Goal: Information Seeking & Learning: Learn about a topic

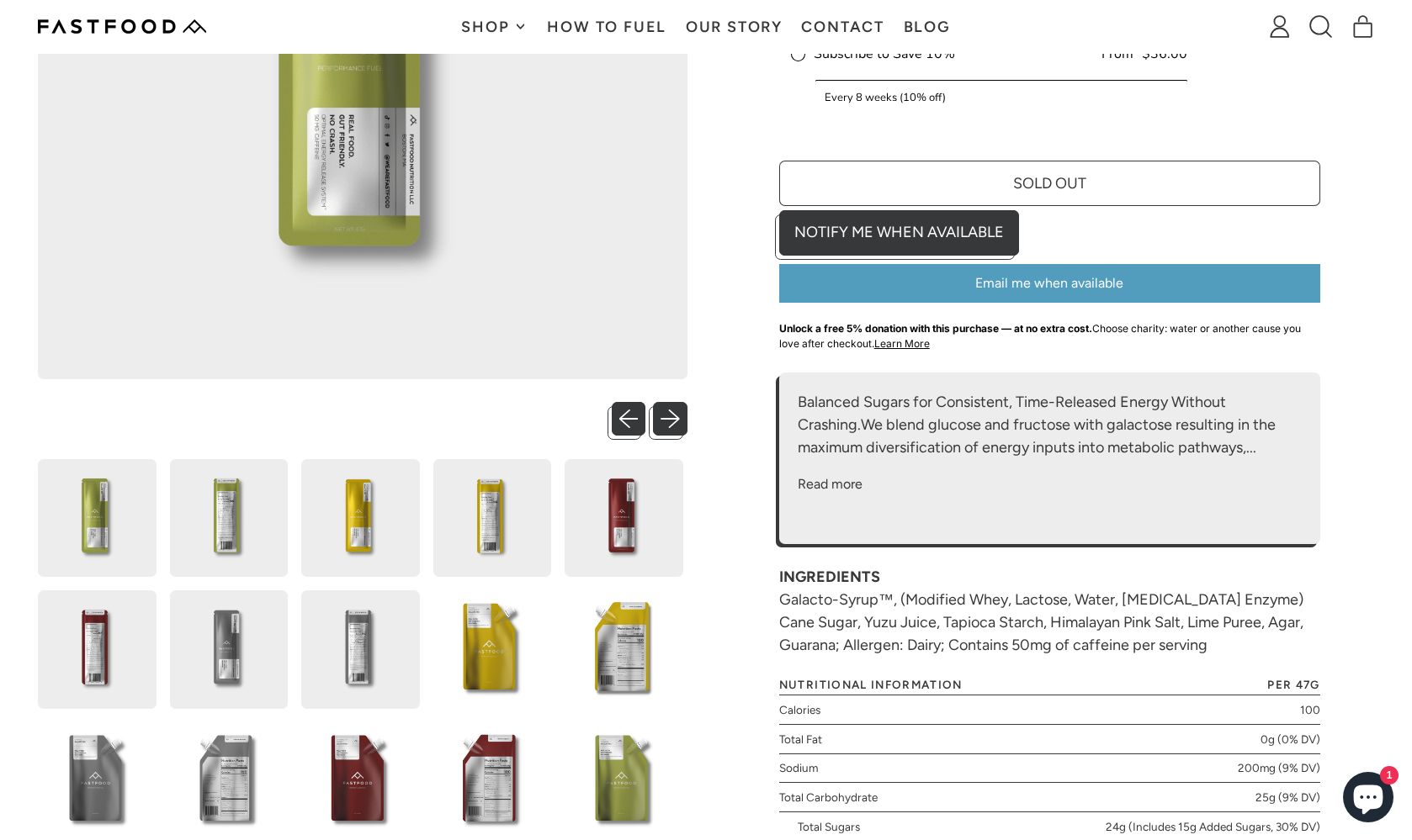
scroll to position [434, 0]
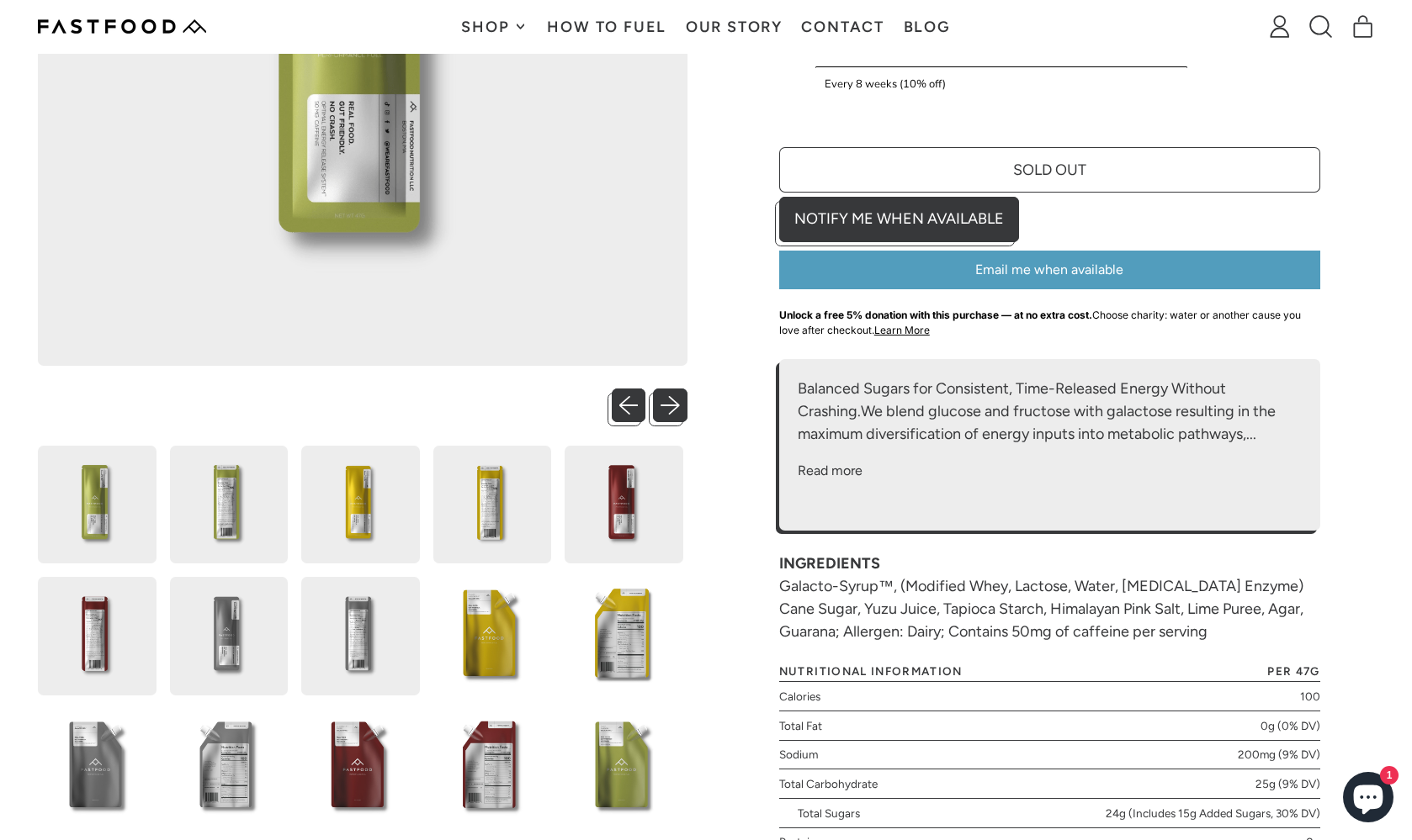
click at [509, 648] on img at bounding box center [492, 636] width 119 height 119
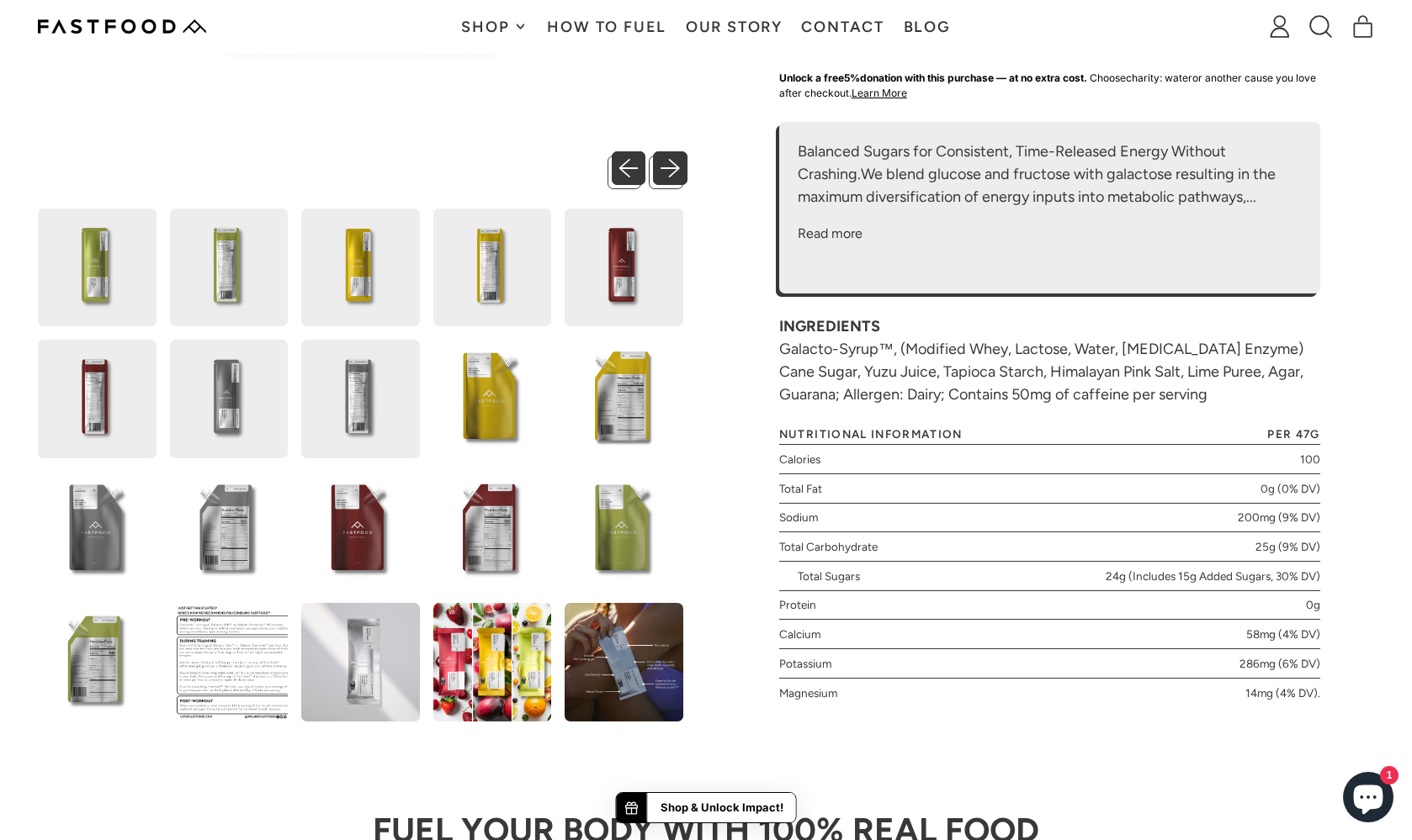
scroll to position [706, 0]
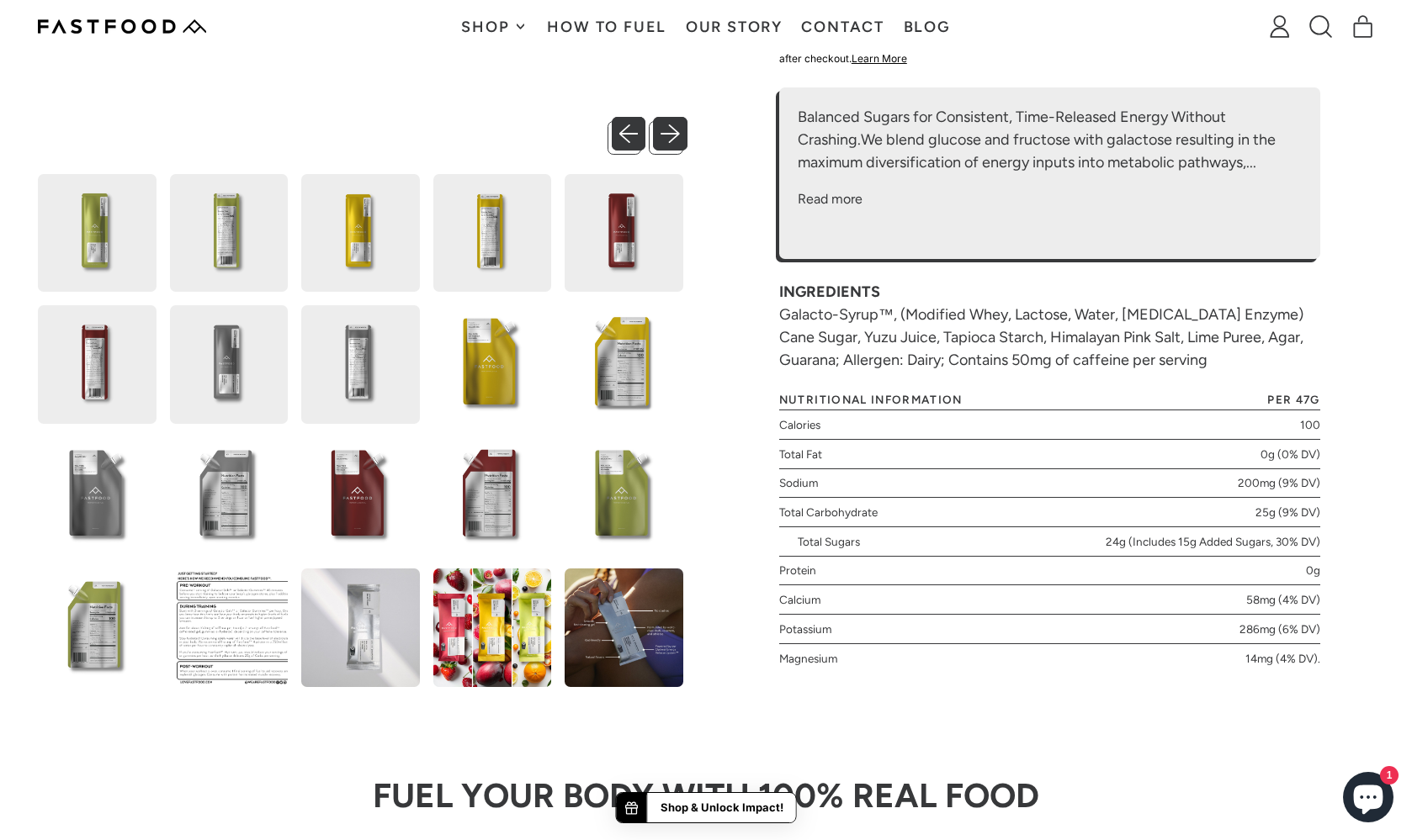
click at [623, 262] on img at bounding box center [624, 233] width 119 height 119
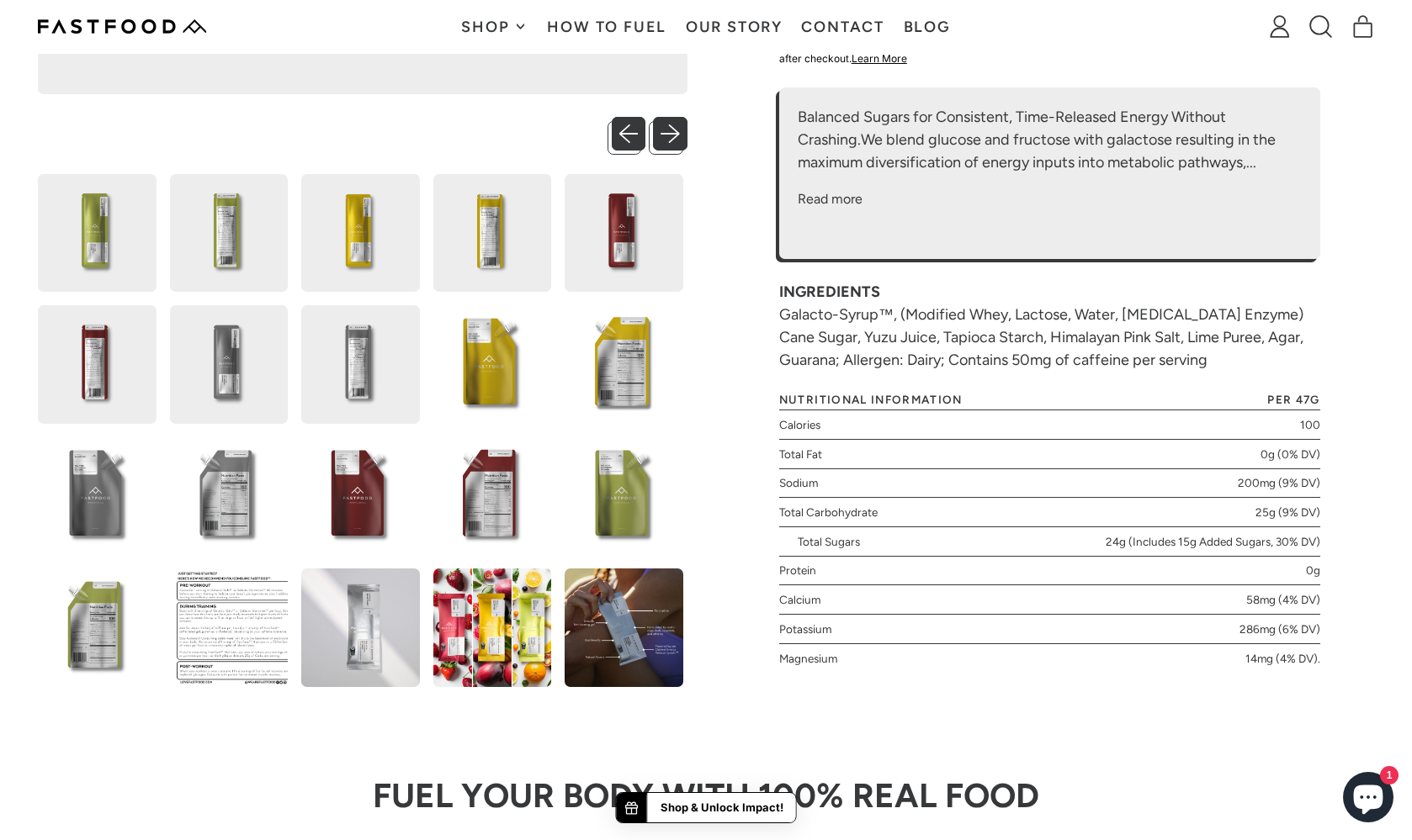
click at [618, 378] on img at bounding box center [624, 365] width 119 height 119
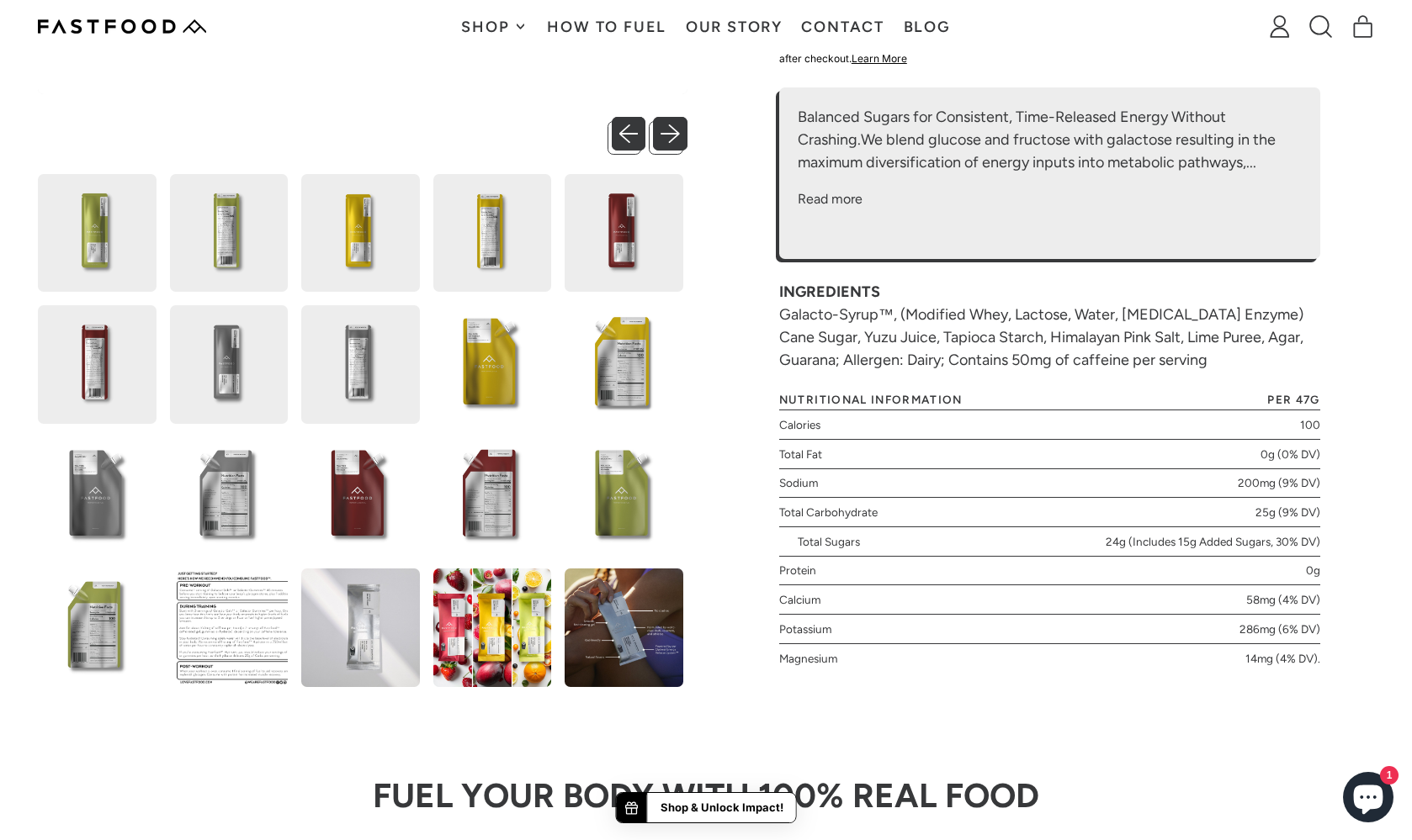
click at [611, 358] on img at bounding box center [624, 365] width 119 height 119
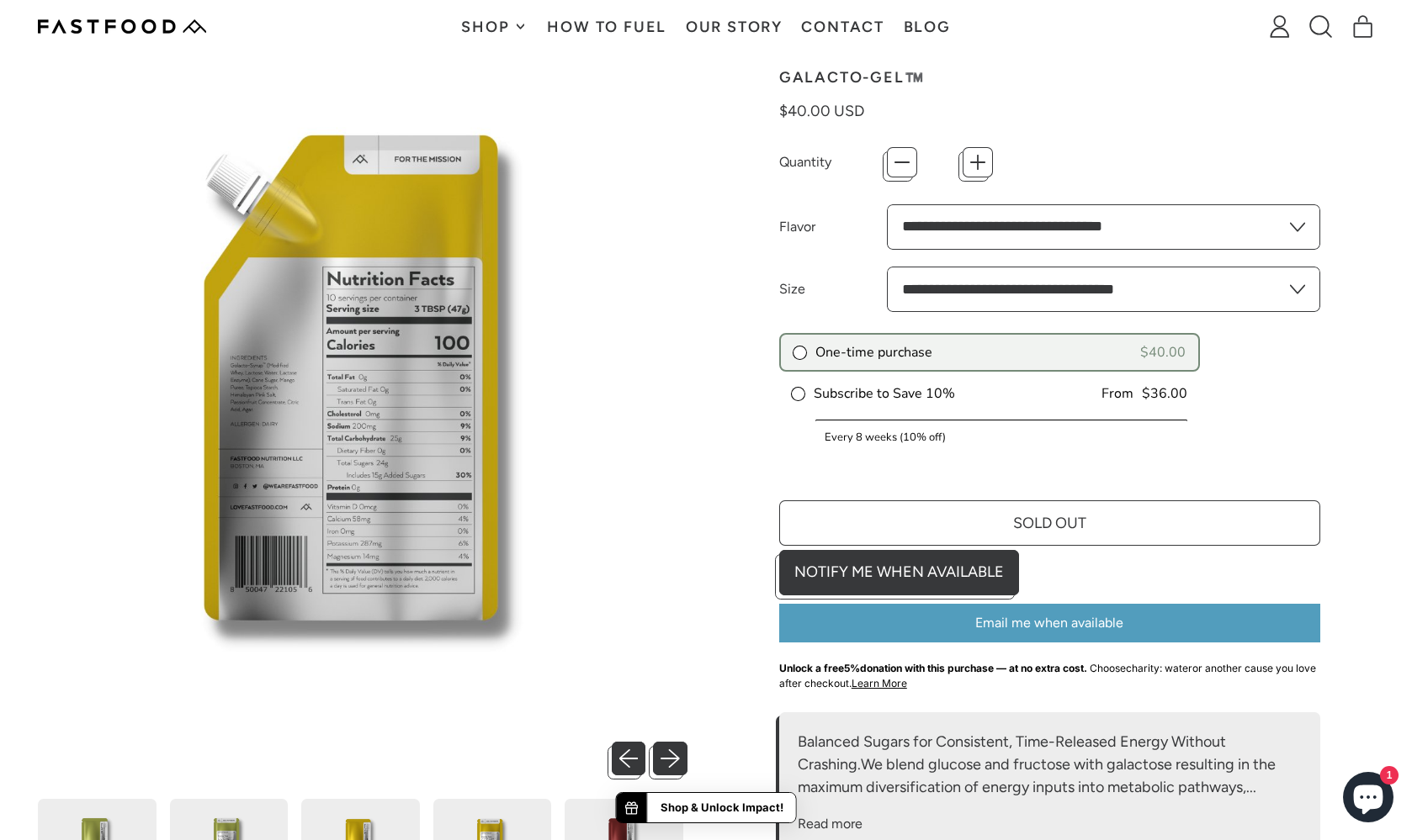
scroll to position [94, 0]
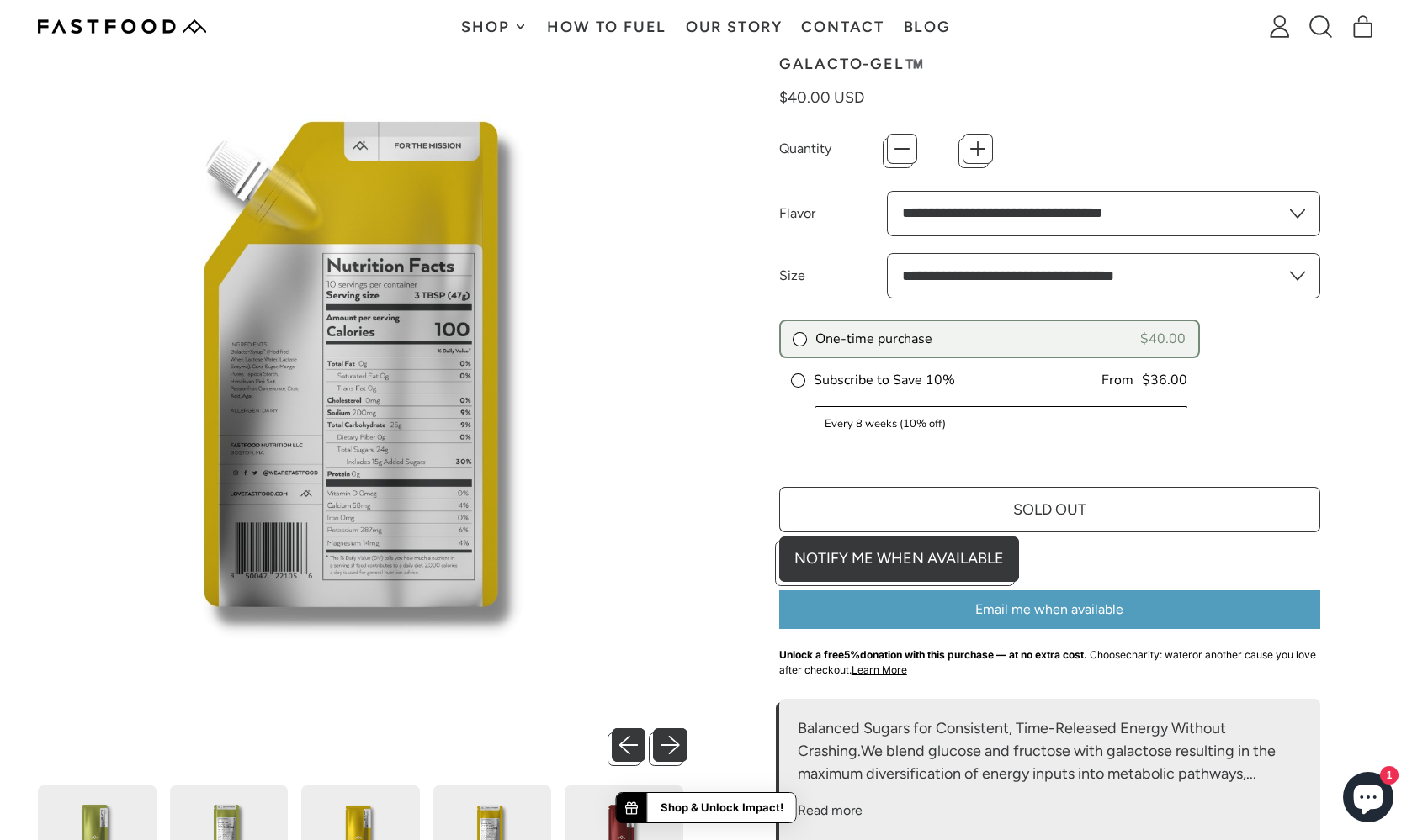
click at [431, 448] on img at bounding box center [362, 380] width 650 height 649
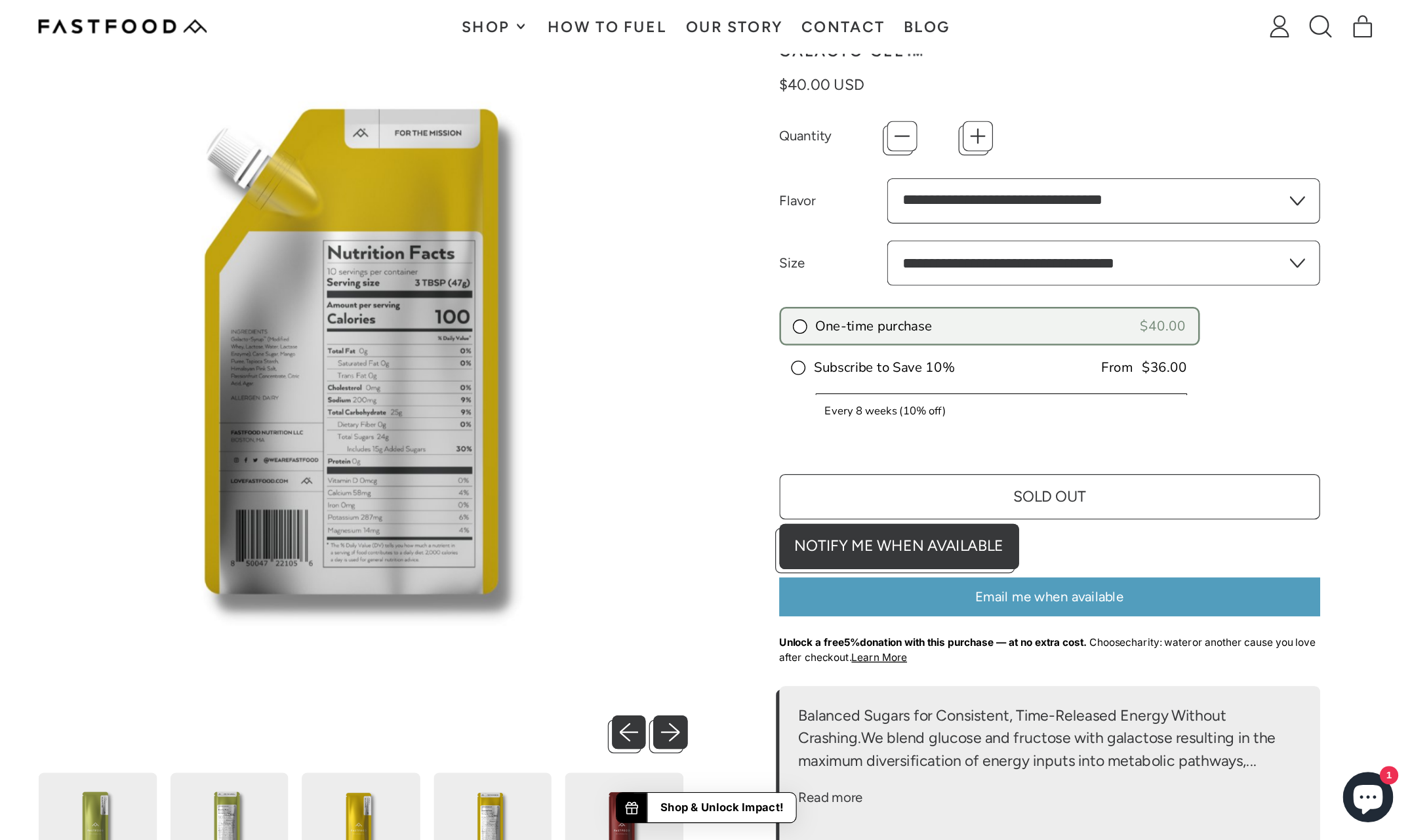
scroll to position [96, 0]
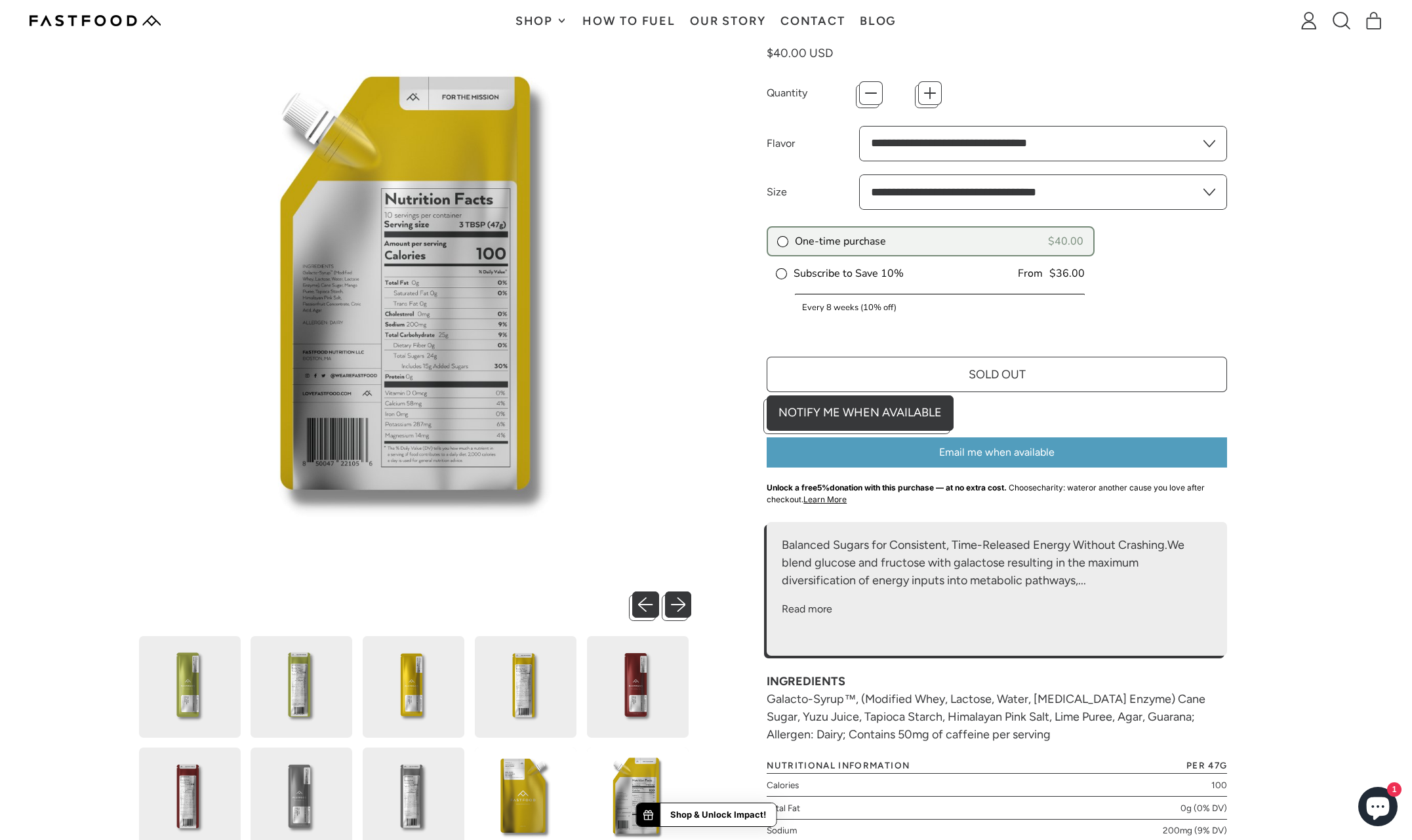
click at [386, 354] on img at bounding box center [415, 297] width 553 height 553
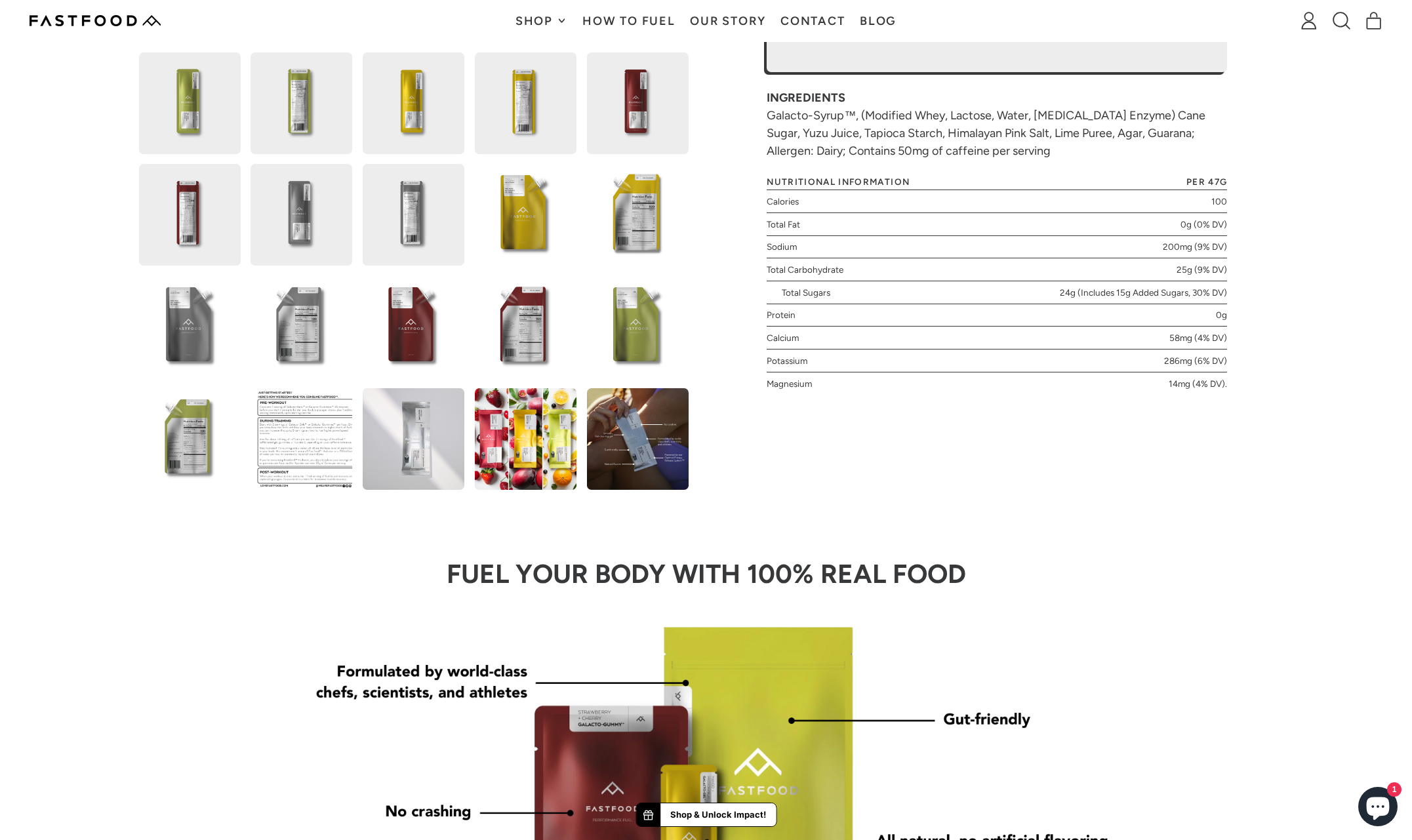
scroll to position [713, 0]
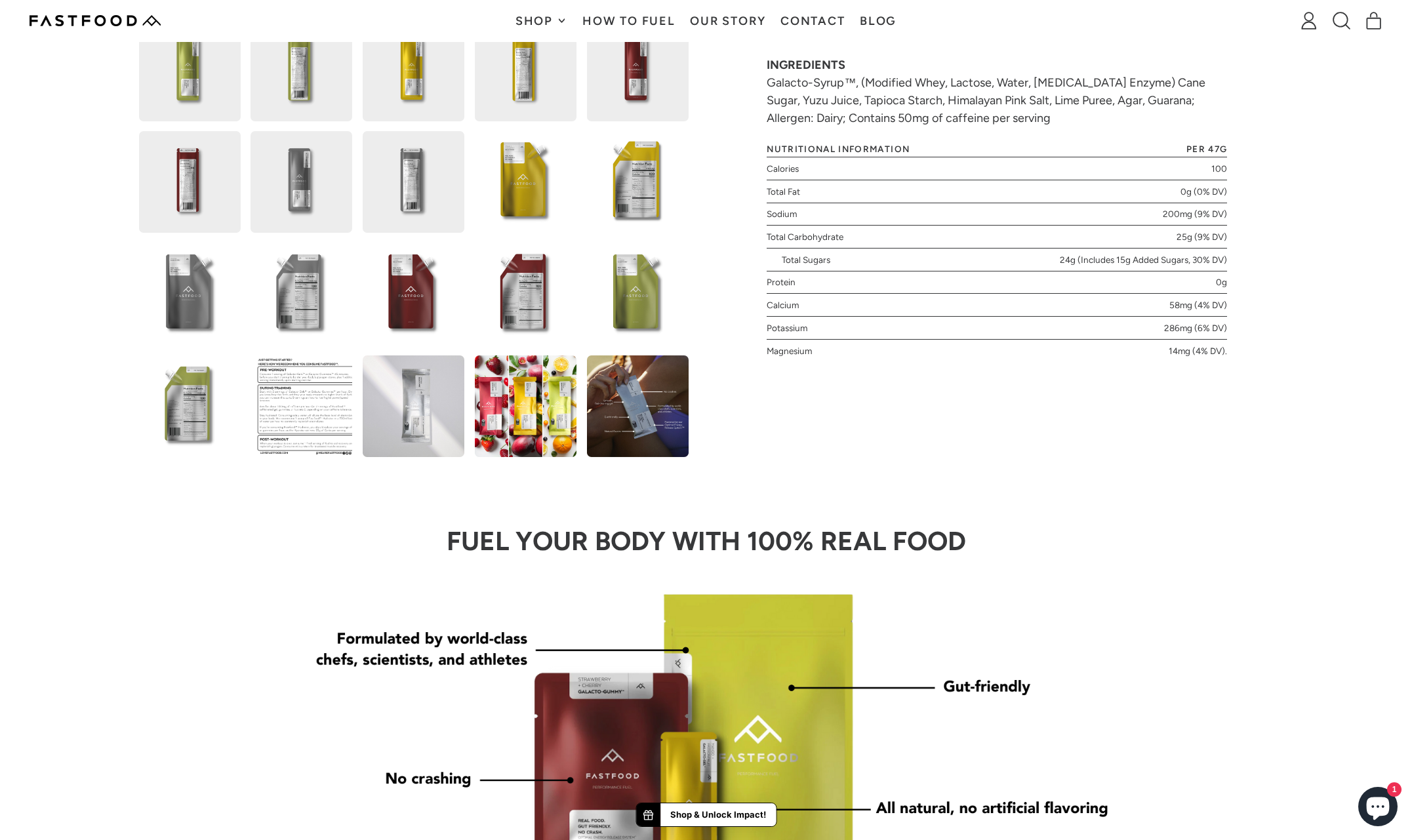
click at [543, 415] on img at bounding box center [526, 406] width 102 height 102
click at [539, 417] on img at bounding box center [526, 406] width 102 height 102
click at [425, 409] on img at bounding box center [414, 406] width 102 height 102
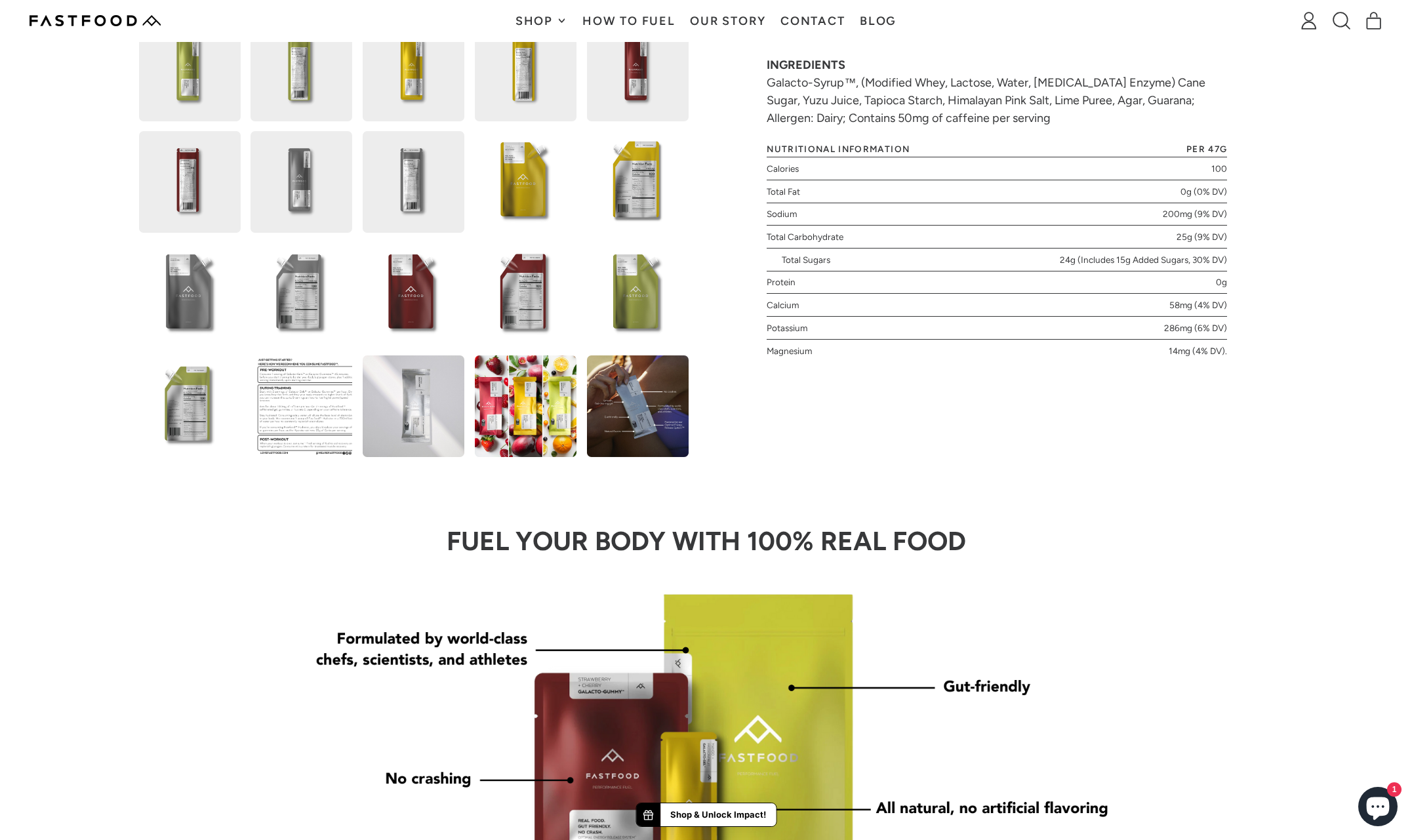
click at [425, 409] on img at bounding box center [414, 406] width 102 height 102
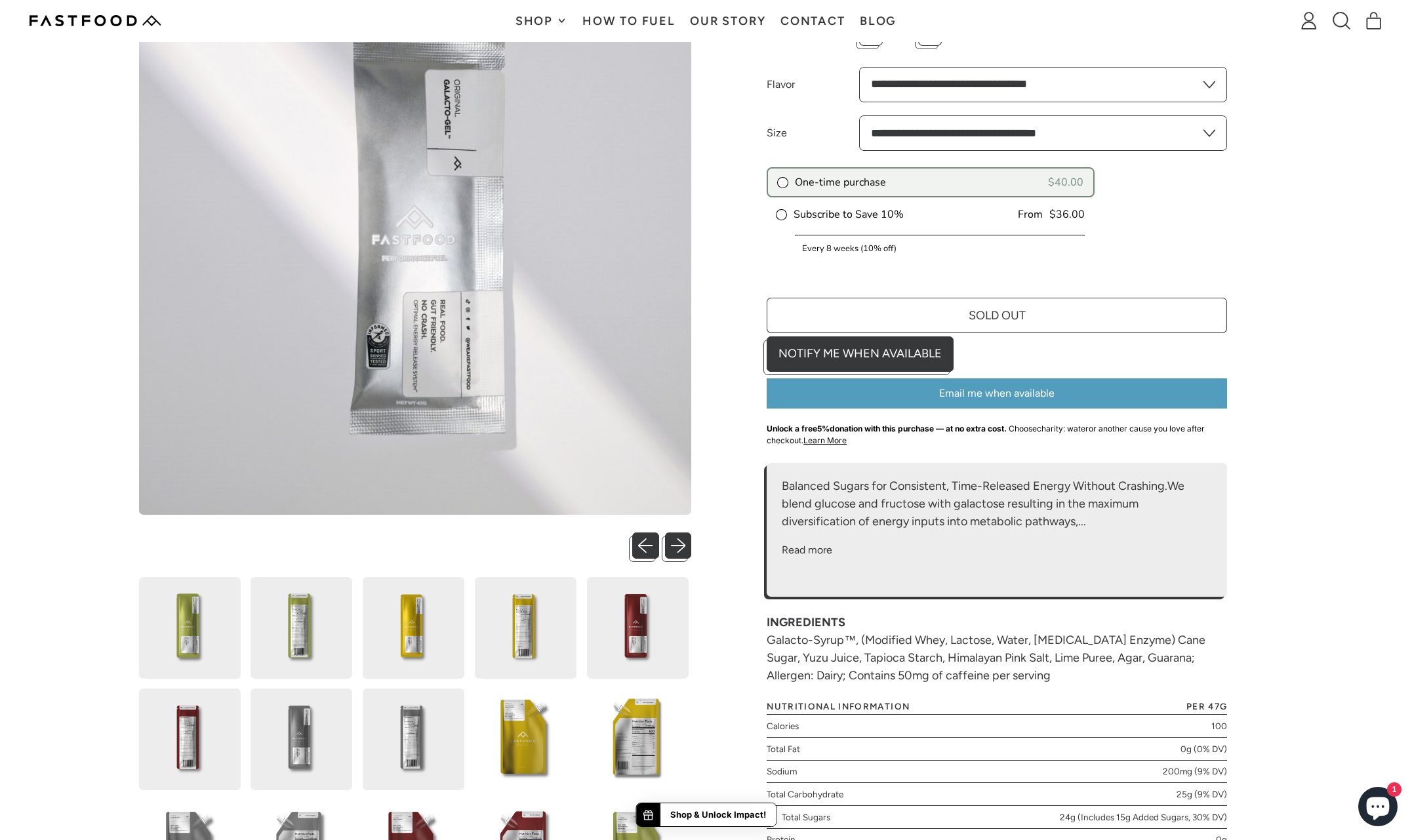
scroll to position [221, 0]
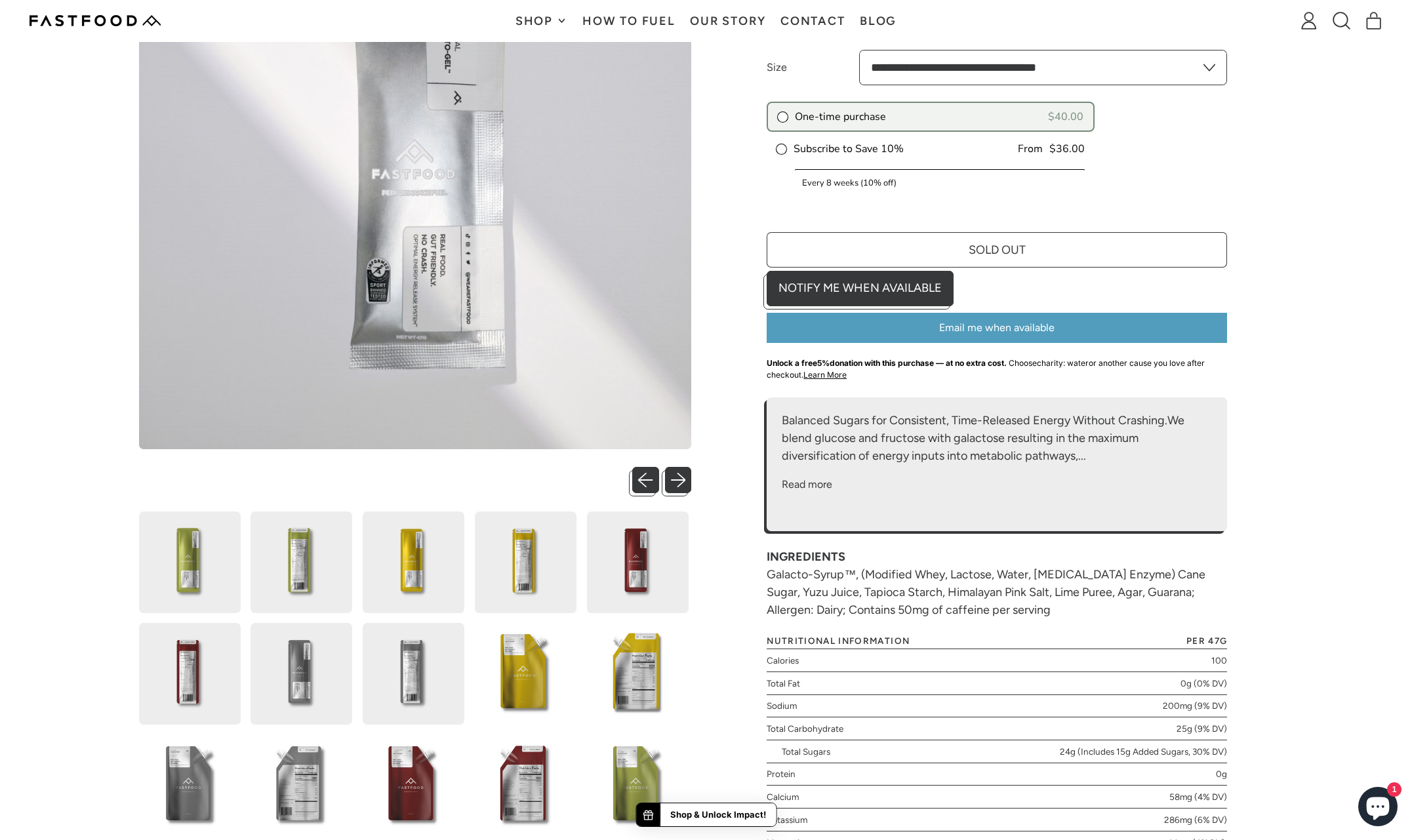
click at [407, 654] on img at bounding box center [414, 674] width 102 height 102
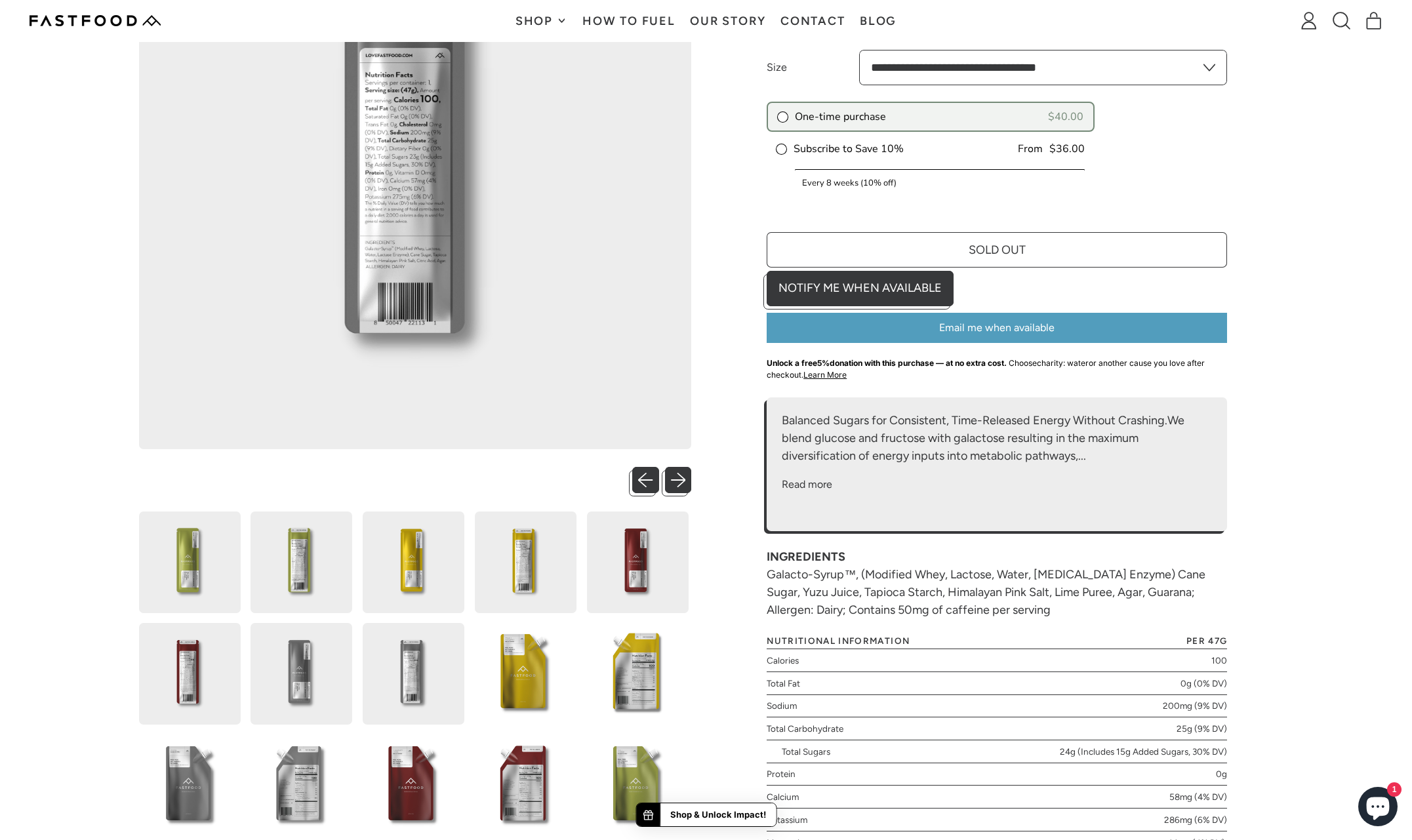
click at [329, 654] on img at bounding box center [301, 674] width 102 height 102
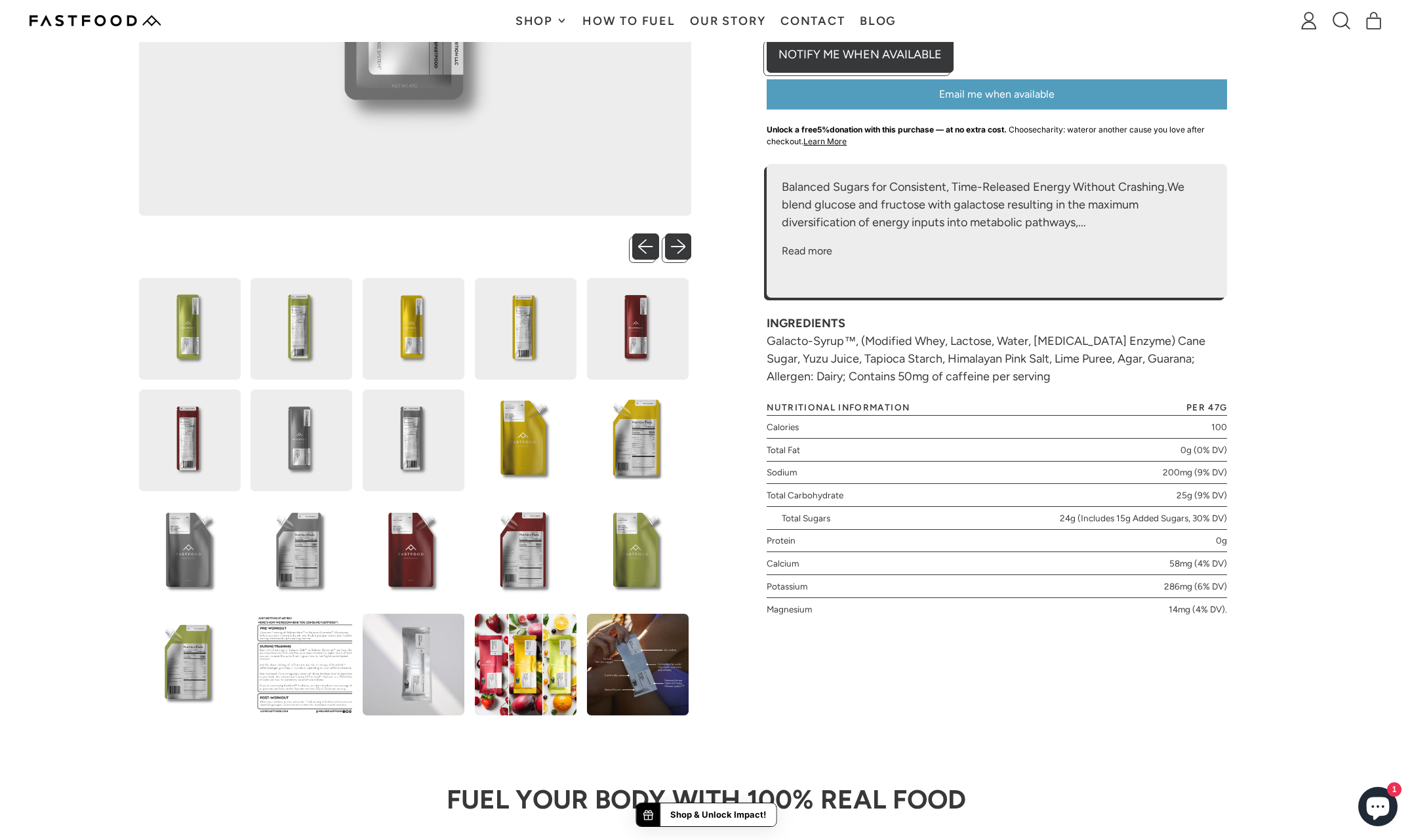
scroll to position [456, 0]
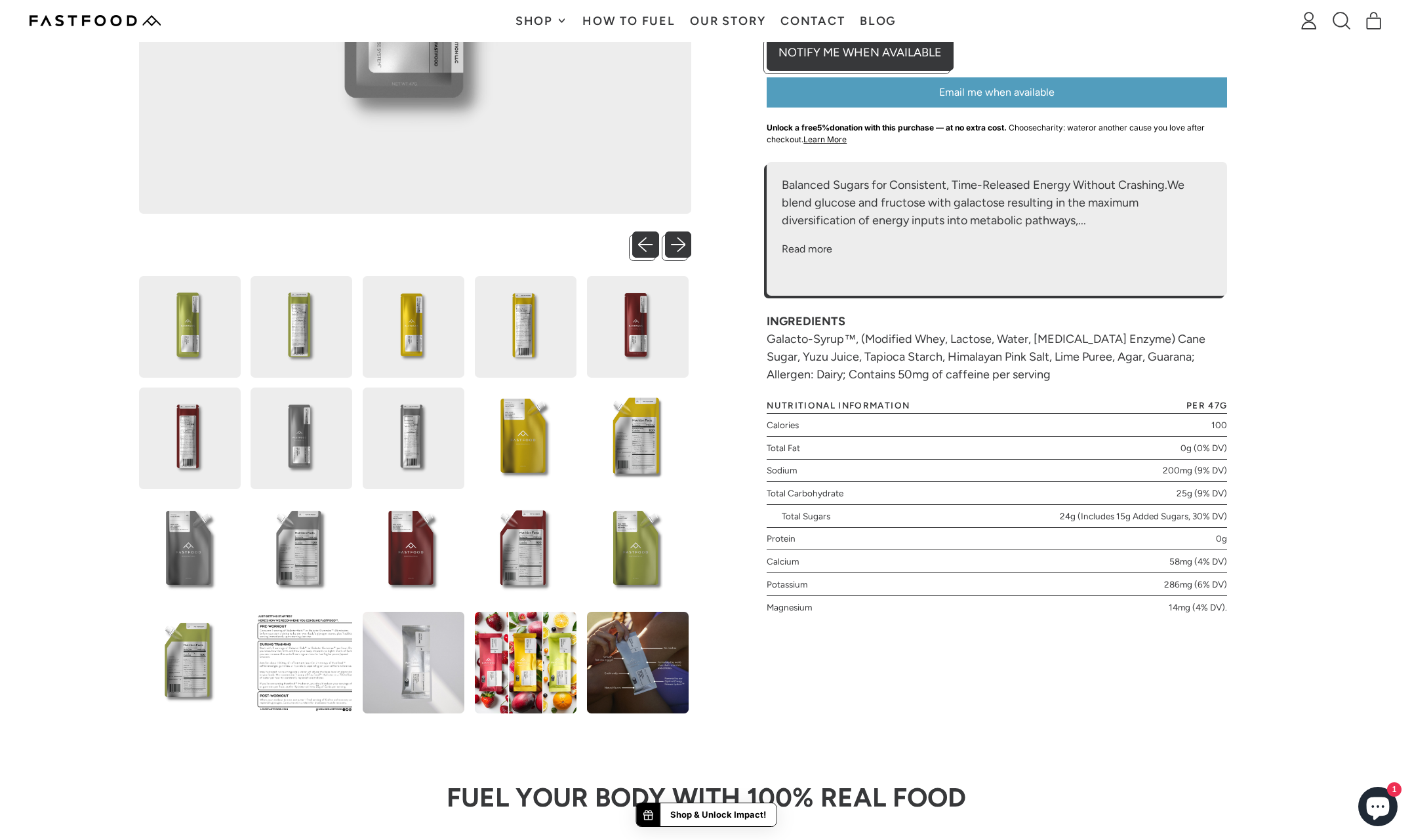
click at [402, 654] on img at bounding box center [414, 663] width 102 height 102
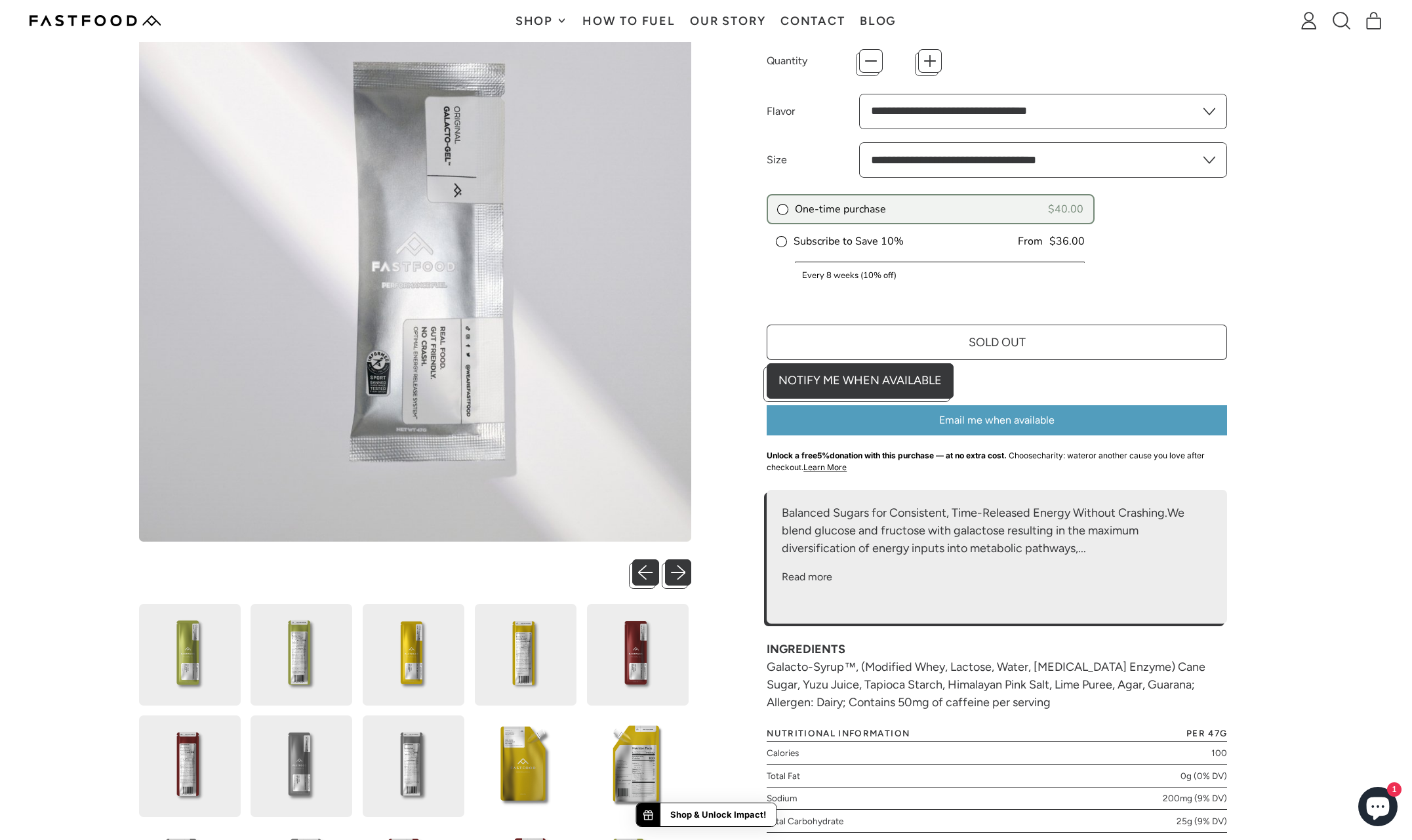
scroll to position [61, 0]
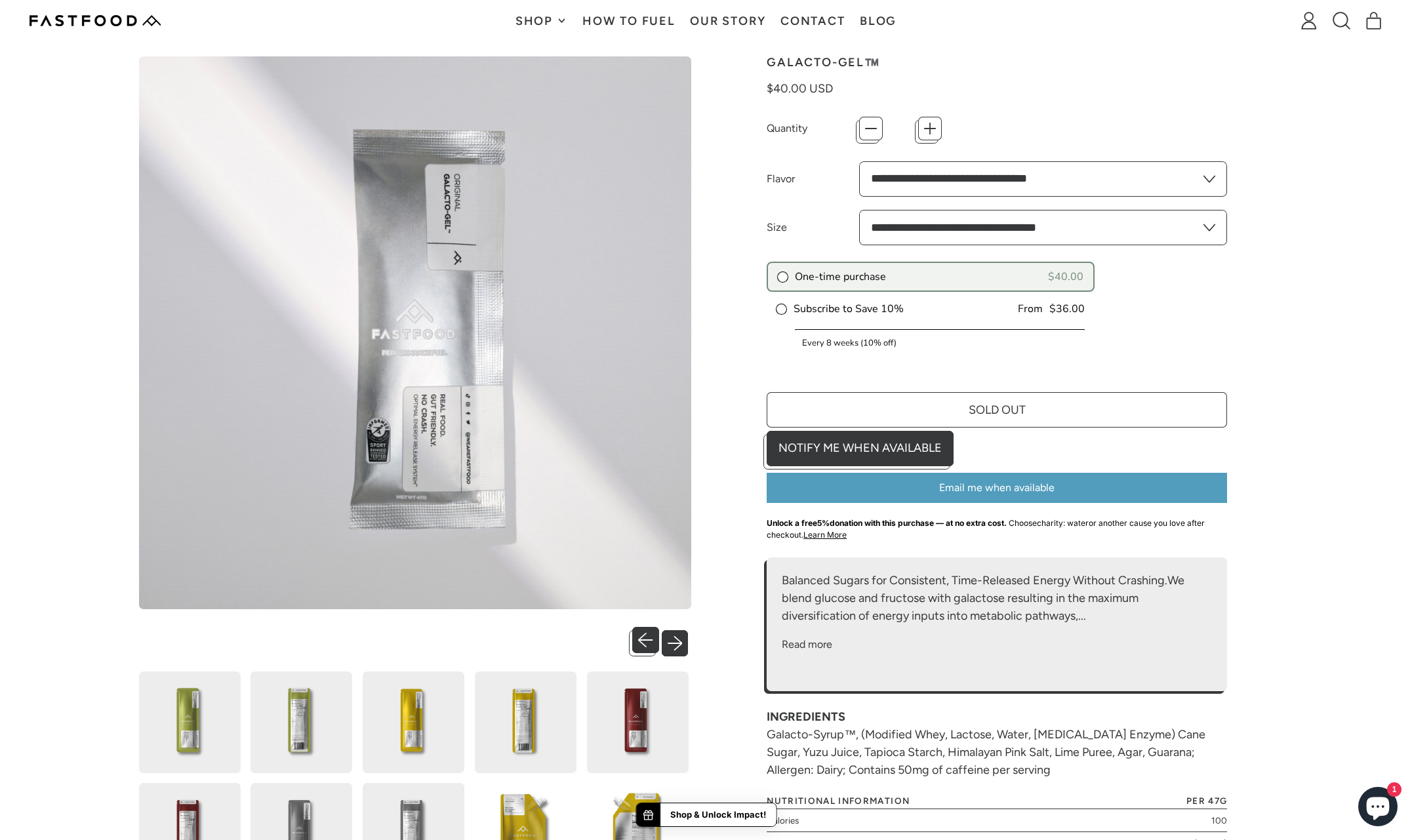
click at [675, 635] on button "Next slide" at bounding box center [678, 640] width 27 height 27
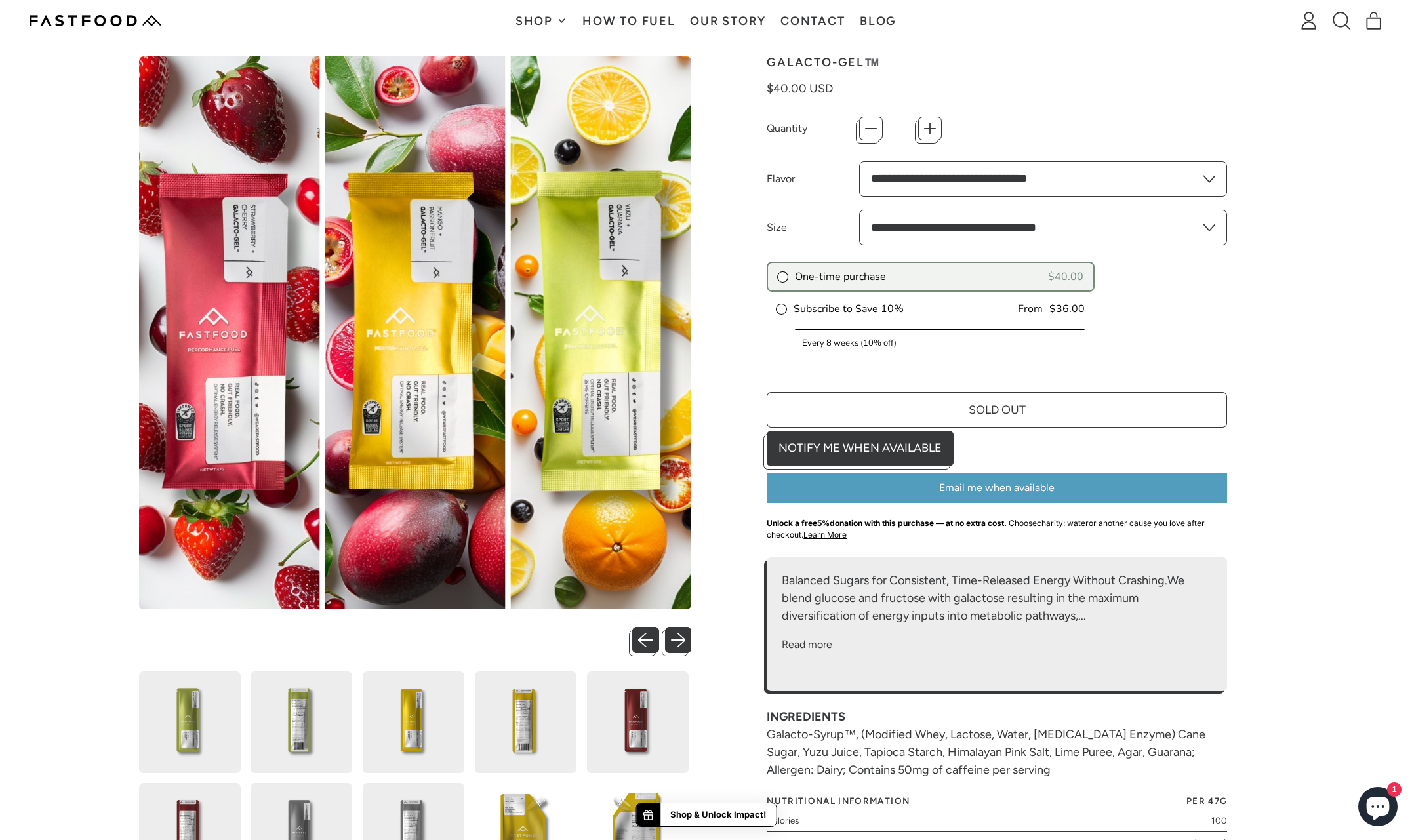
click at [640, 654] on img at bounding box center [638, 722] width 102 height 102
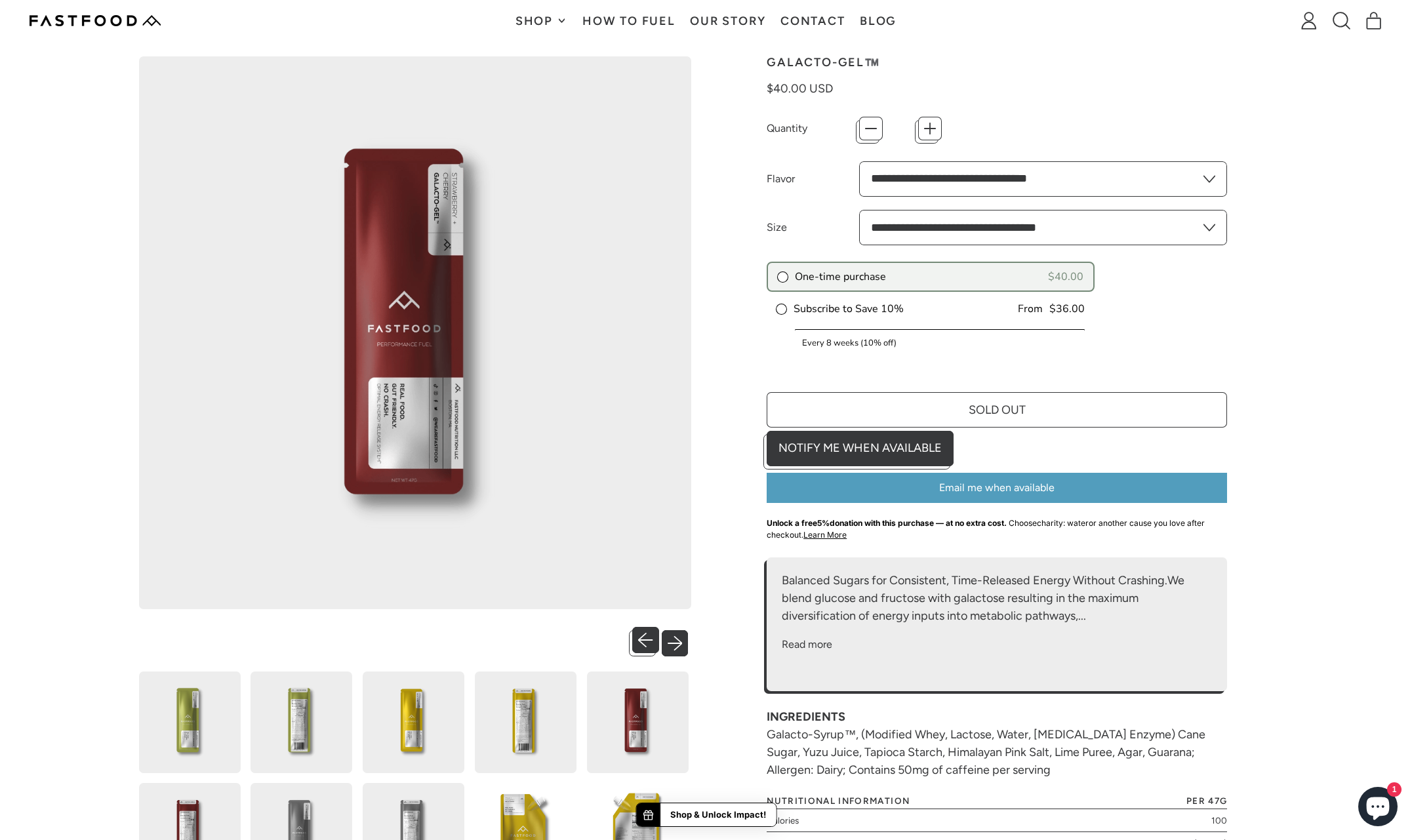
click at [680, 635] on button "Next slide" at bounding box center [678, 640] width 27 height 27
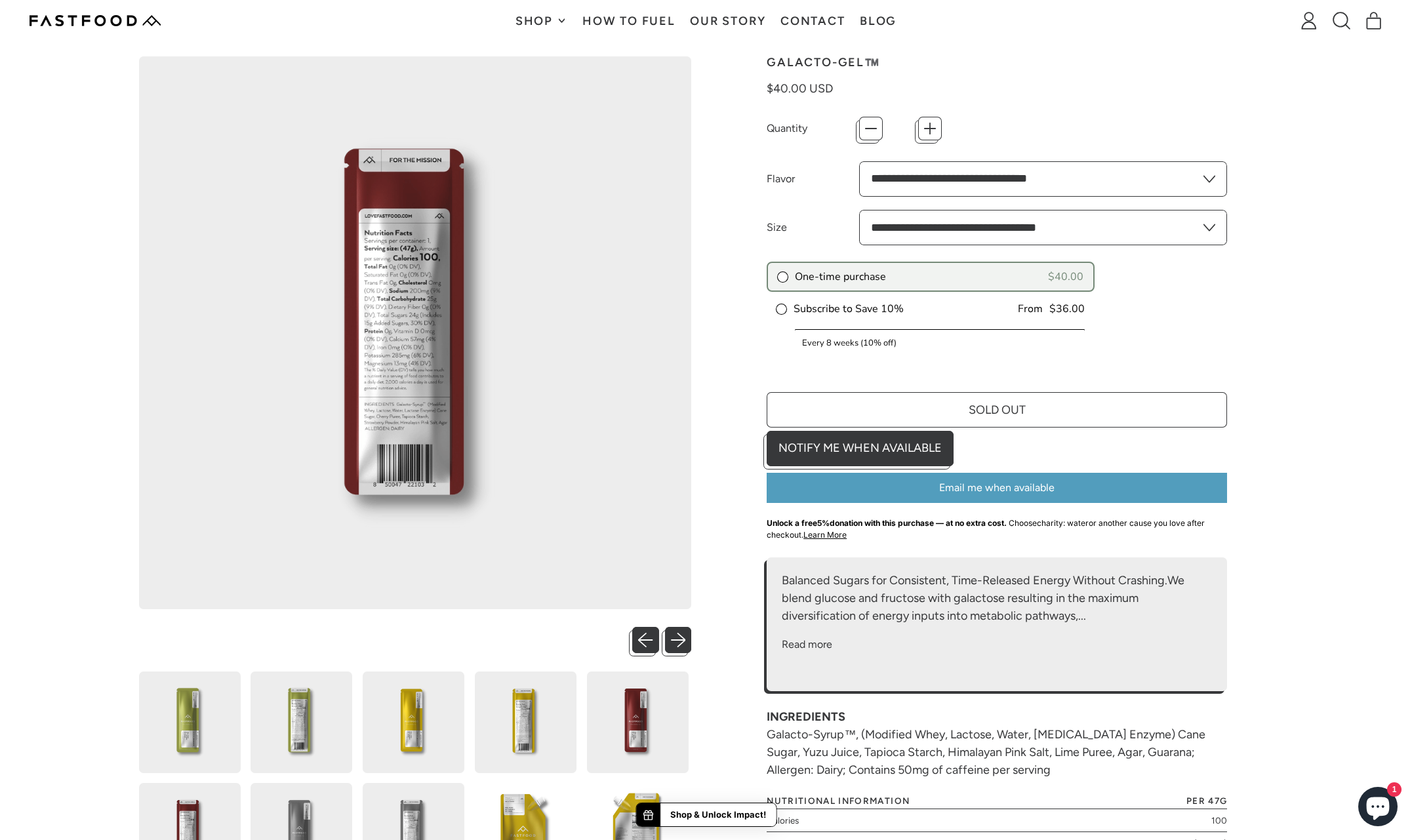
click at [425, 654] on img at bounding box center [414, 722] width 102 height 102
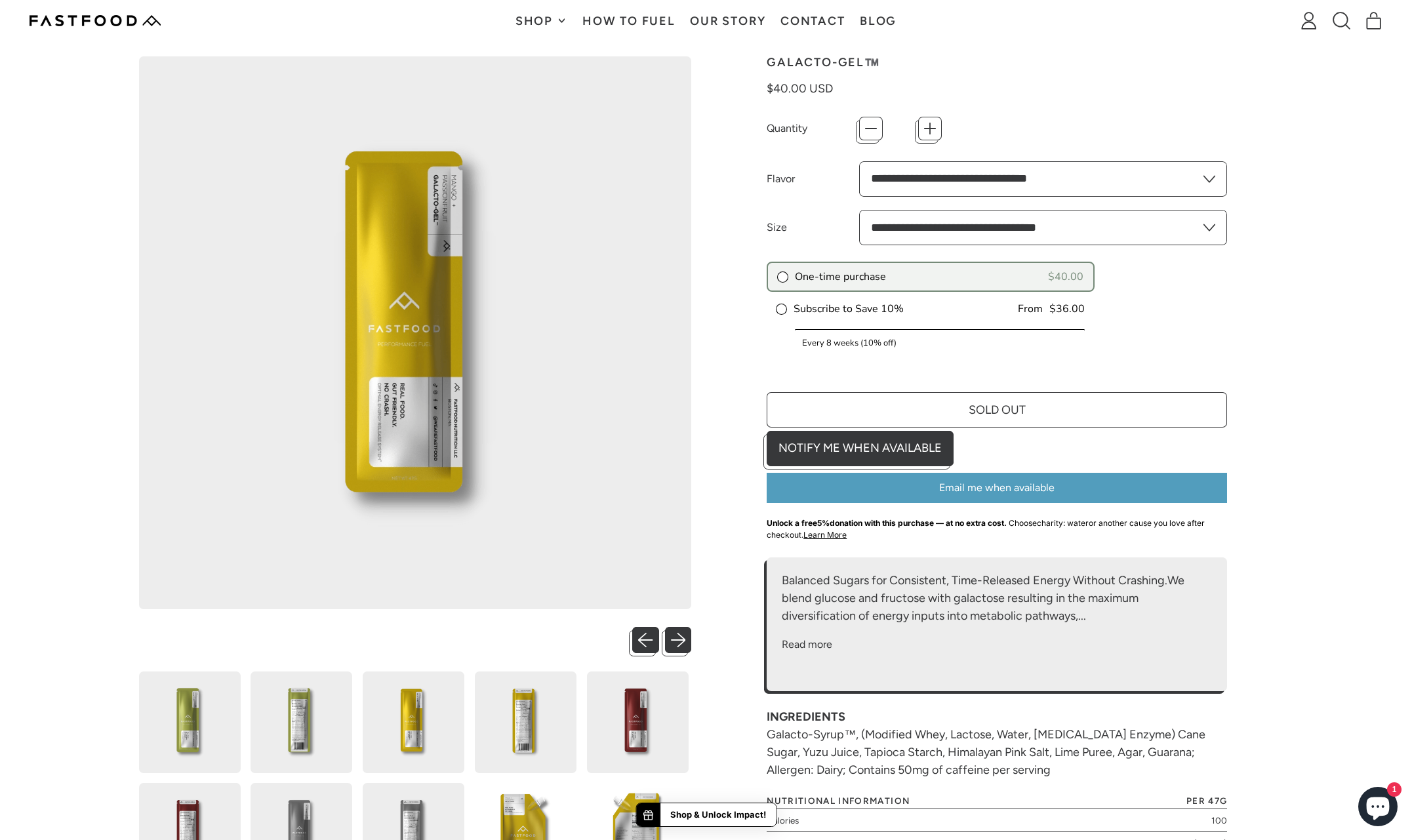
click at [526, 654] on img at bounding box center [526, 722] width 102 height 102
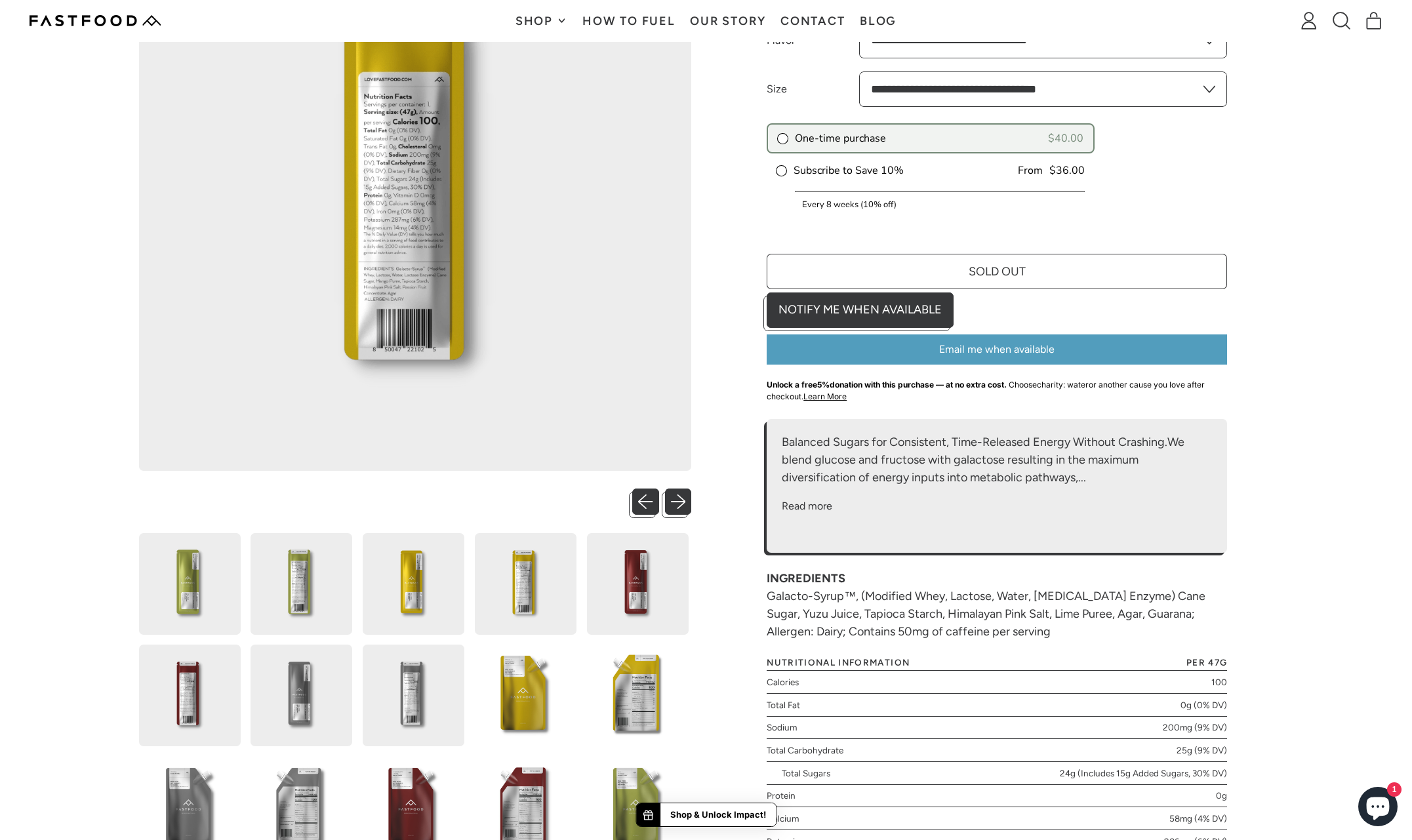
scroll to position [395, 0]
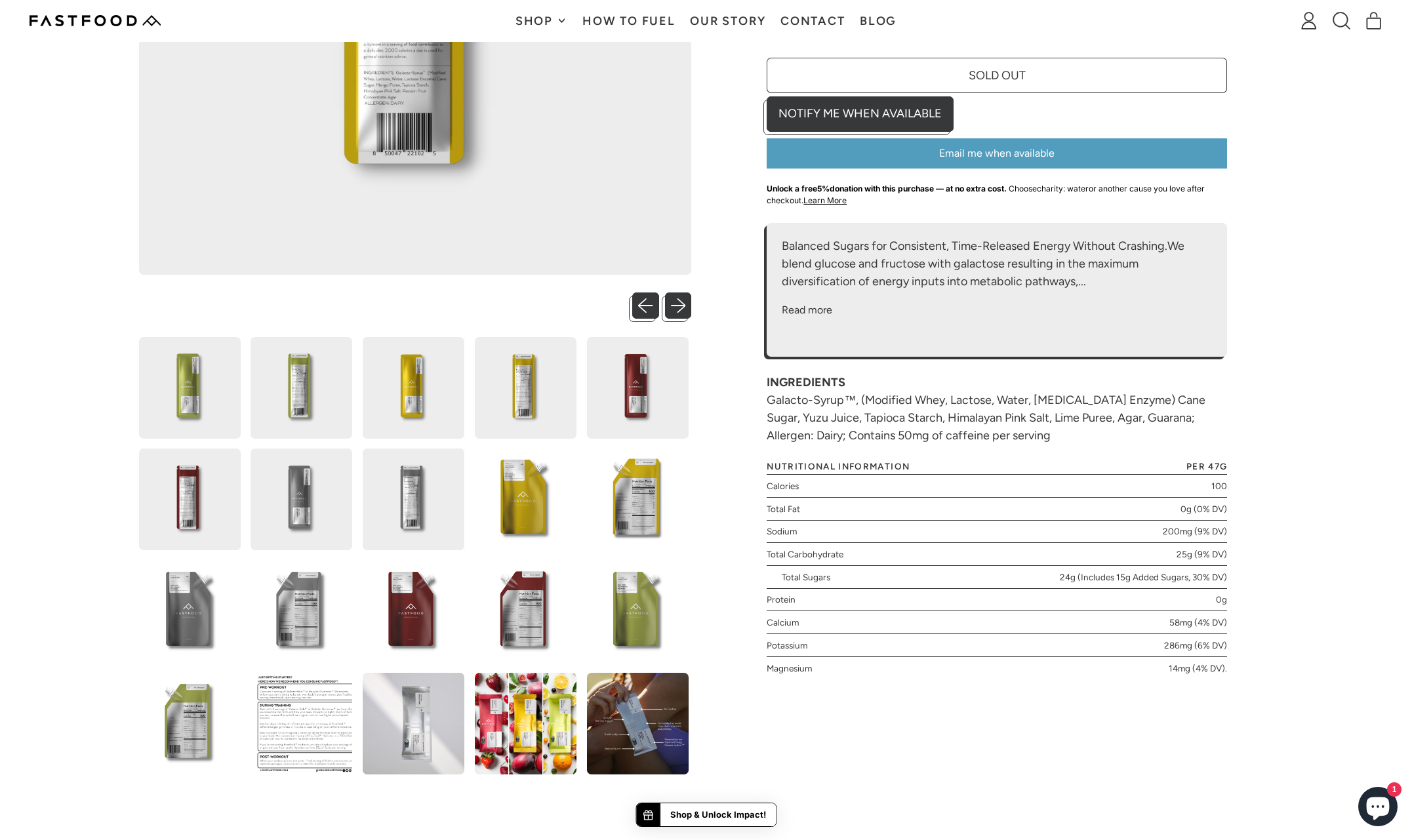
click at [409, 654] on img at bounding box center [414, 724] width 102 height 102
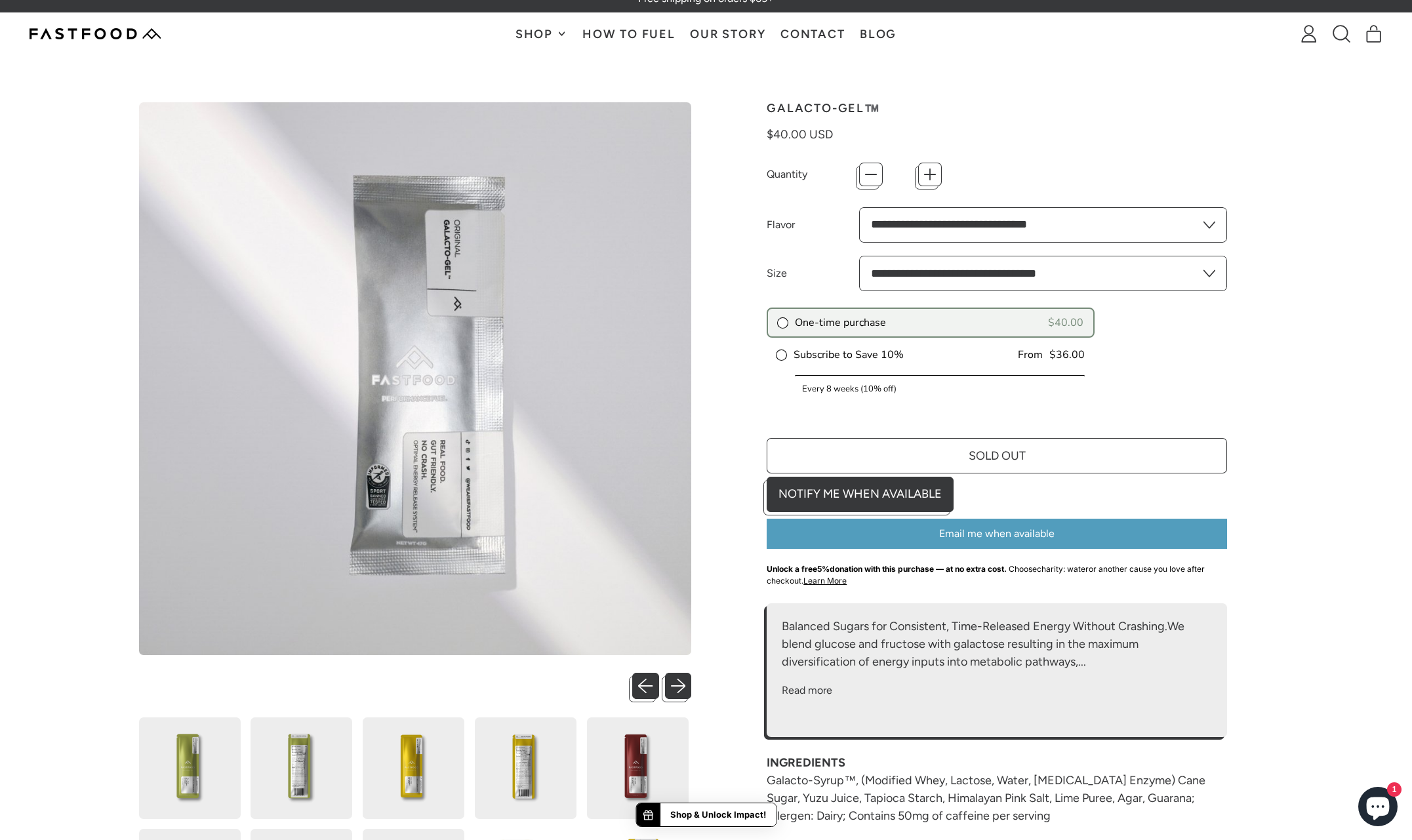
scroll to position [0, 0]
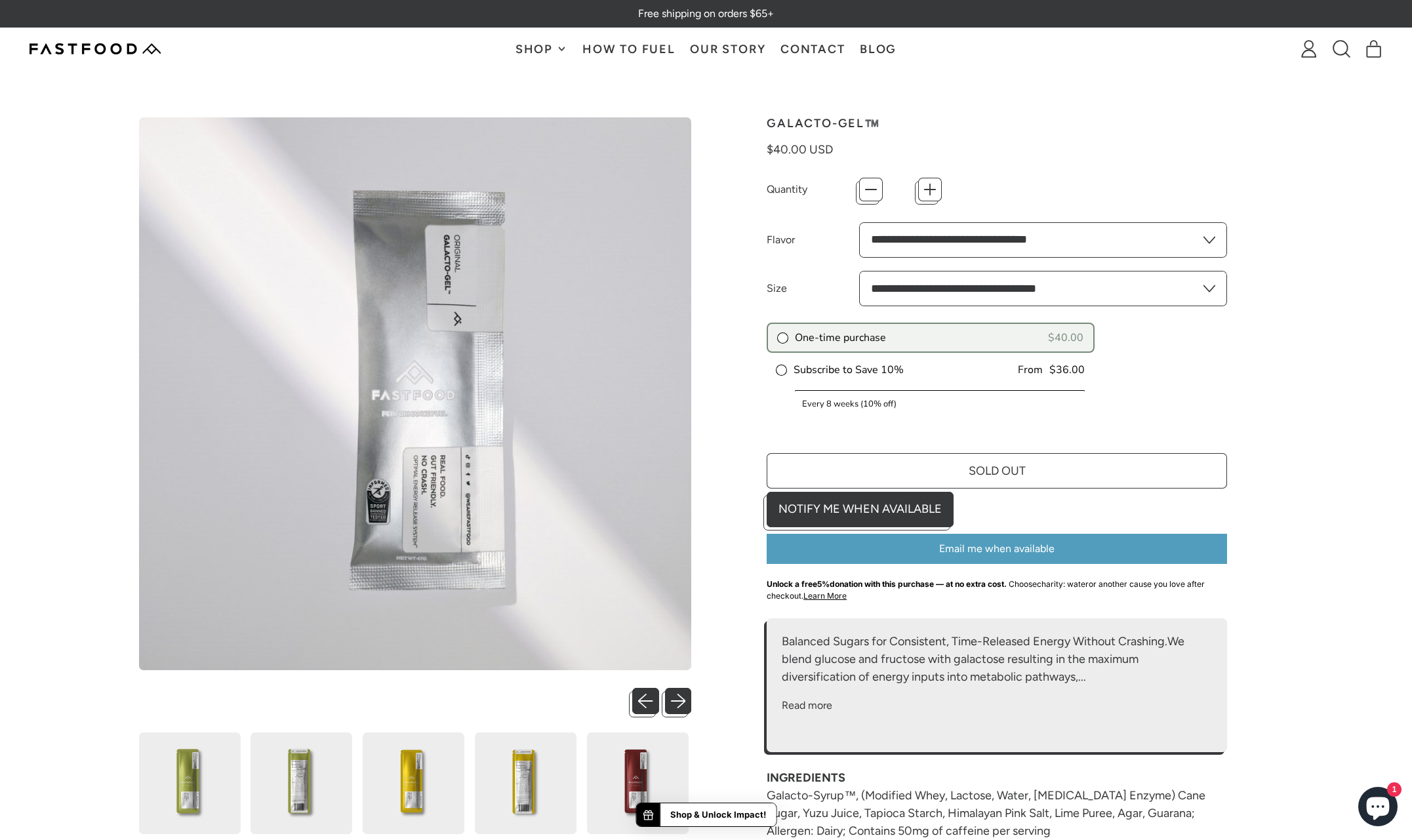
click at [547, 40] on button "Shop" at bounding box center [541, 49] width 67 height 42
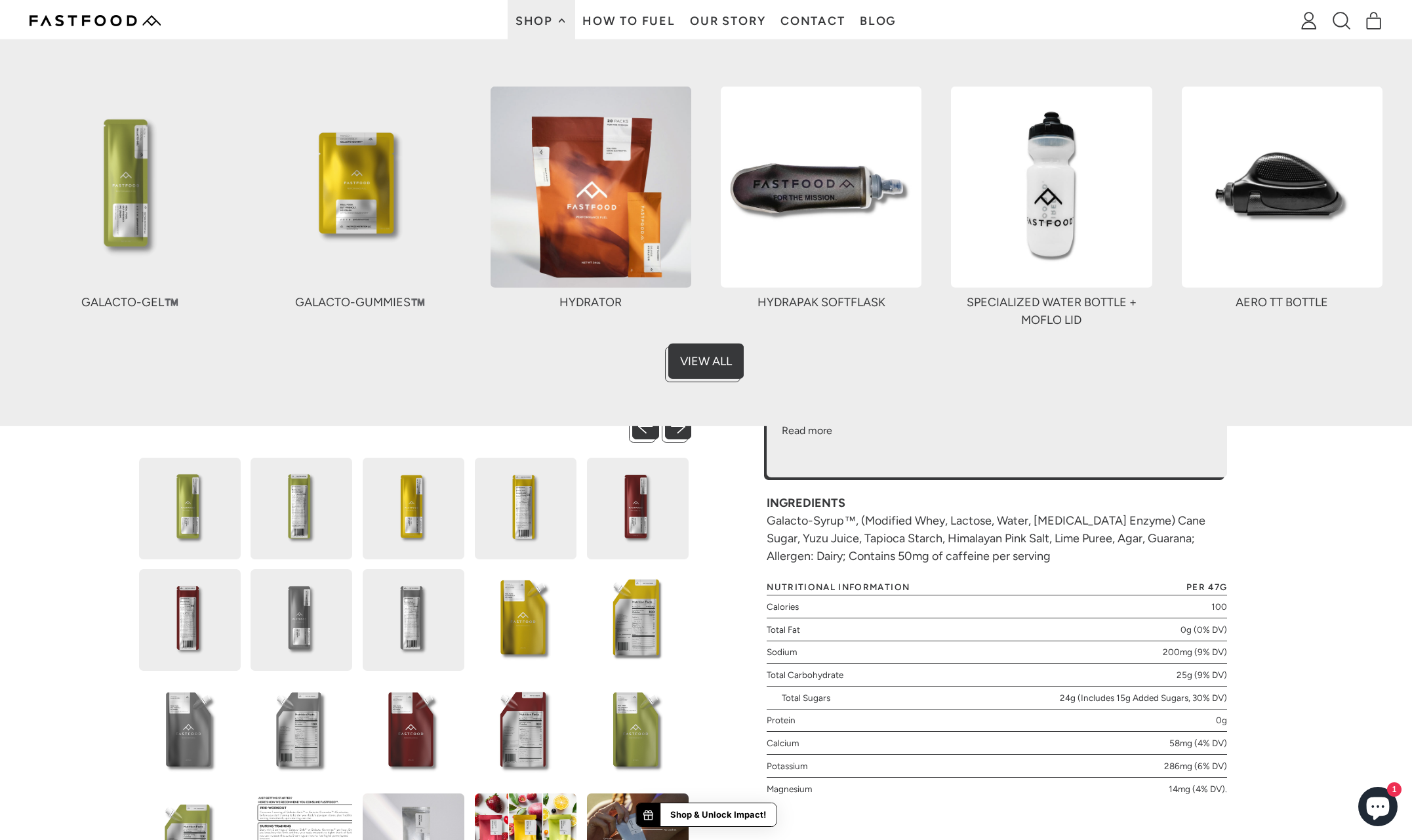
scroll to position [274, 0]
click at [677, 434] on button "Next slide" at bounding box center [678, 428] width 27 height 27
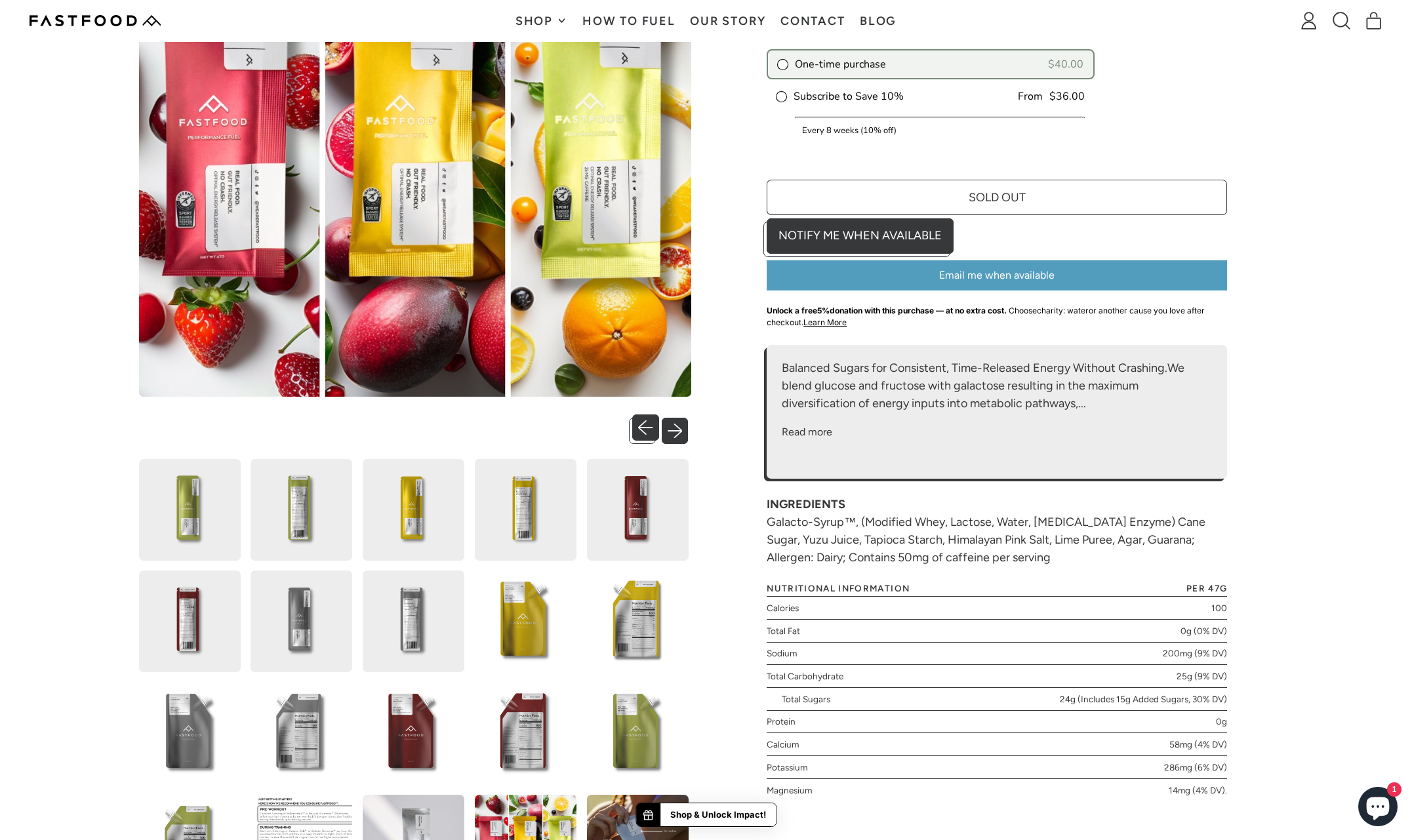
click at [677, 434] on button "Next slide" at bounding box center [678, 428] width 27 height 27
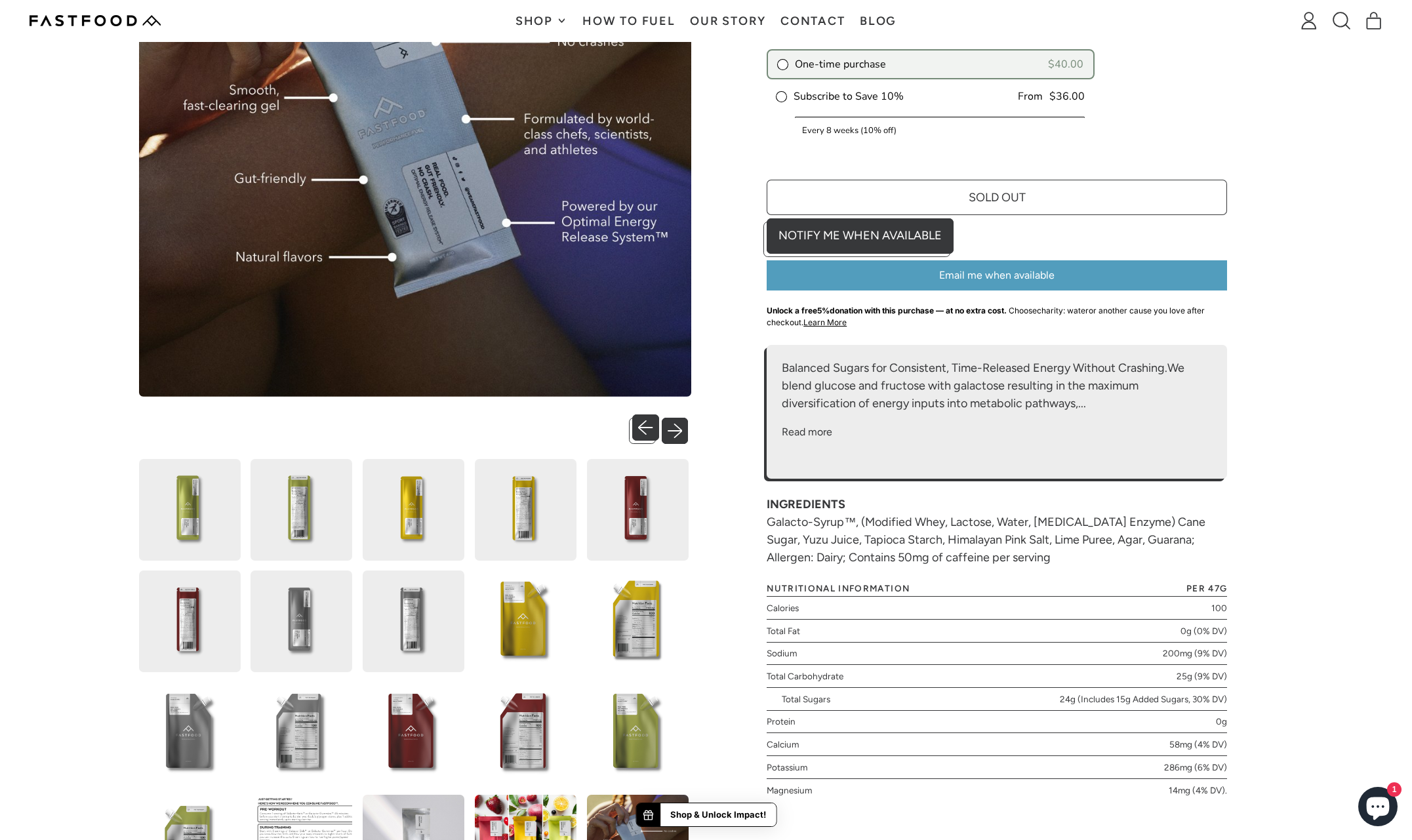
click at [677, 434] on button "Next slide" at bounding box center [678, 428] width 27 height 27
click at [674, 426] on button "Next slide" at bounding box center [678, 428] width 27 height 27
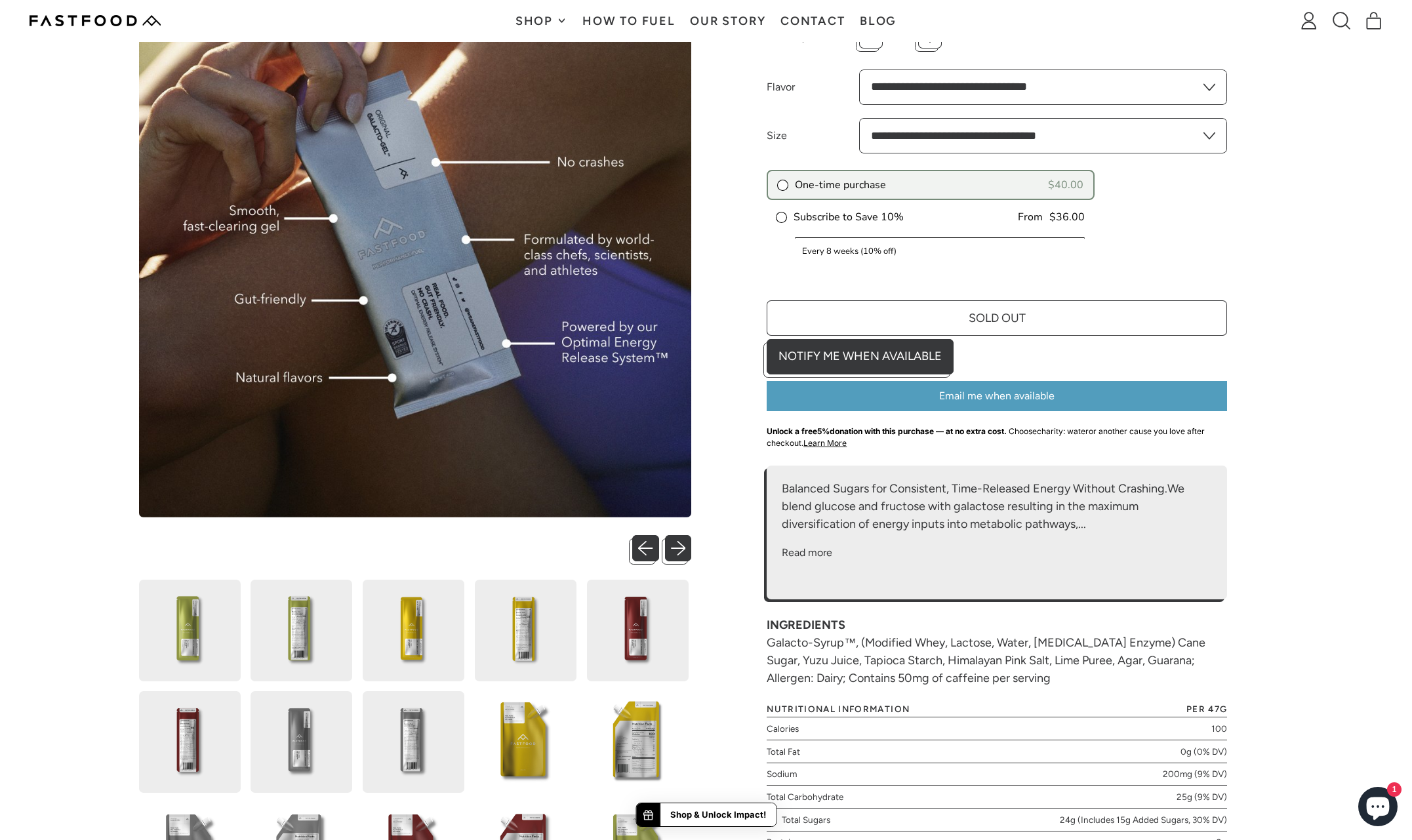
scroll to position [0, 0]
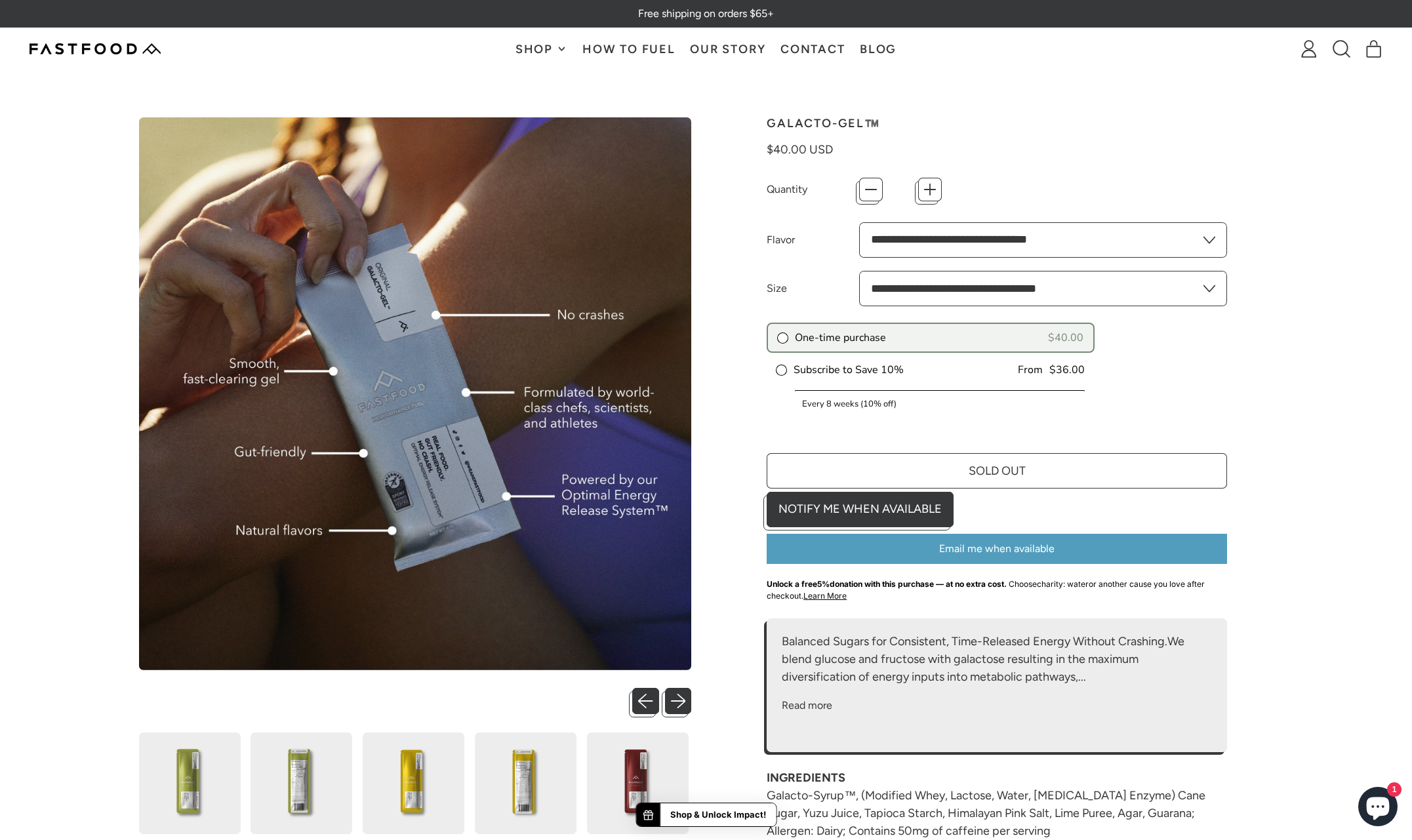
click at [533, 46] on span "Shop" at bounding box center [536, 49] width 41 height 12
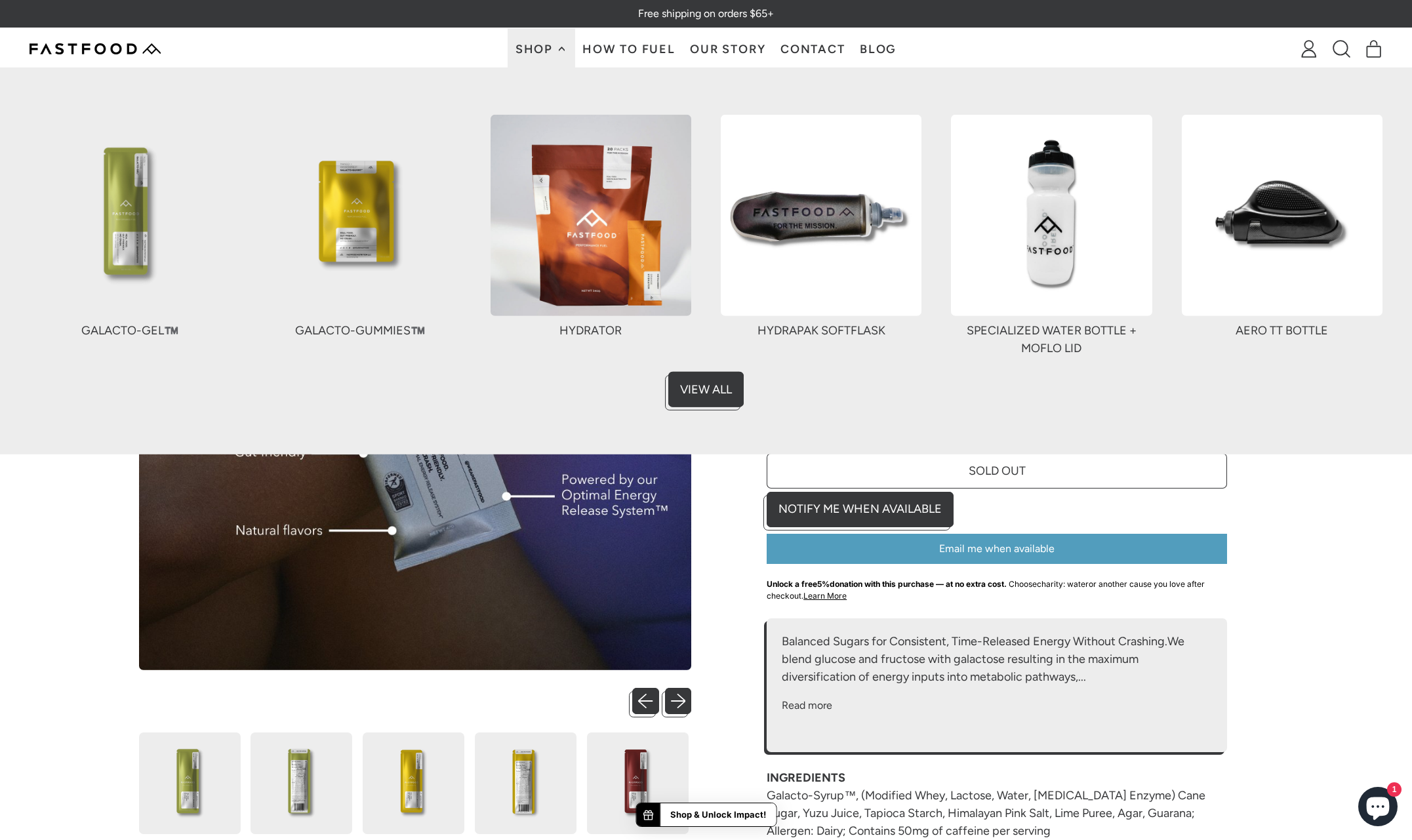
click at [367, 223] on img at bounding box center [360, 215] width 200 height 200
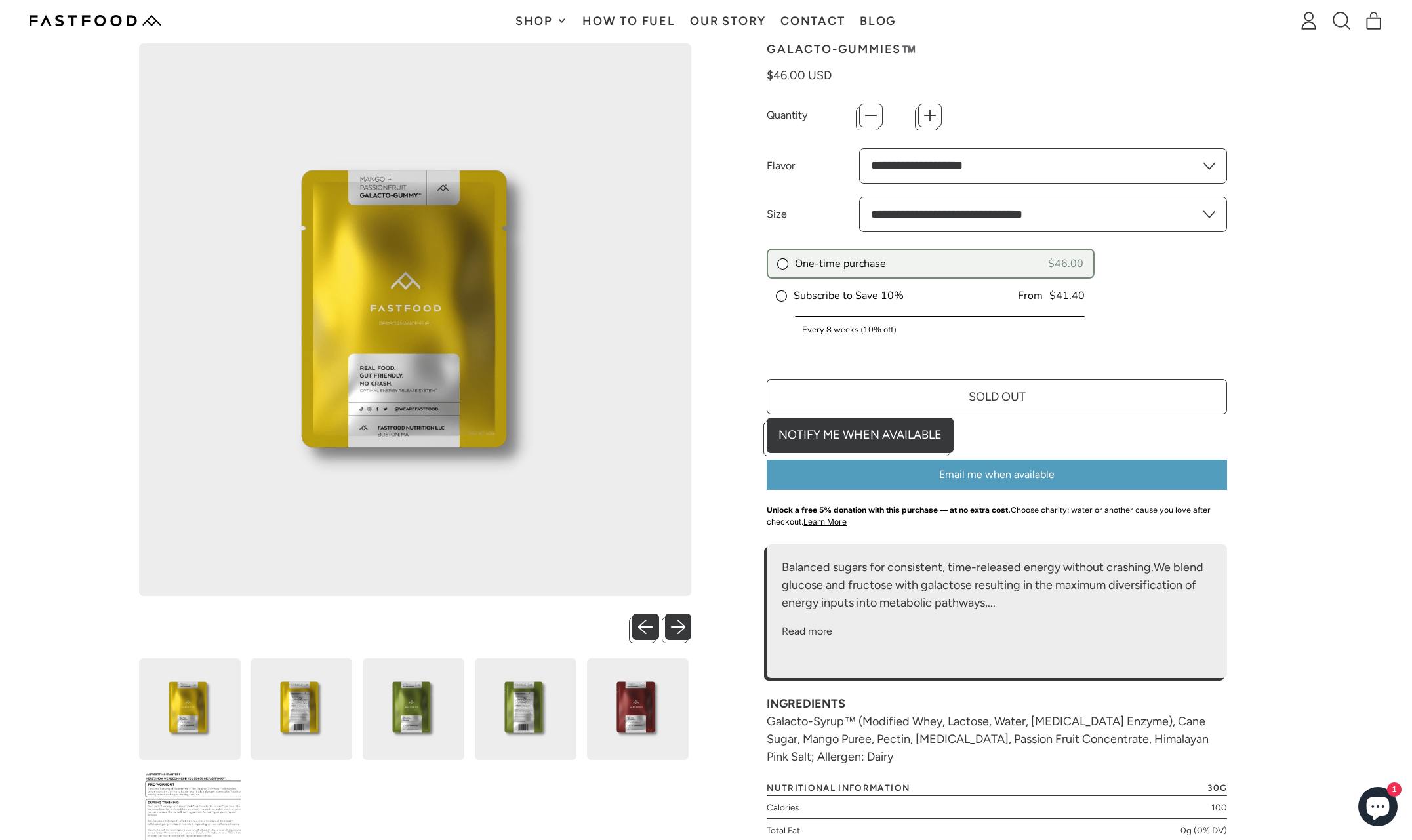
scroll to position [170, 0]
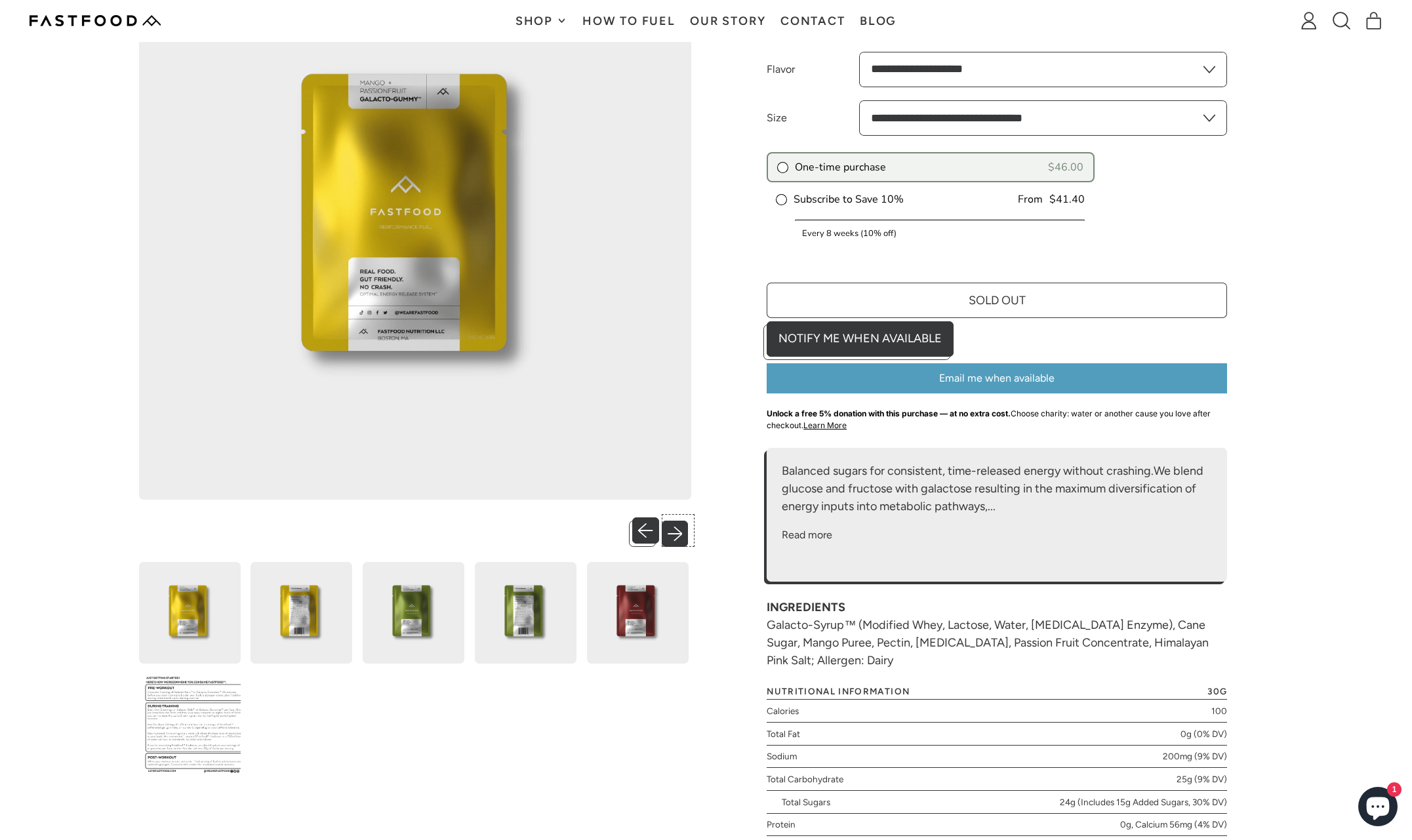
click at [679, 530] on button "Next slide" at bounding box center [678, 530] width 27 height 27
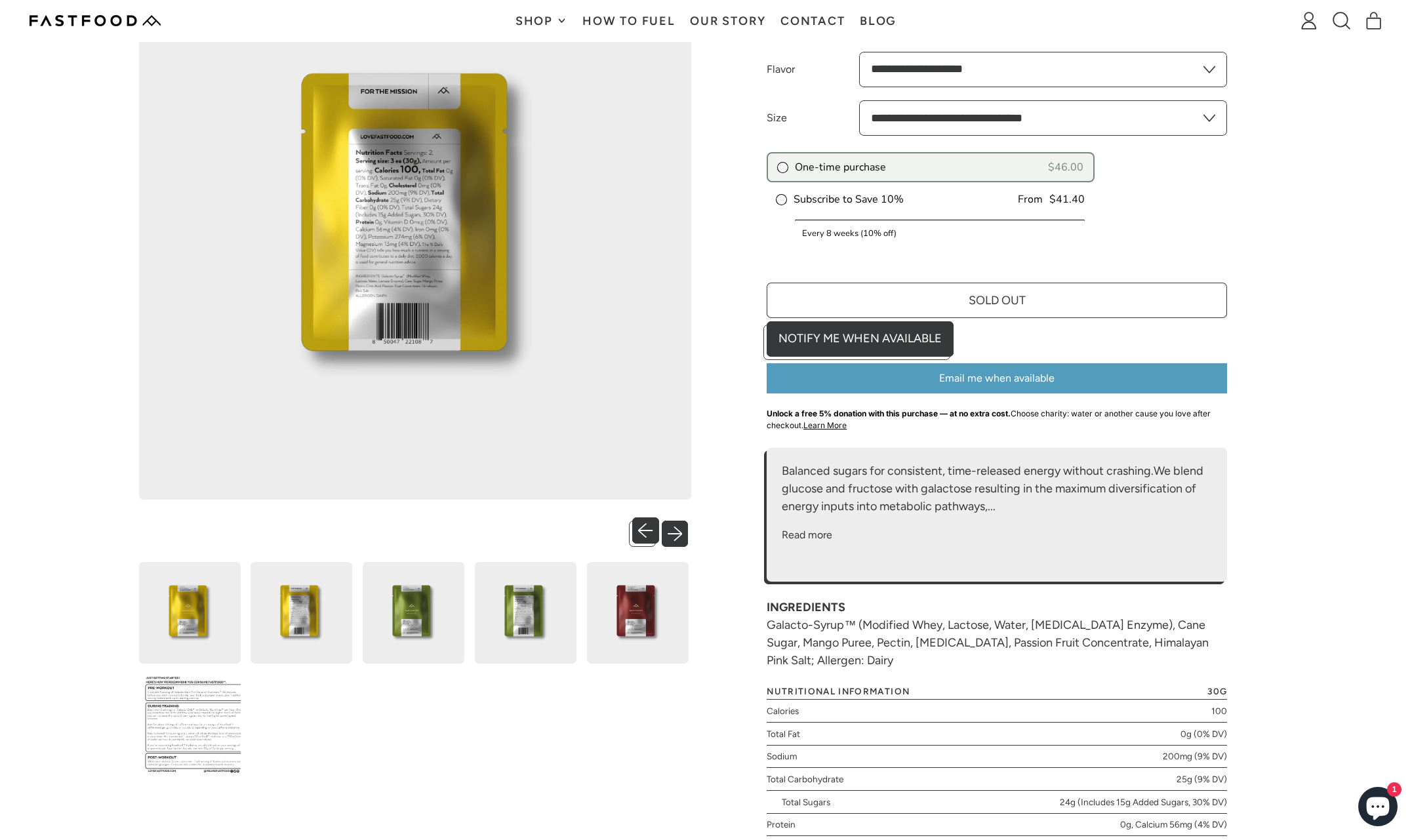
click at [679, 530] on button "Next slide" at bounding box center [678, 530] width 27 height 27
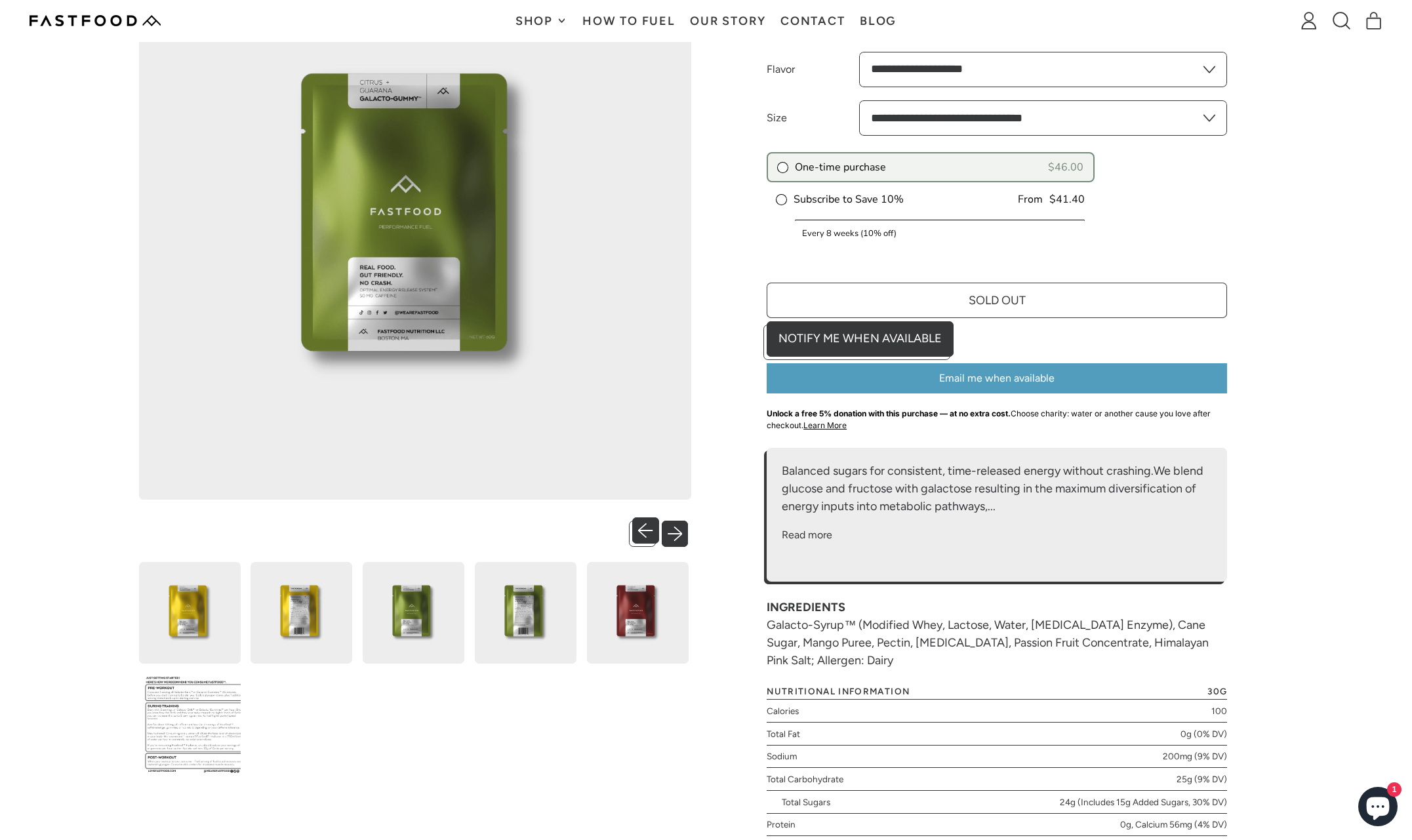
click at [679, 530] on button "Next slide" at bounding box center [678, 530] width 27 height 27
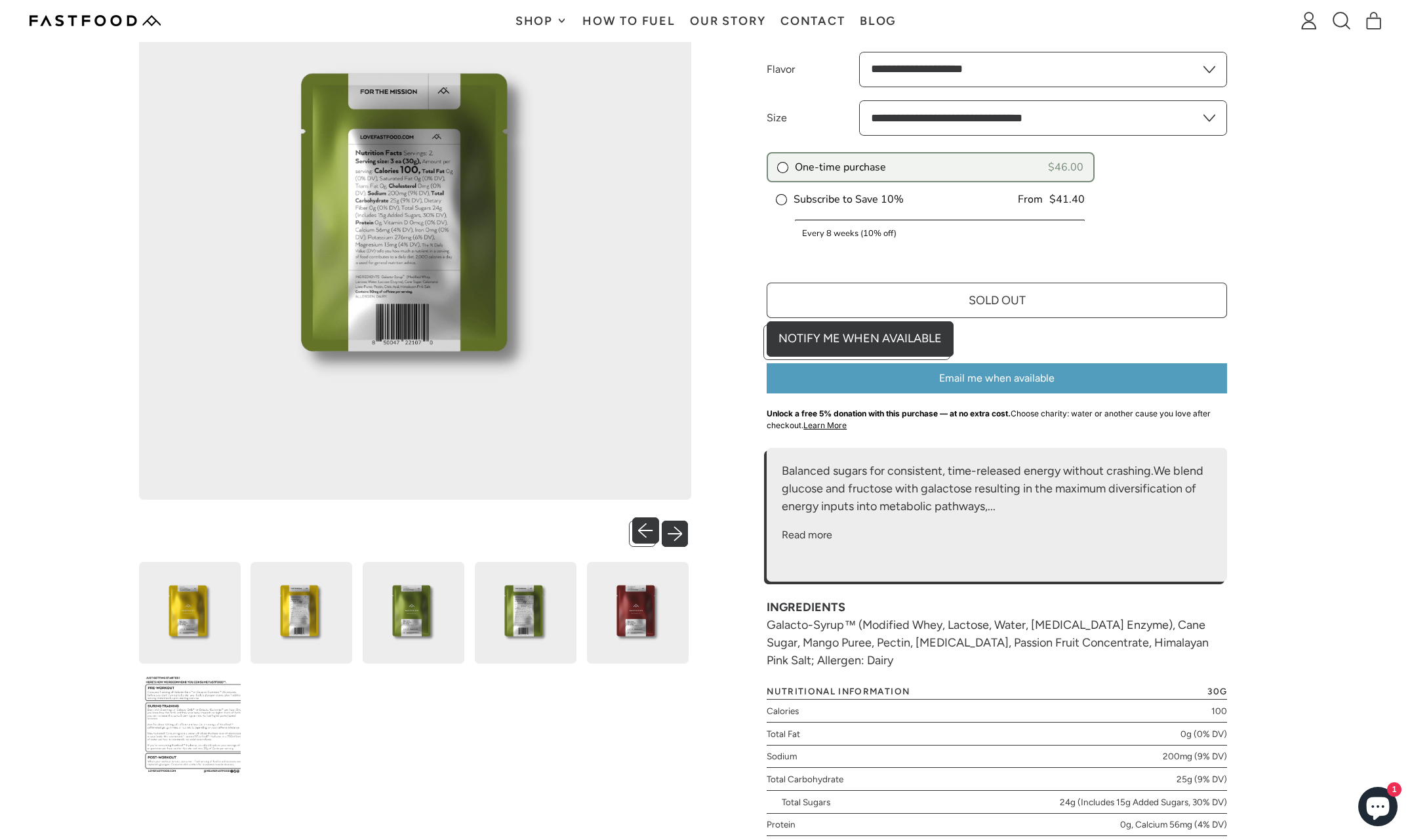
click at [679, 530] on button "Next slide" at bounding box center [678, 530] width 27 height 27
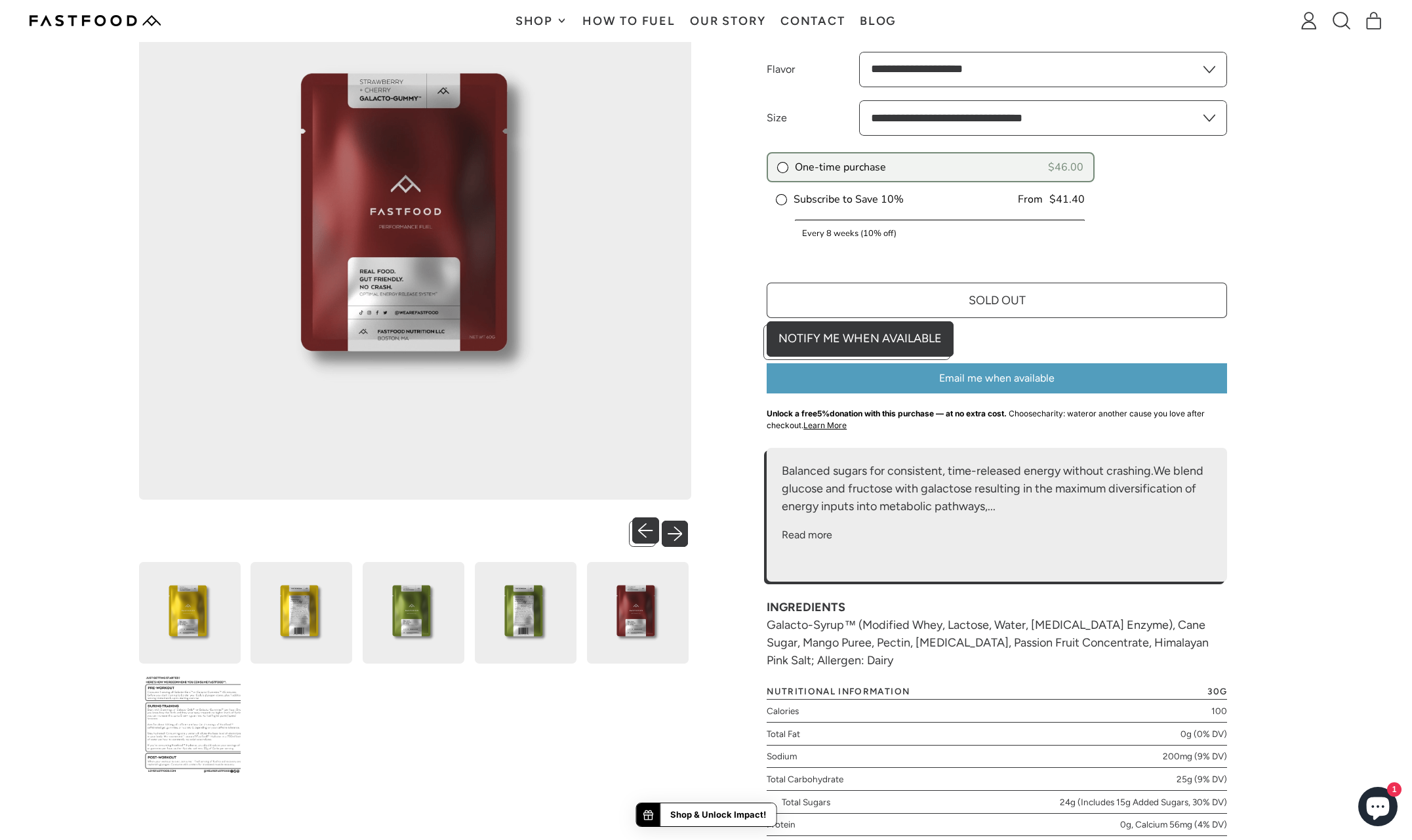
scroll to position [0, 0]
click at [679, 530] on button "Next slide" at bounding box center [678, 530] width 27 height 27
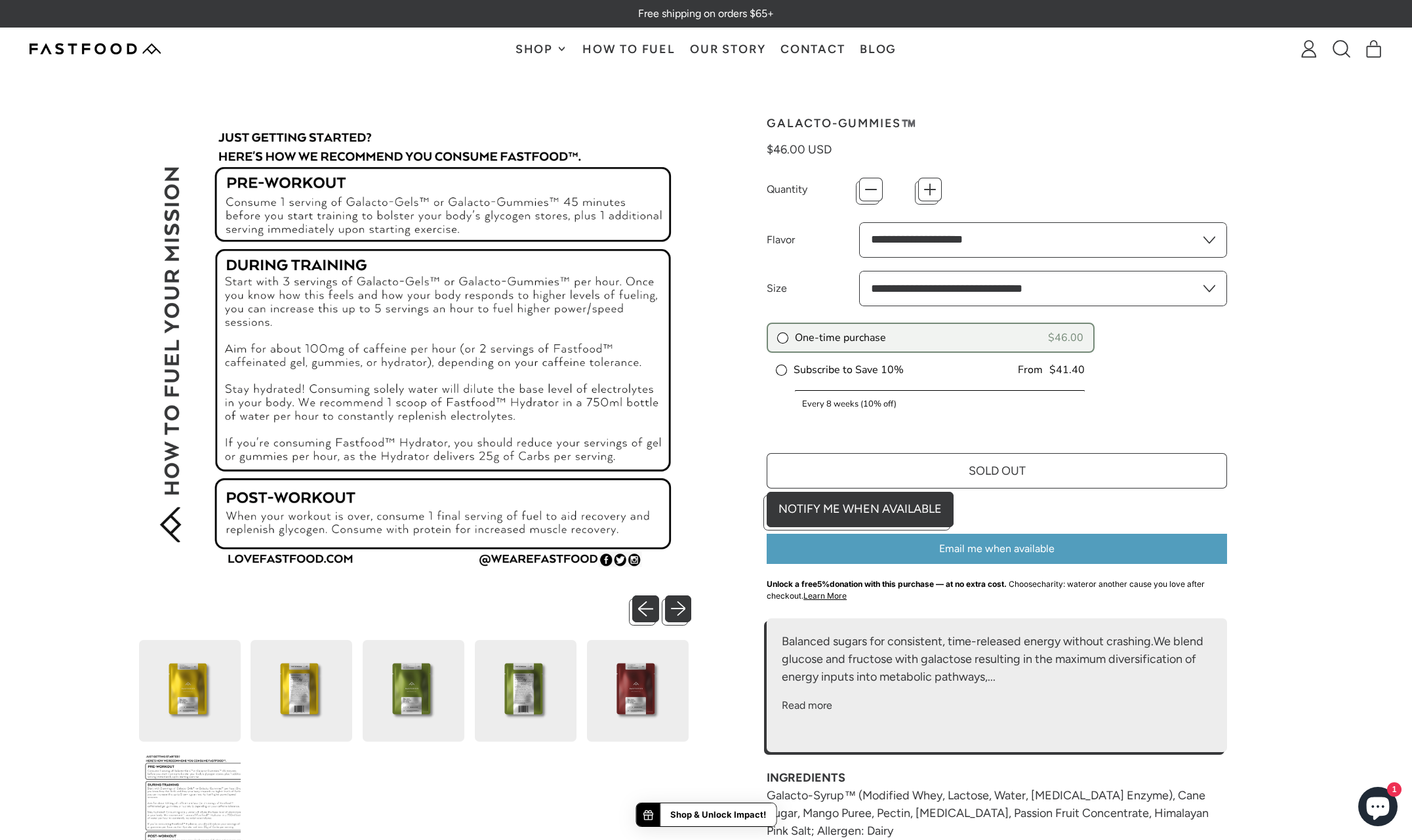
click at [536, 43] on span "Shop" at bounding box center [536, 49] width 41 height 12
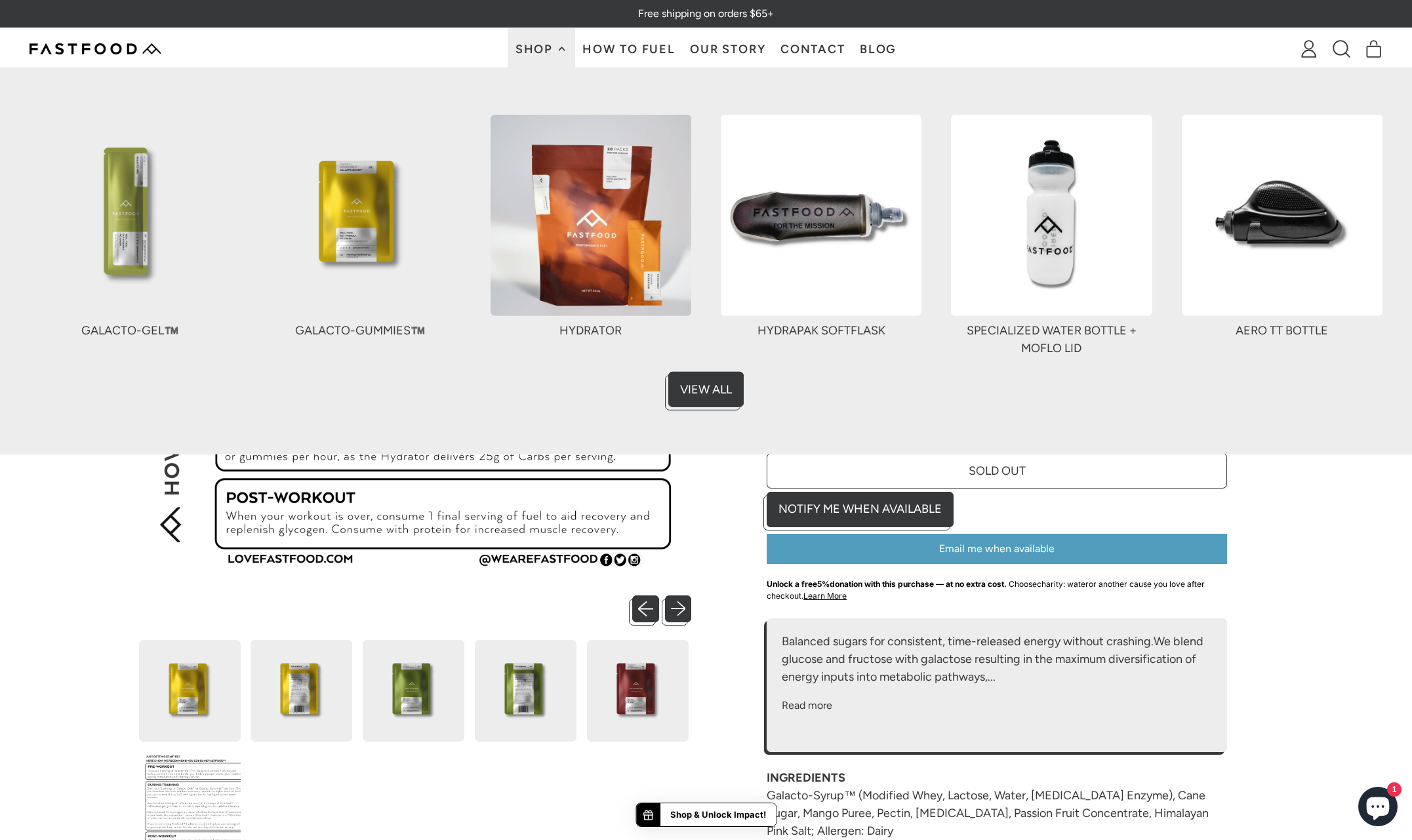
click at [586, 222] on img at bounding box center [590, 215] width 200 height 200
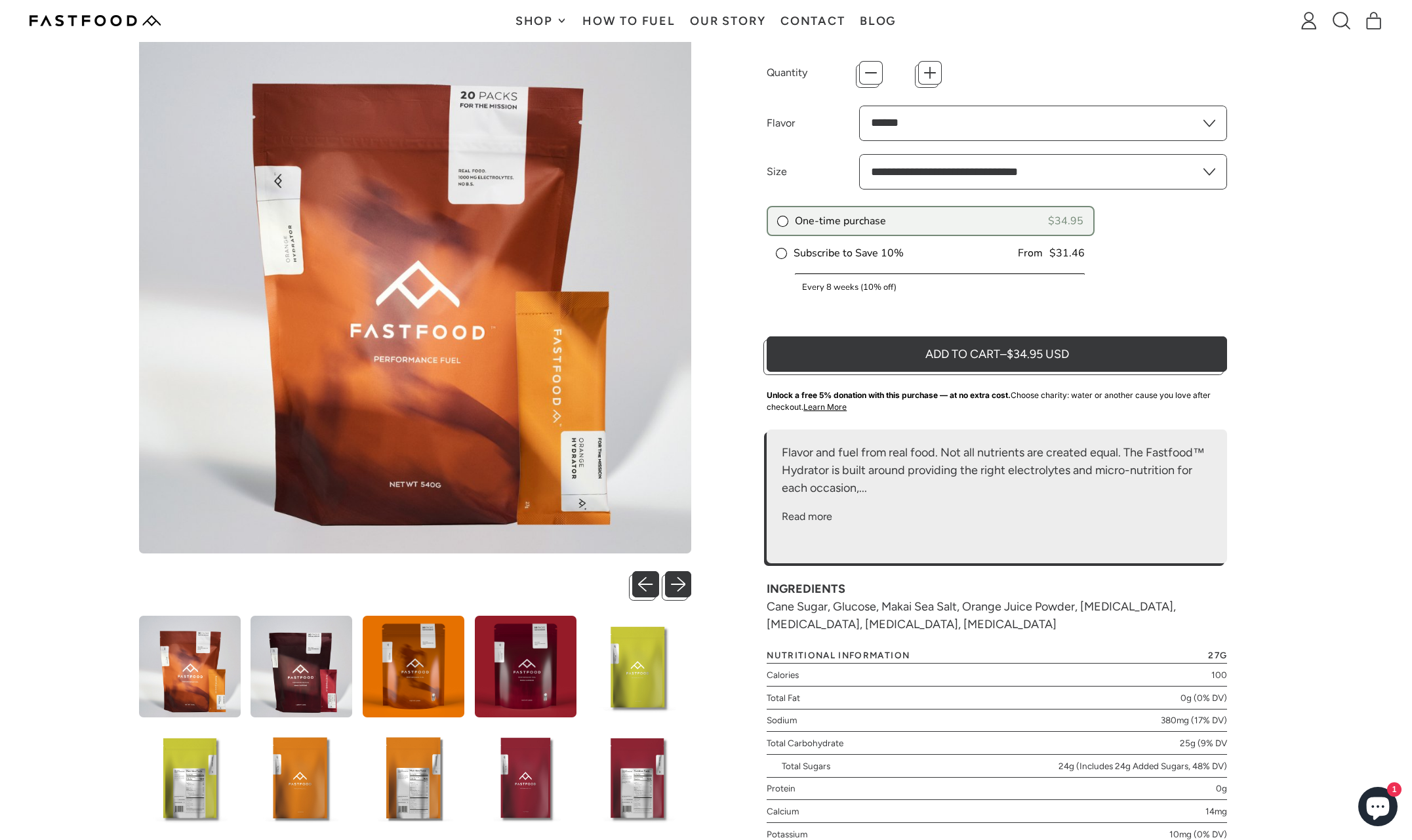
scroll to position [136, 0]
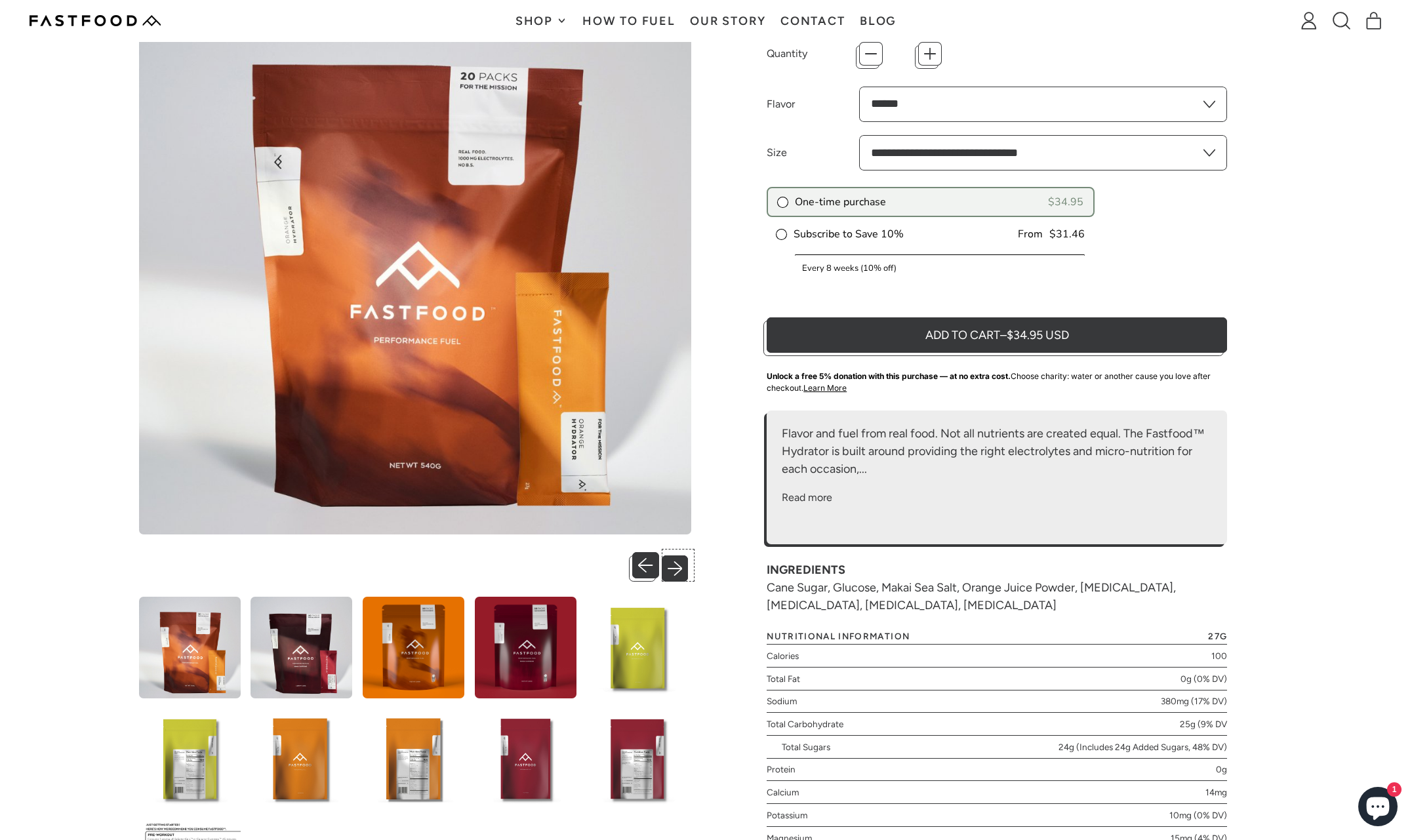
click at [681, 561] on button "Next slide" at bounding box center [678, 565] width 27 height 27
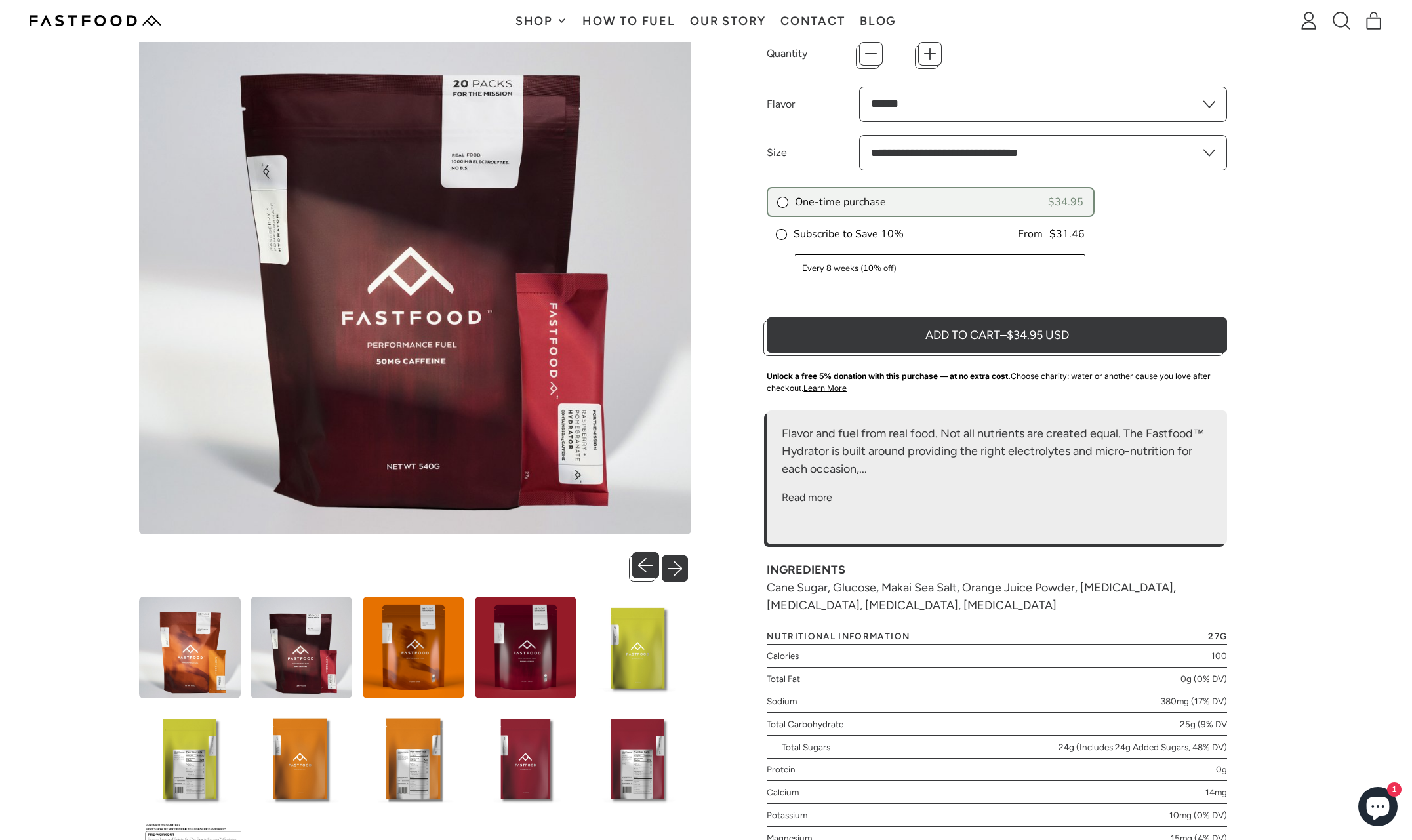
click at [677, 561] on button "Next slide" at bounding box center [678, 565] width 27 height 27
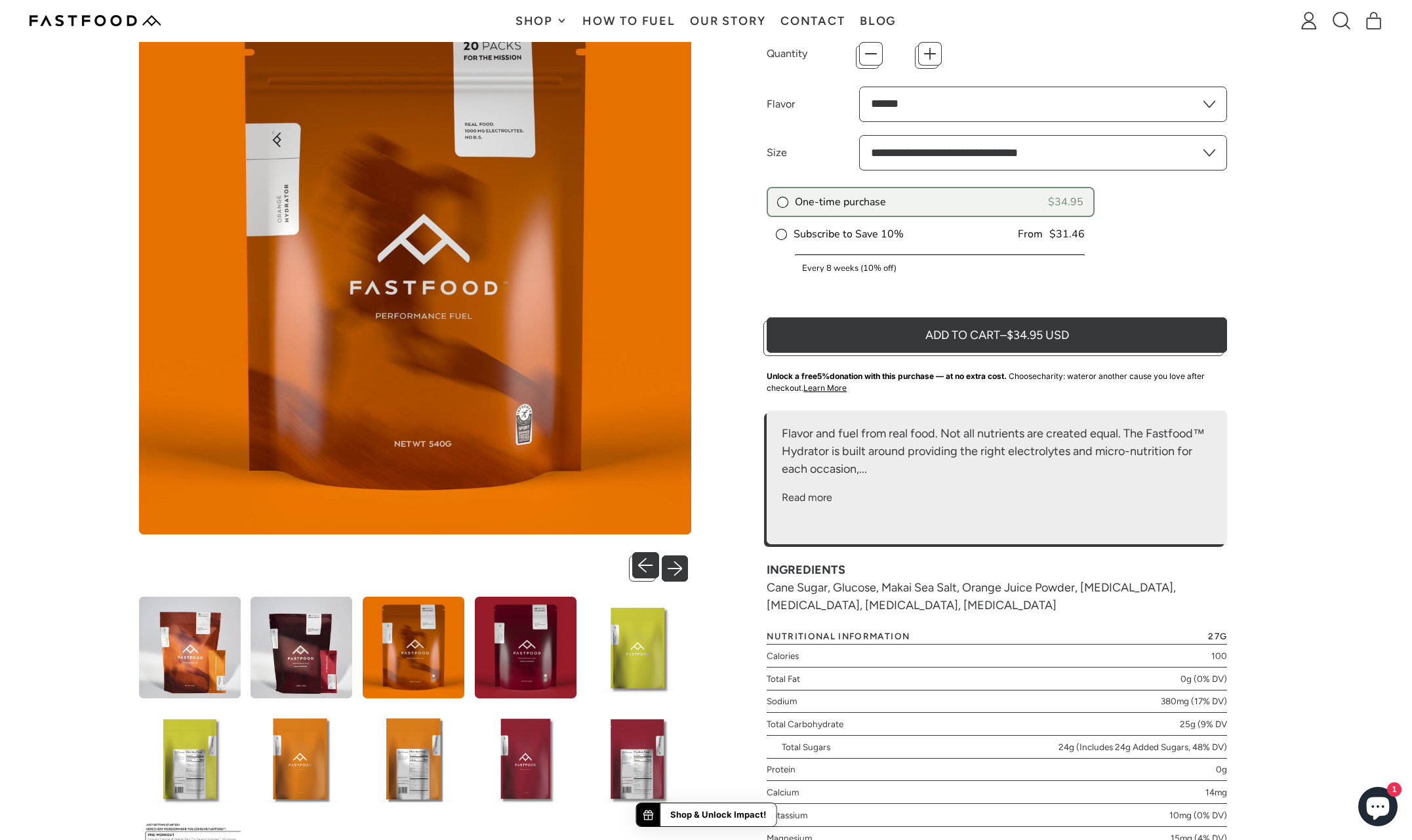
scroll to position [0, 0]
click at [677, 561] on button "Next slide" at bounding box center [678, 565] width 27 height 27
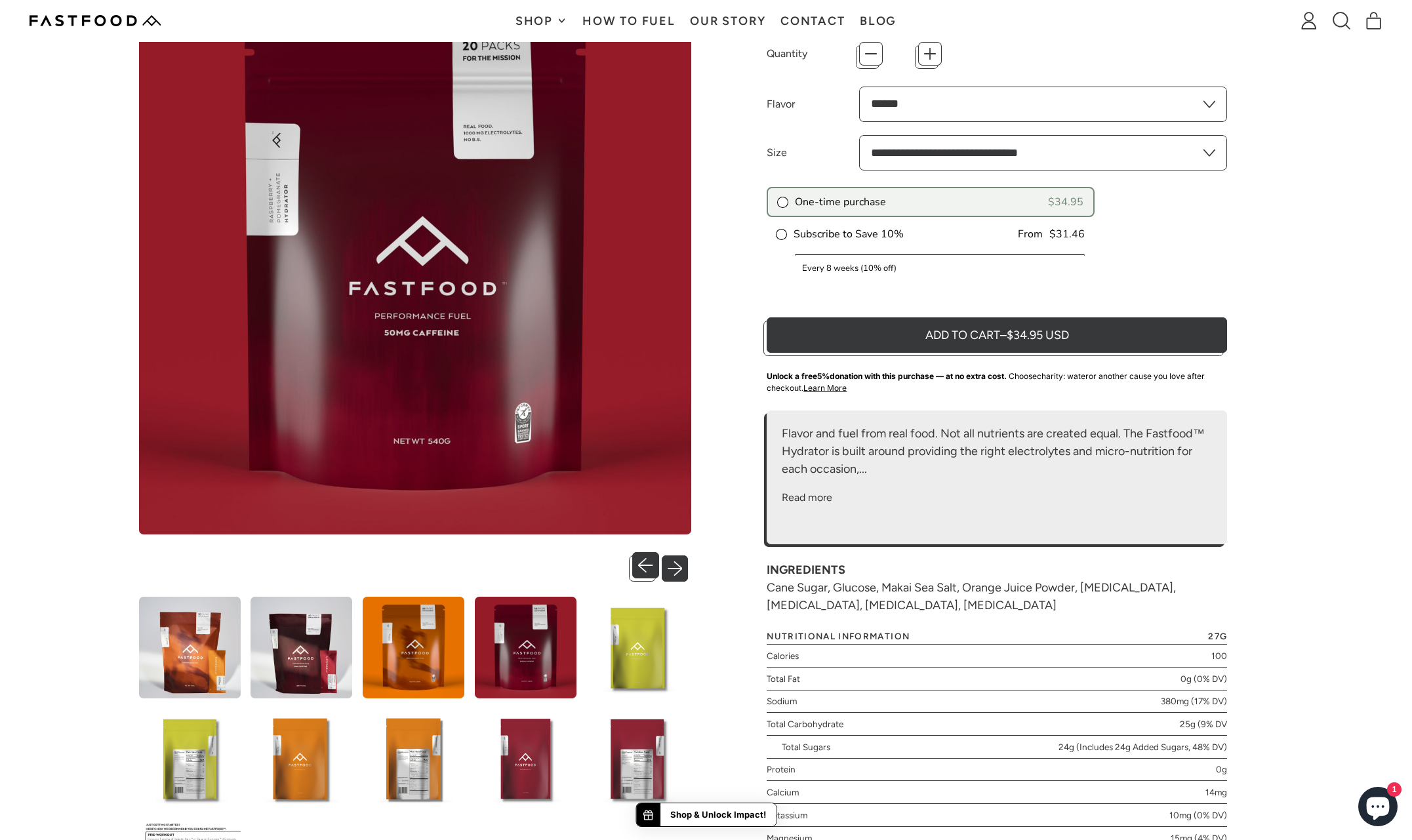
click at [677, 561] on button "Next slide" at bounding box center [678, 565] width 27 height 27
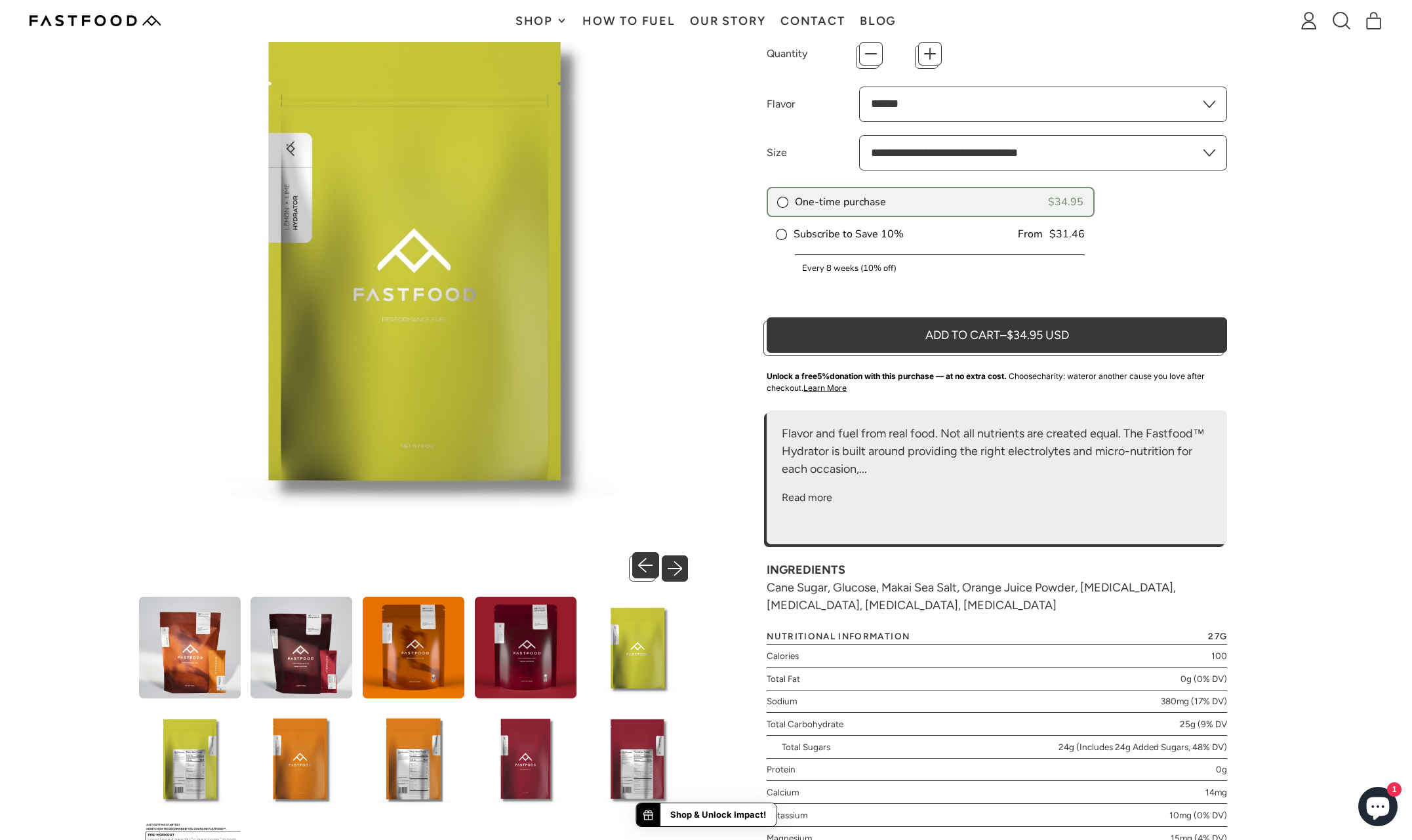
click at [677, 561] on button "Next slide" at bounding box center [678, 565] width 27 height 27
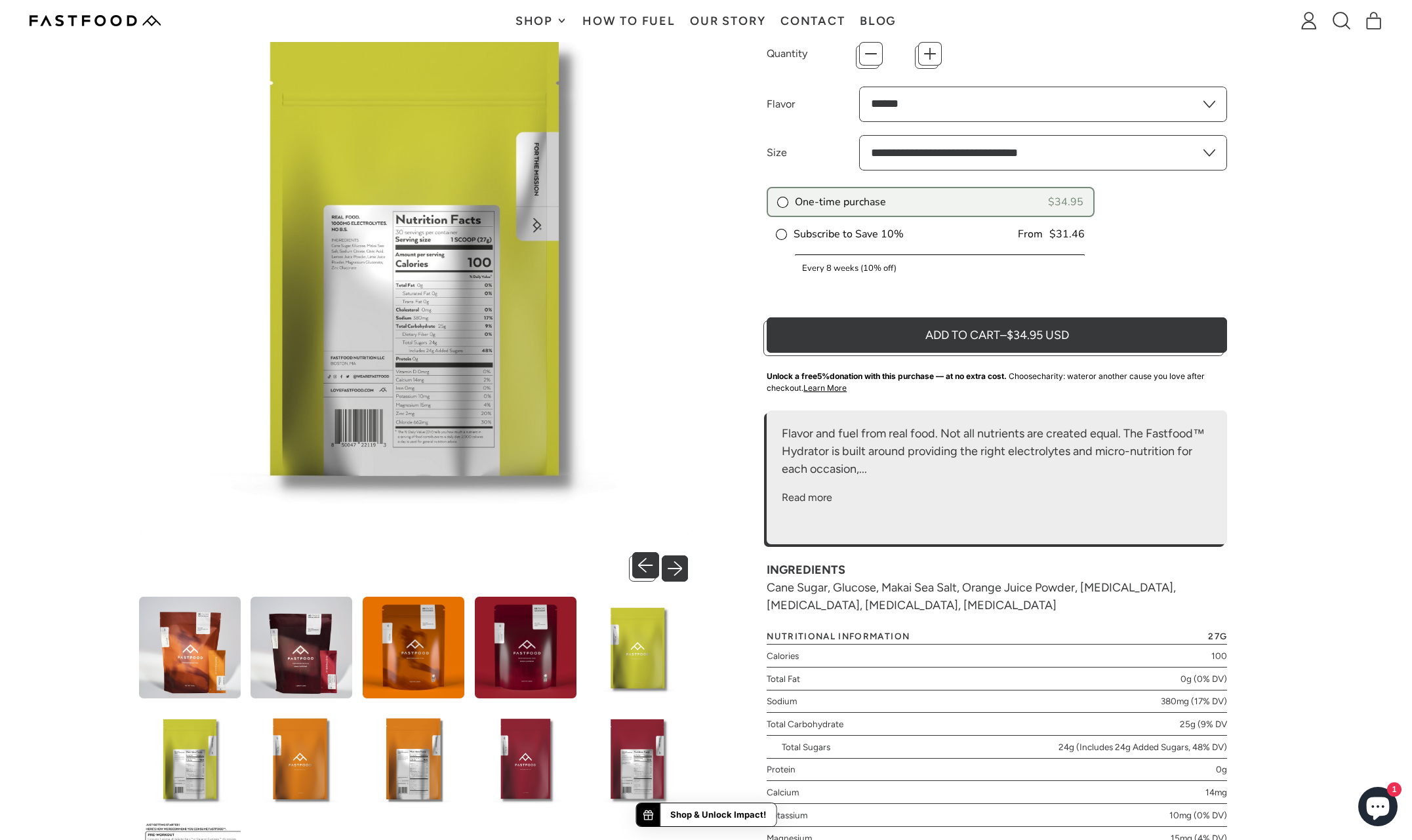
click at [677, 561] on button "Next slide" at bounding box center [678, 565] width 27 height 27
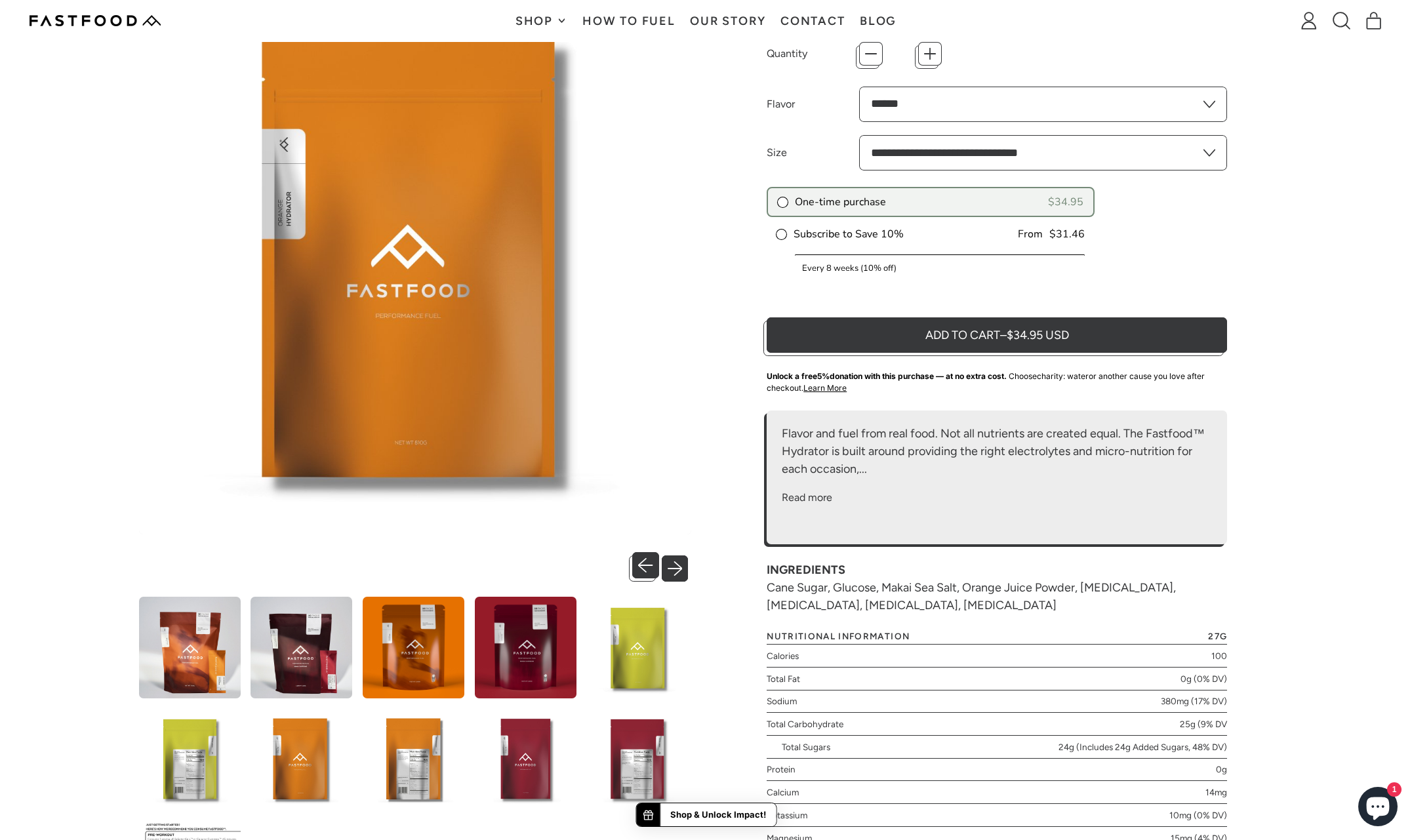
click at [680, 564] on button "Next slide" at bounding box center [678, 565] width 27 height 27
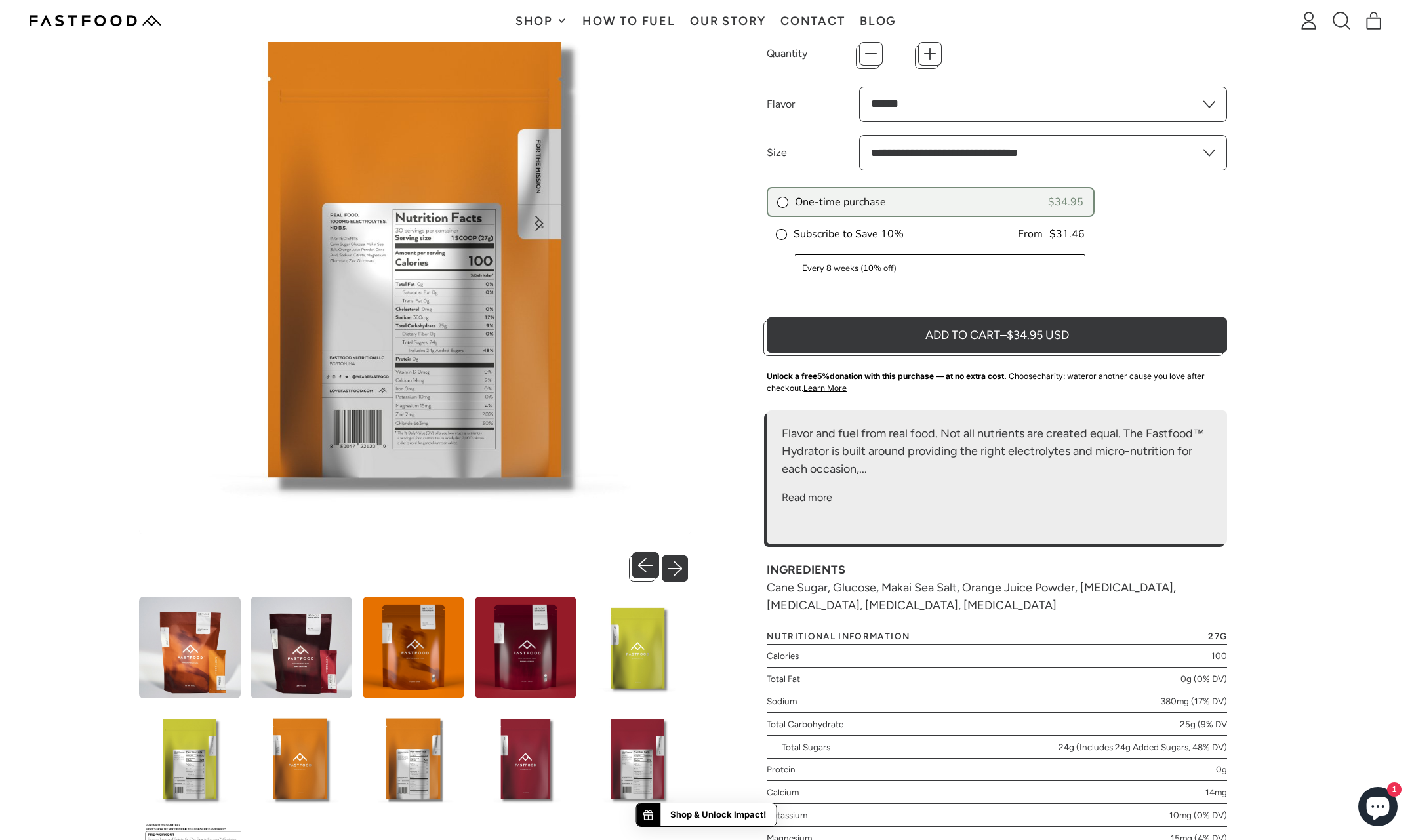
click at [680, 564] on button "Next slide" at bounding box center [678, 565] width 27 height 27
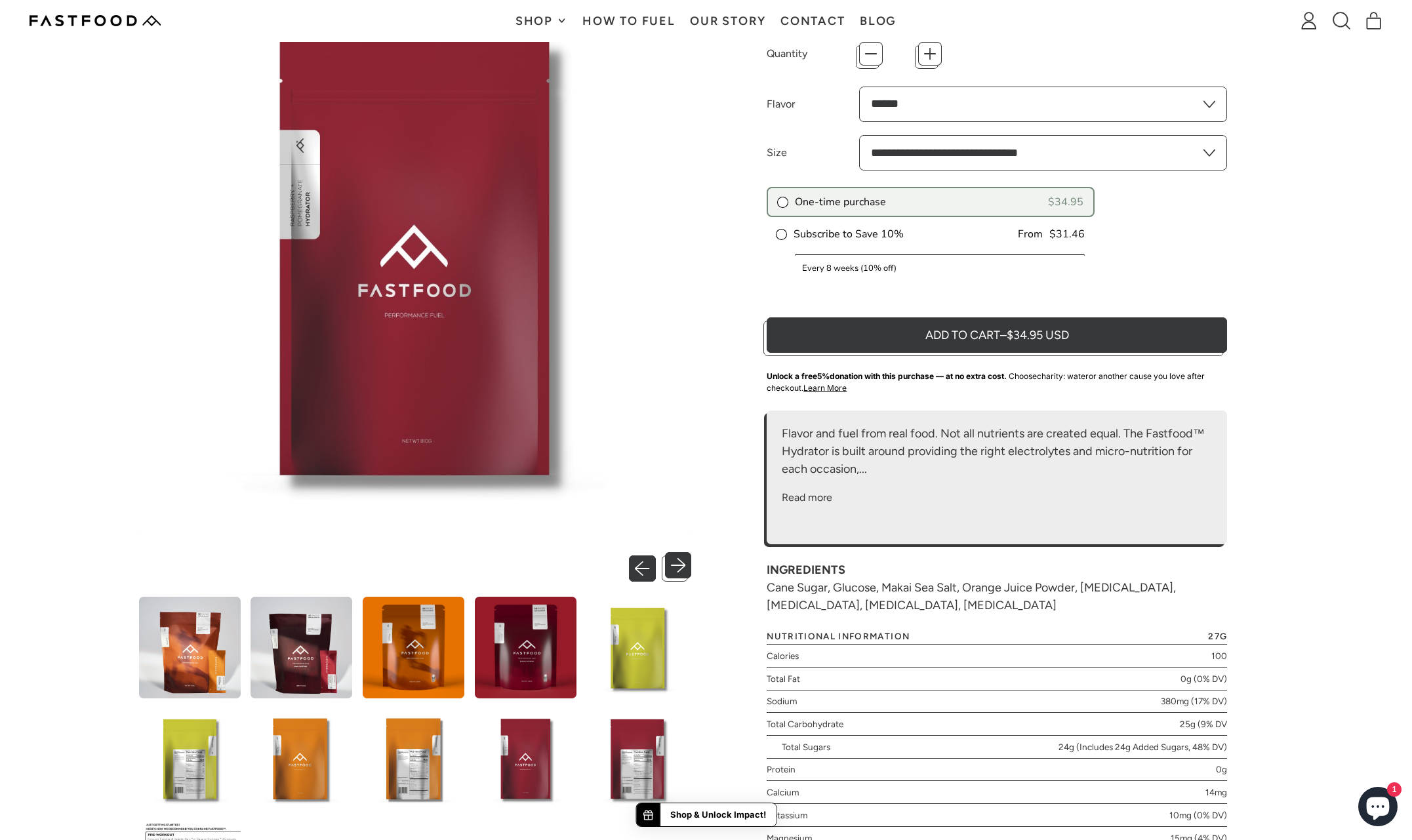
click at [648, 567] on button "Previous slide" at bounding box center [645, 565] width 27 height 27
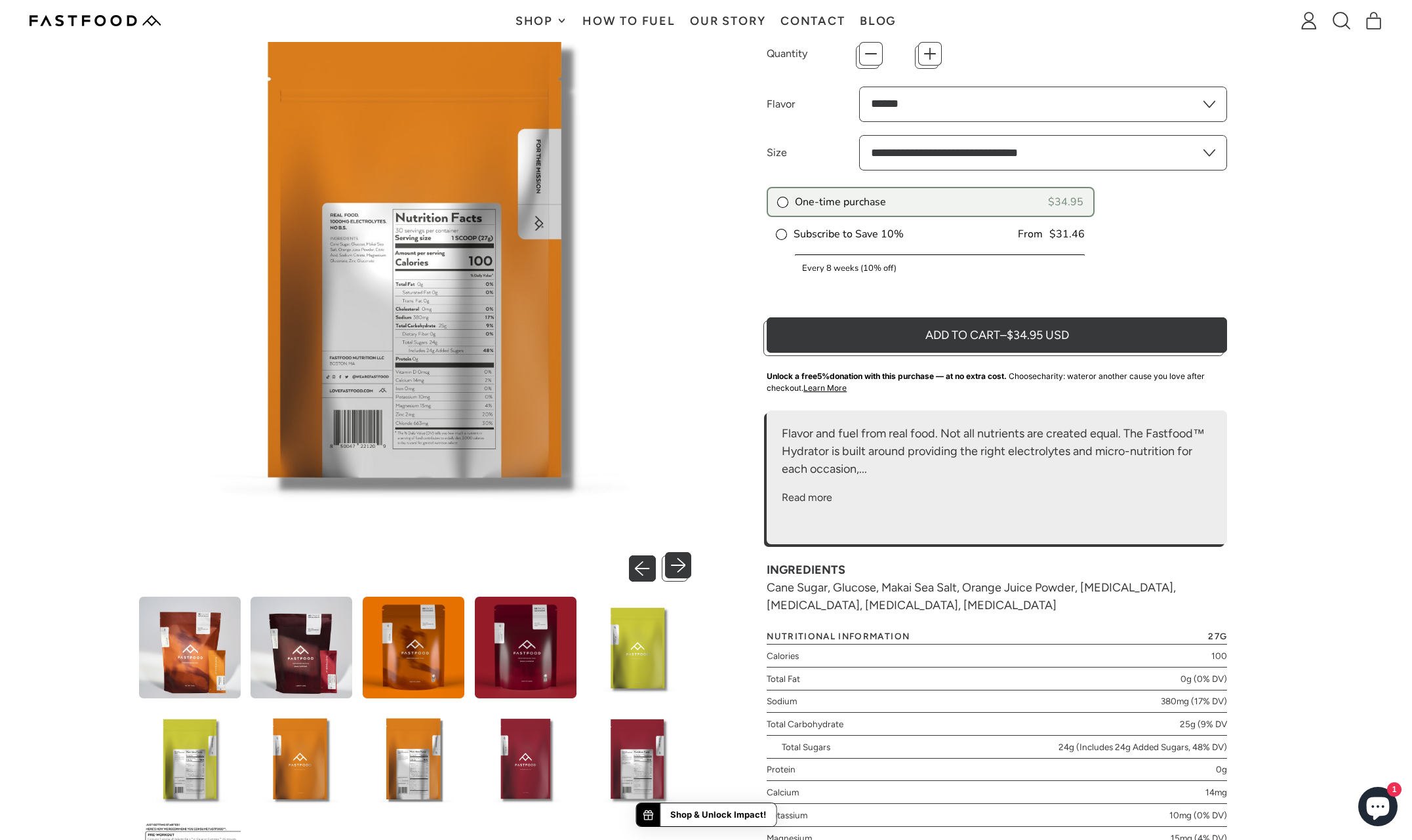
click at [649, 567] on button "Previous slide" at bounding box center [645, 565] width 27 height 27
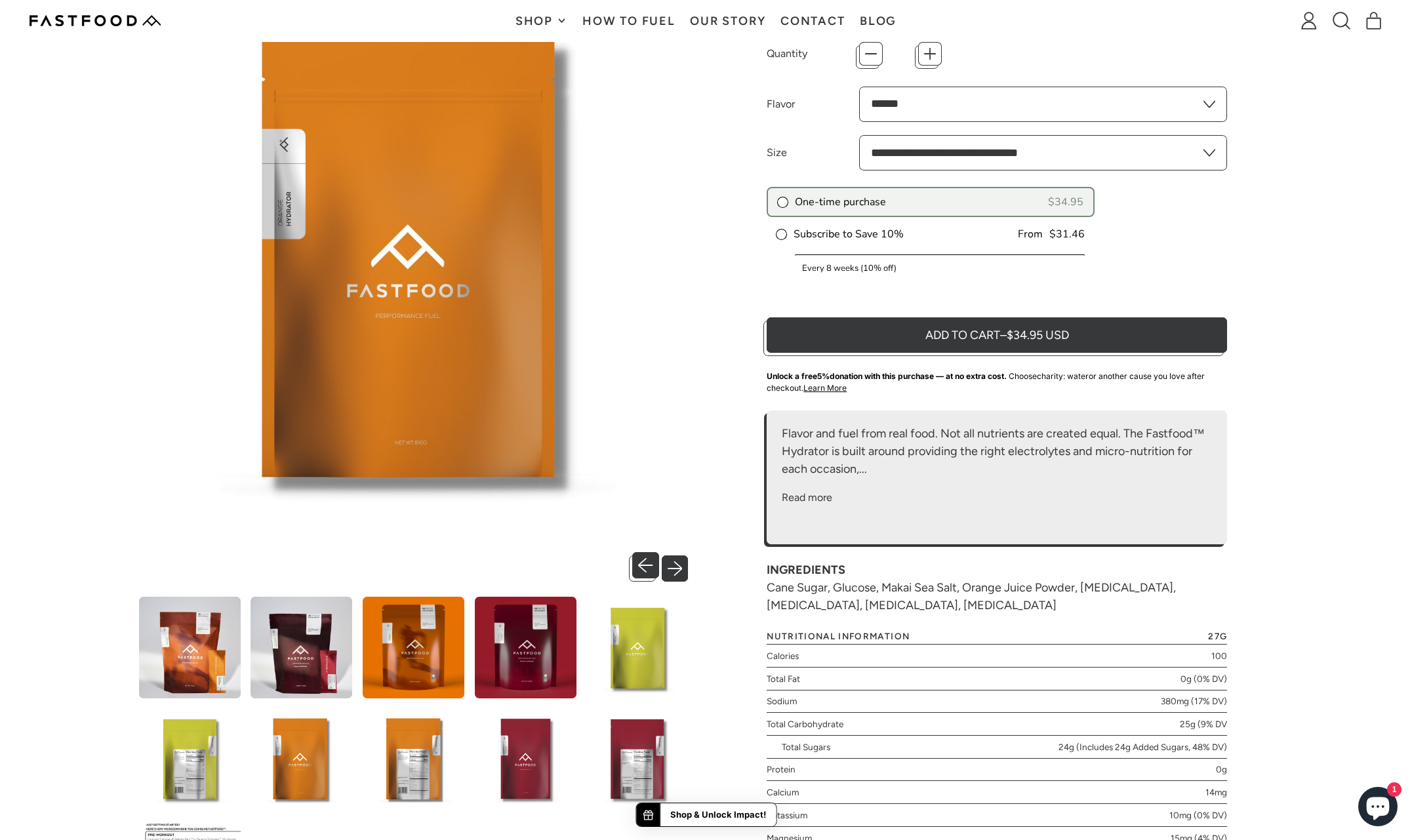
click at [686, 570] on button "Next slide" at bounding box center [678, 565] width 27 height 27
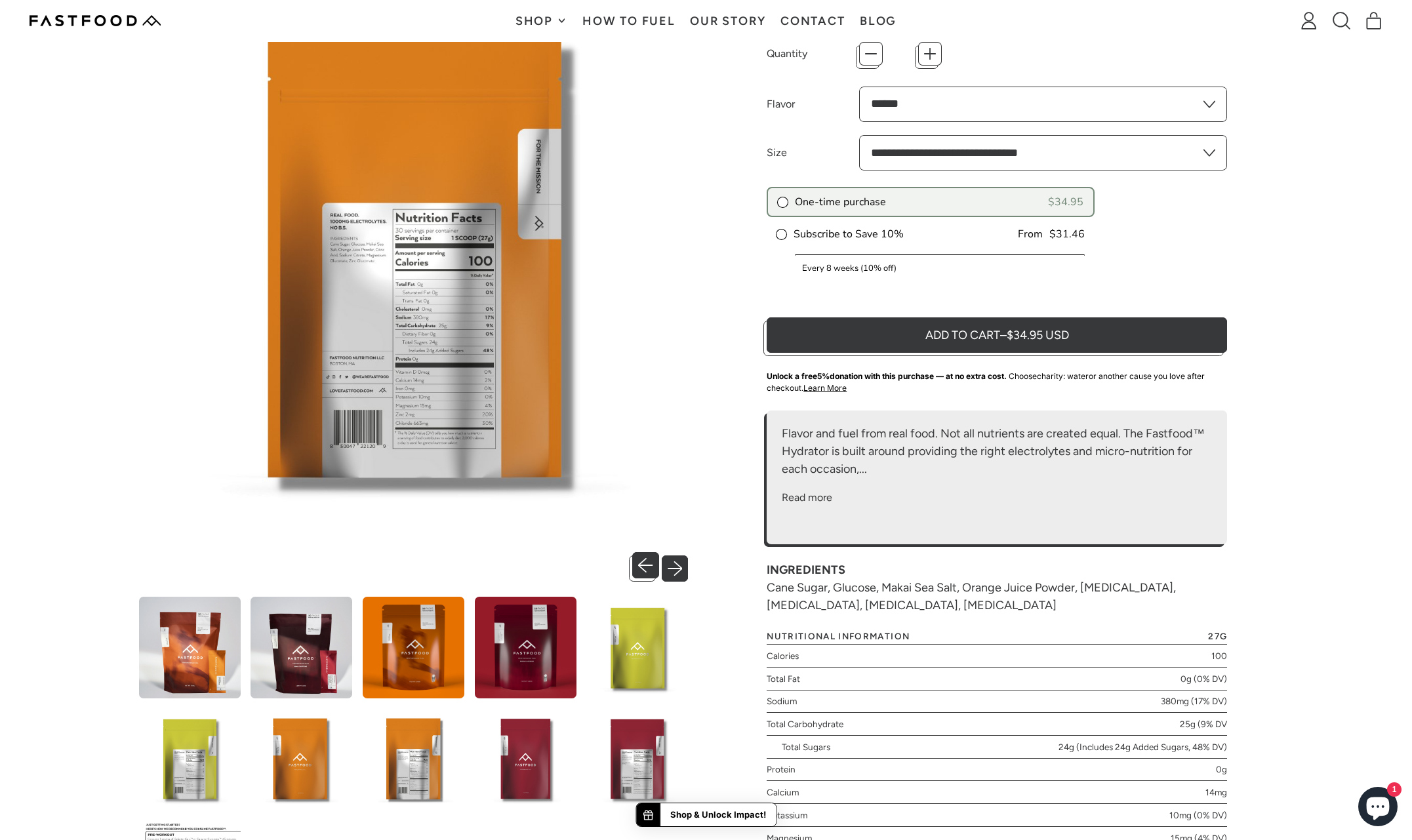
click at [686, 570] on button "Next slide" at bounding box center [678, 565] width 27 height 27
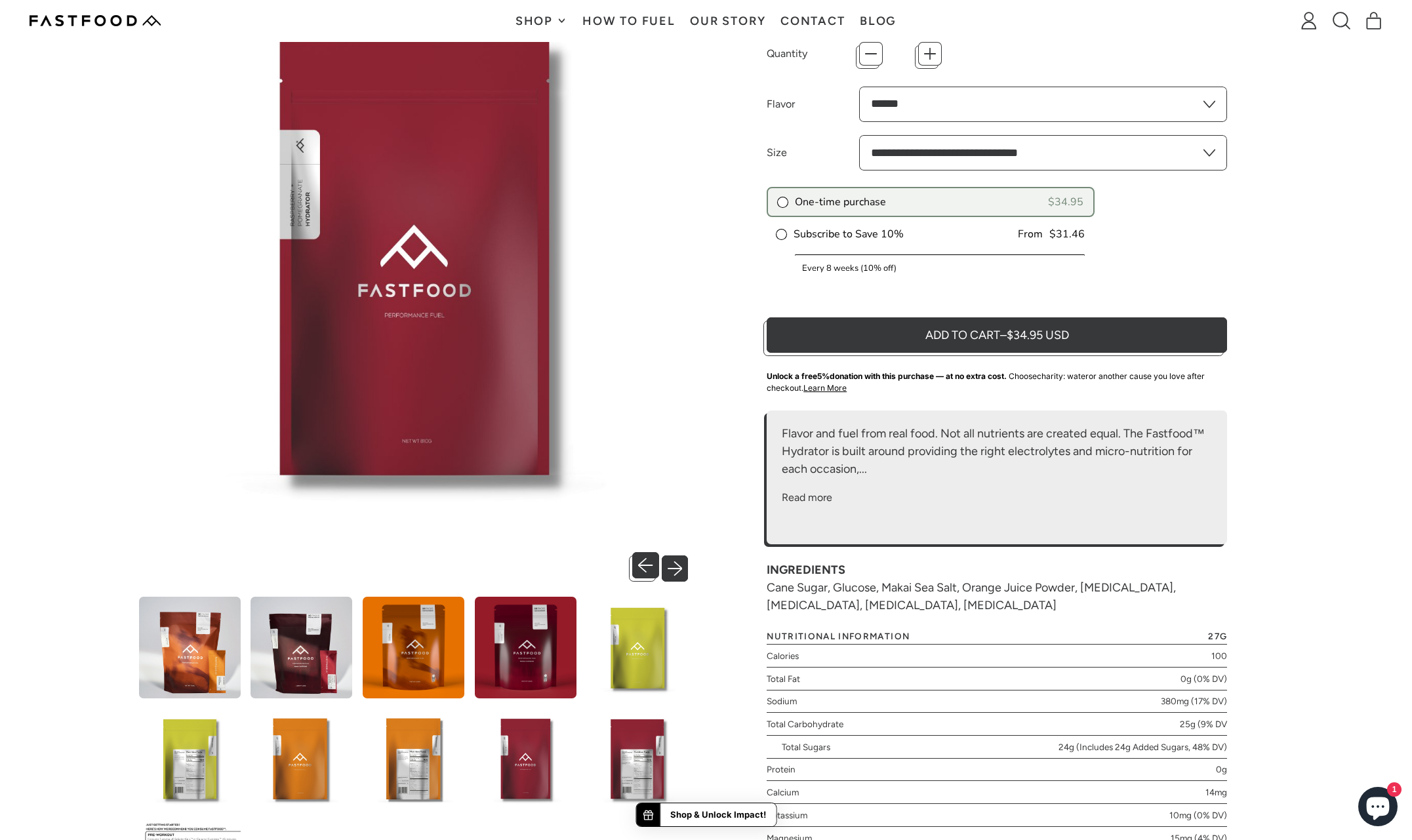
click at [686, 570] on button "Next slide" at bounding box center [678, 565] width 27 height 27
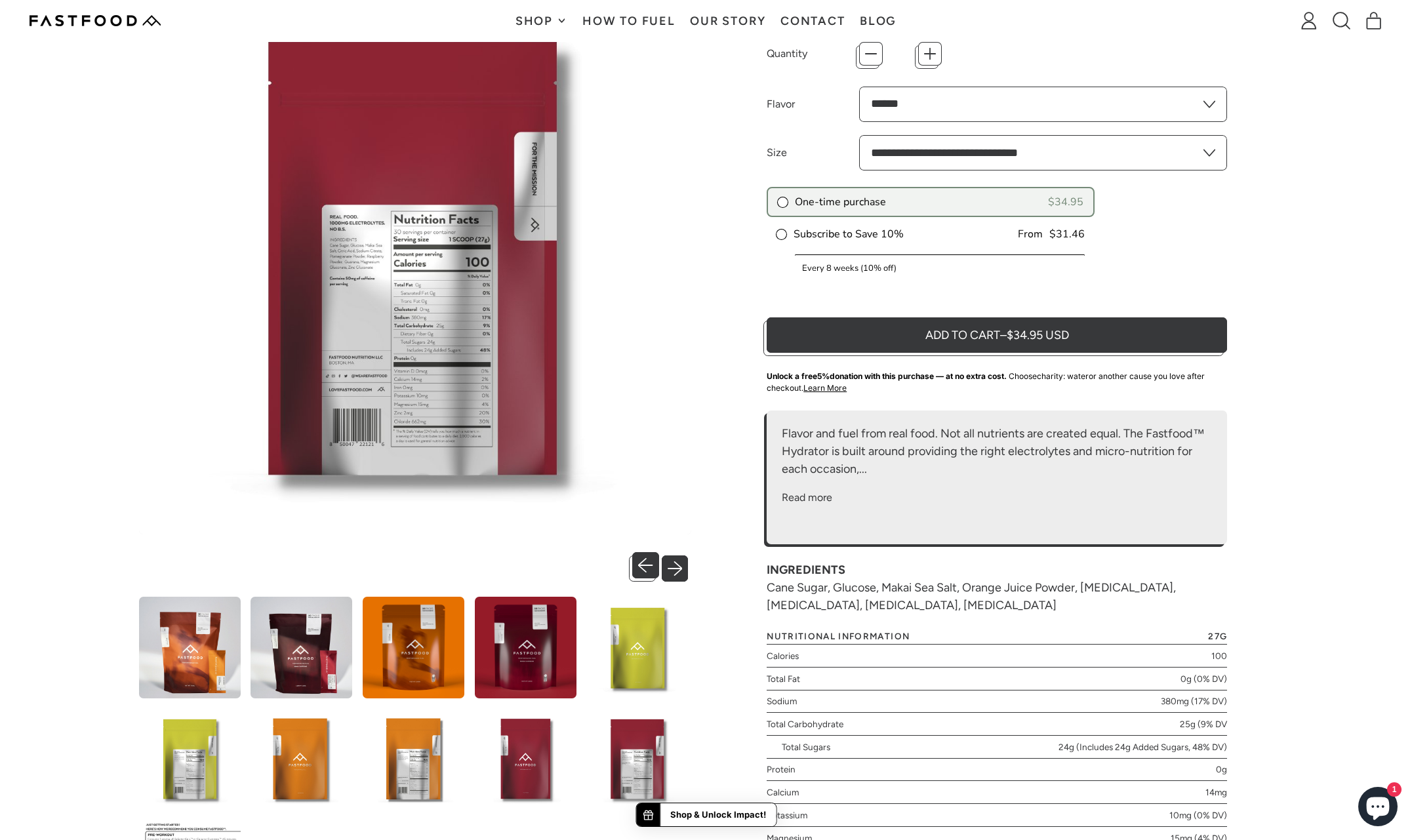
click at [686, 570] on button "Next slide" at bounding box center [678, 565] width 27 height 27
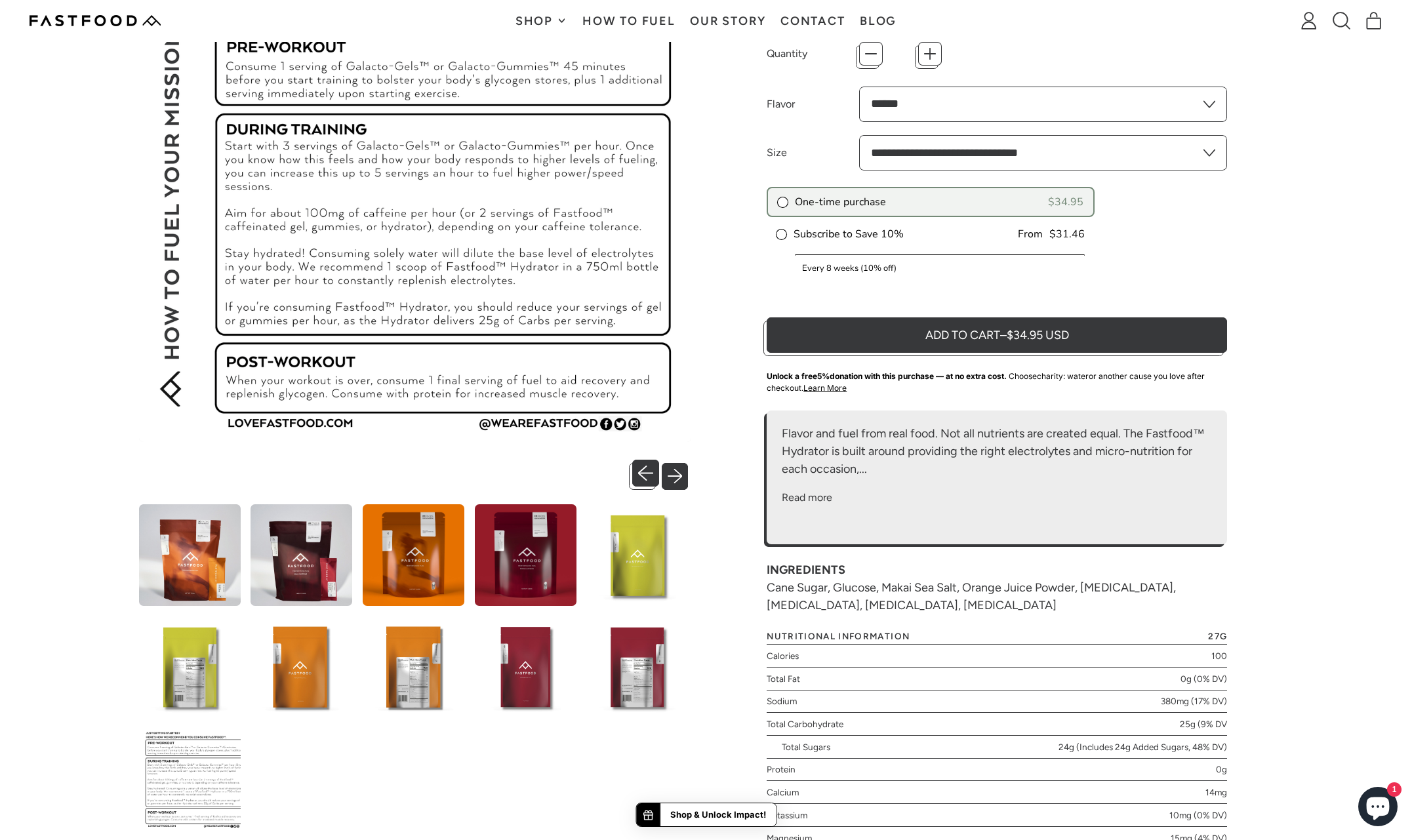
scroll to position [43, 0]
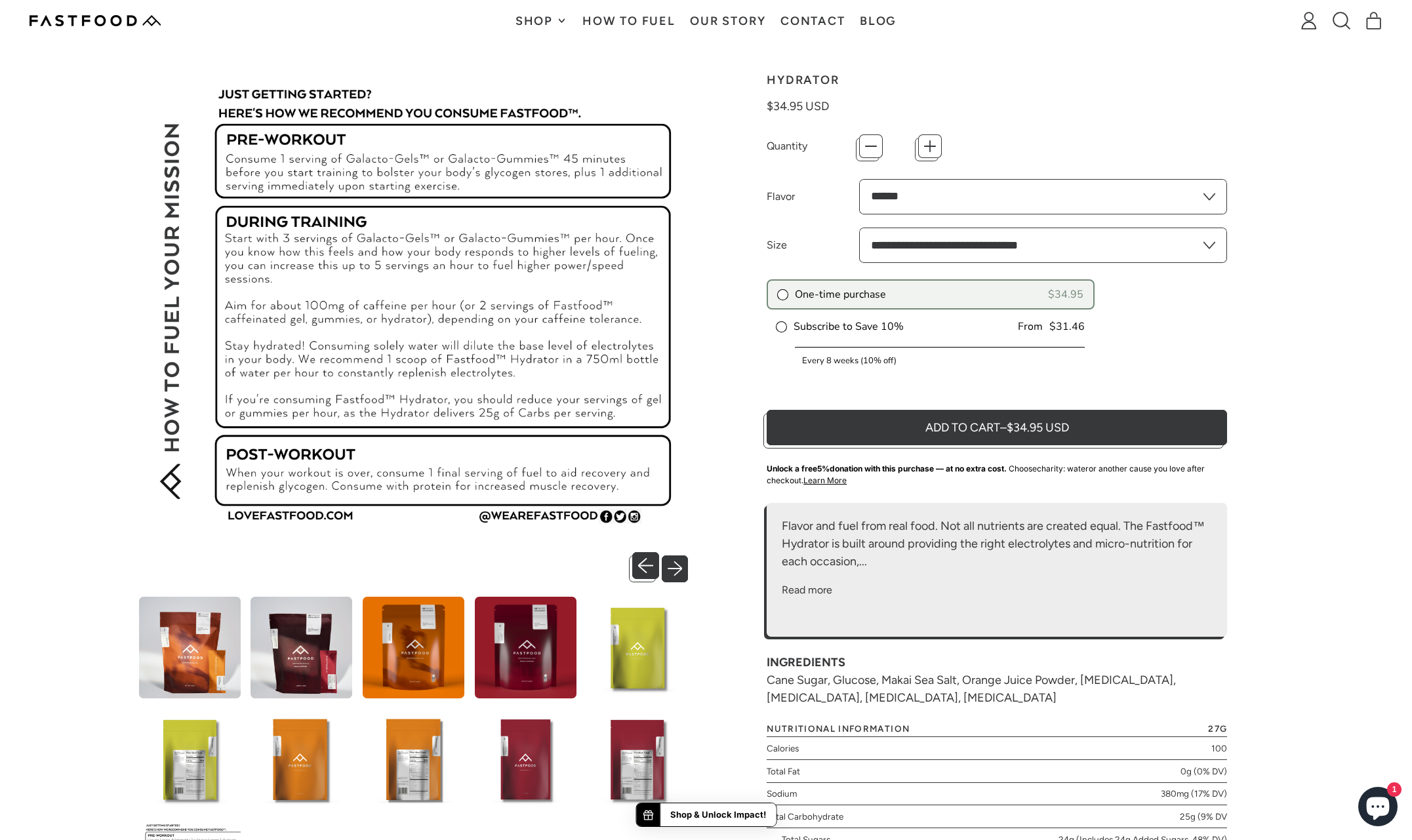
click at [686, 570] on button "Next slide" at bounding box center [678, 565] width 27 height 27
click at [680, 569] on button "Next slide" at bounding box center [678, 565] width 27 height 27
click at [640, 560] on button "Previous slide" at bounding box center [645, 565] width 27 height 27
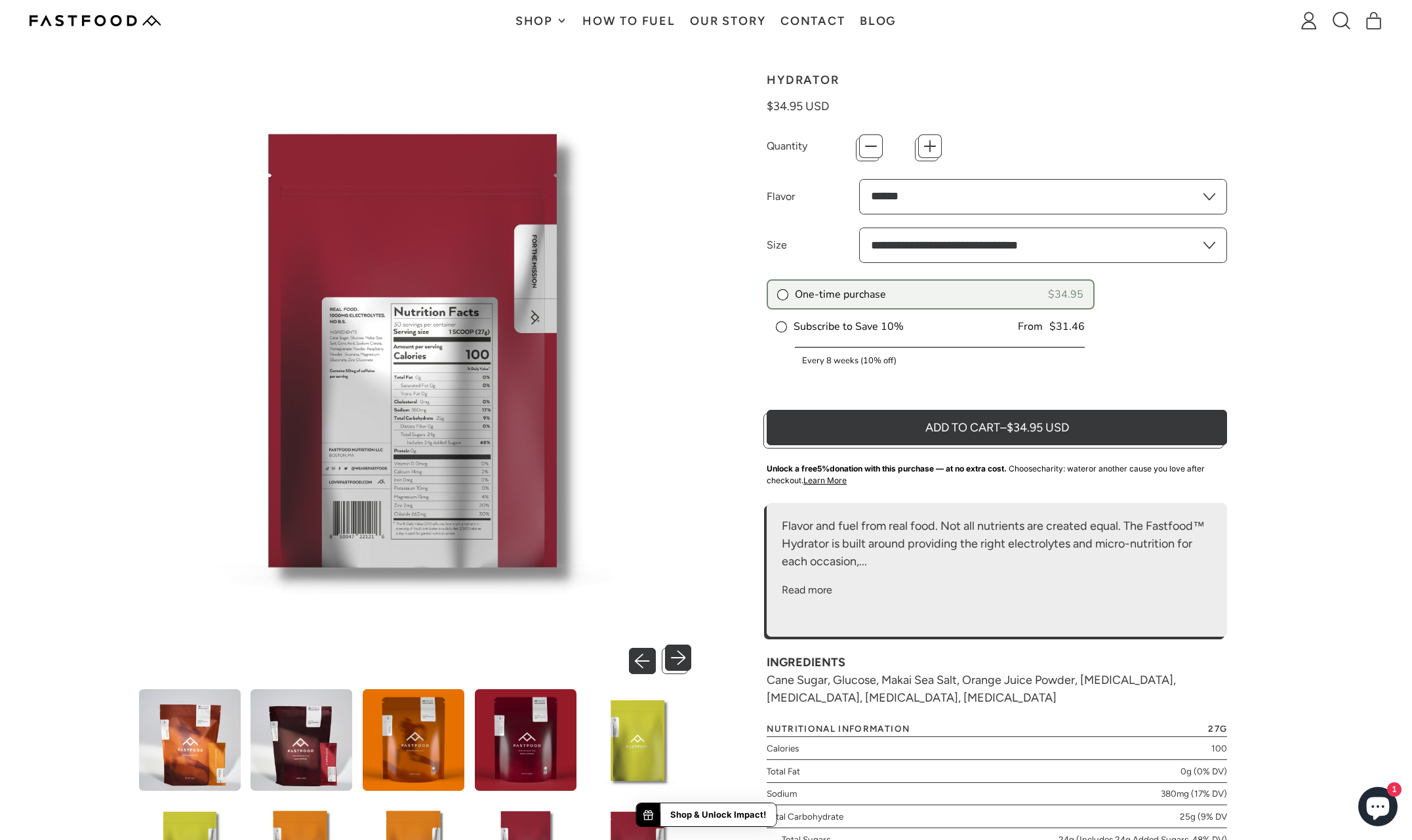
scroll to position [136, 0]
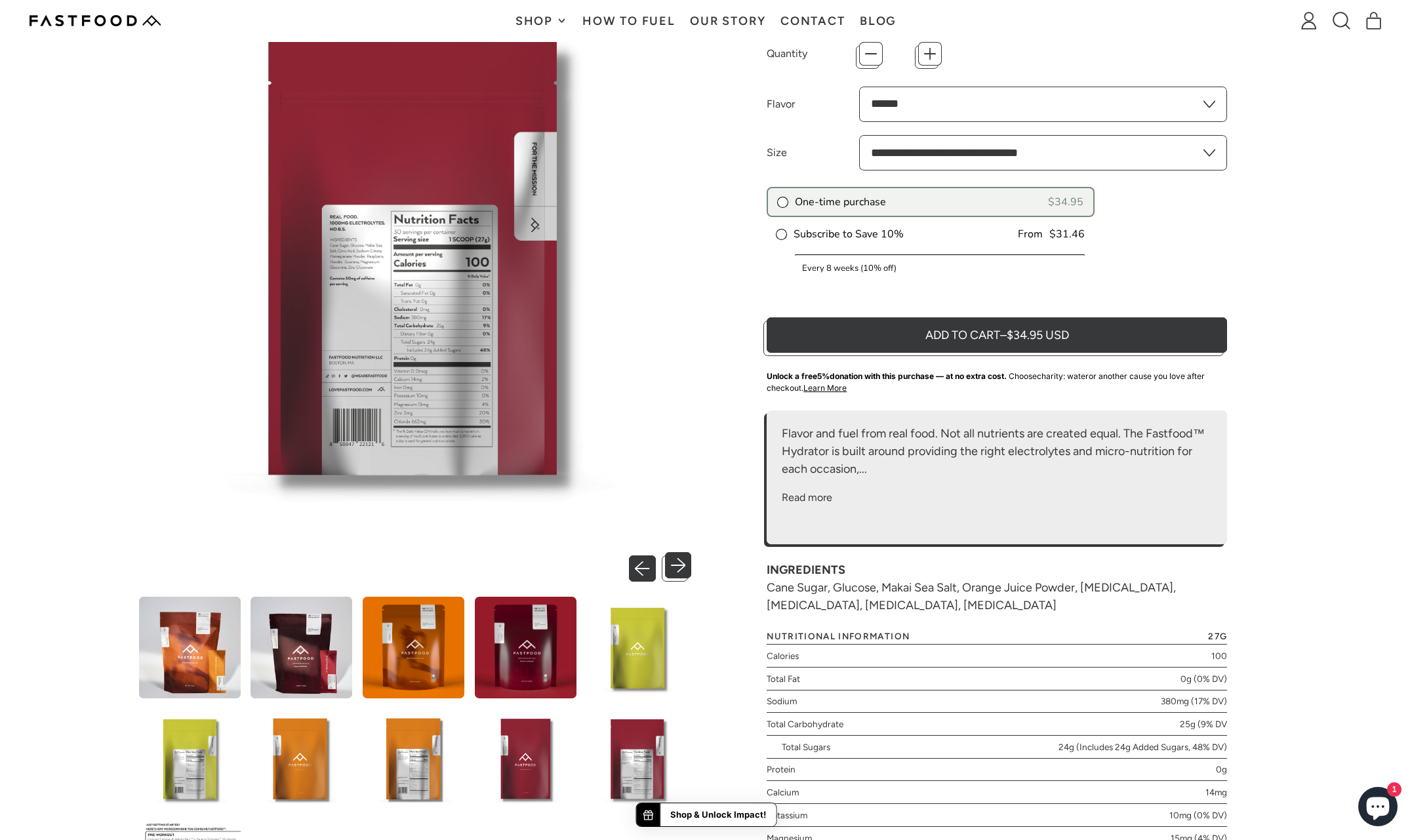
click at [640, 560] on button "Previous slide" at bounding box center [645, 565] width 27 height 27
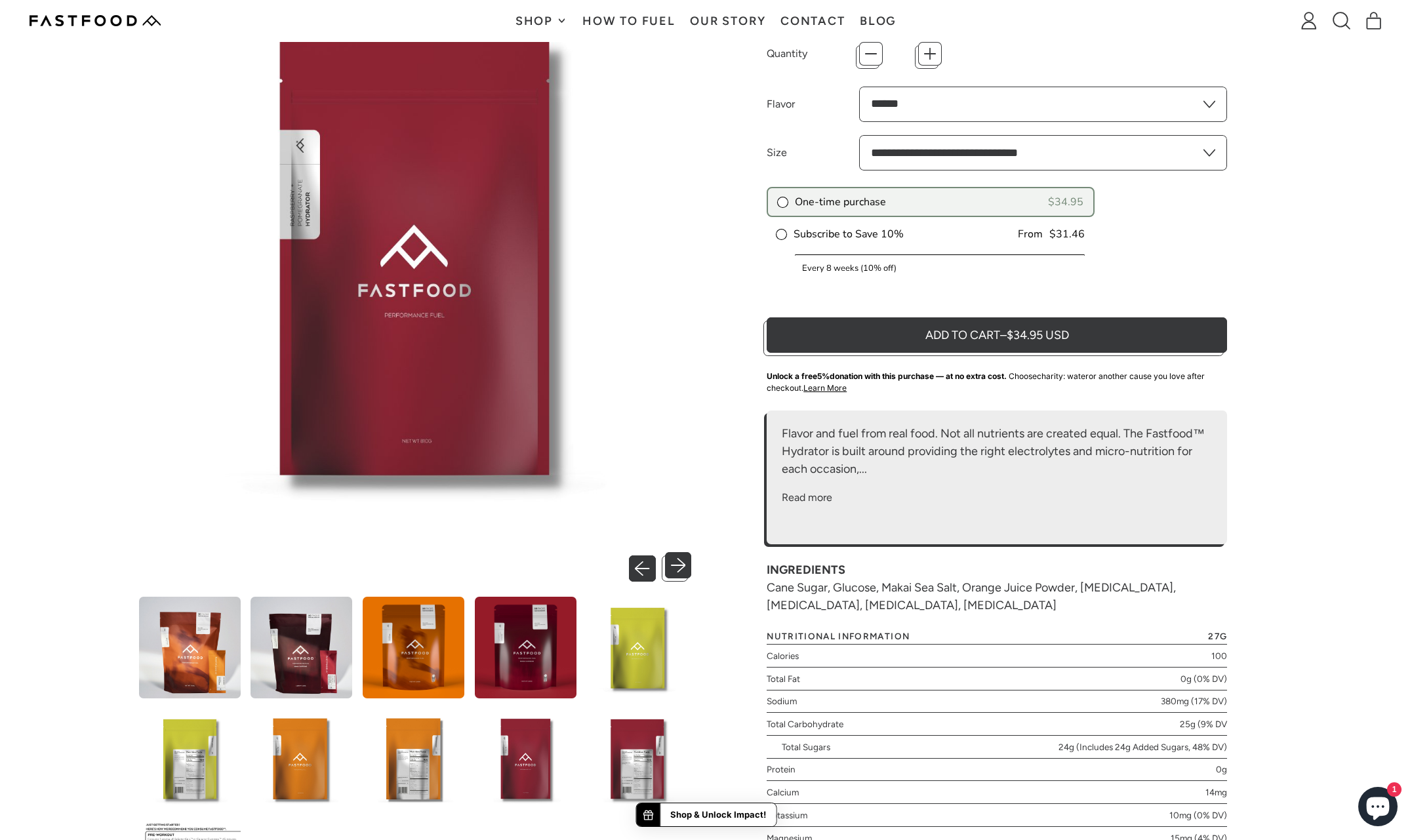
click at [640, 560] on button "Previous slide" at bounding box center [645, 565] width 27 height 27
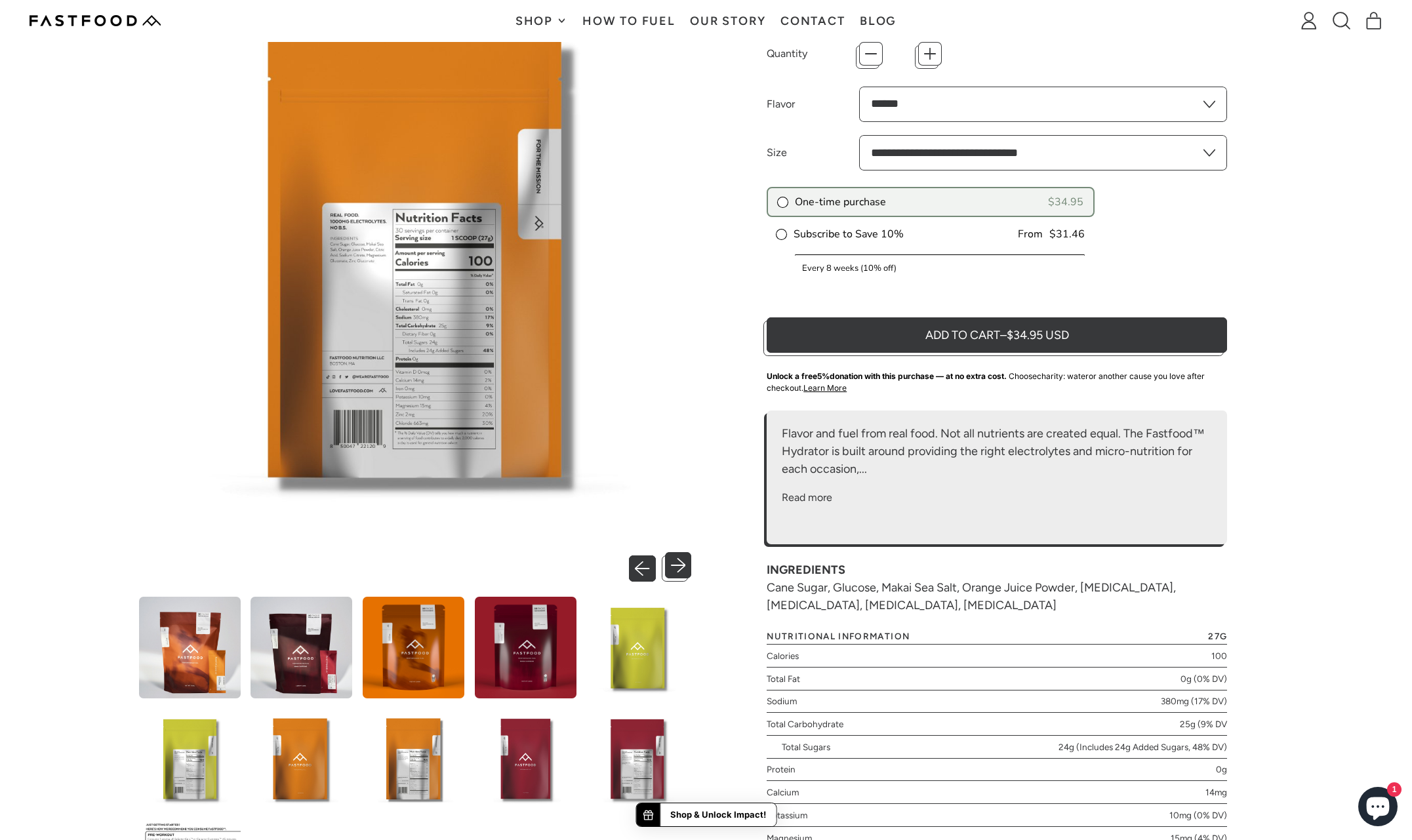
click at [641, 560] on button "Previous slide" at bounding box center [645, 565] width 27 height 27
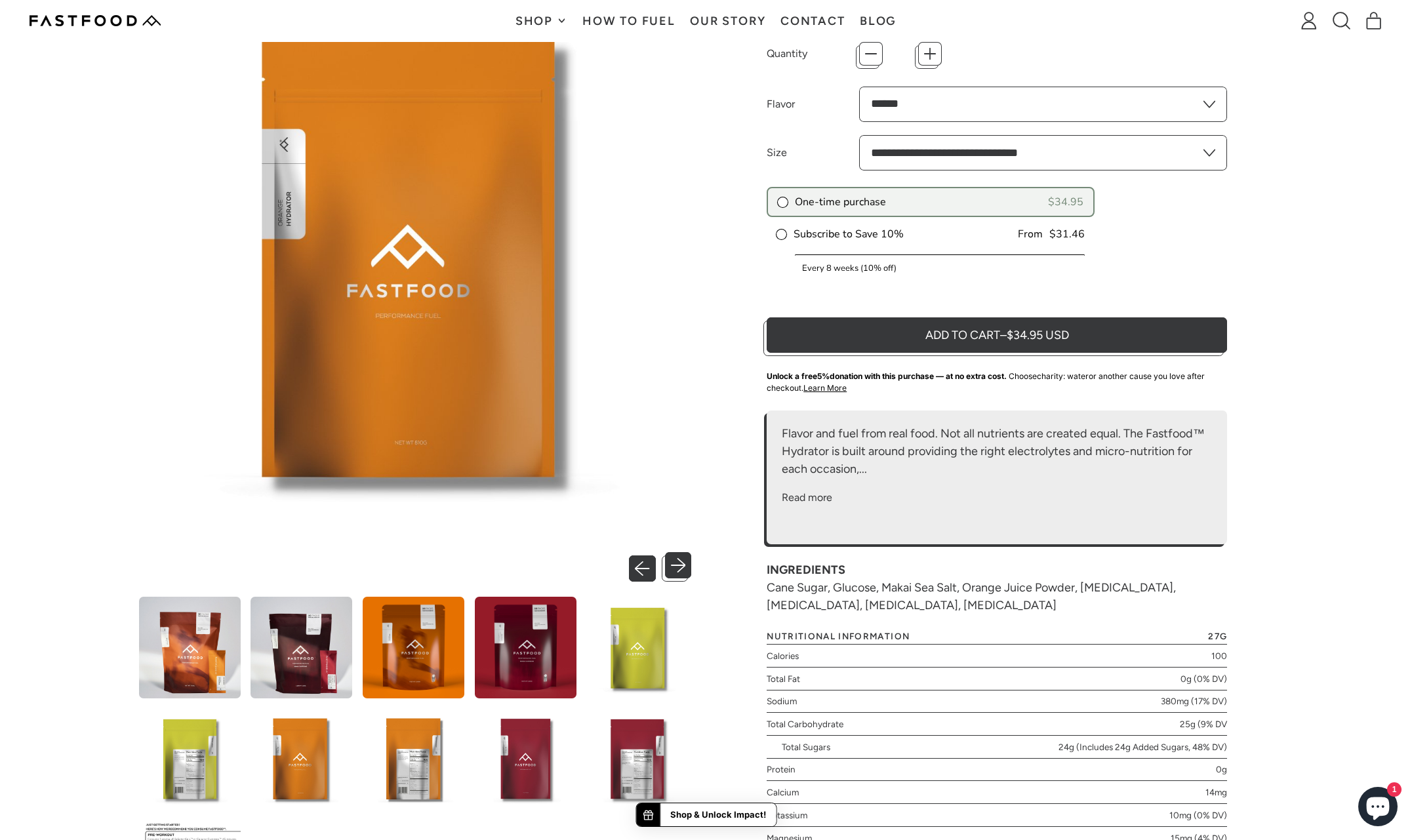
click at [643, 560] on button "Previous slide" at bounding box center [645, 565] width 27 height 27
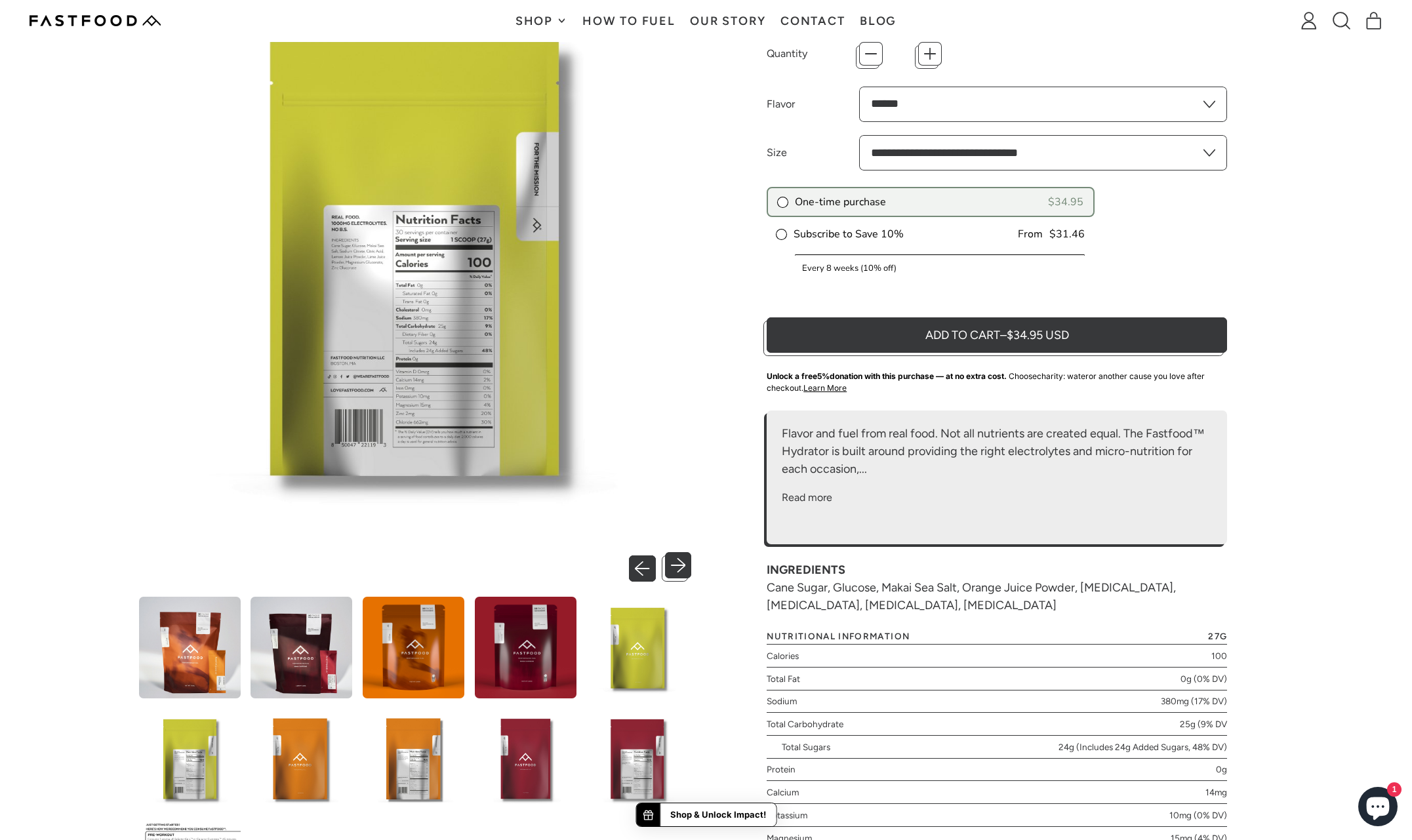
click at [643, 560] on button "Previous slide" at bounding box center [645, 565] width 27 height 27
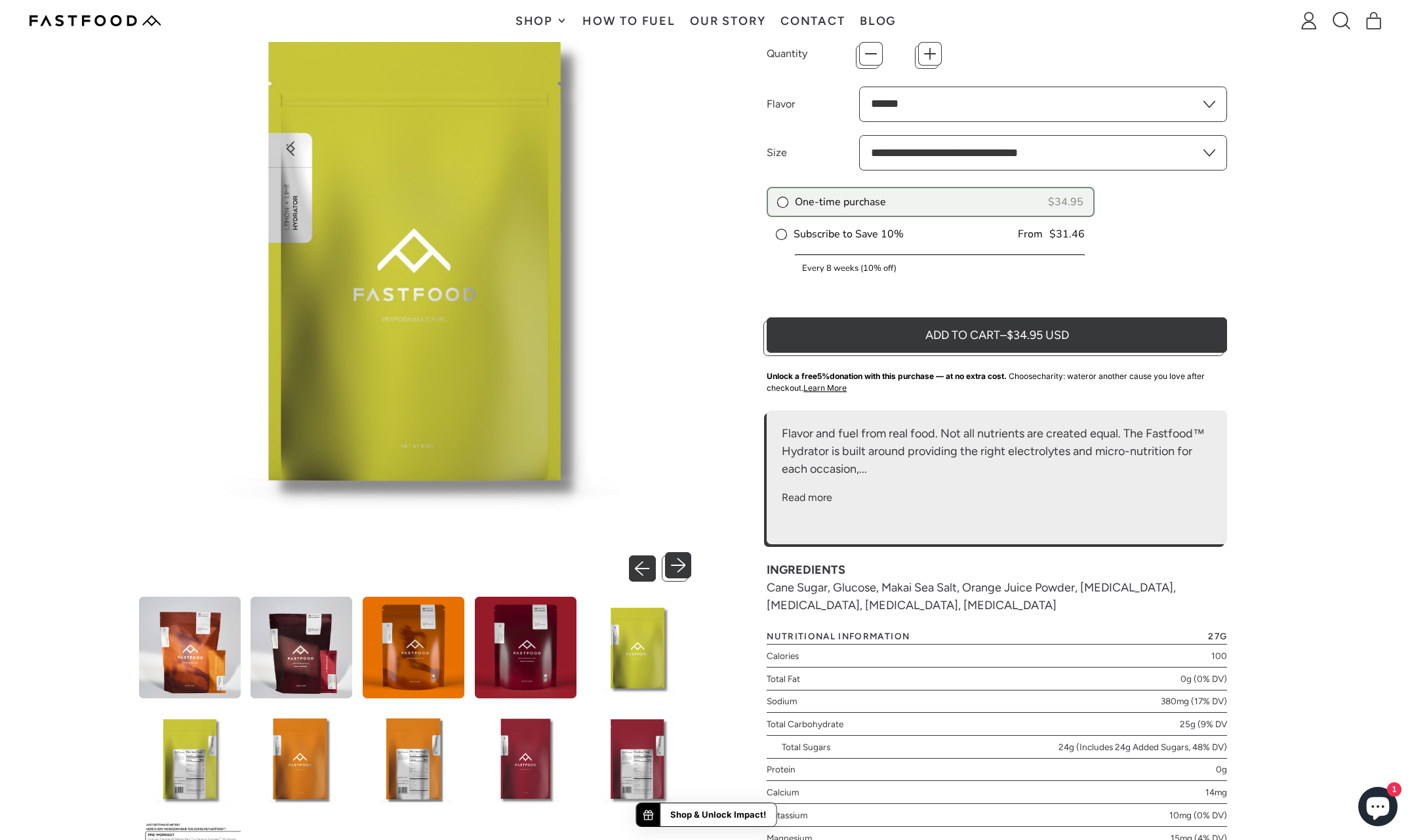
click at [643, 560] on button "Previous slide" at bounding box center [645, 565] width 27 height 27
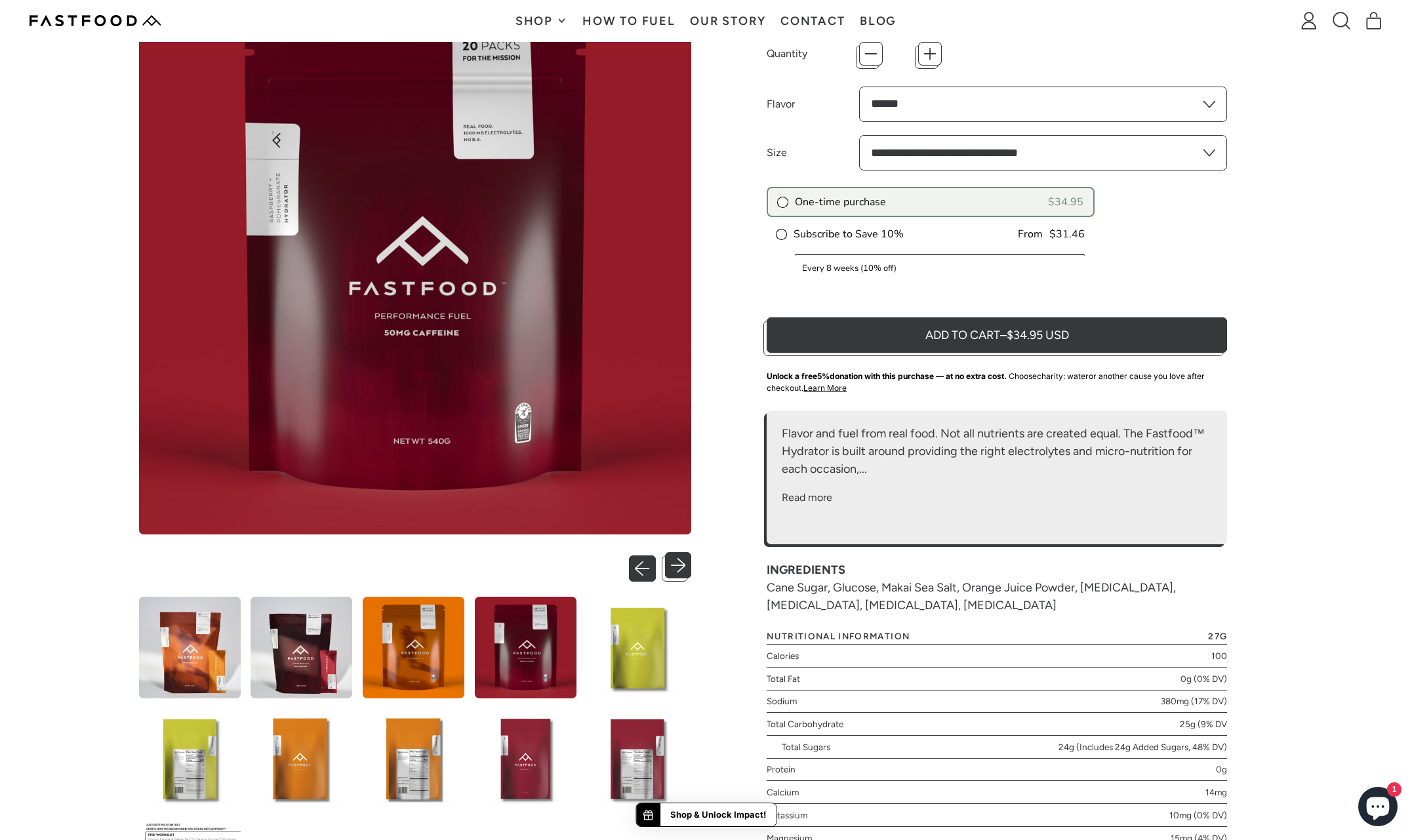
click at [643, 560] on button "Previous slide" at bounding box center [645, 565] width 27 height 27
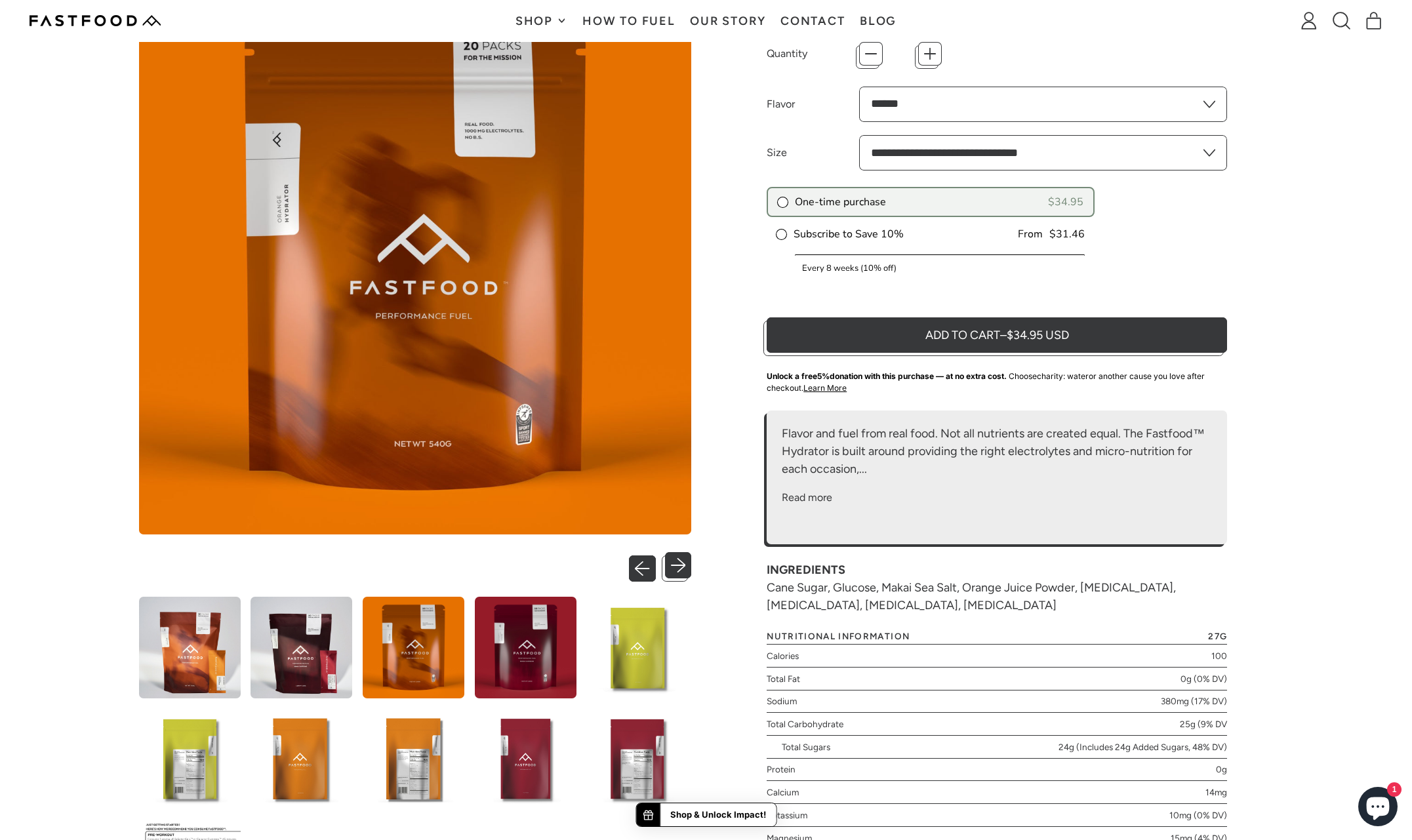
click at [643, 560] on button "Previous slide" at bounding box center [645, 565] width 27 height 27
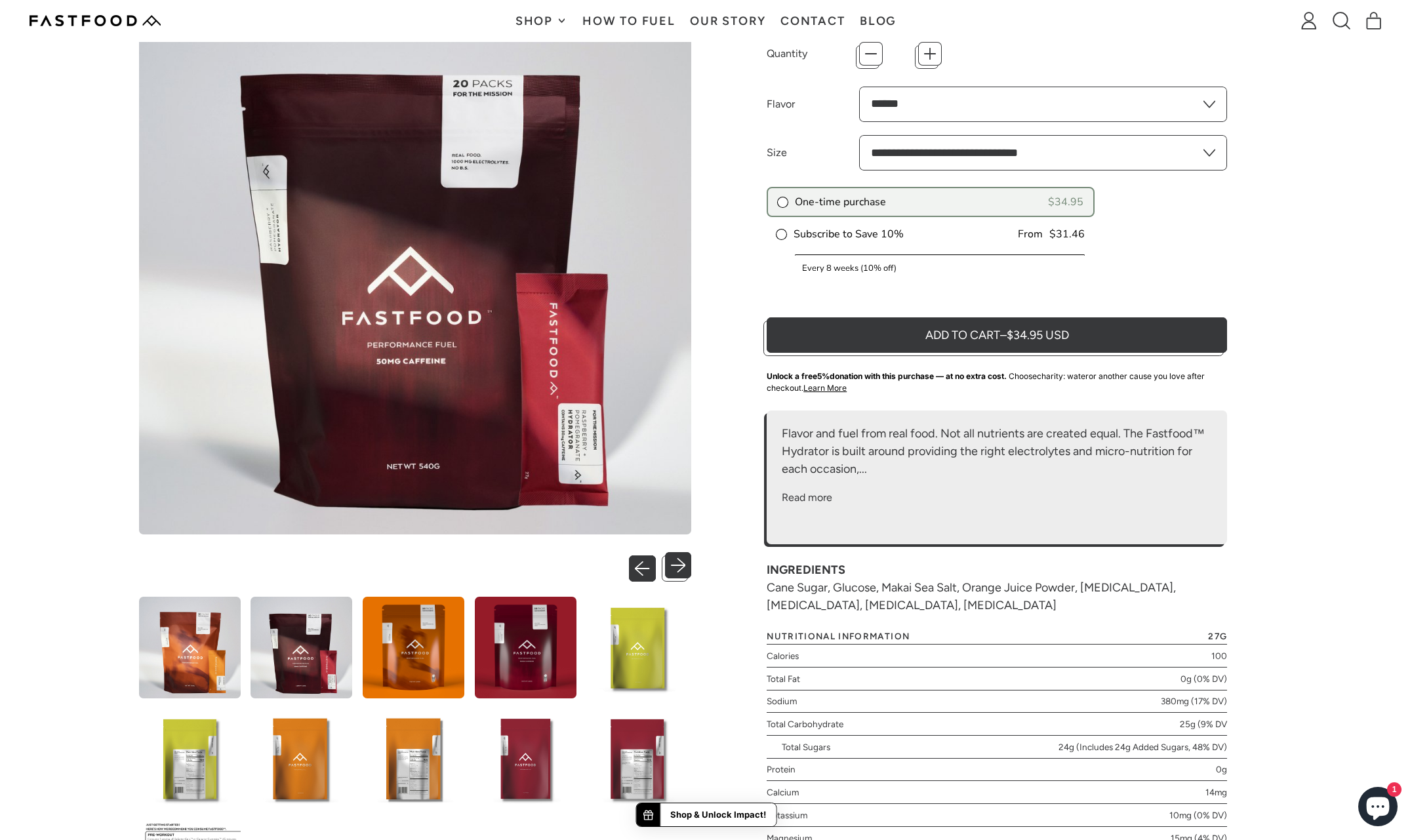
click at [643, 560] on button "Previous slide" at bounding box center [645, 565] width 27 height 27
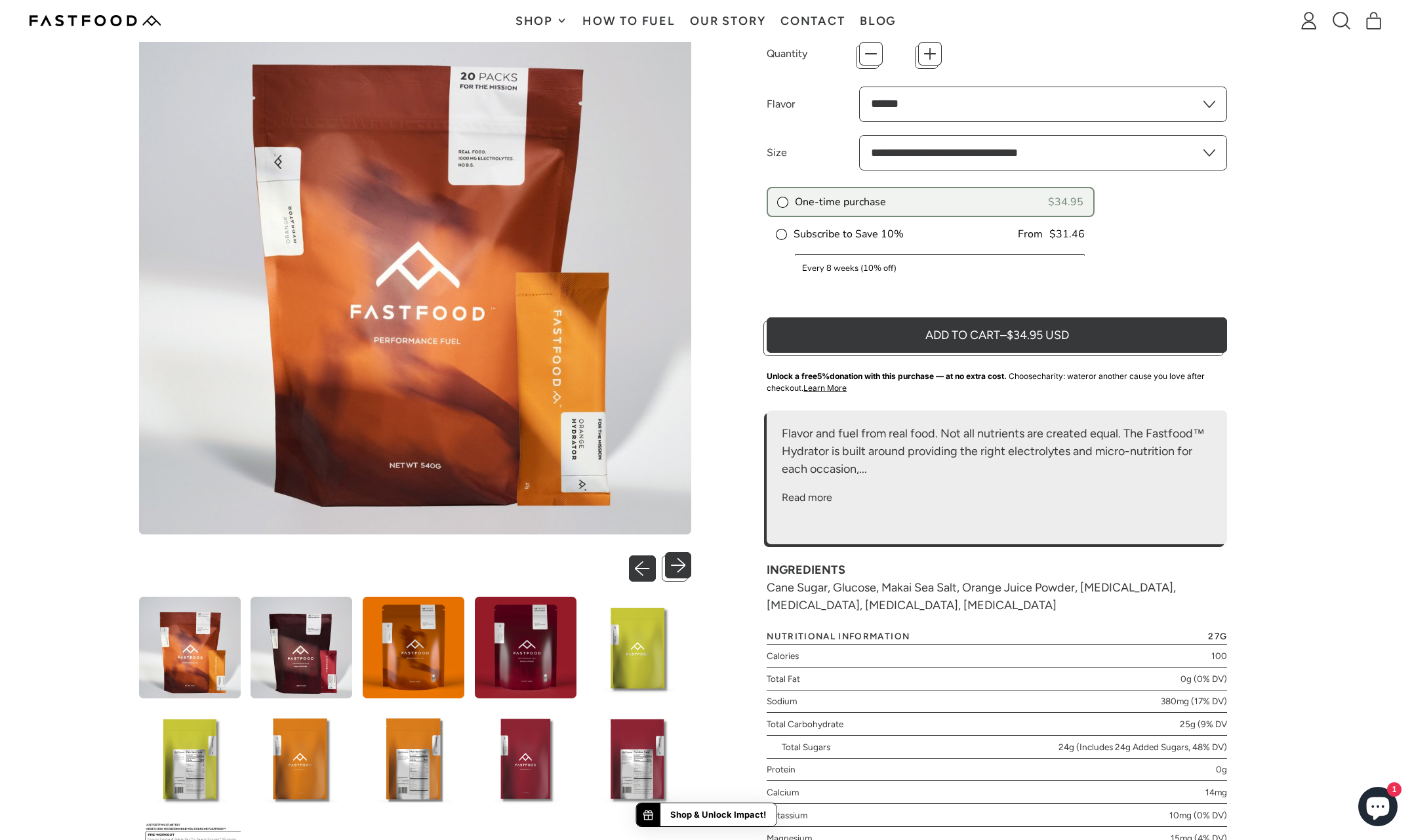
click at [643, 560] on button "Previous slide" at bounding box center [645, 565] width 27 height 27
click at [674, 560] on button "Next slide" at bounding box center [678, 565] width 27 height 27
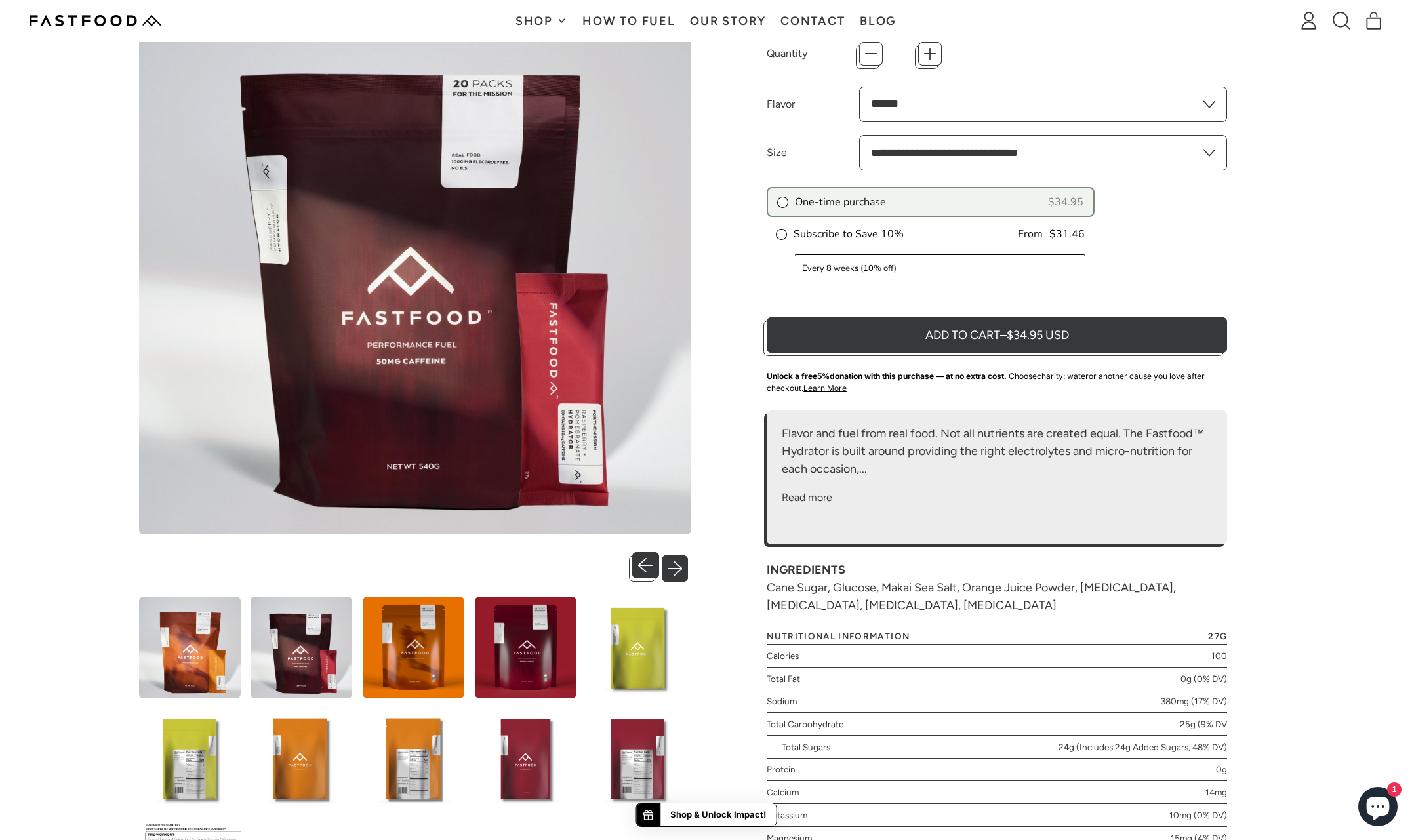
click at [674, 560] on button "Next slide" at bounding box center [678, 565] width 27 height 27
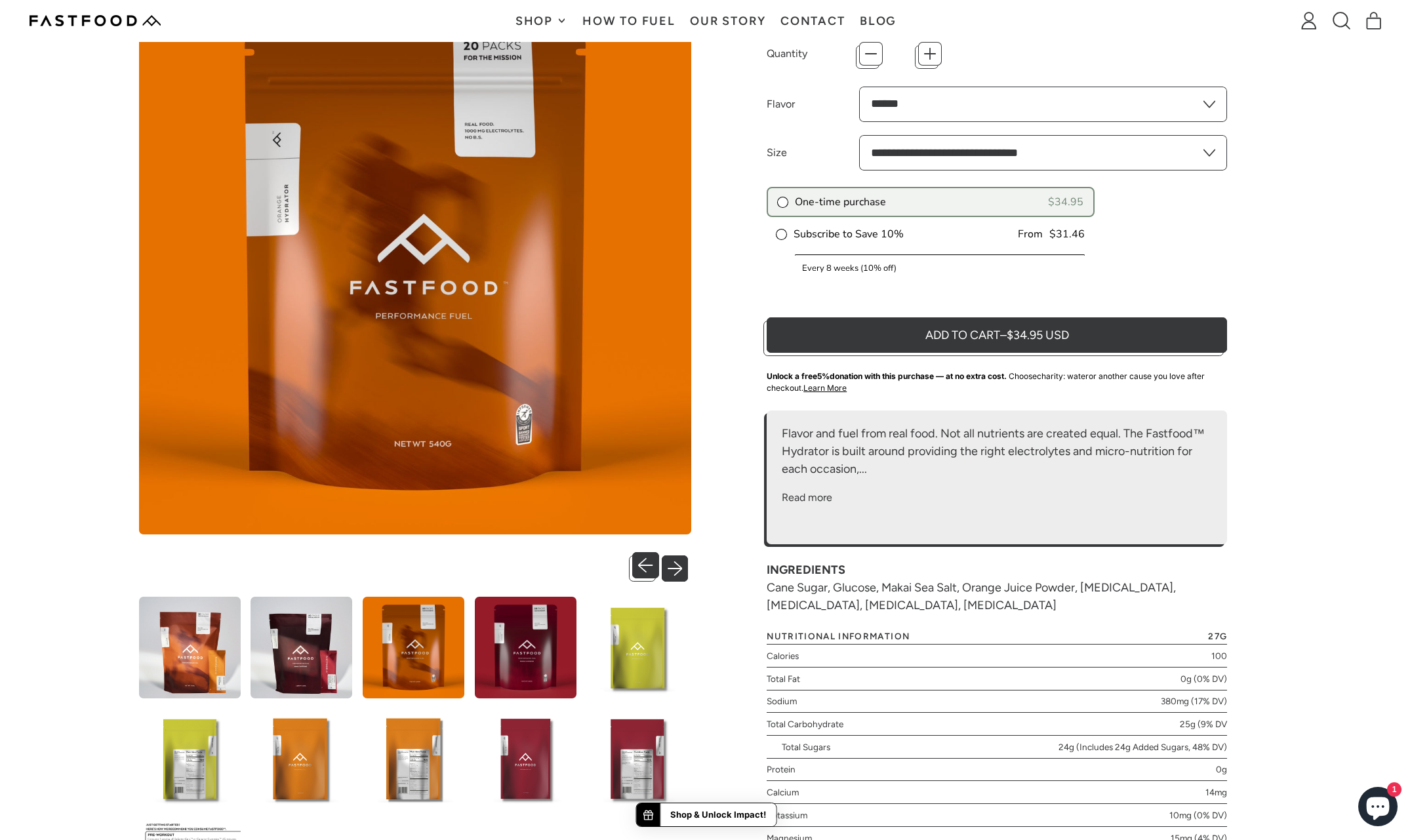
click at [674, 560] on button "Next slide" at bounding box center [678, 565] width 27 height 27
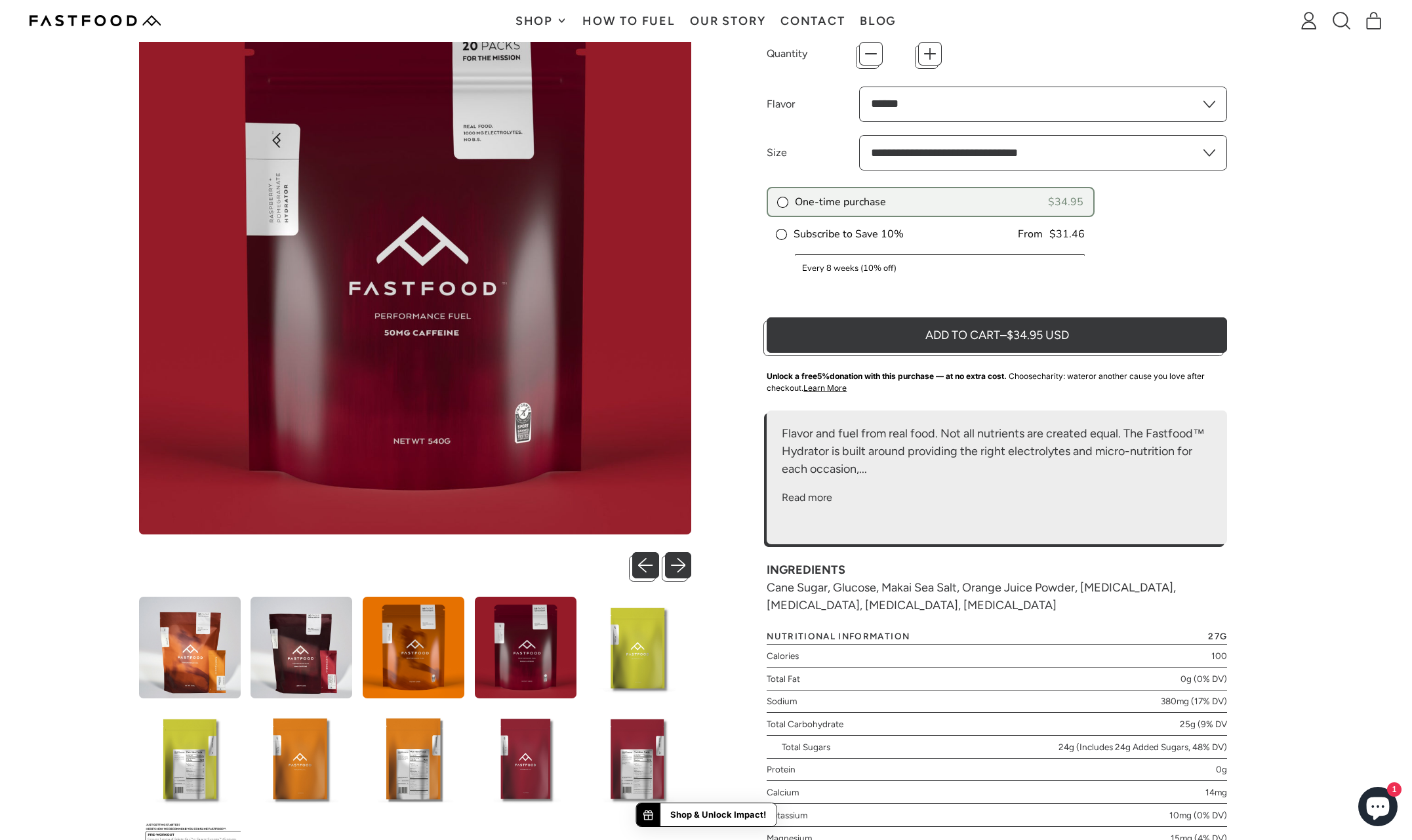
click at [1216, 99] on select "**********" at bounding box center [1044, 104] width 368 height 35
select select "**********"
click at [859, 86] on select "**********" at bounding box center [1044, 104] width 368 height 35
click at [1202, 146] on select "**********" at bounding box center [1044, 153] width 368 height 35
click at [1227, 200] on div "**********" at bounding box center [997, 438] width 553 height 912
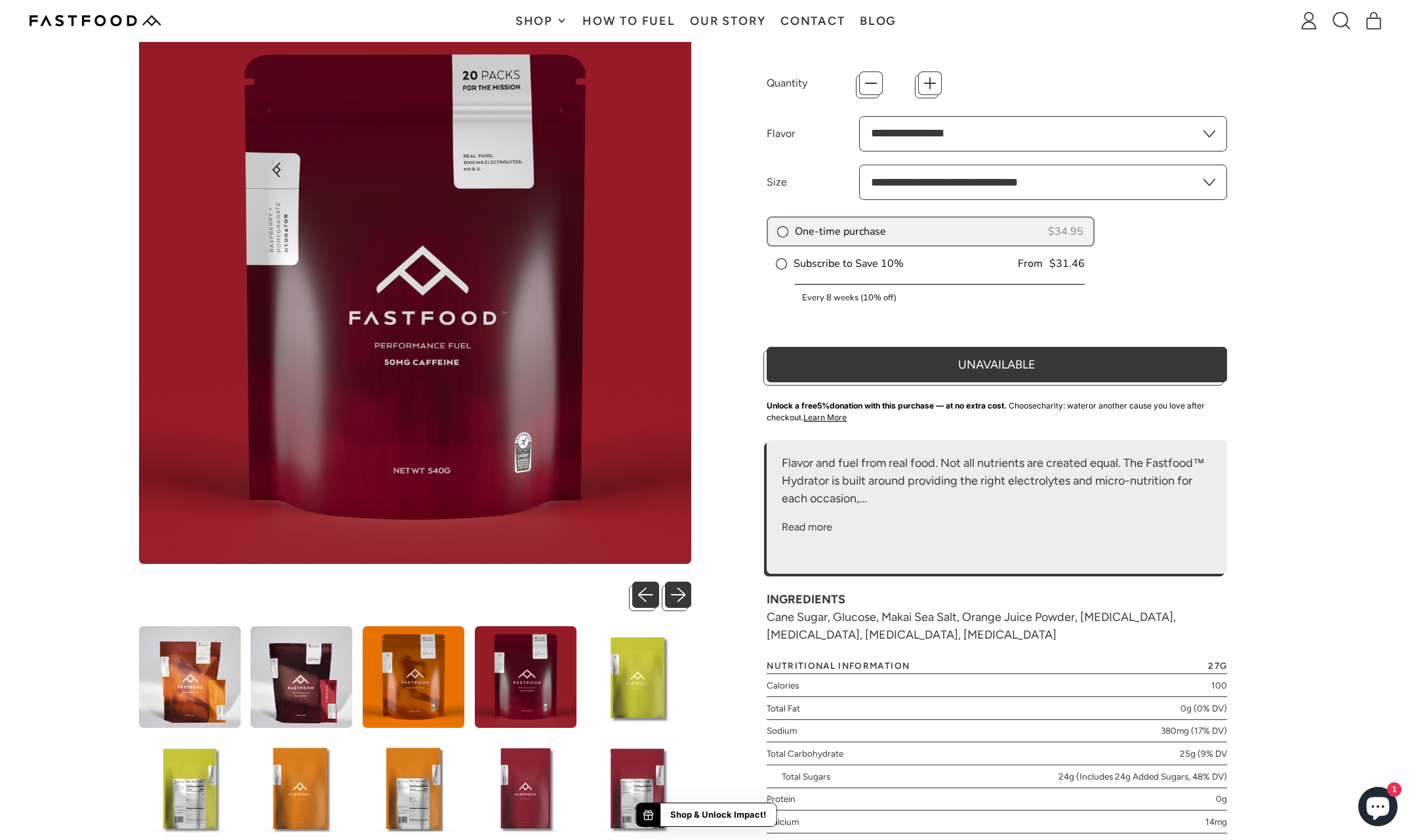
scroll to position [104, 0]
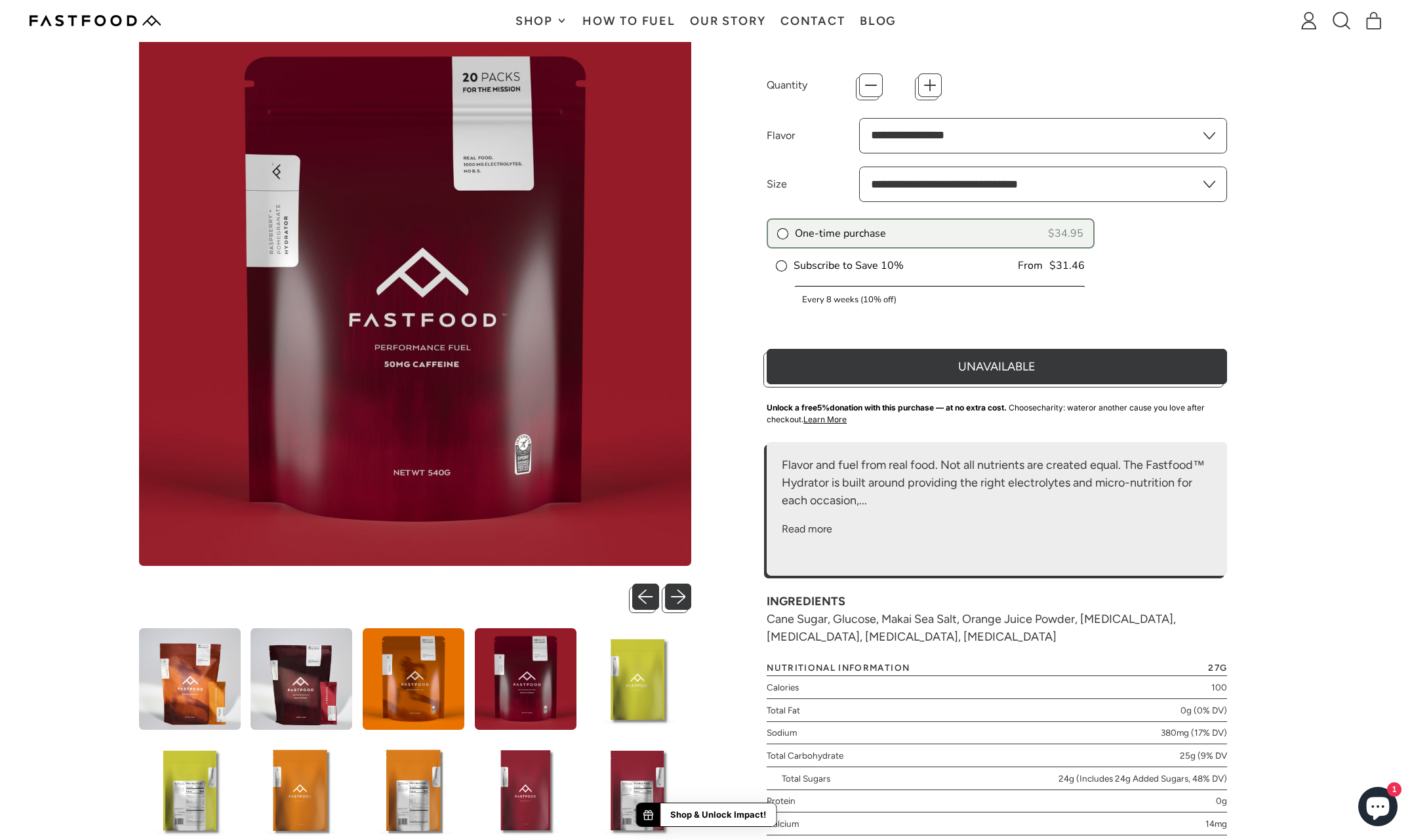
click at [522, 15] on span "Shop" at bounding box center [536, 21] width 41 height 12
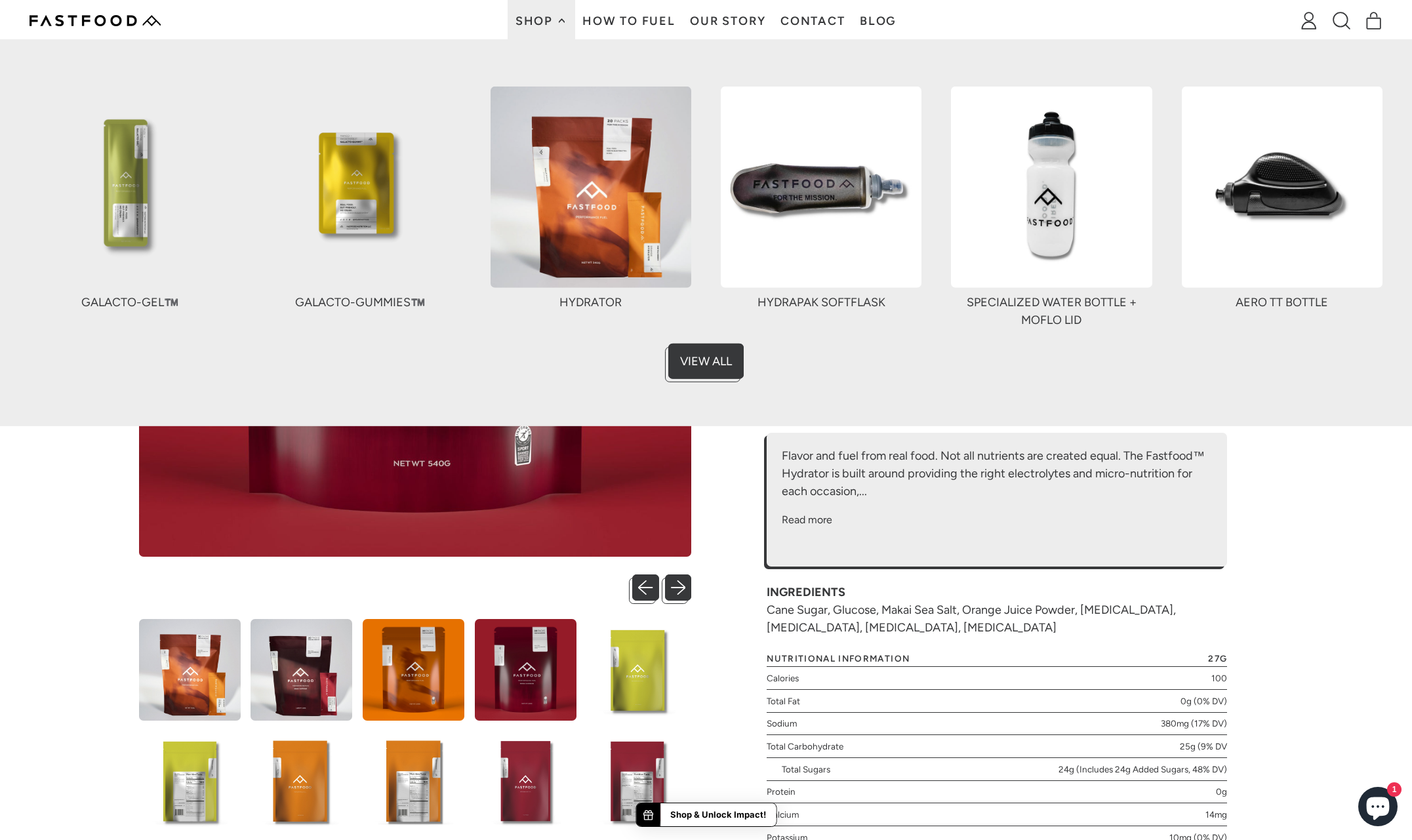
scroll to position [115, 0]
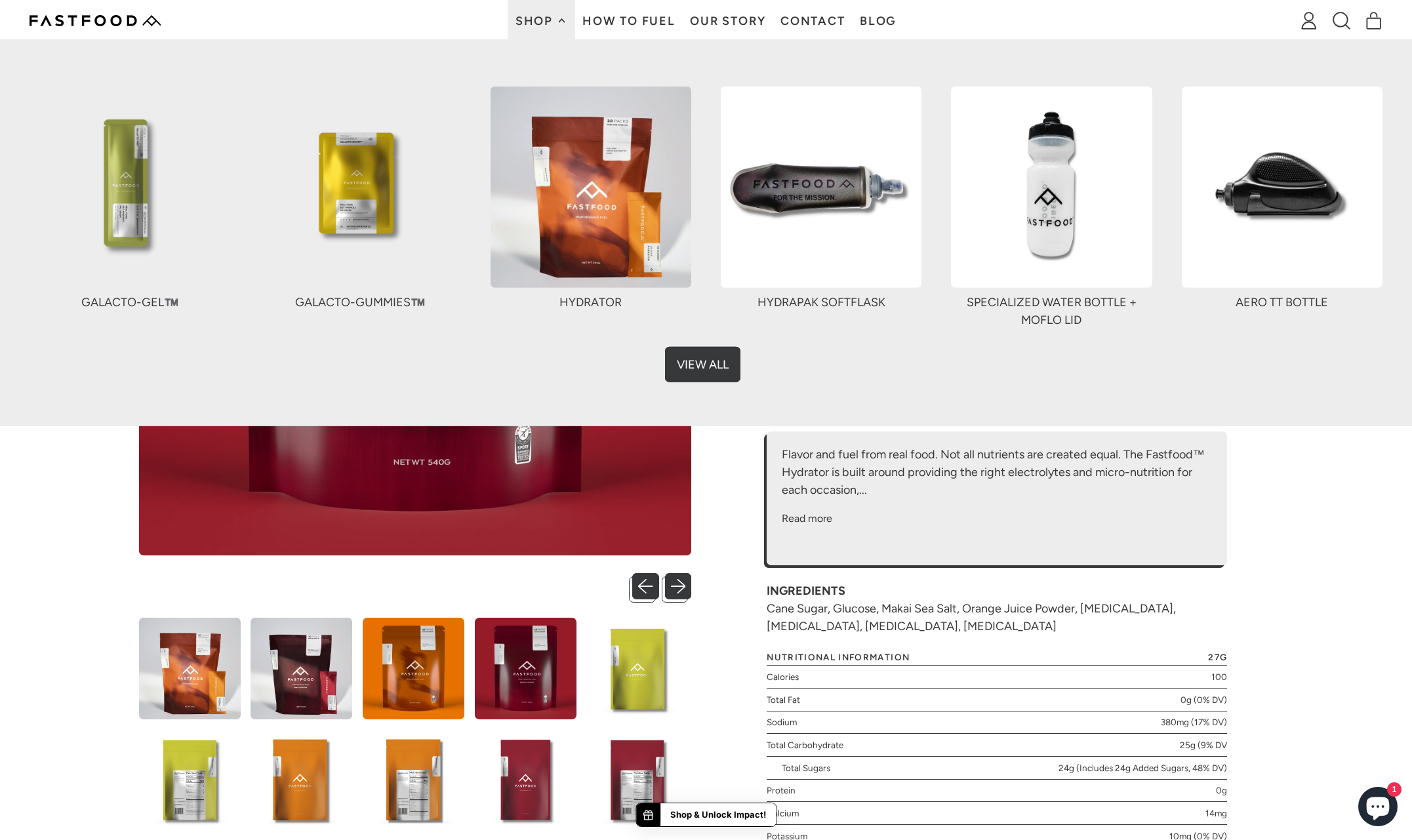
click at [711, 361] on link "View All" at bounding box center [706, 361] width 76 height 35
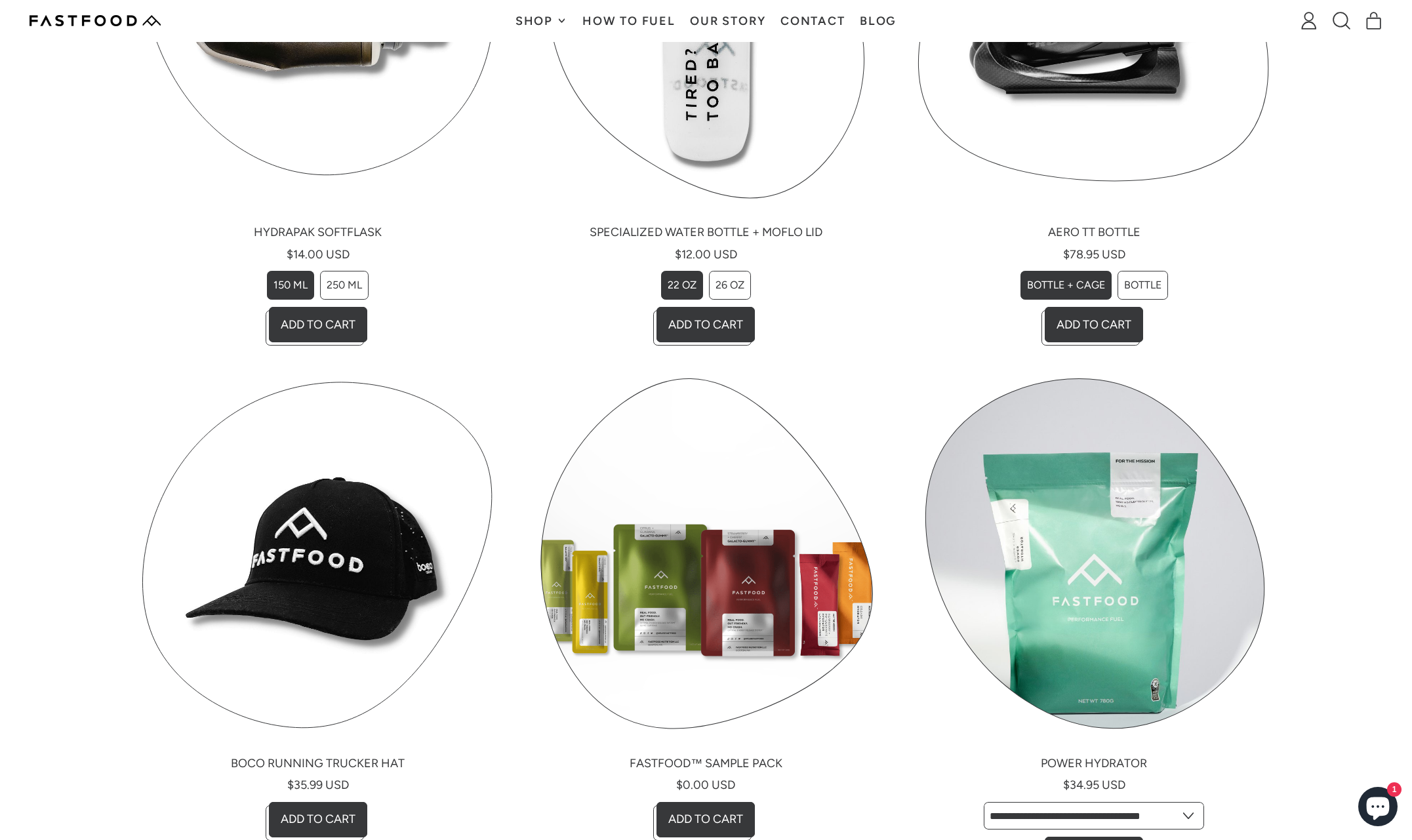
scroll to position [1346, 0]
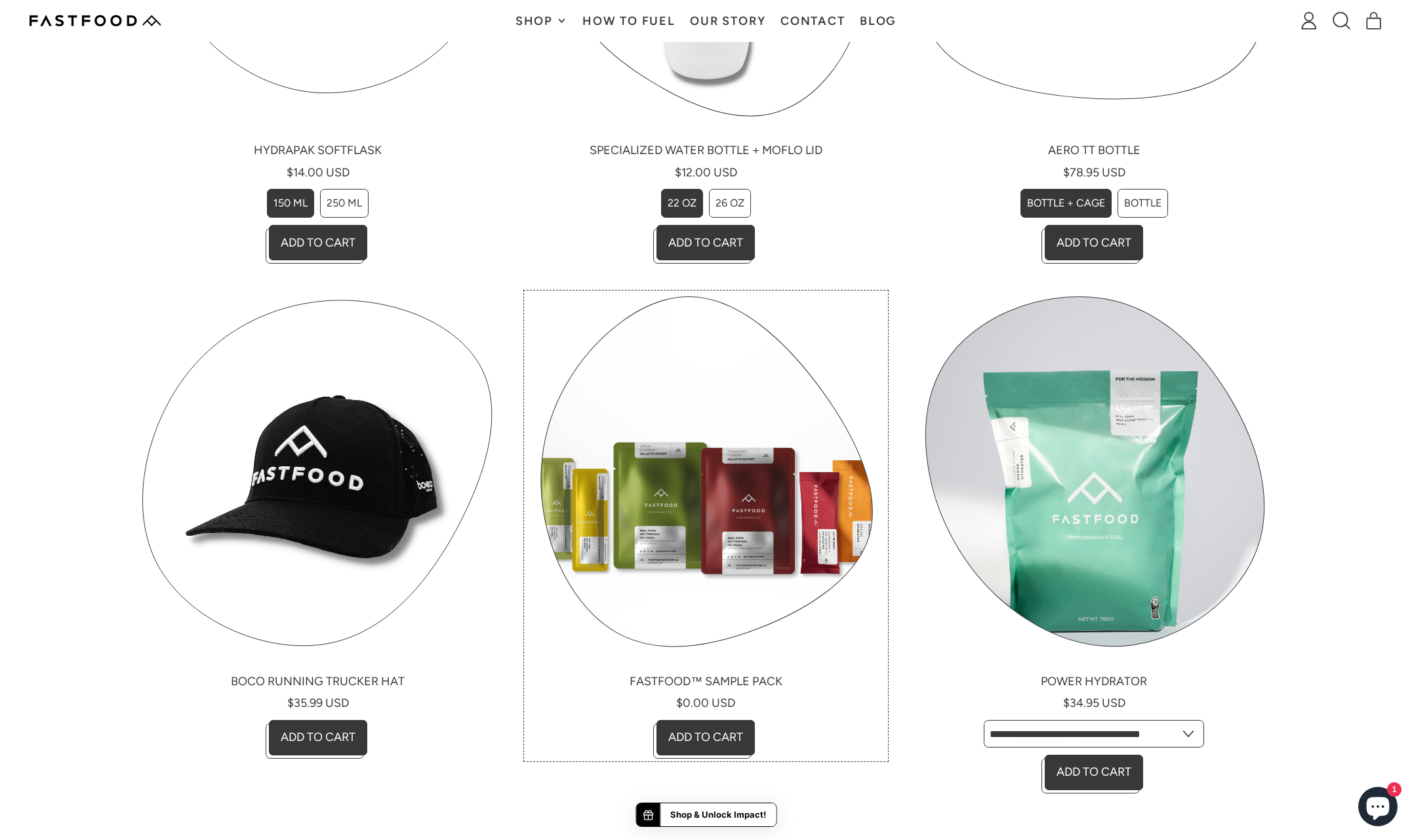
click at [675, 512] on link "Fastfood™ Sample Pack" at bounding box center [705, 525] width 358 height 465
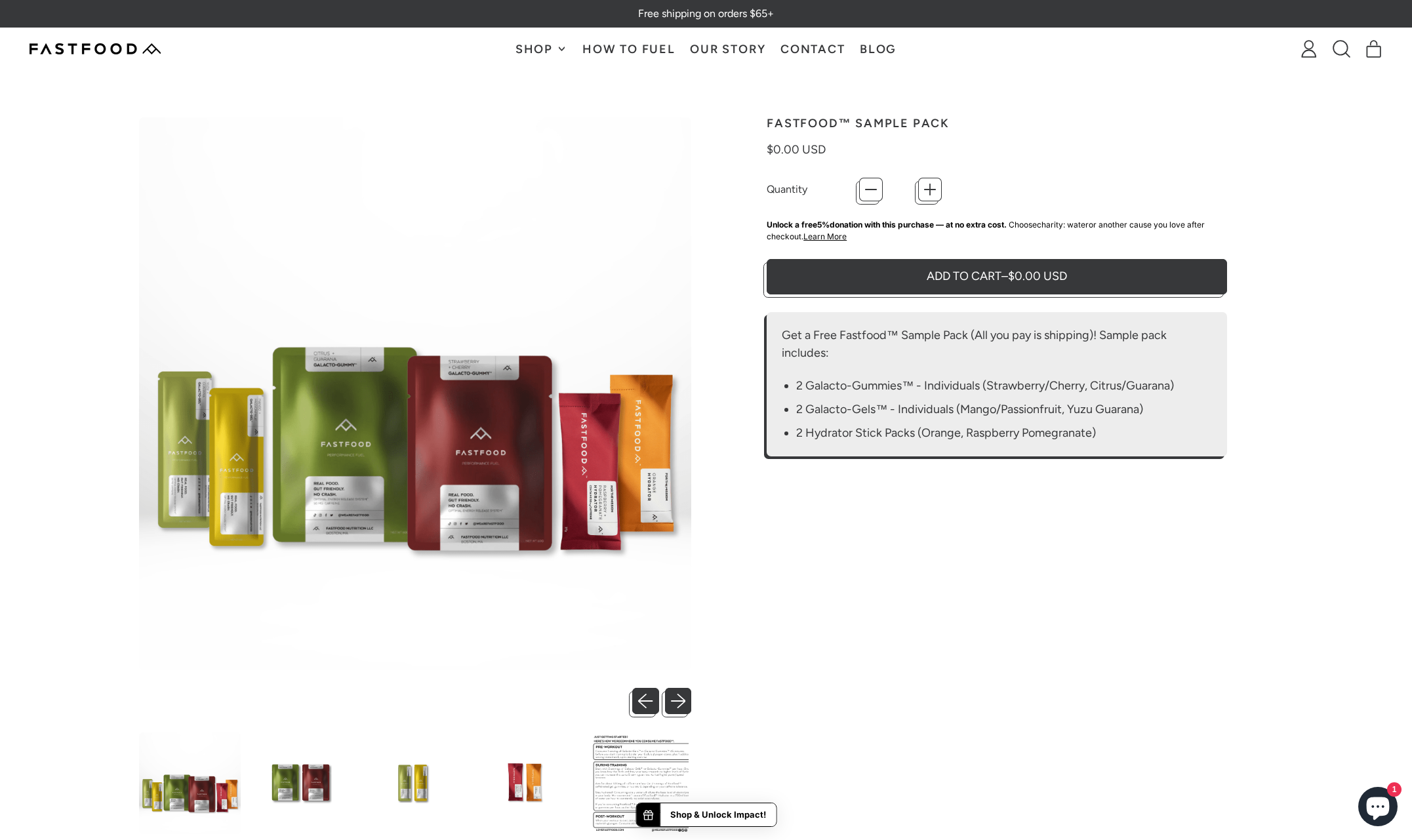
click at [526, 45] on span "Shop" at bounding box center [536, 49] width 41 height 12
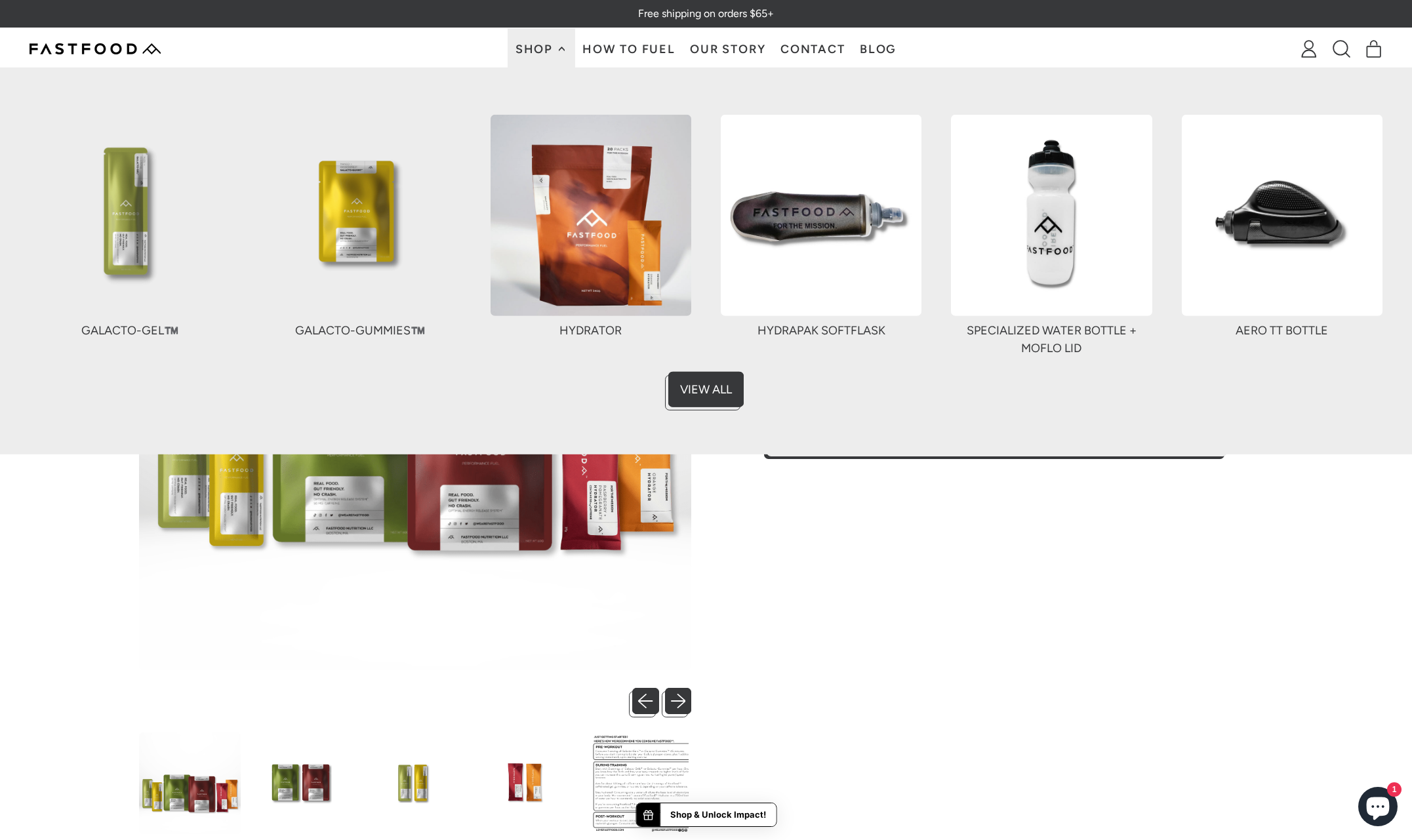
click at [610, 261] on img at bounding box center [590, 215] width 200 height 200
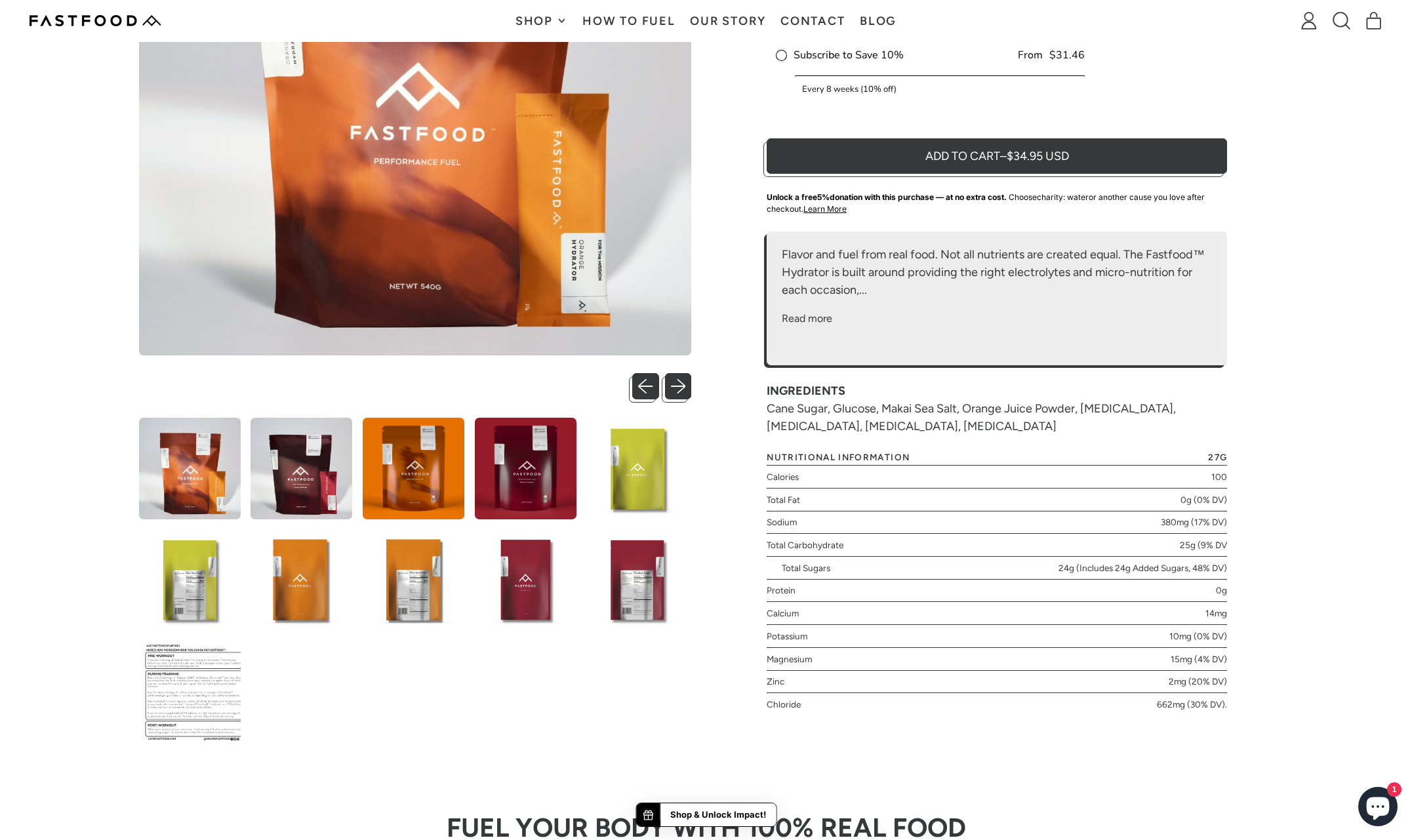
scroll to position [326, 0]
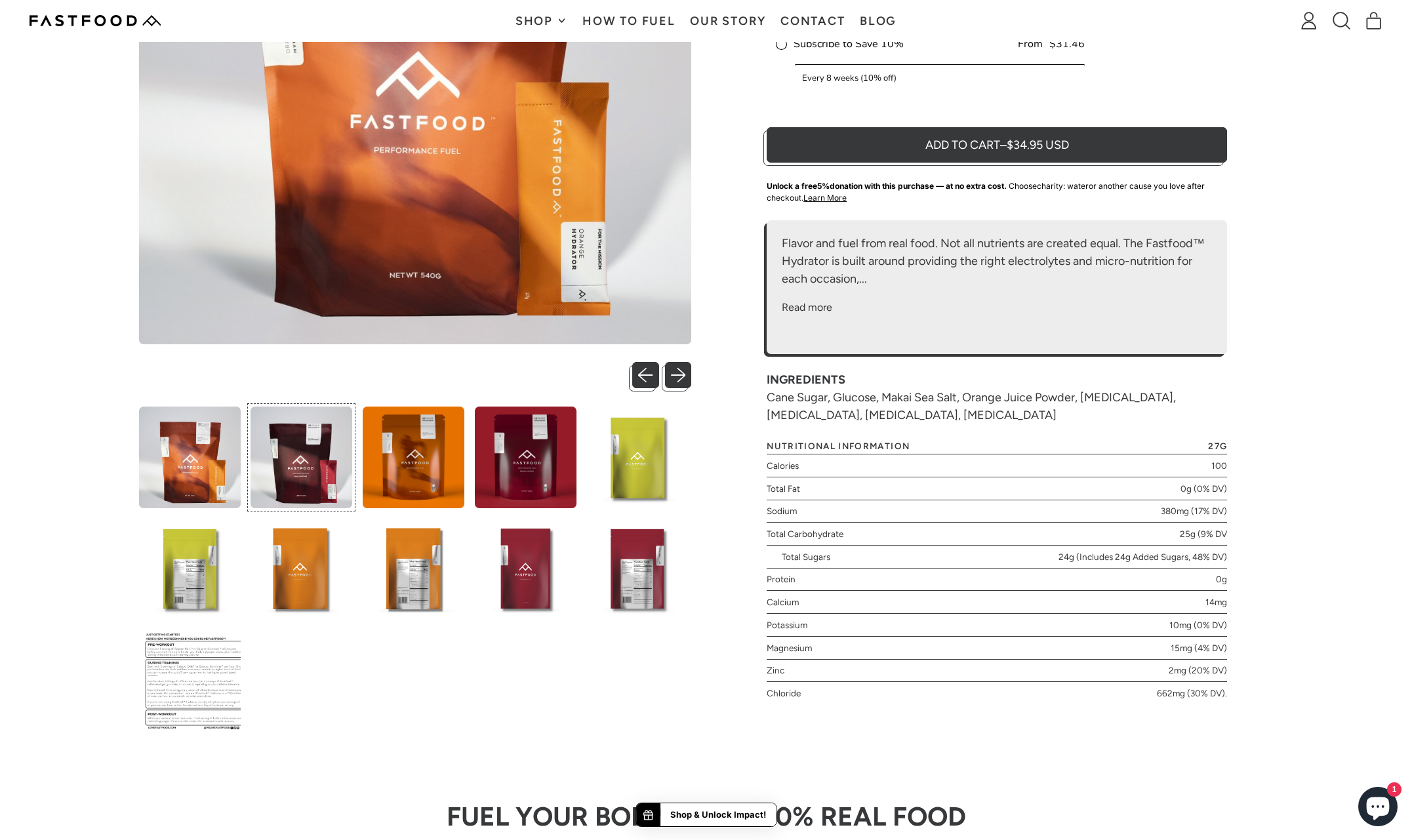
click at [318, 486] on img at bounding box center [301, 458] width 102 height 102
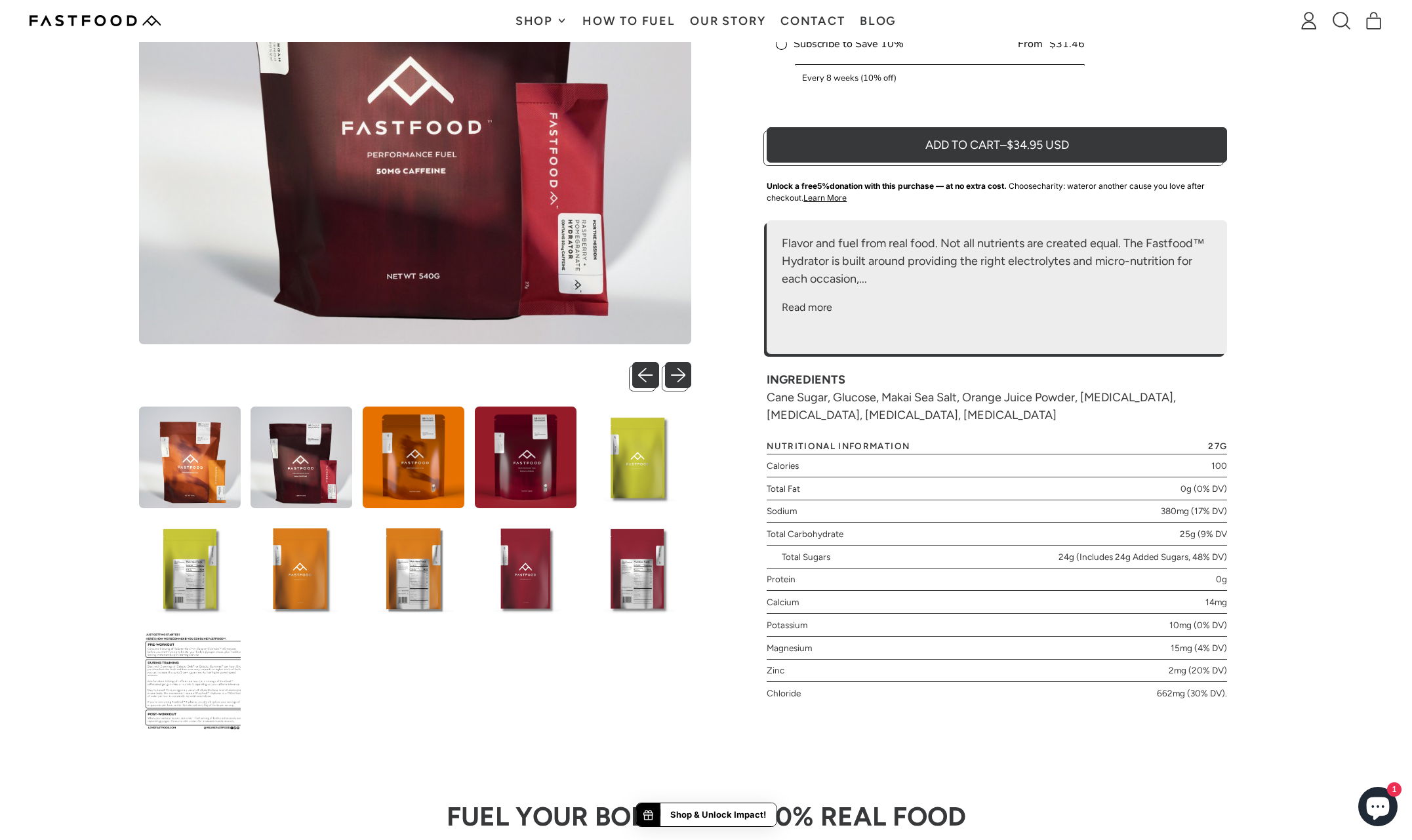
scroll to position [291, 0]
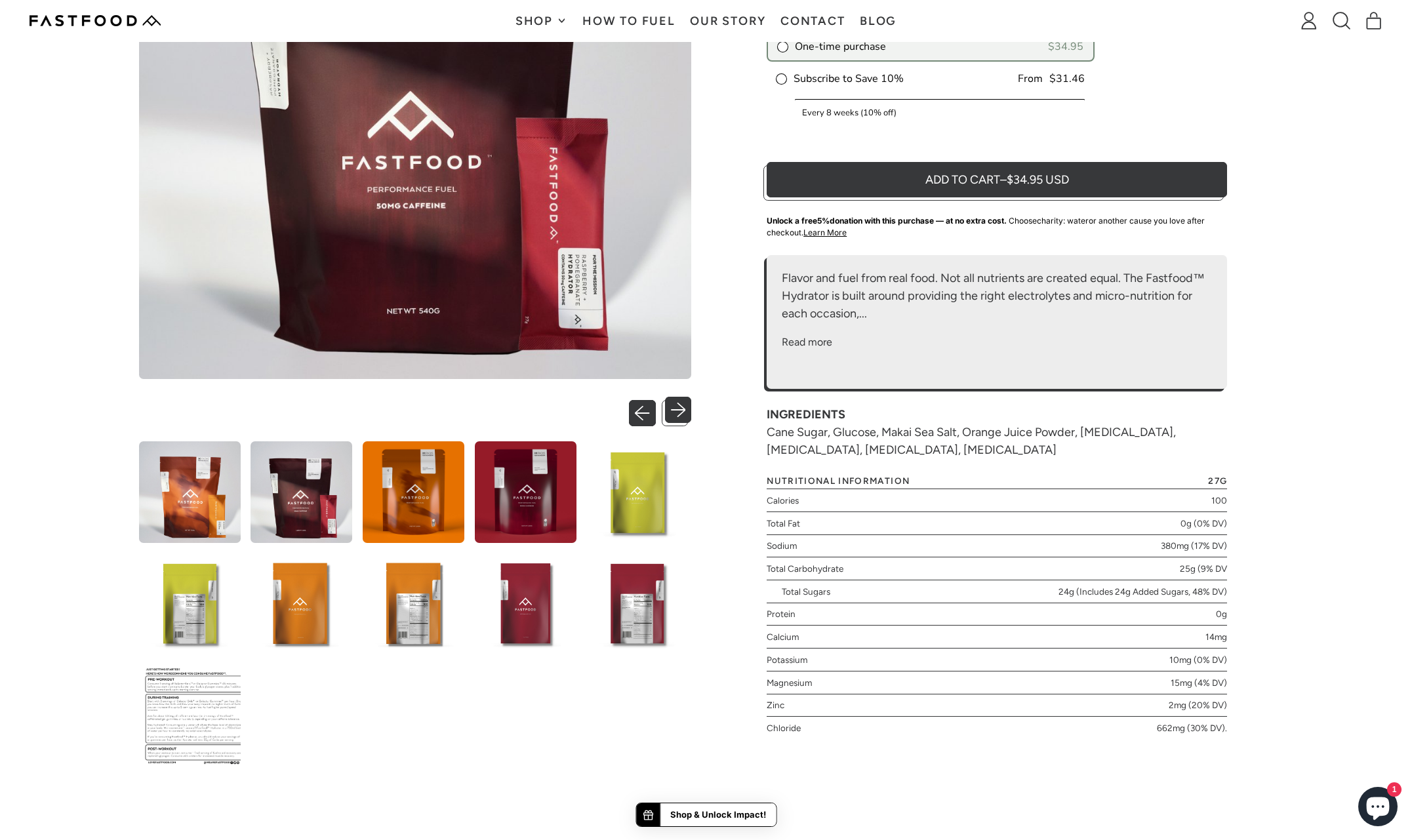
click at [648, 407] on button "Previous slide" at bounding box center [645, 410] width 27 height 27
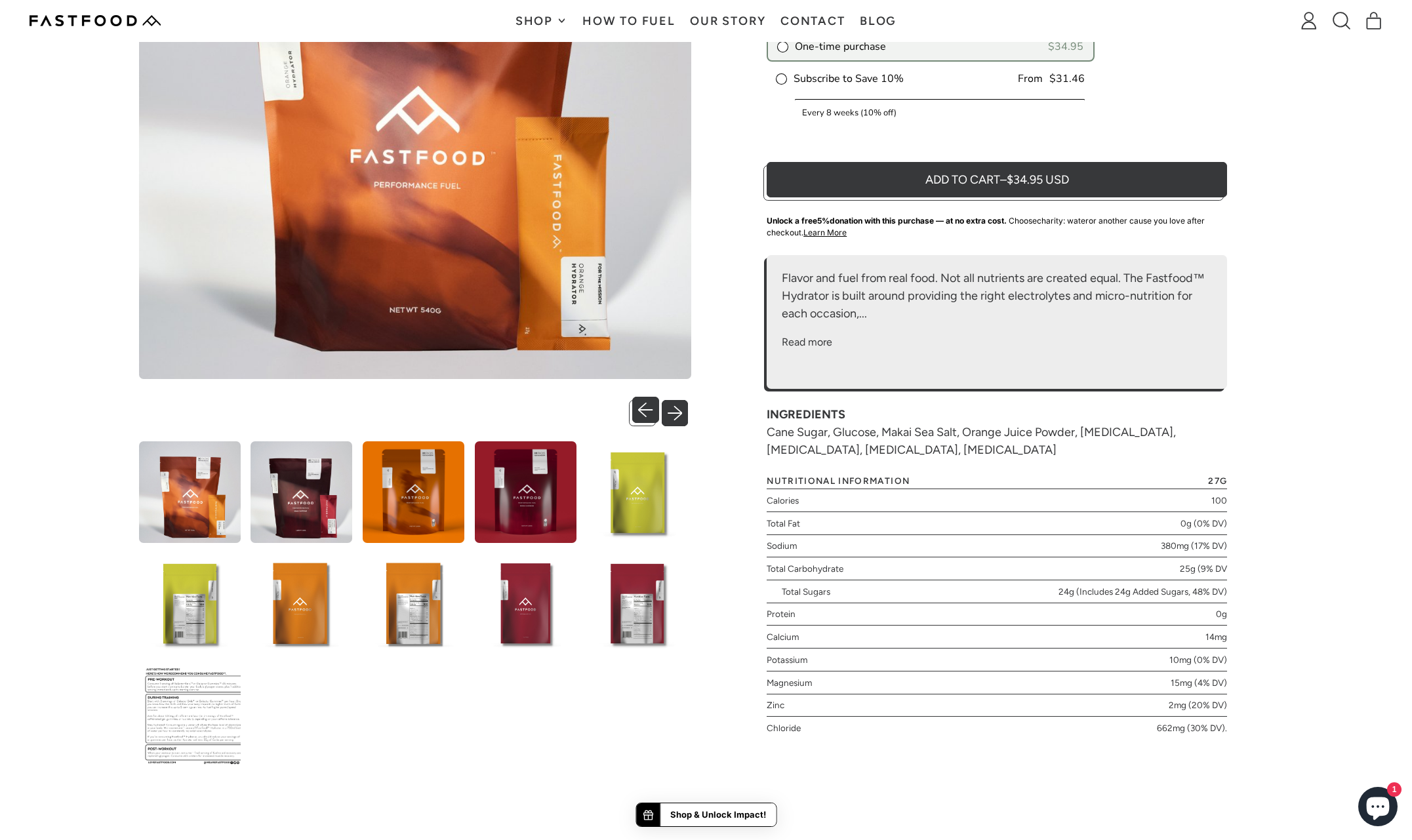
click at [689, 408] on button "Next slide" at bounding box center [678, 410] width 27 height 27
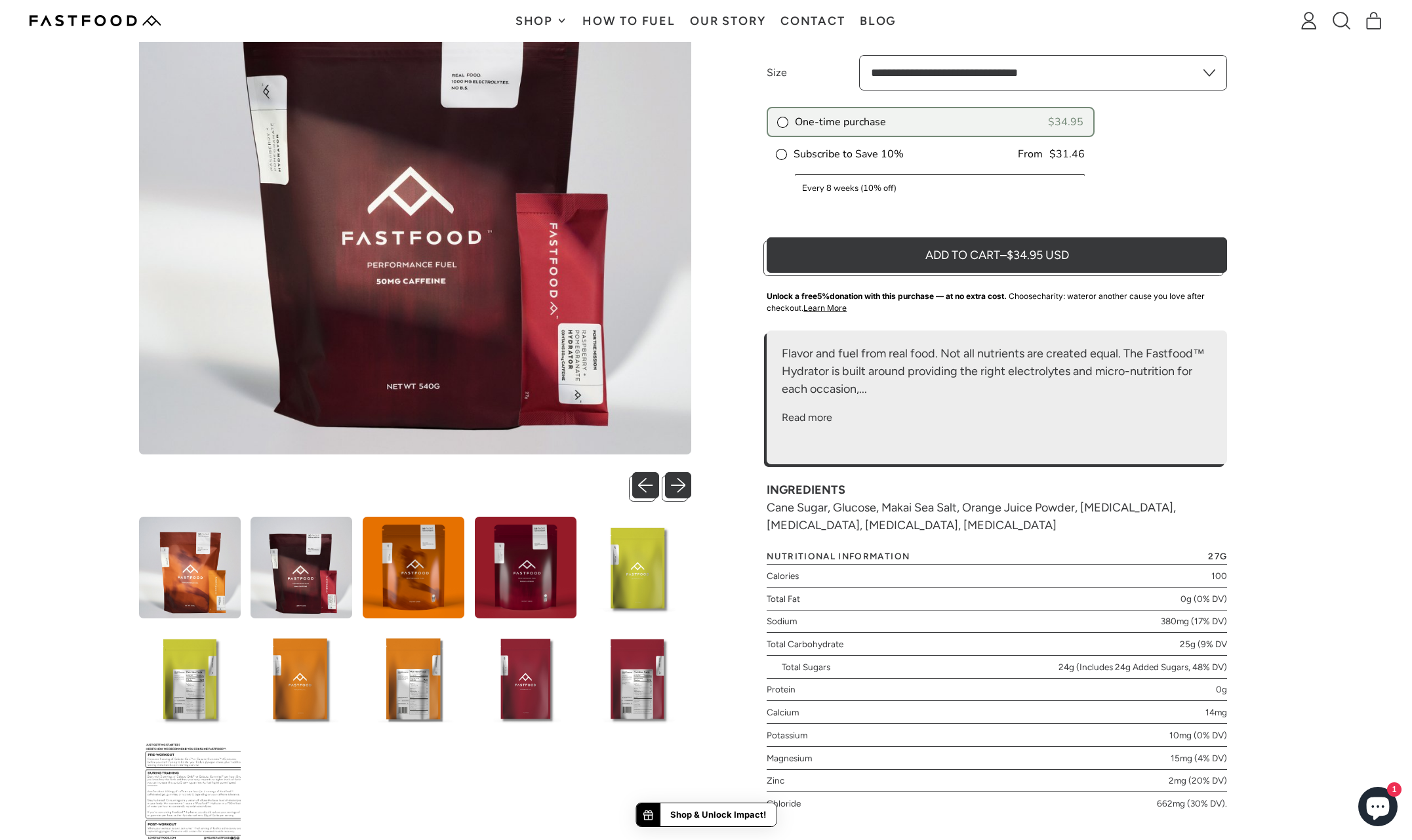
scroll to position [212, 0]
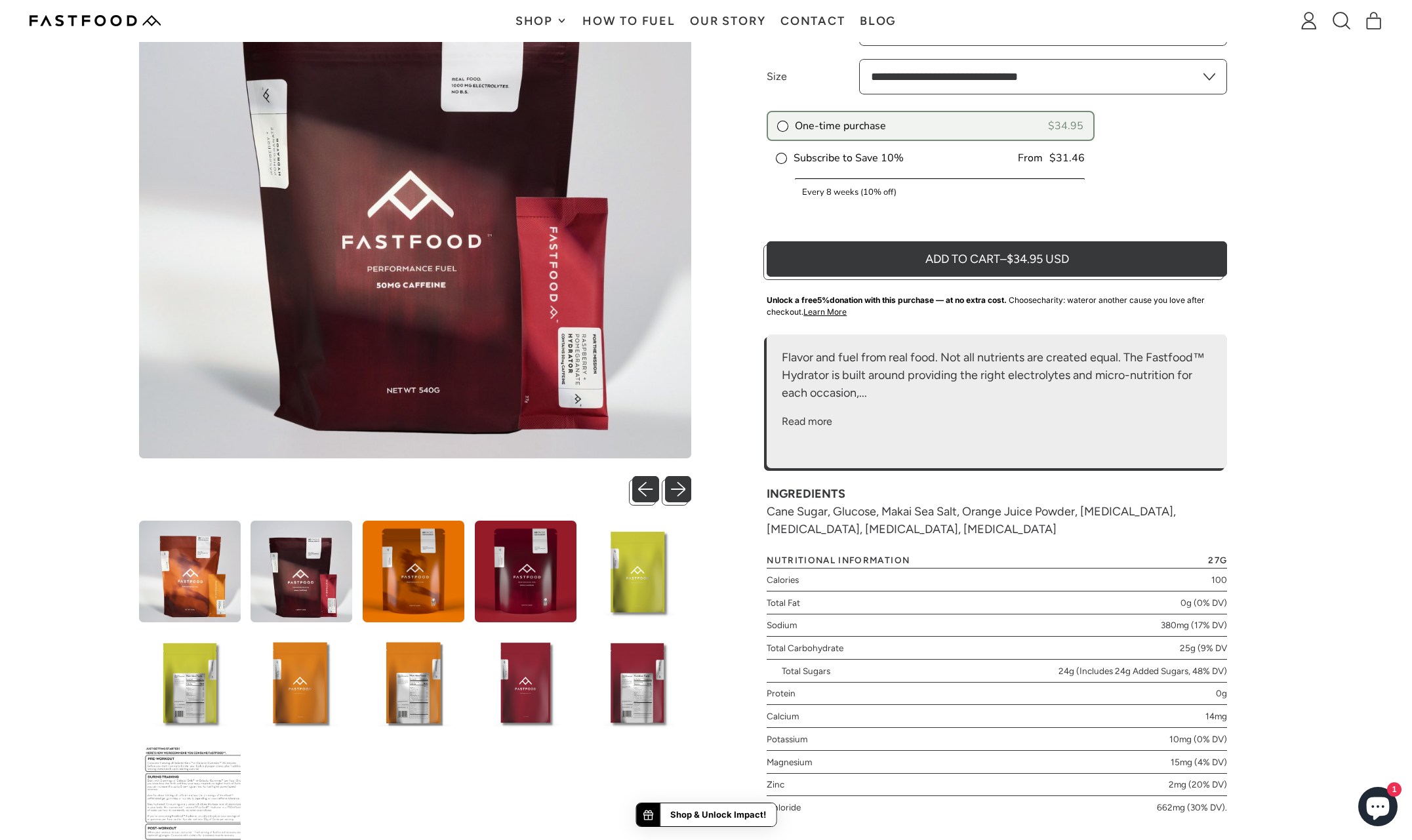
click at [1168, 160] on div "One-time purchase $34.95 Subscribe to Save 10% From $31.46 Every 2 weeks (10% o…" at bounding box center [997, 169] width 460 height 116
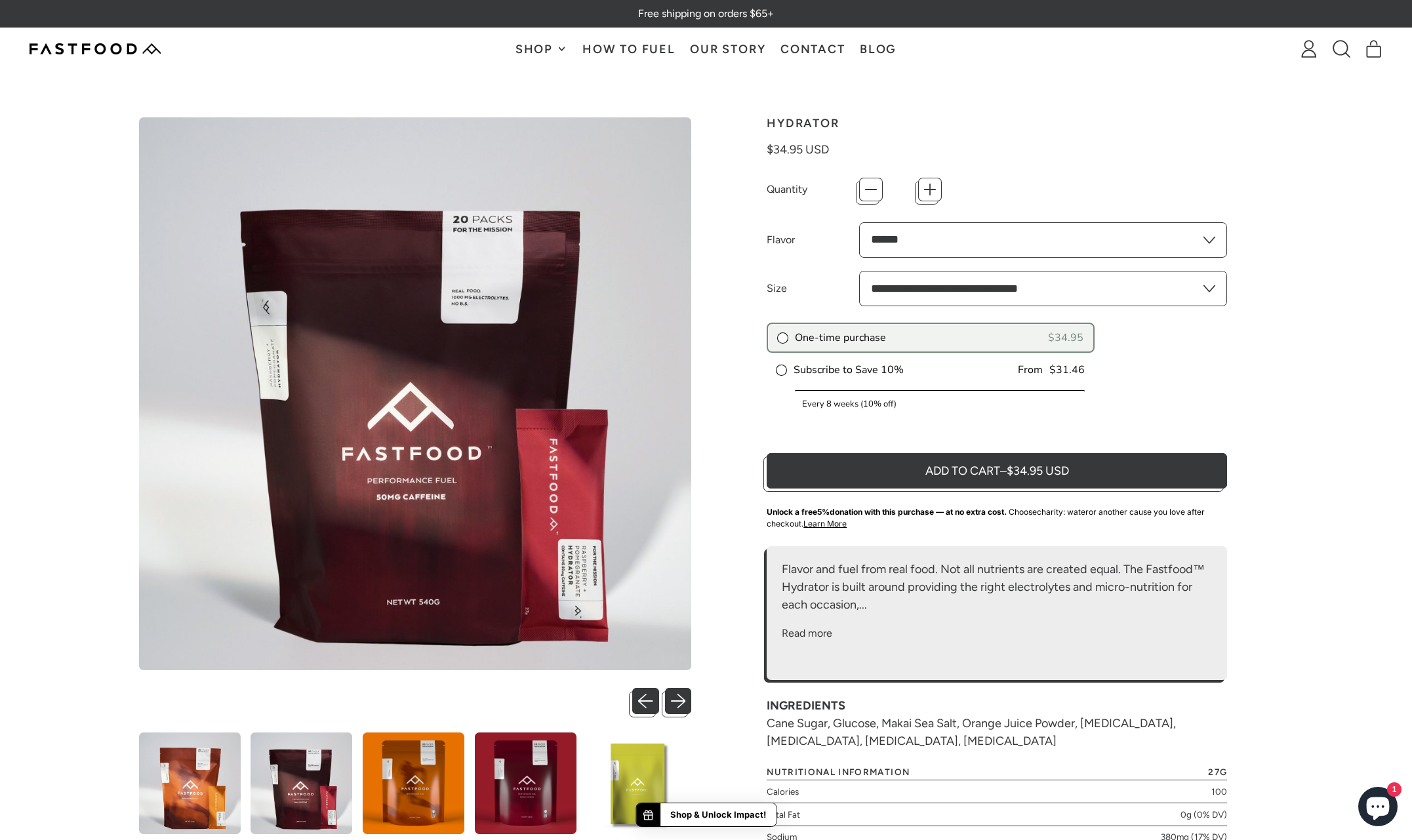
click at [897, 121] on h1 "Hydrator" at bounding box center [997, 123] width 460 height 12
click at [540, 47] on span "Shop" at bounding box center [536, 49] width 41 height 12
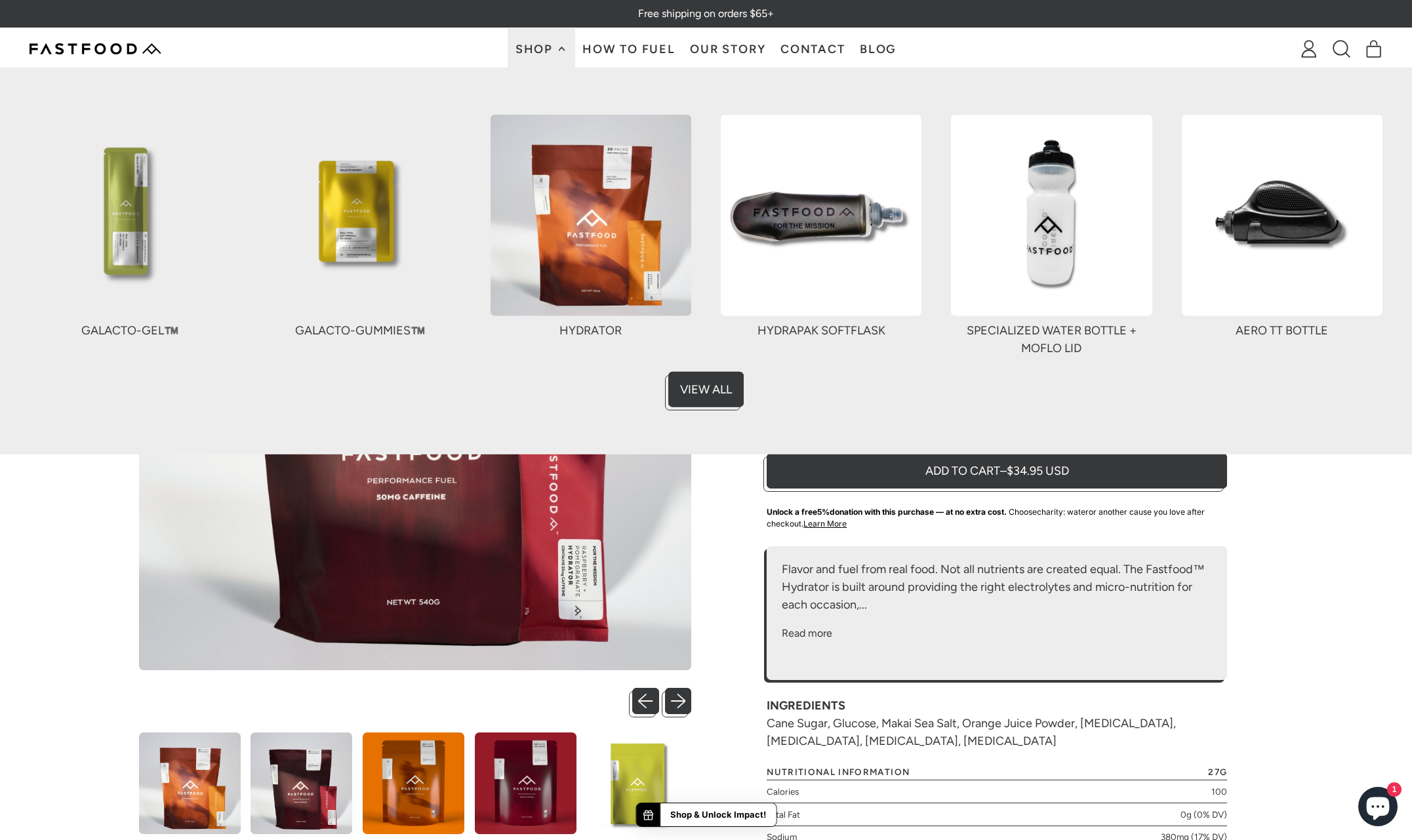
click at [844, 222] on img at bounding box center [821, 215] width 200 height 200
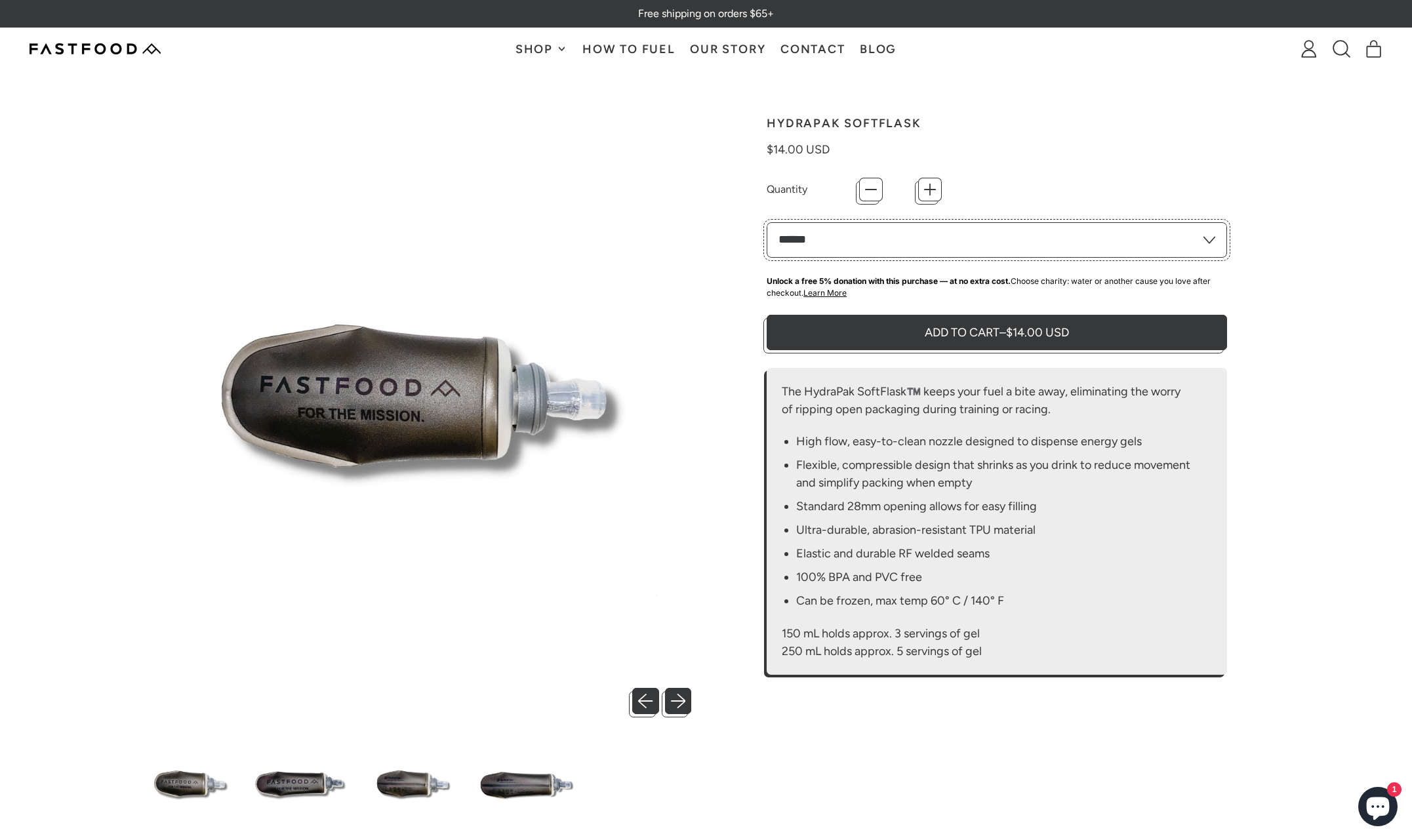
click at [863, 240] on select "****** ******" at bounding box center [997, 240] width 460 height 35
select select "******"
click at [767, 222] on select "****** ******" at bounding box center [997, 240] width 460 height 35
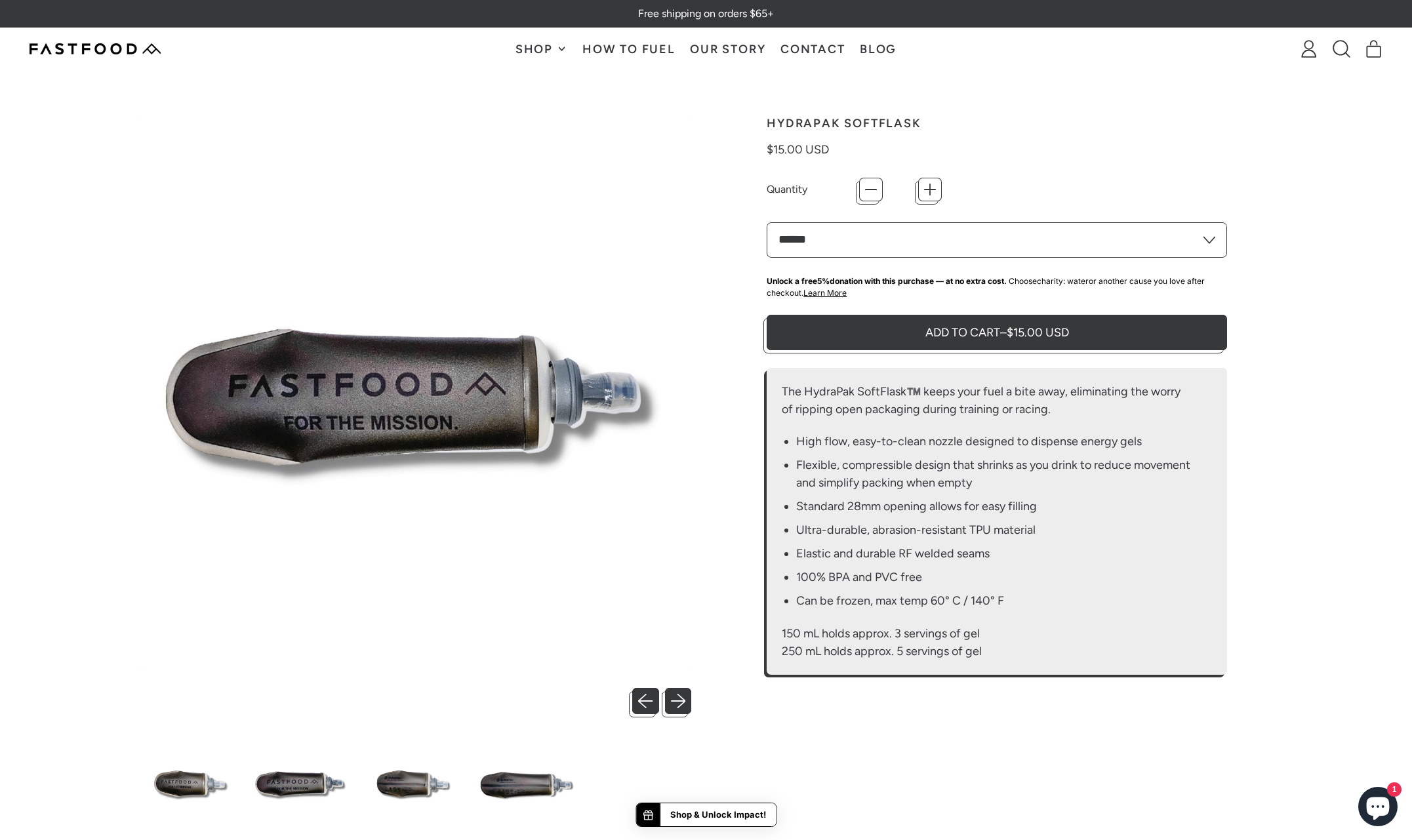
click at [943, 247] on select "****** ******" at bounding box center [997, 240] width 460 height 35
click at [622, 45] on link "How To Fuel" at bounding box center [629, 49] width 108 height 42
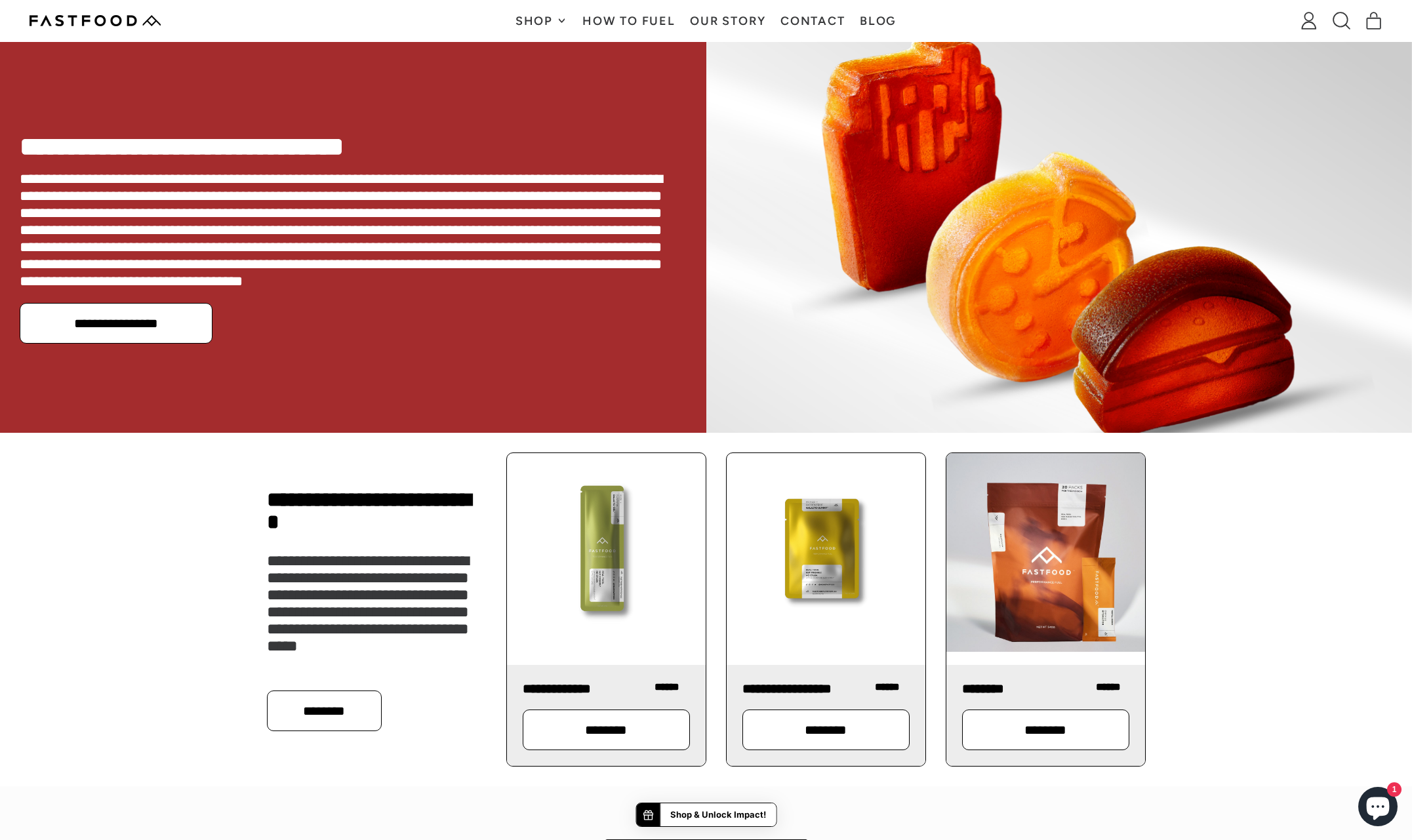
scroll to position [687, 0]
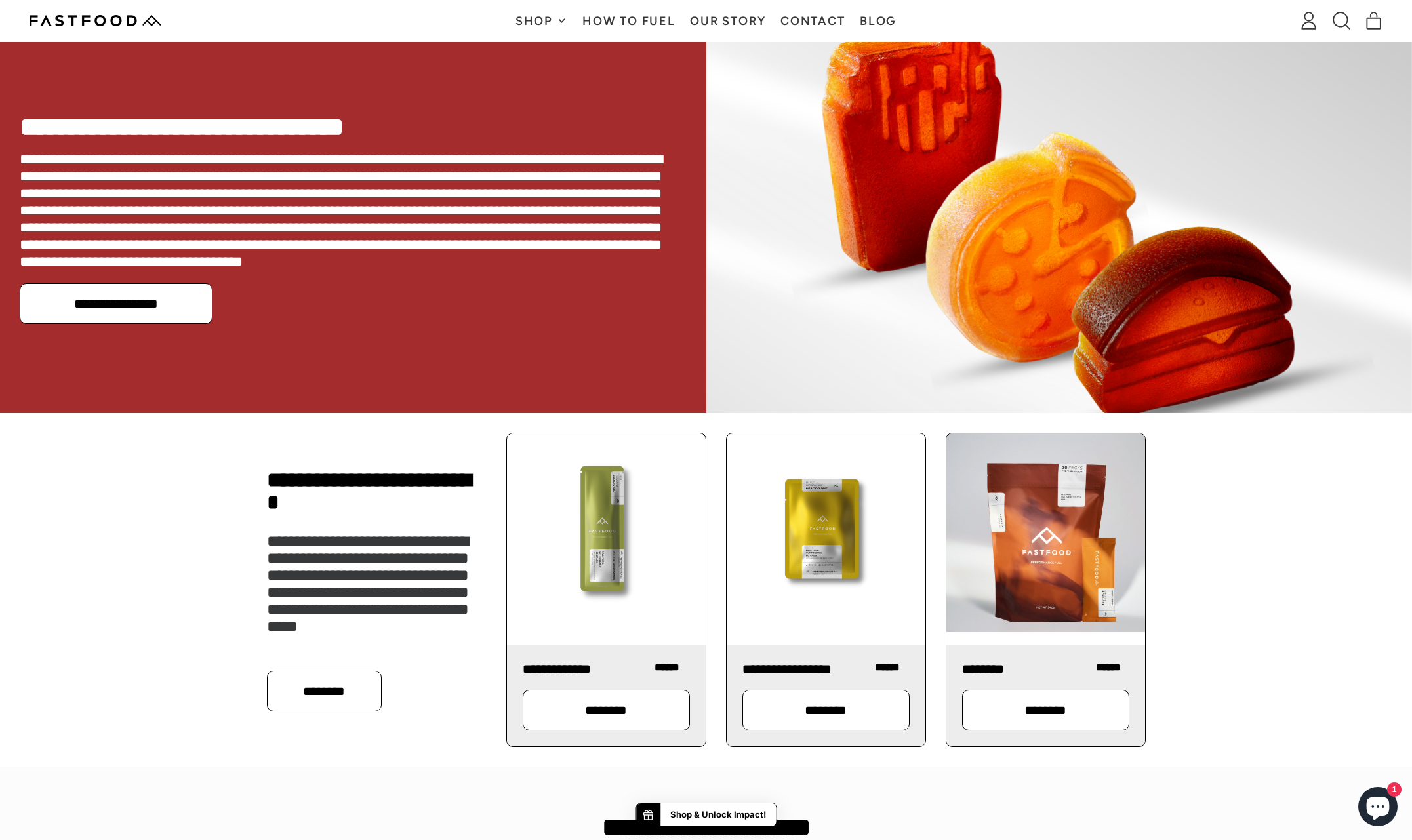
drag, startPoint x: 849, startPoint y: 697, endPoint x: 851, endPoint y: 673, distance: 24.1
click at [849, 697] on link "********" at bounding box center [825, 710] width 167 height 41
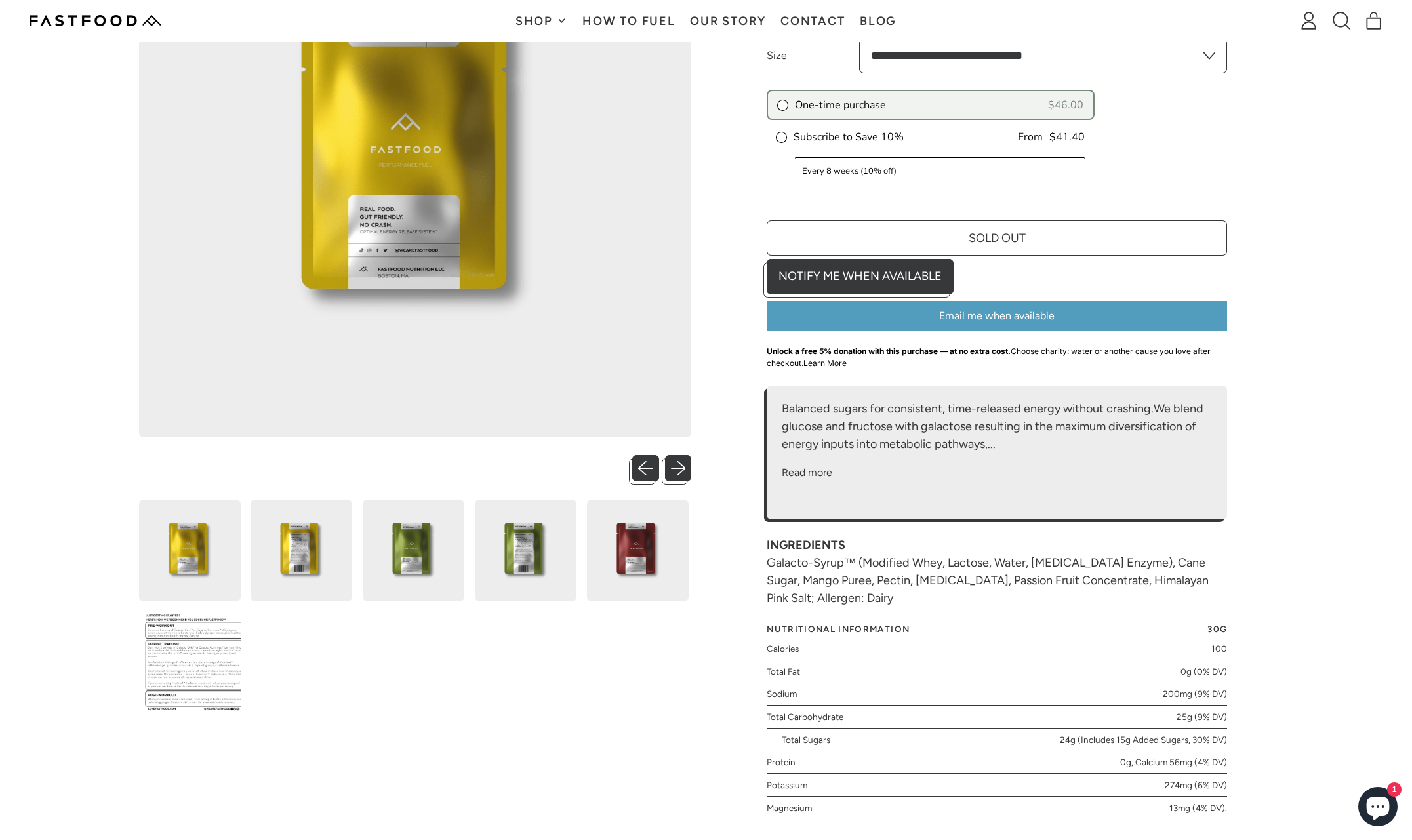
scroll to position [209, 0]
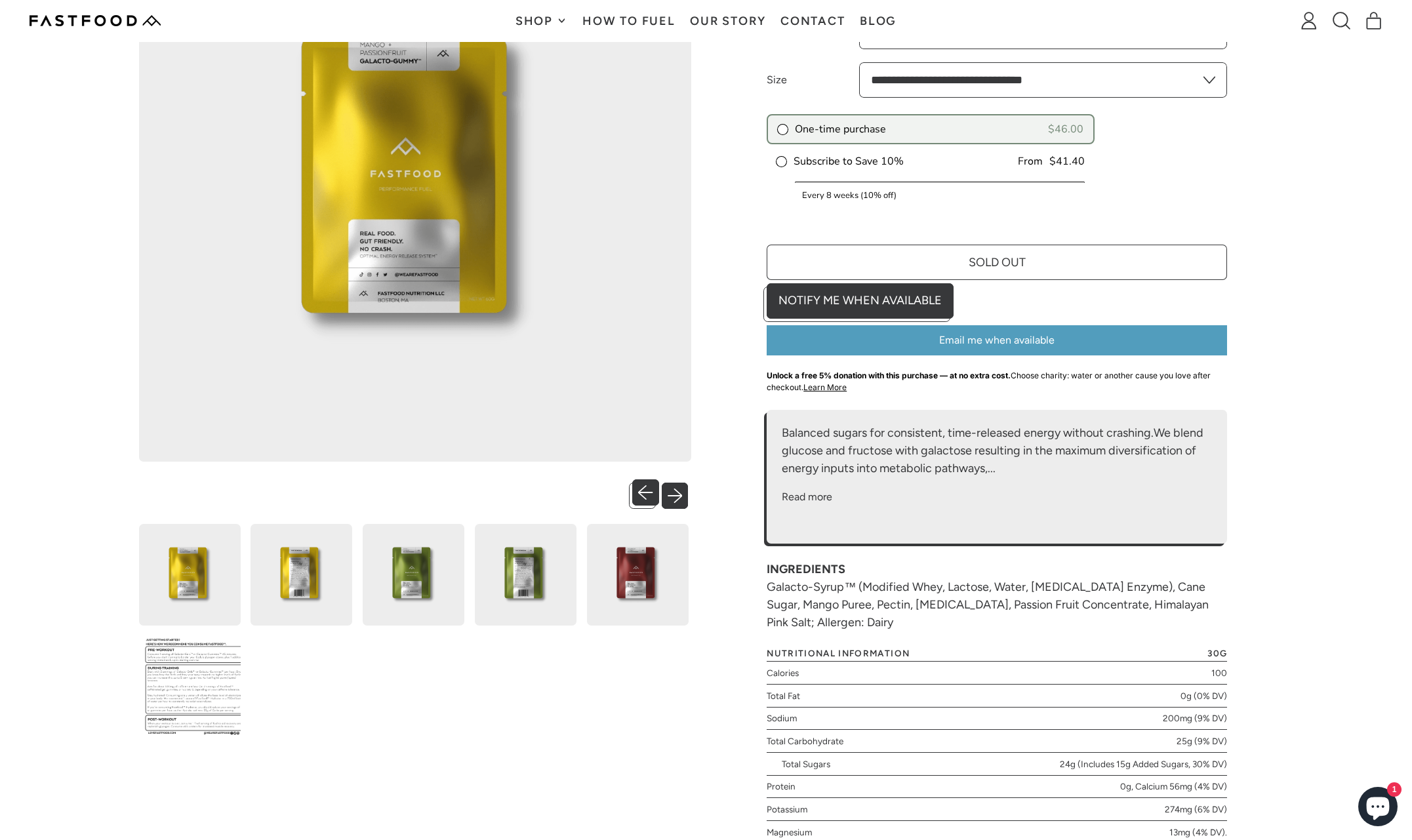
click at [677, 486] on button "Next slide" at bounding box center [678, 492] width 27 height 27
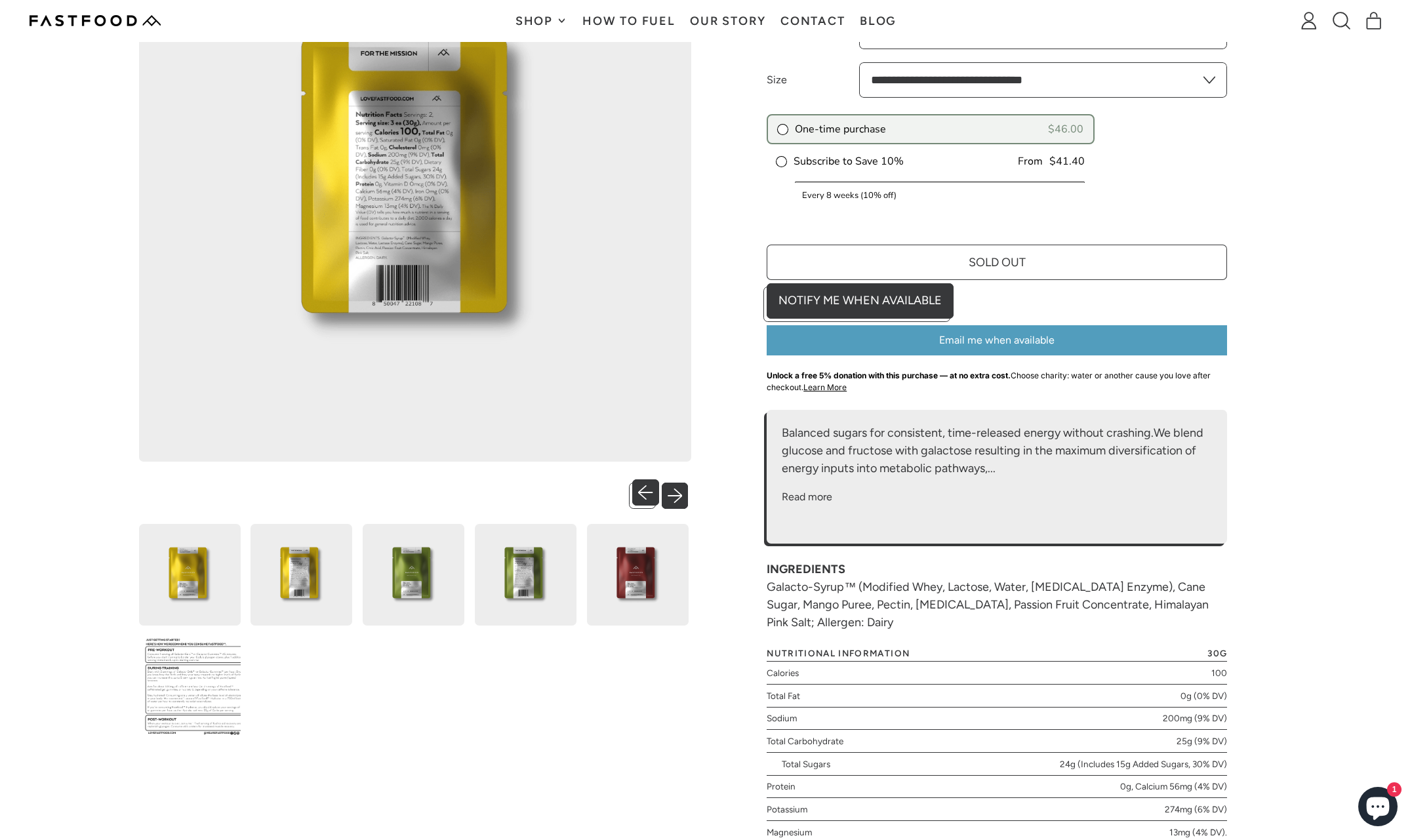
click at [679, 491] on button "Next slide" at bounding box center [678, 492] width 27 height 27
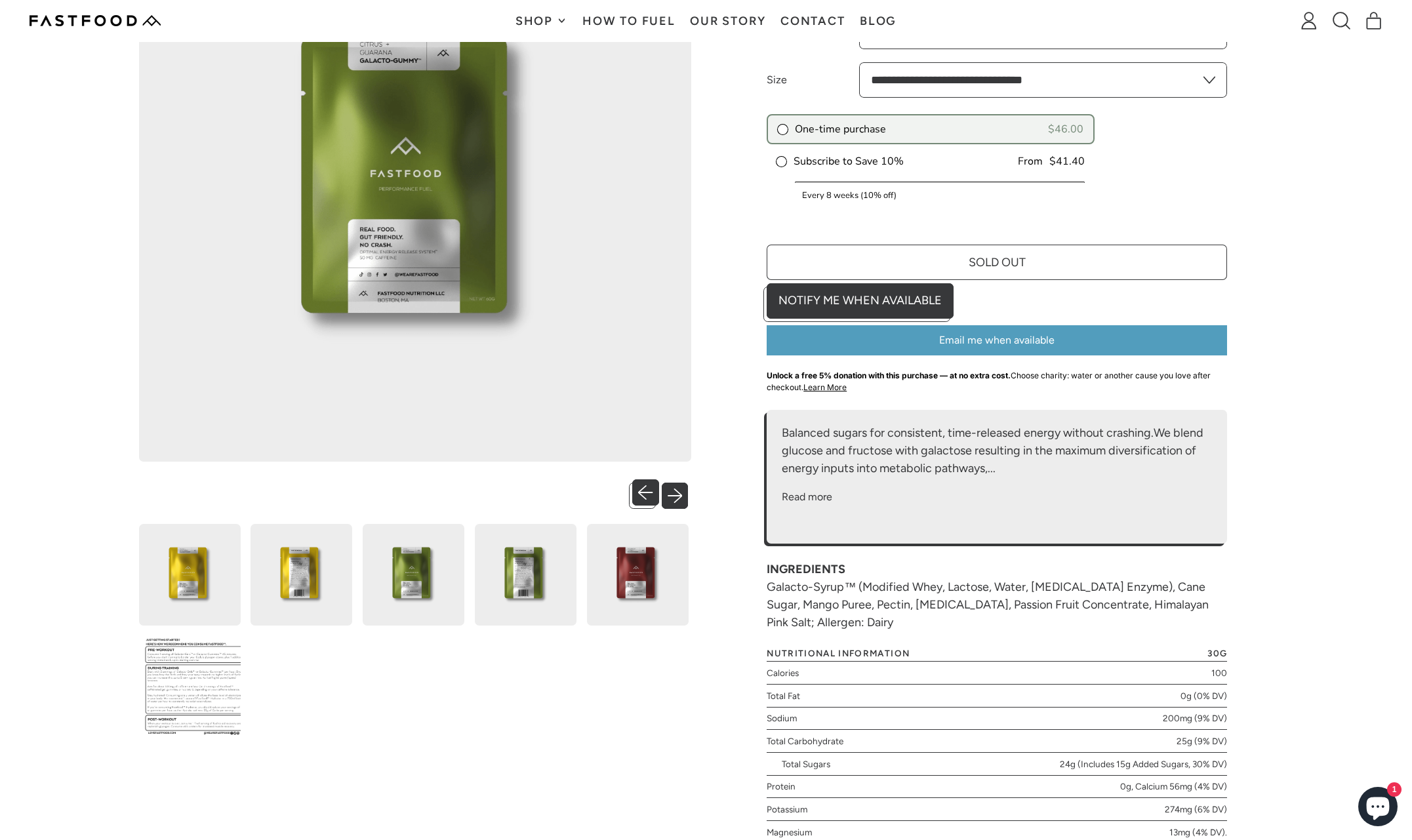
click at [679, 491] on button "Next slide" at bounding box center [678, 492] width 27 height 27
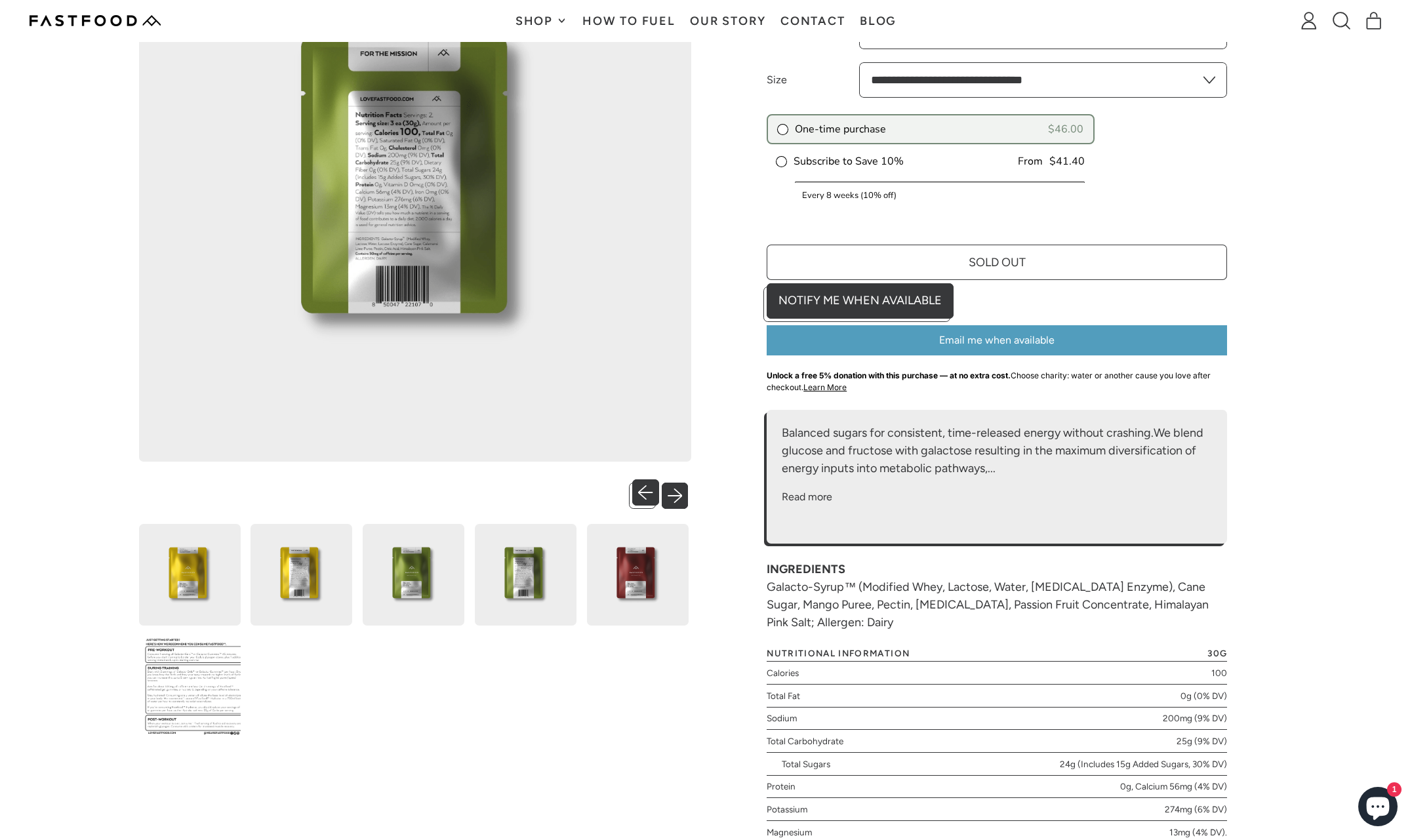
scroll to position [0, 0]
click at [679, 491] on button "Next slide" at bounding box center [678, 492] width 27 height 27
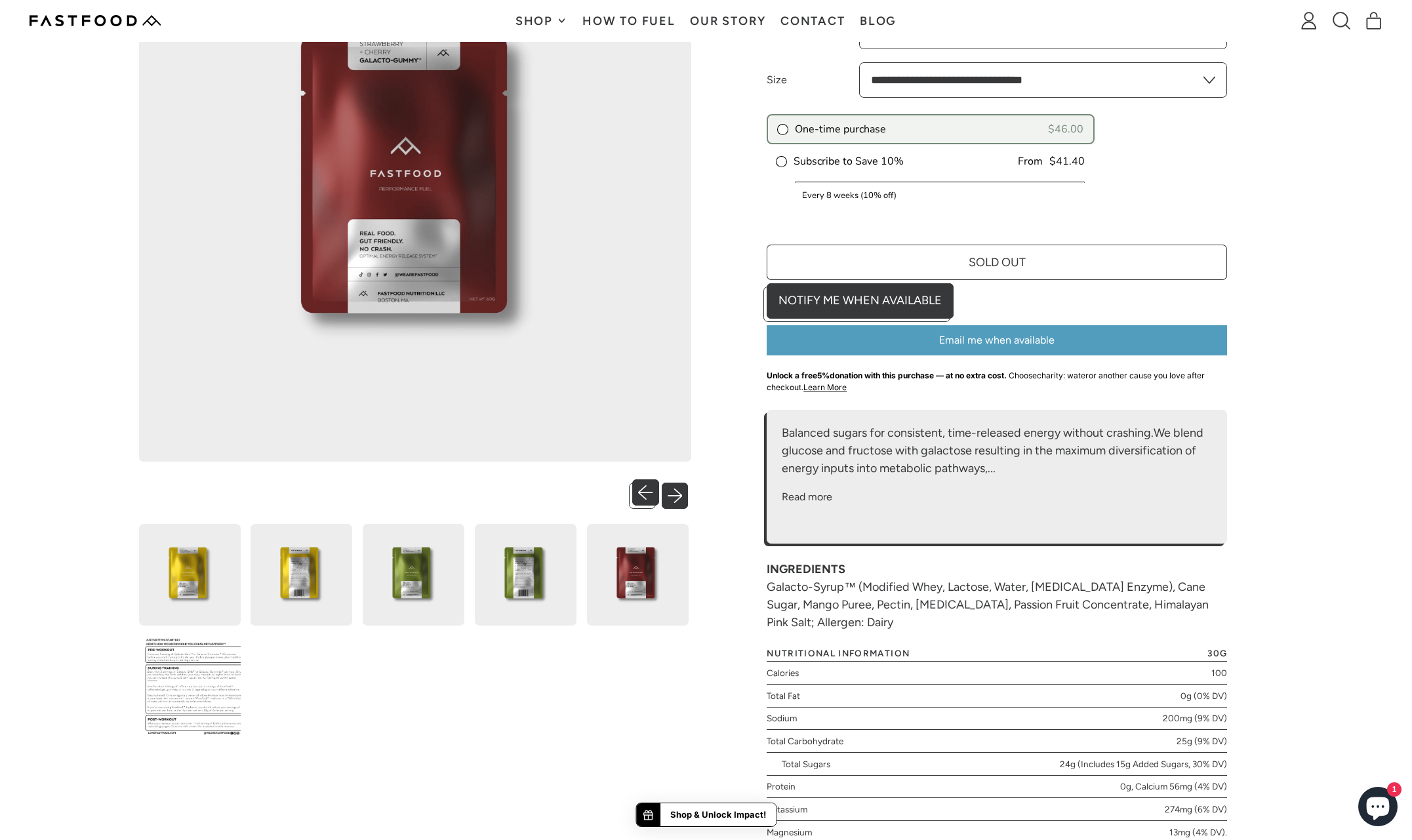
click at [679, 491] on button "Next slide" at bounding box center [678, 492] width 27 height 27
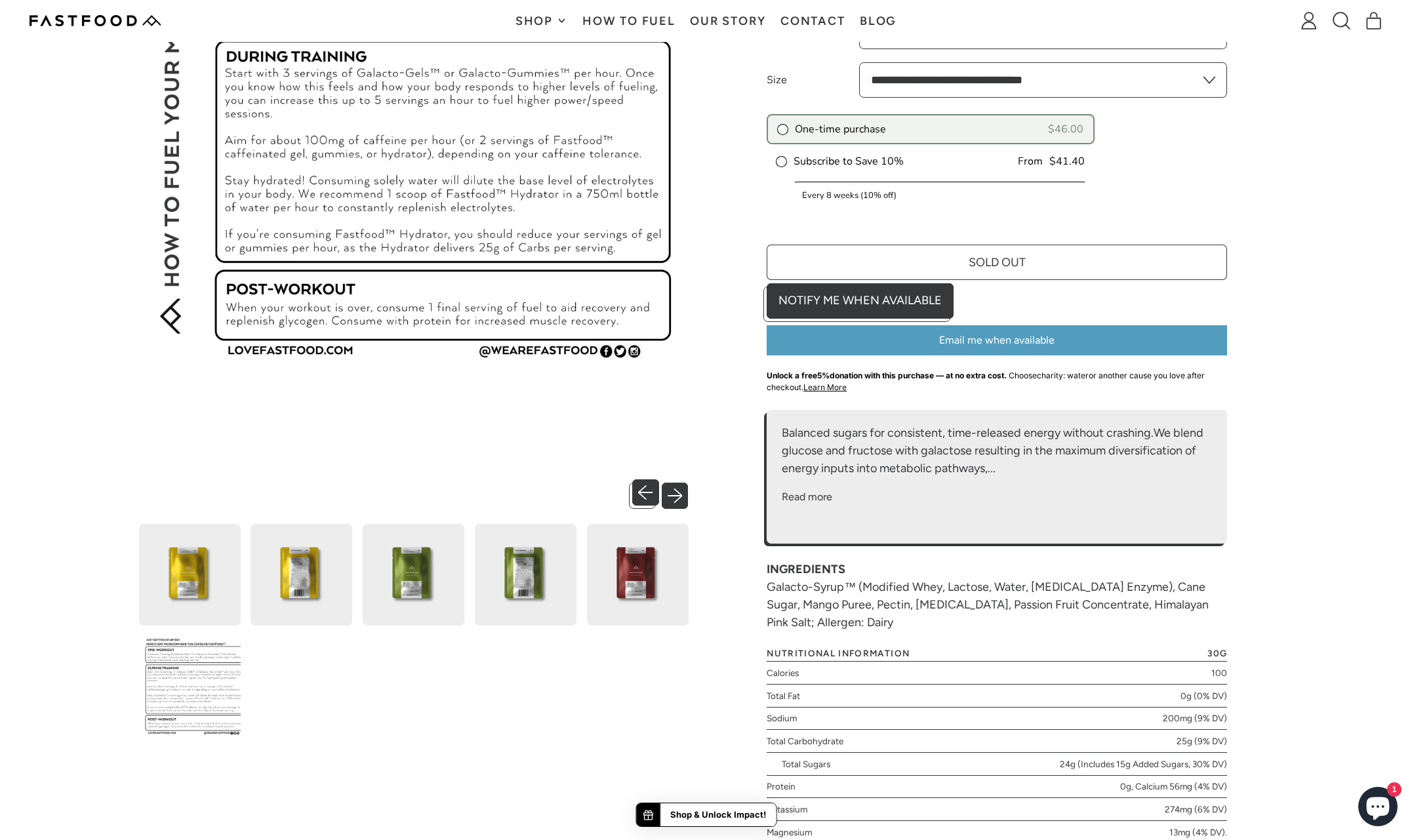
scroll to position [116, 0]
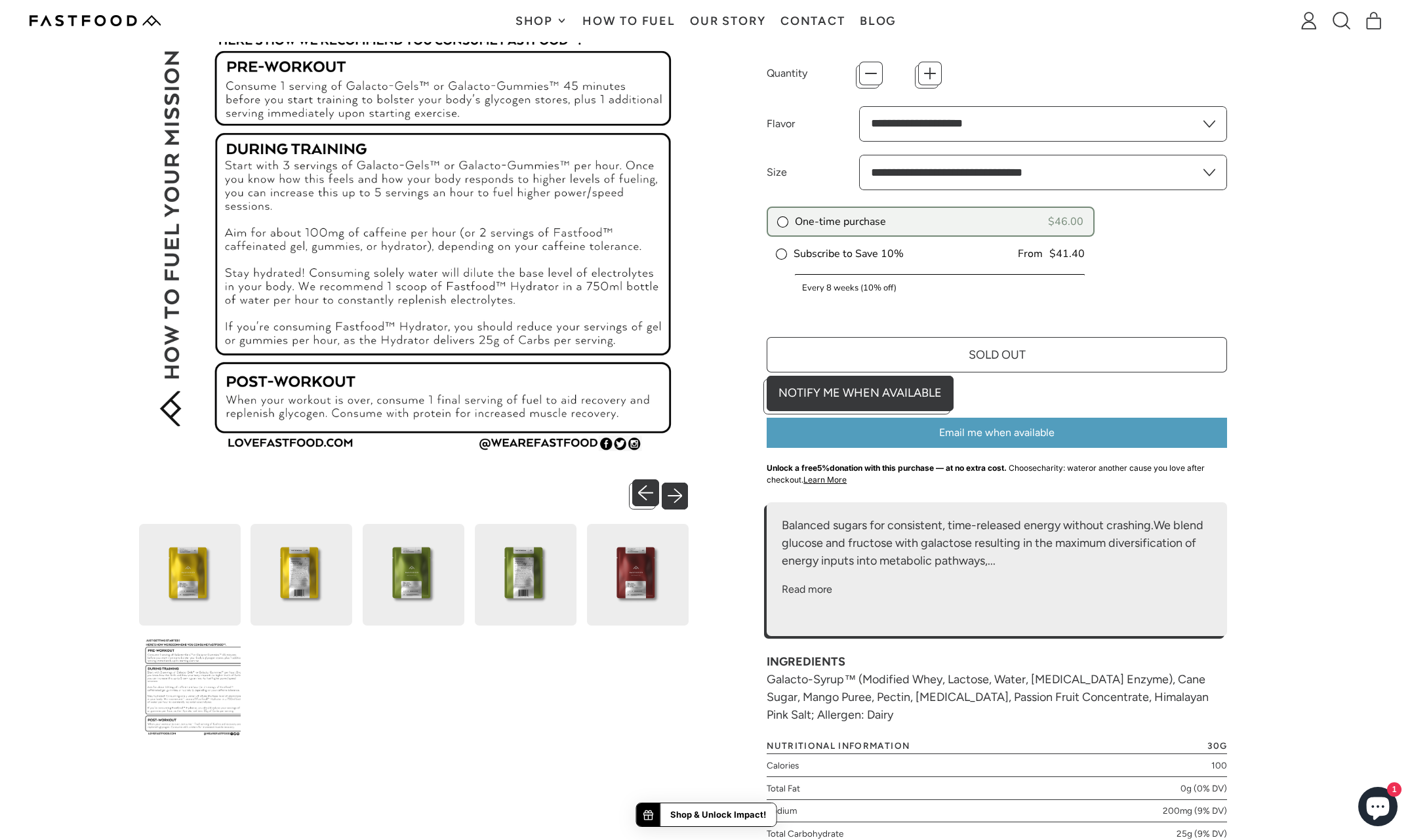
click at [679, 491] on button "Next slide" at bounding box center [678, 492] width 27 height 27
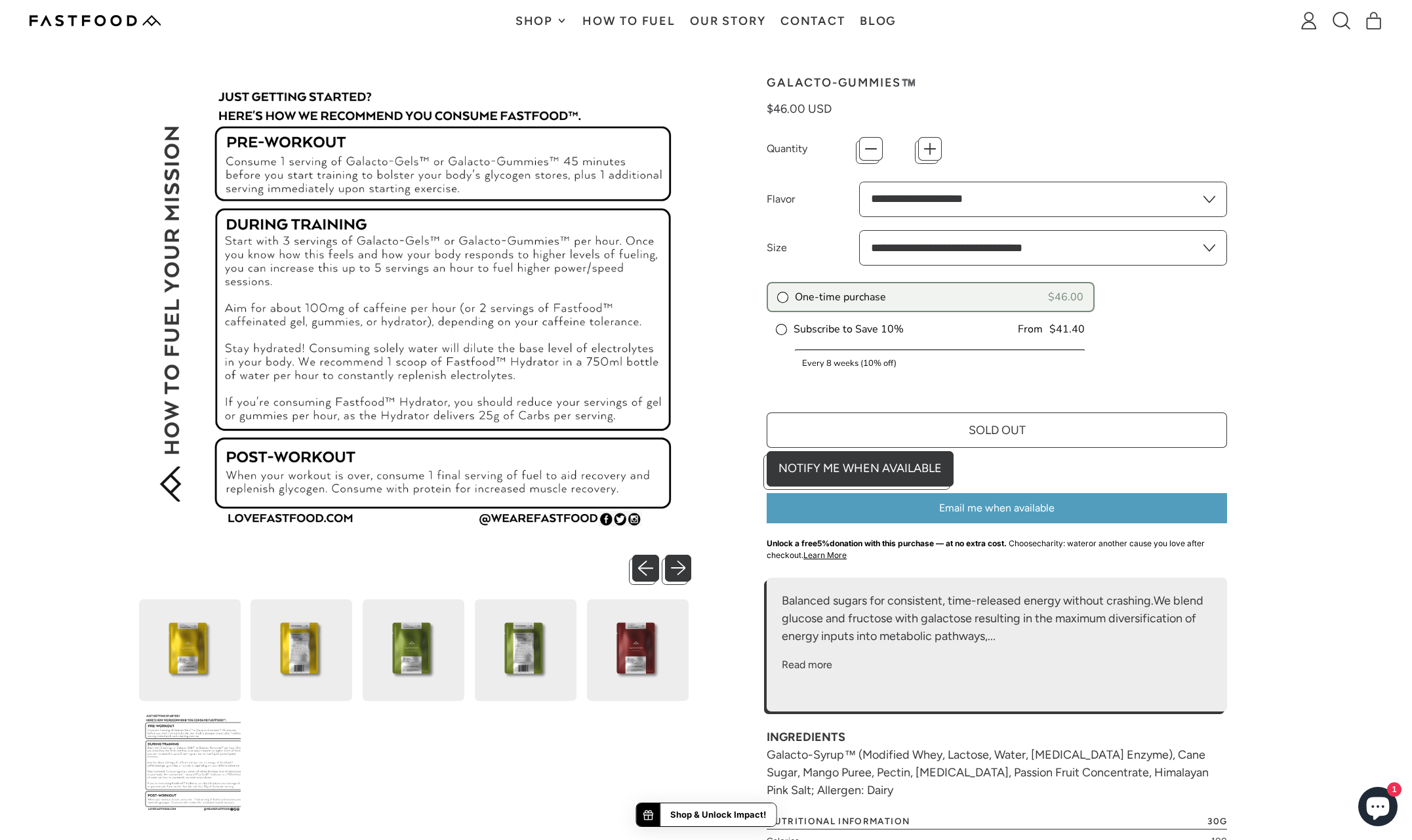
scroll to position [0, 0]
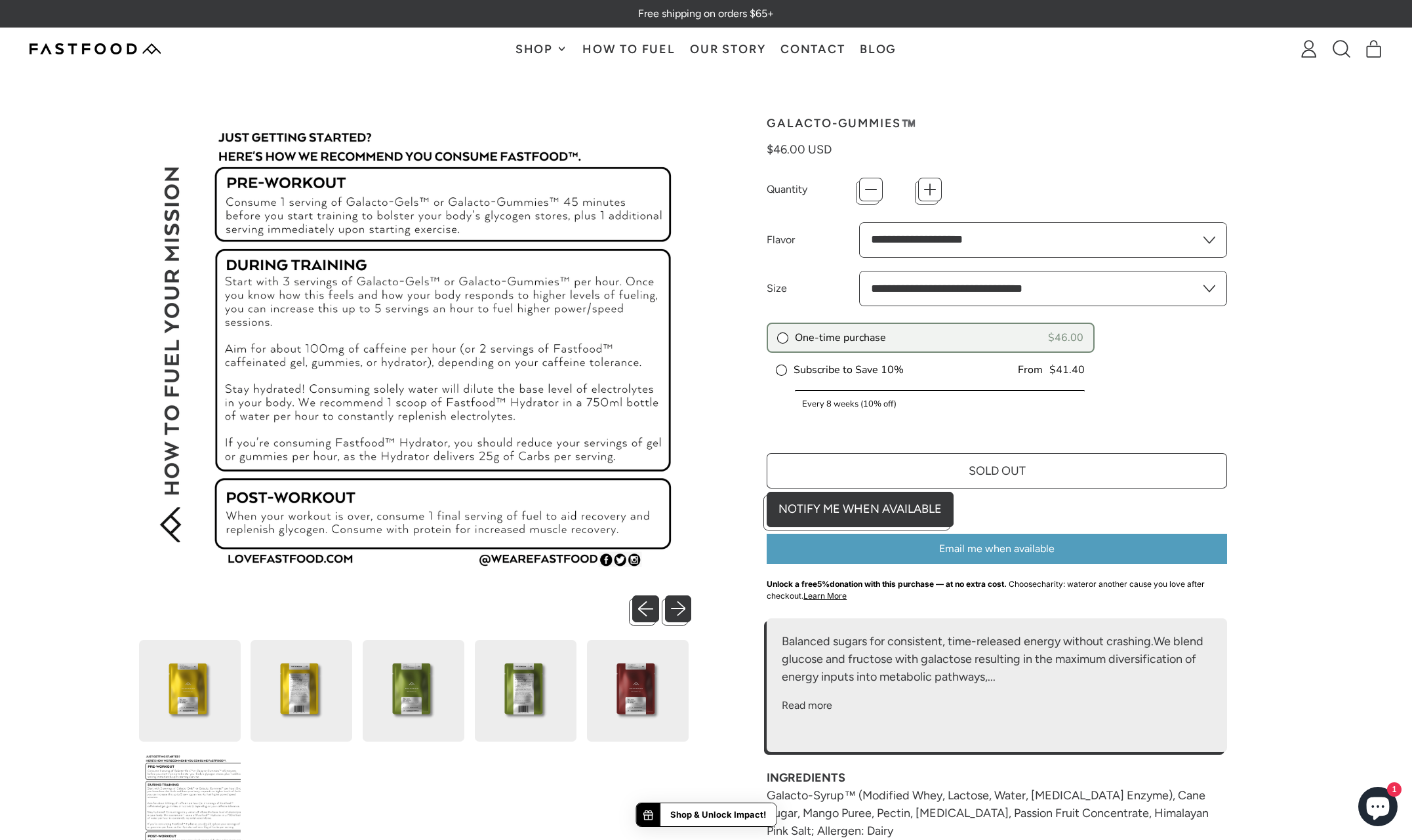
click at [1159, 244] on select "**********" at bounding box center [1044, 240] width 368 height 35
click at [1133, 392] on div "One-time purchase $46.00 Subscribe to Save 10% From $41.40 Every 2 weeks (10% o…" at bounding box center [997, 381] width 460 height 116
click at [373, 67] on div "Shop Galacto-Gel™️ Galacto-Gummies™️ Hydrator HydraPak SoftFlask Specialized Wa…" at bounding box center [705, 49] width 716 height 42
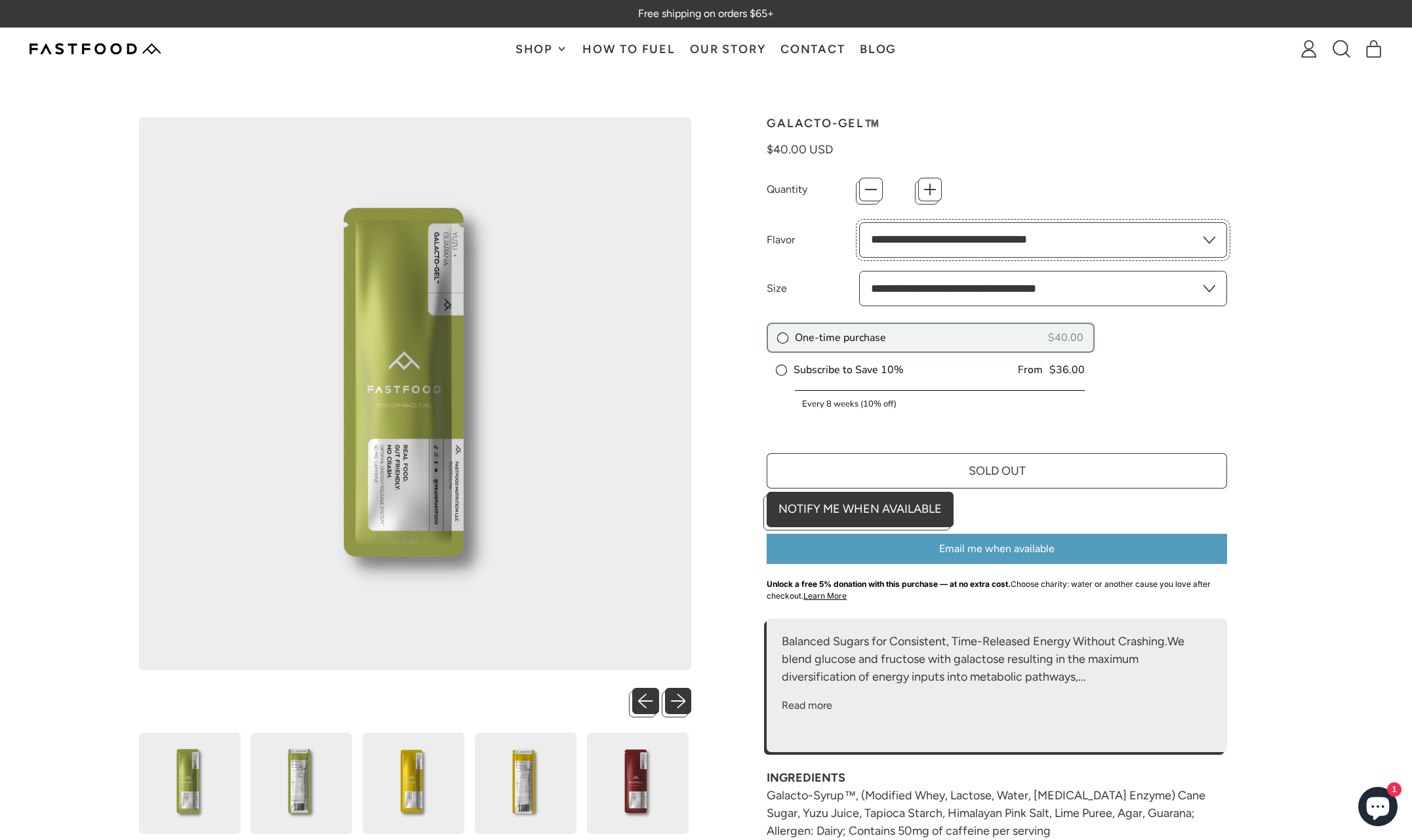
click at [1168, 234] on select "**********" at bounding box center [1044, 240] width 368 height 35
click at [536, 45] on span "Shop" at bounding box center [536, 49] width 41 height 12
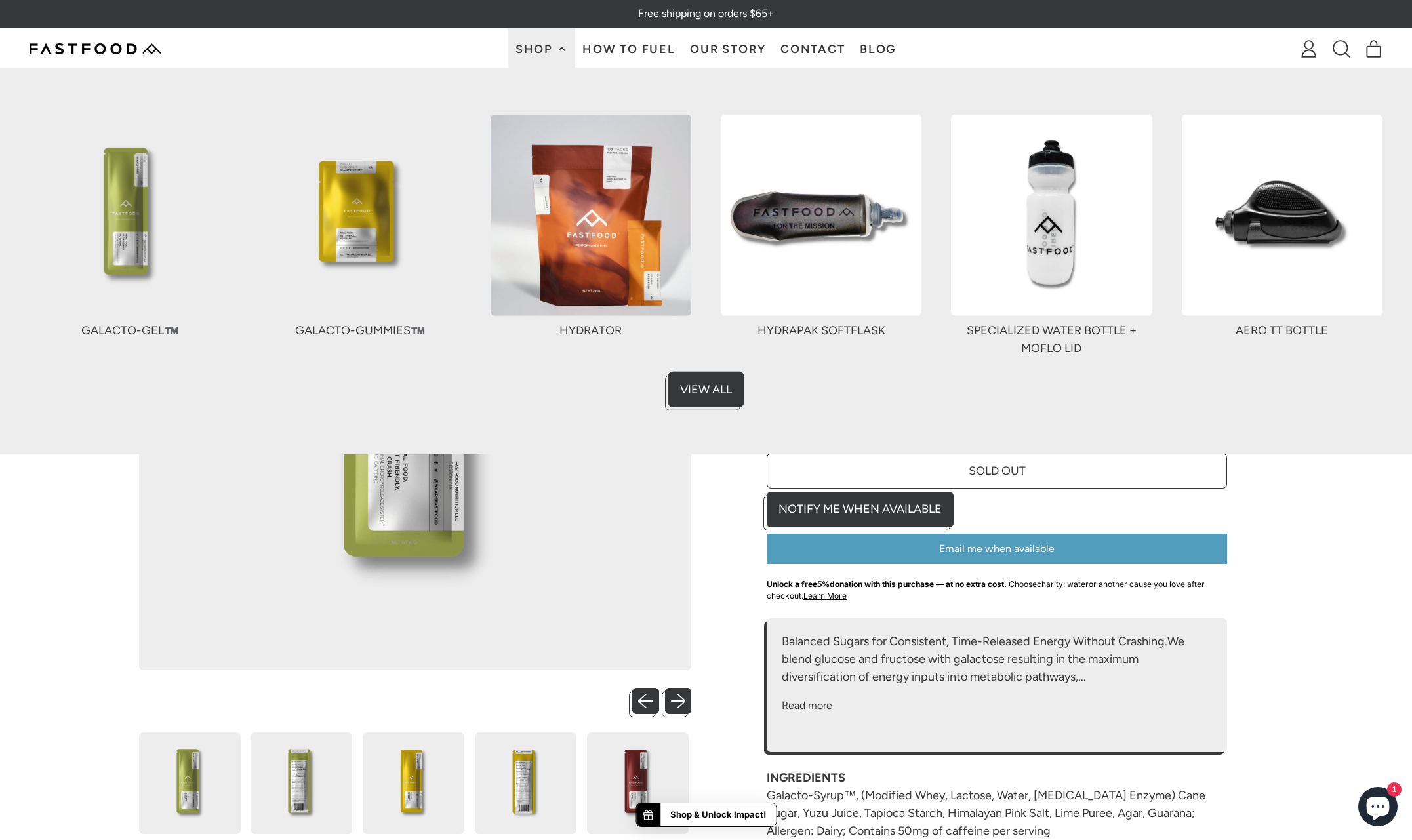
click at [388, 193] on img at bounding box center [360, 215] width 200 height 200
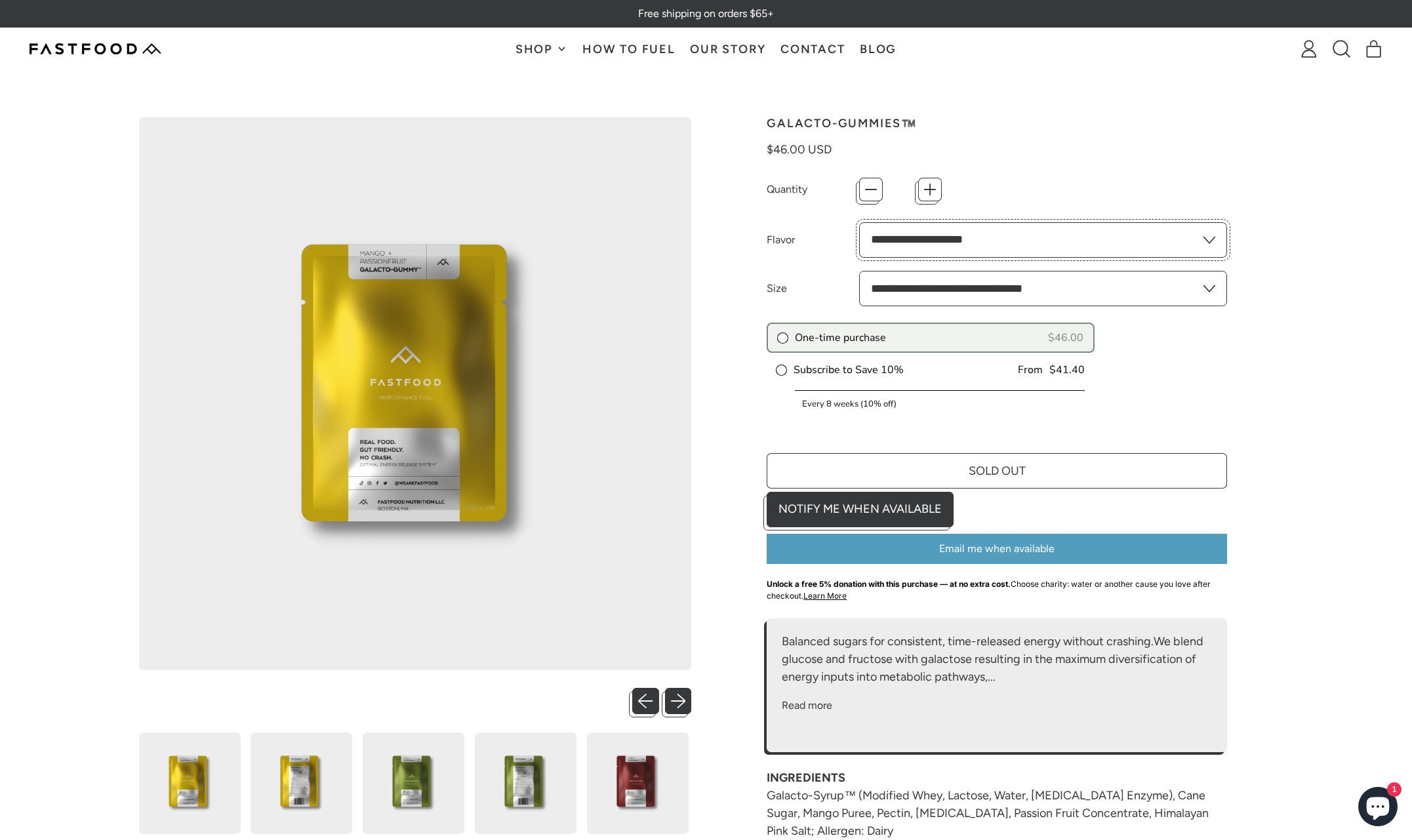
click at [1143, 239] on select "**********" at bounding box center [1044, 240] width 368 height 35
click at [534, 44] on span "Shop" at bounding box center [536, 49] width 41 height 12
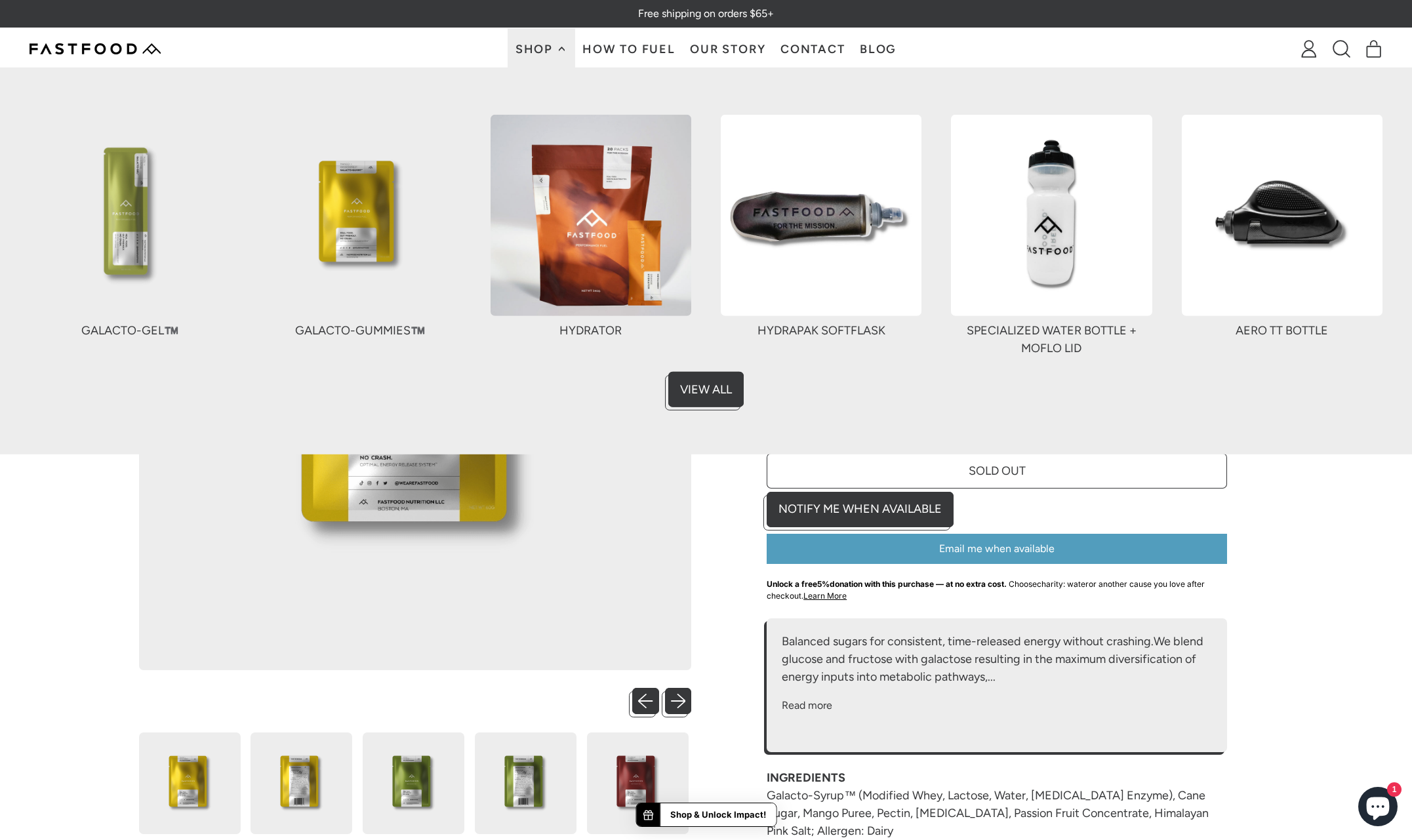
click at [589, 183] on img at bounding box center [590, 215] width 200 height 200
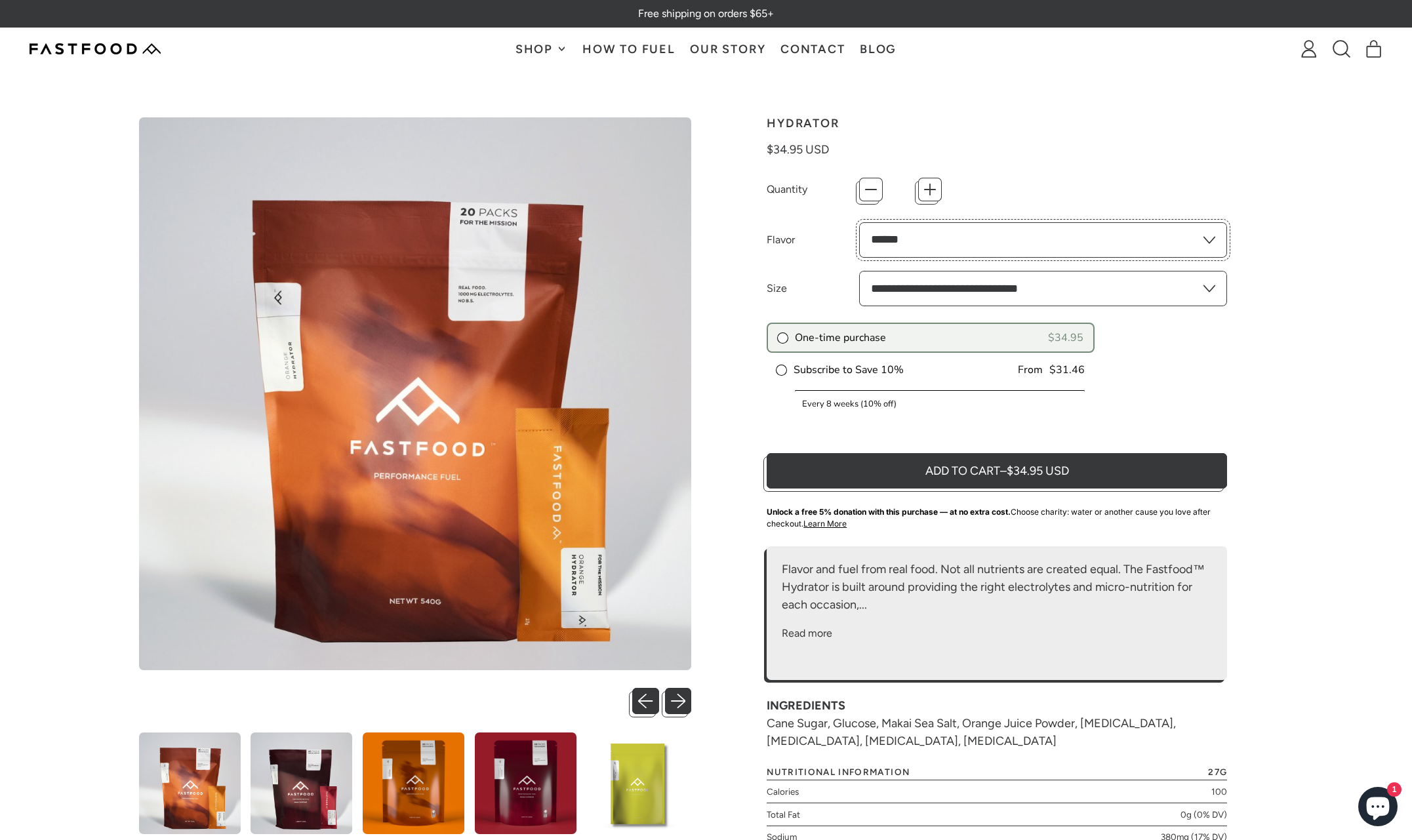
click at [1114, 235] on select "**********" at bounding box center [1044, 240] width 368 height 35
click at [1137, 288] on select "**********" at bounding box center [1044, 288] width 368 height 35
click at [859, 270] on select "**********" at bounding box center [1044, 288] width 368 height 35
click at [1131, 240] on select "**********" at bounding box center [1044, 240] width 368 height 35
click at [859, 222] on select "**********" at bounding box center [1044, 240] width 368 height 35
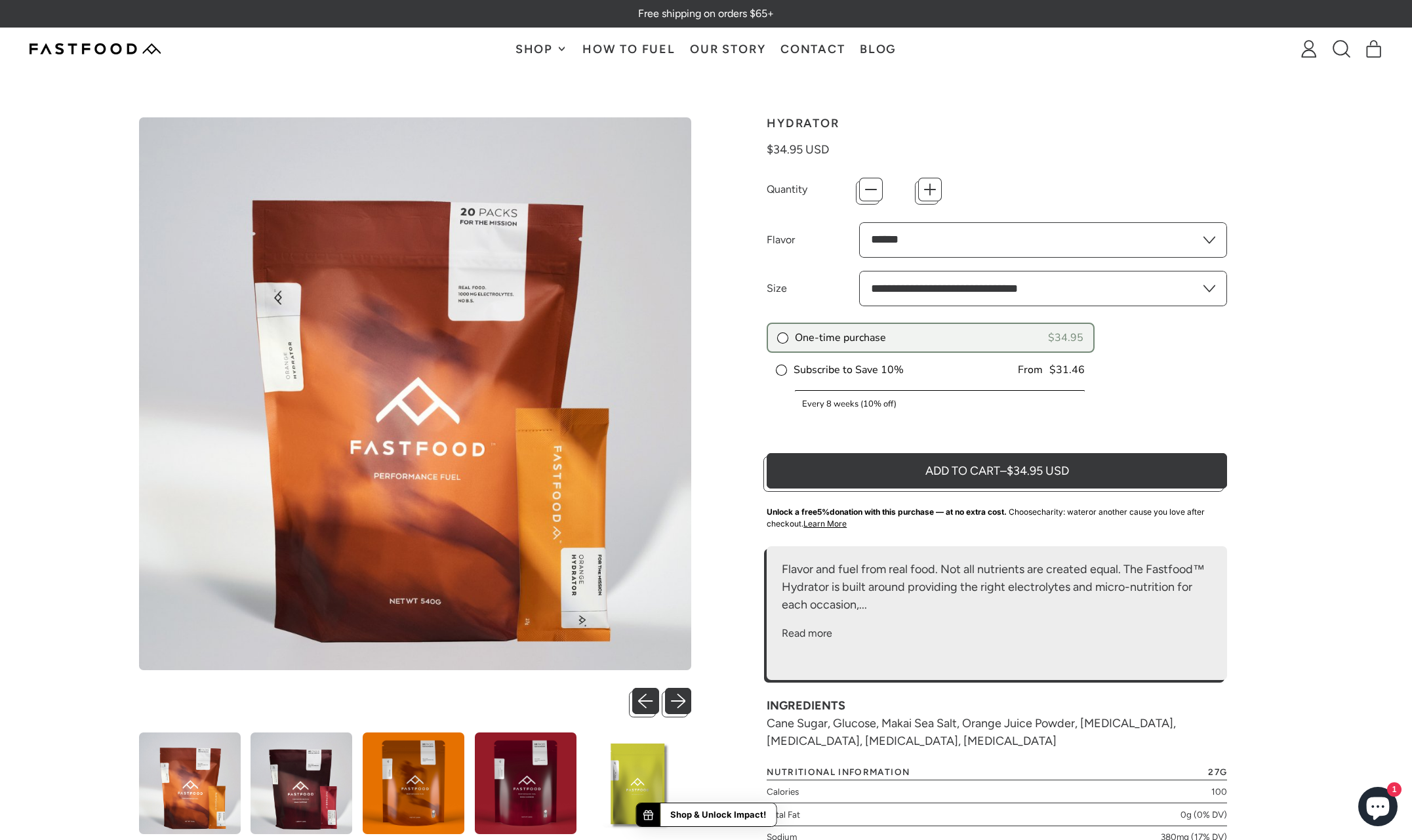
click at [1131, 288] on select "**********" at bounding box center [1044, 288] width 368 height 35
select select "**********"
click at [859, 270] on select "**********" at bounding box center [1044, 288] width 368 height 35
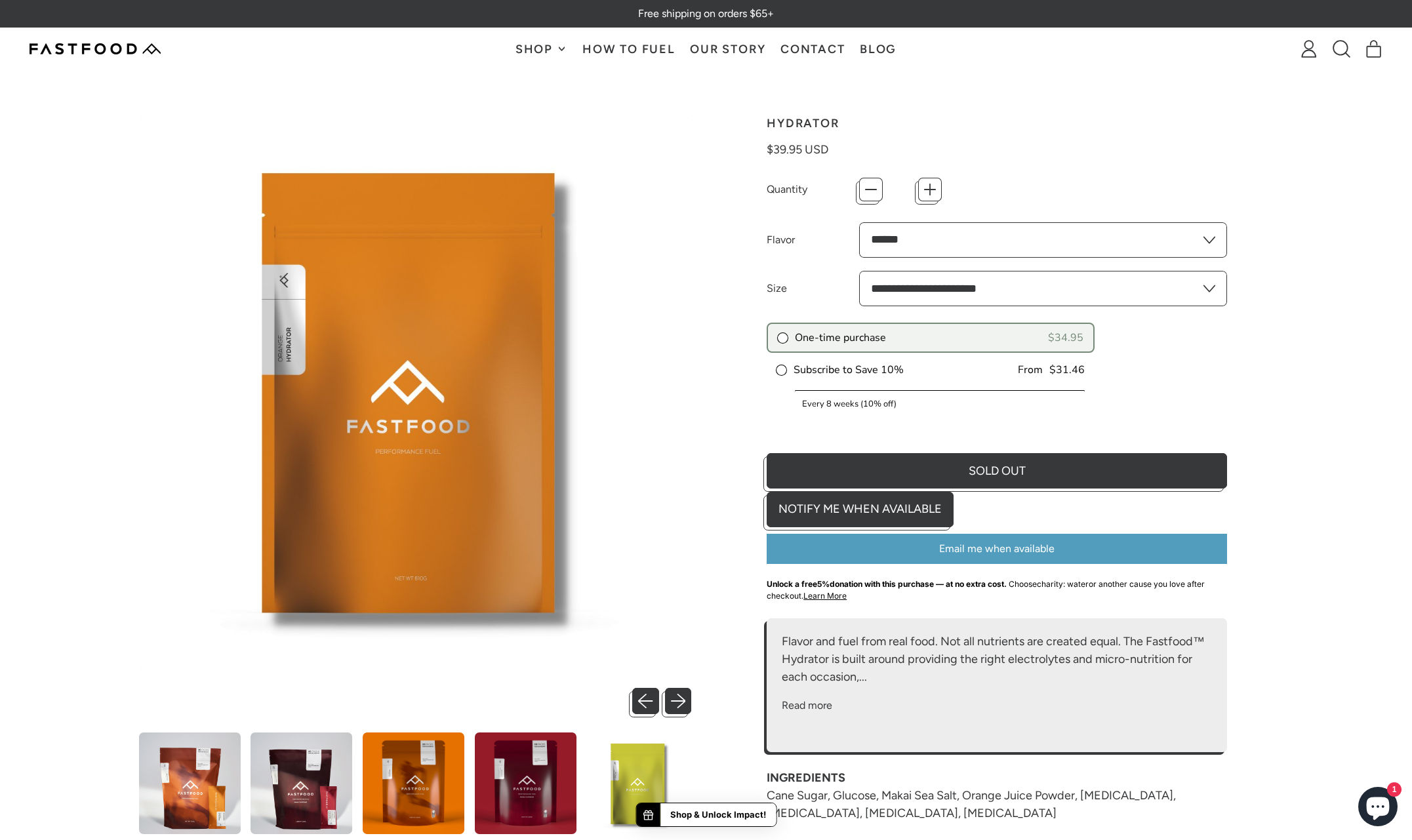
click at [1104, 246] on select "**********" at bounding box center [1044, 240] width 368 height 35
click at [1140, 235] on select "**********" at bounding box center [1044, 240] width 368 height 35
click at [234, 139] on img at bounding box center [415, 393] width 553 height 553
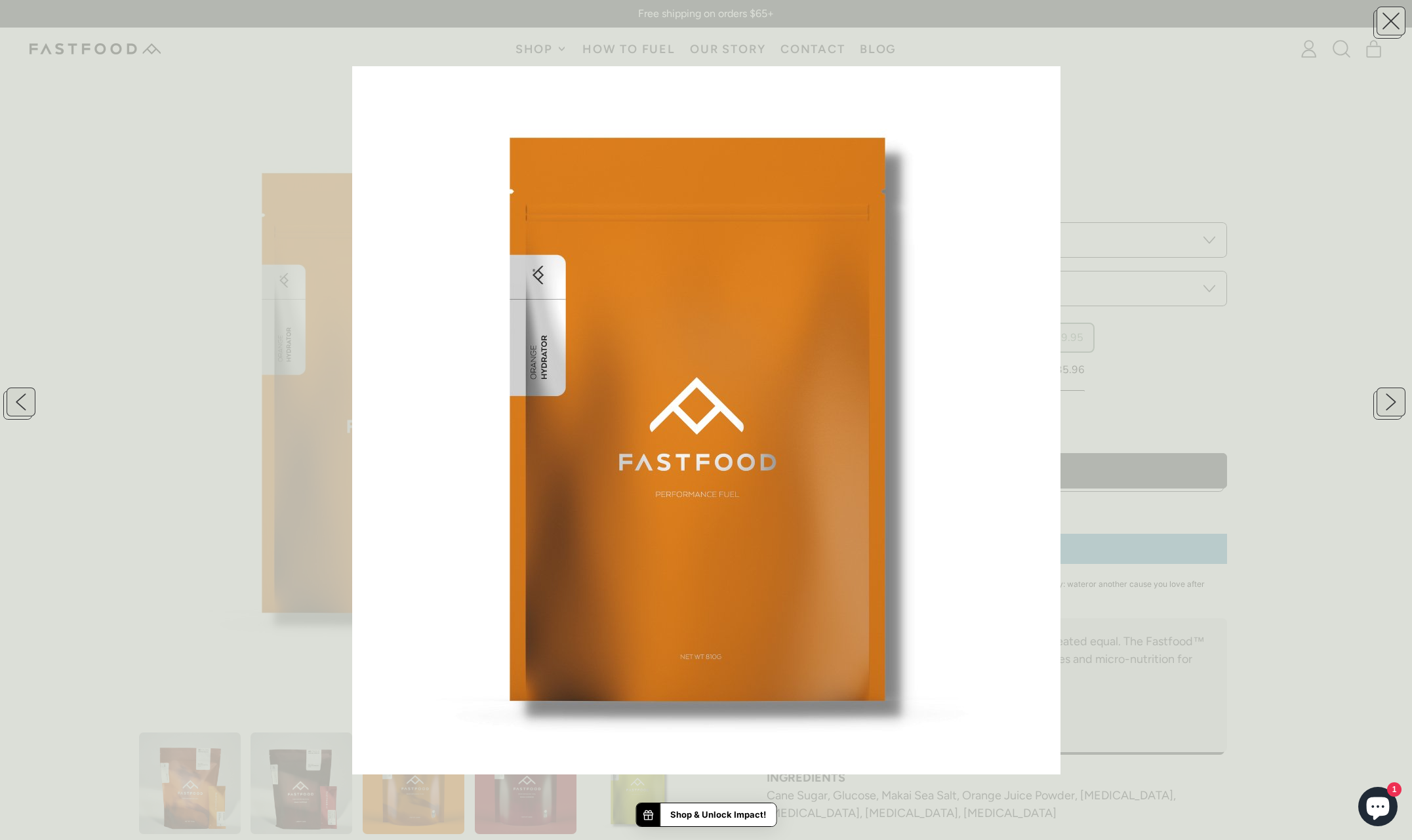
click at [1112, 83] on div at bounding box center [706, 420] width 1412 height 840
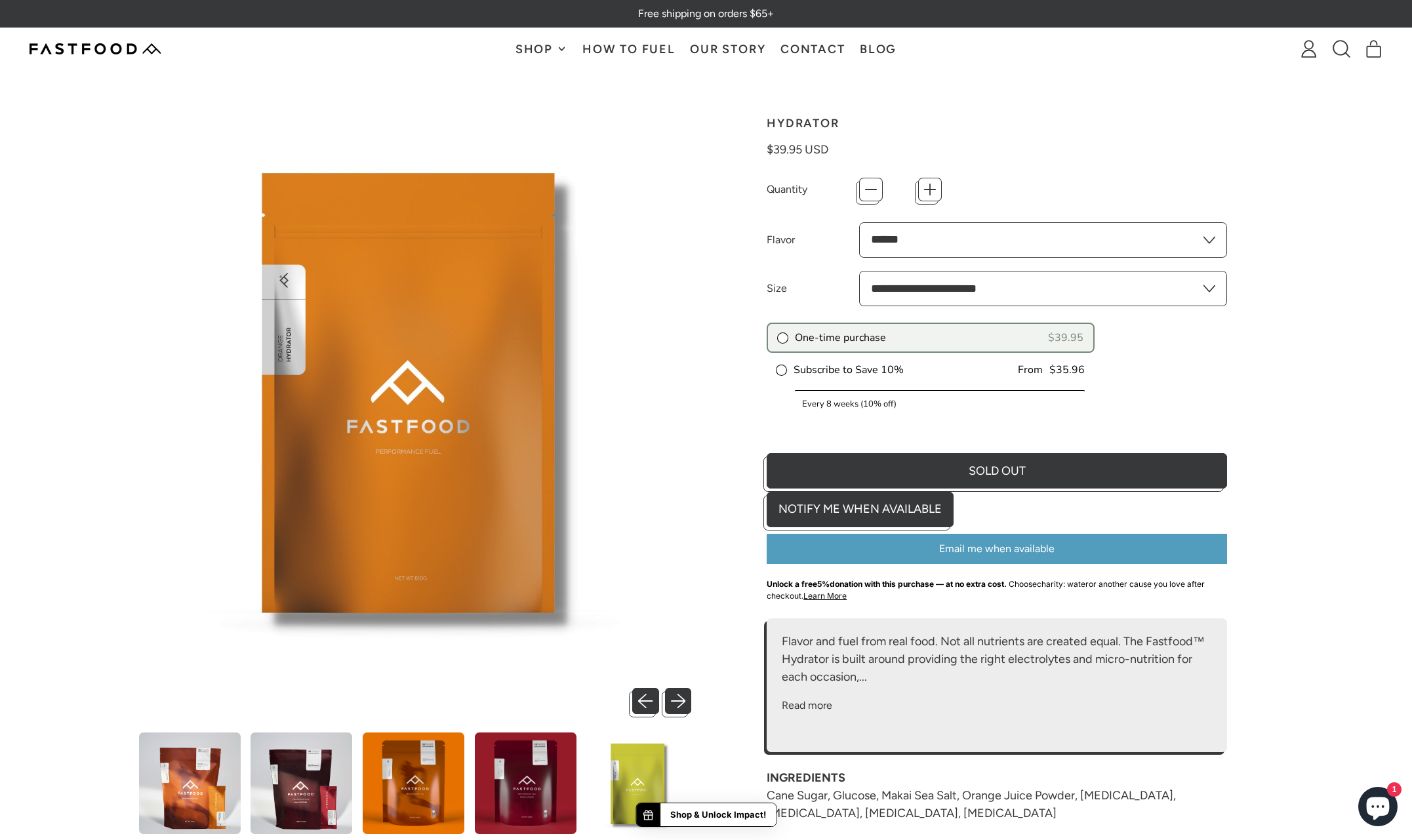
click at [631, 104] on div at bounding box center [706, 589] width 1194 height 1038
click at [874, 45] on link "Blog" at bounding box center [878, 49] width 52 height 42
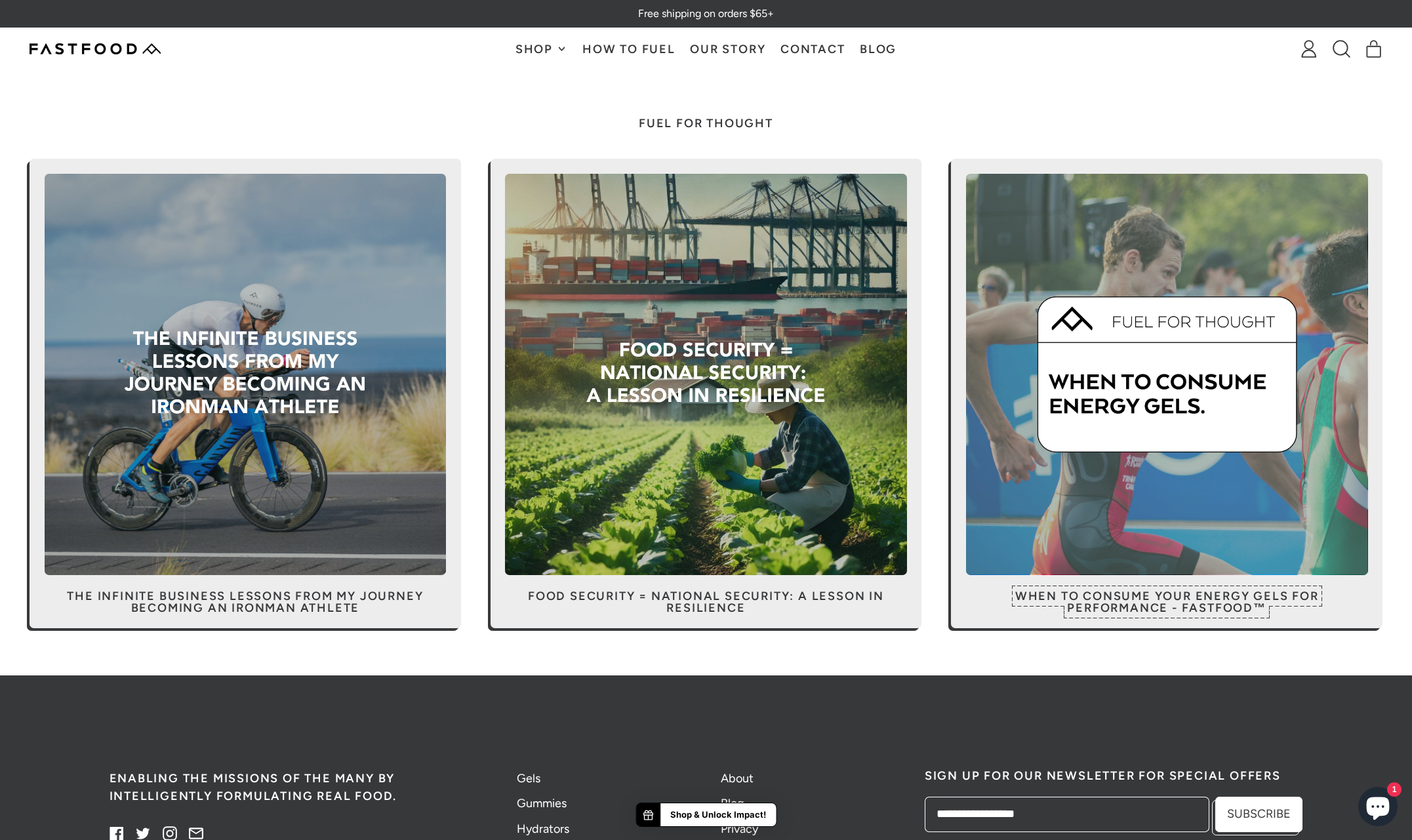
click at [1165, 398] on span at bounding box center [1167, 393] width 432 height 469
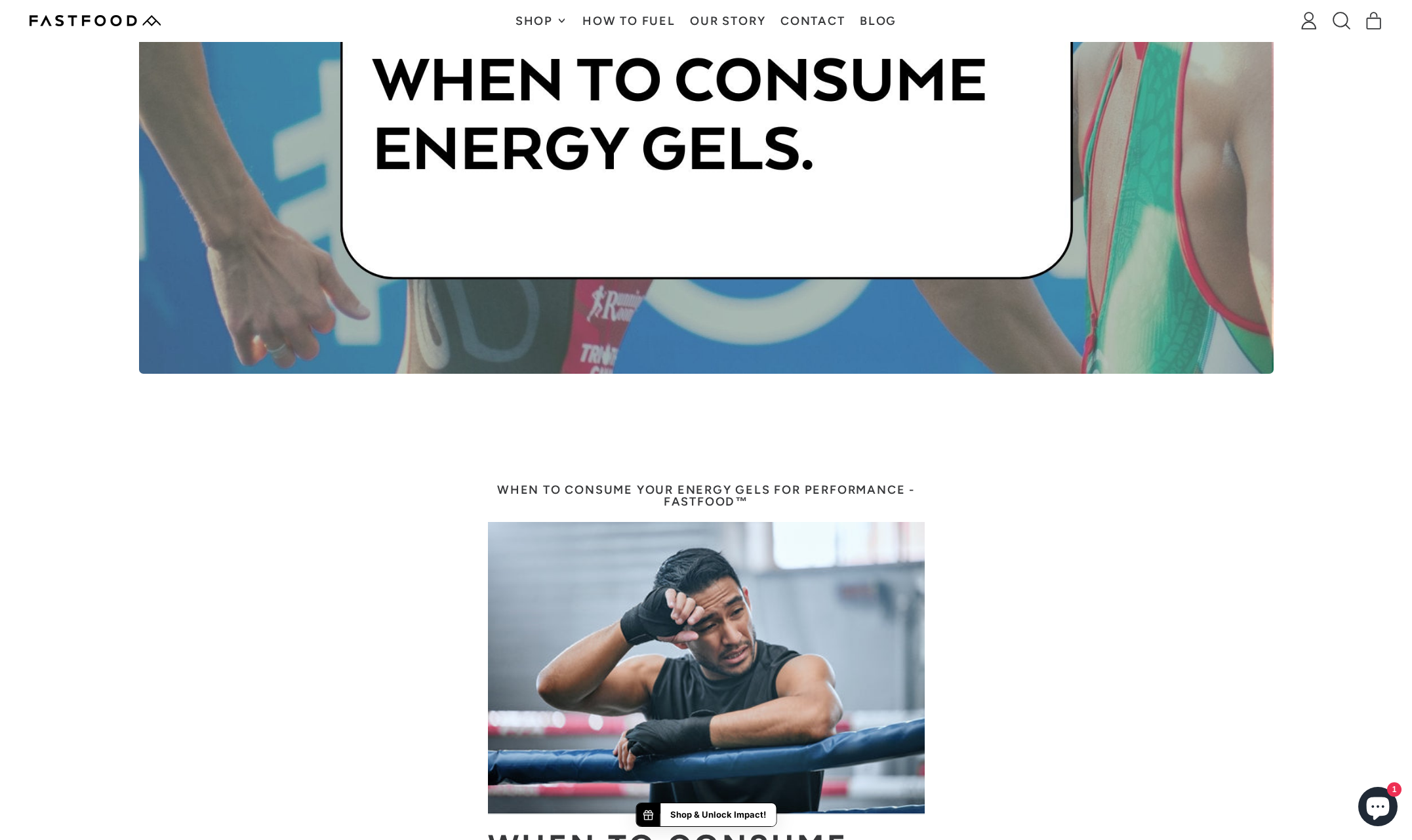
scroll to position [295, 0]
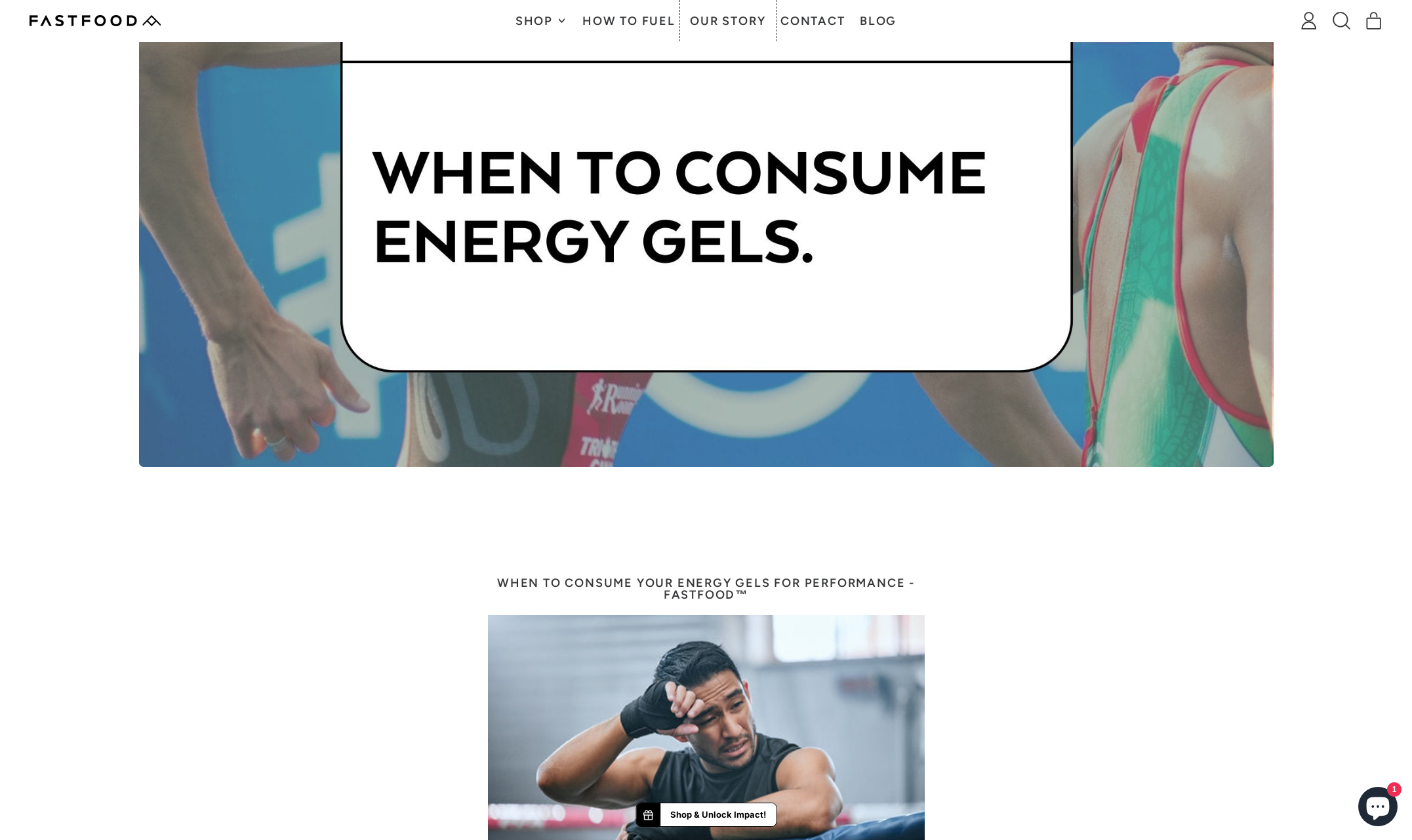
click at [736, 19] on link "Our Story" at bounding box center [728, 21] width 90 height 42
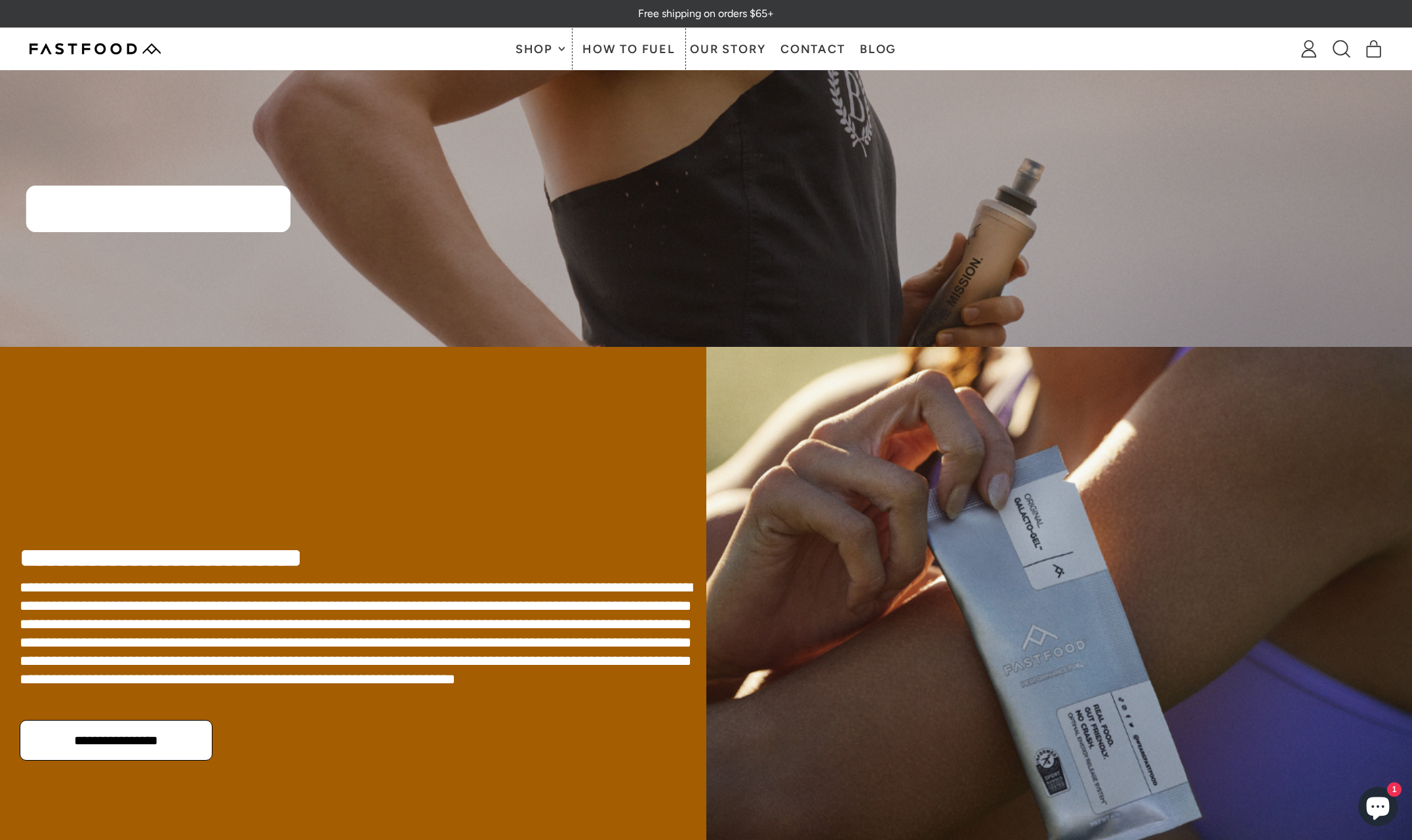
click at [640, 46] on link "How To Fuel" at bounding box center [629, 49] width 108 height 42
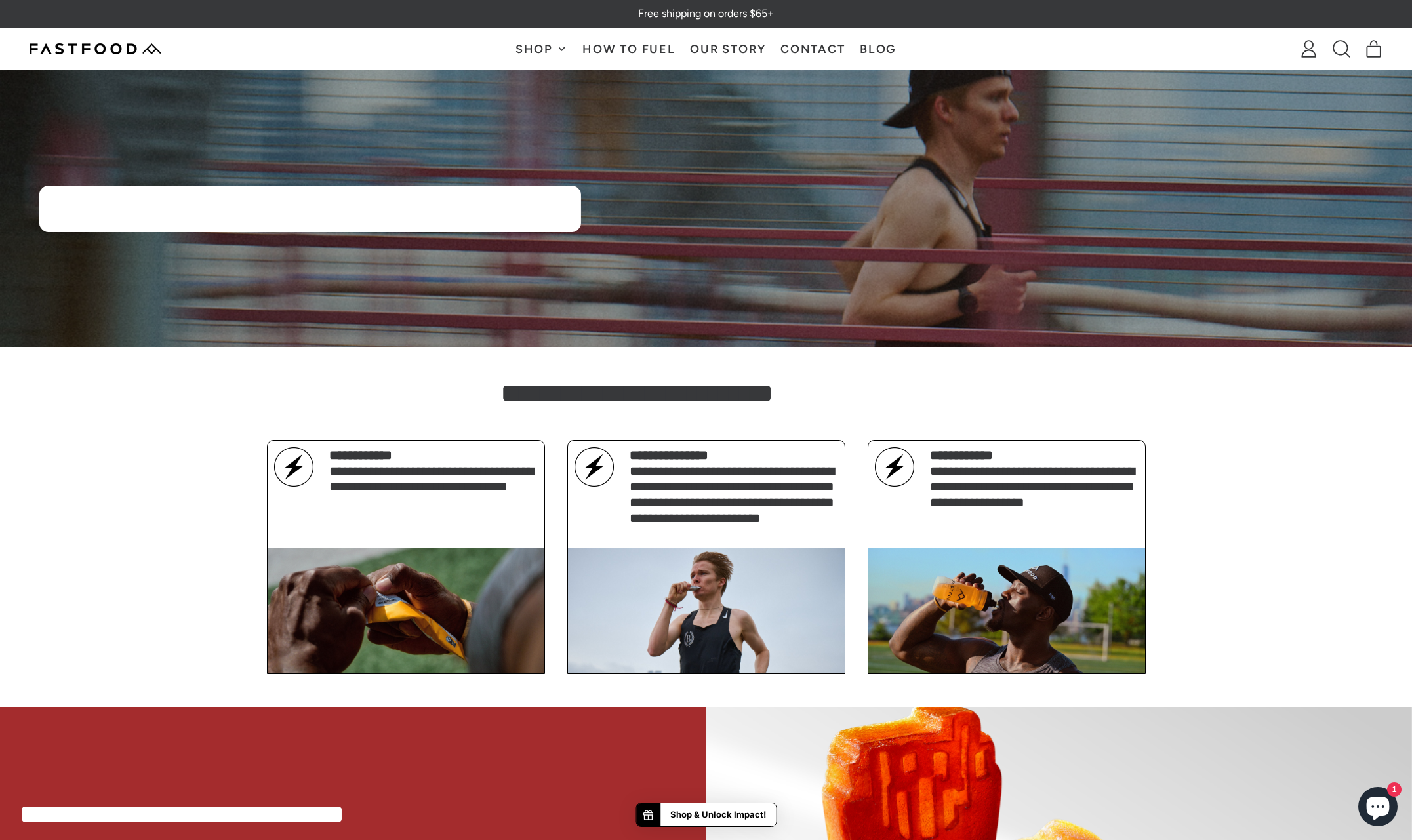
click at [721, 49] on link "Our Story" at bounding box center [728, 49] width 90 height 42
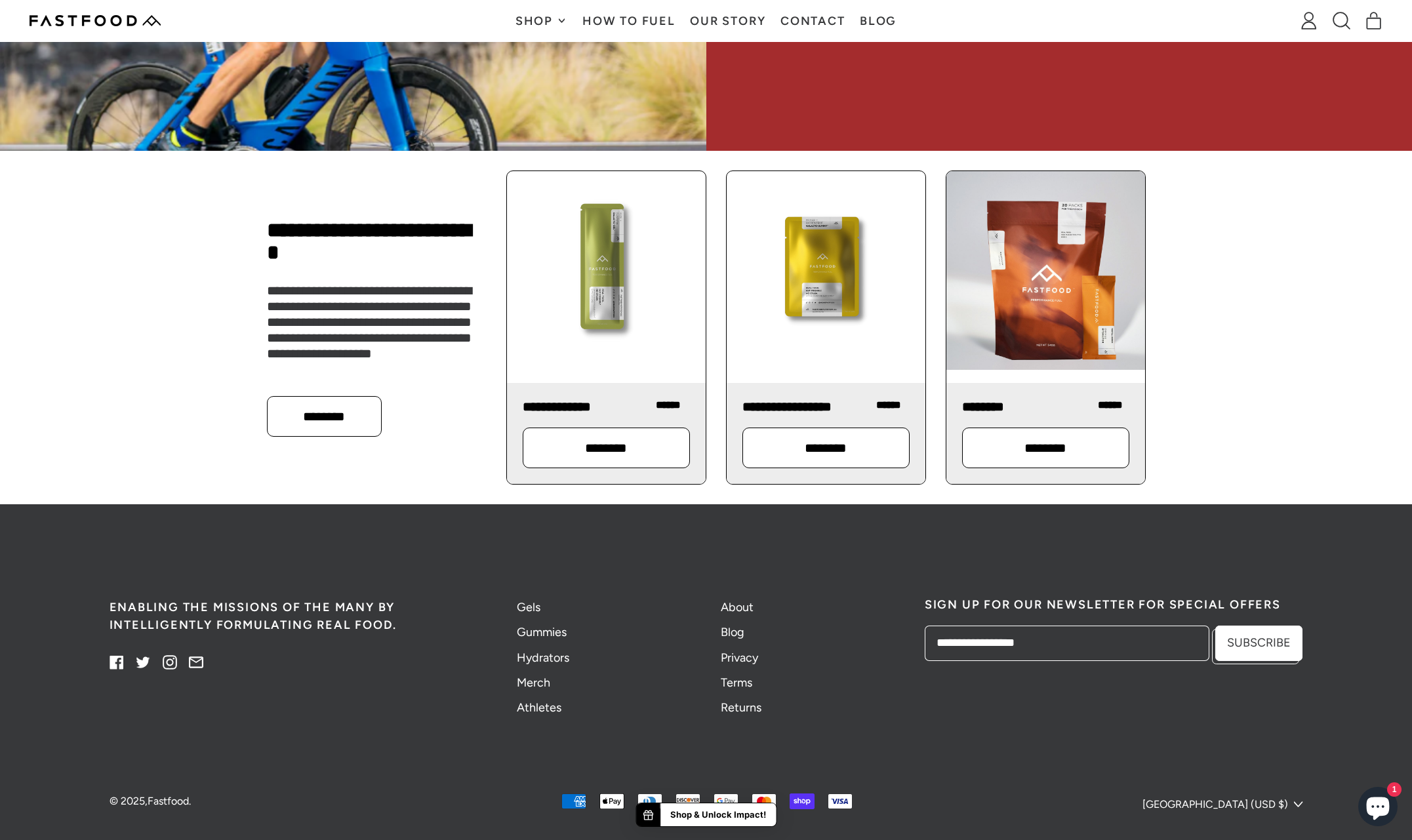
scroll to position [1493, 0]
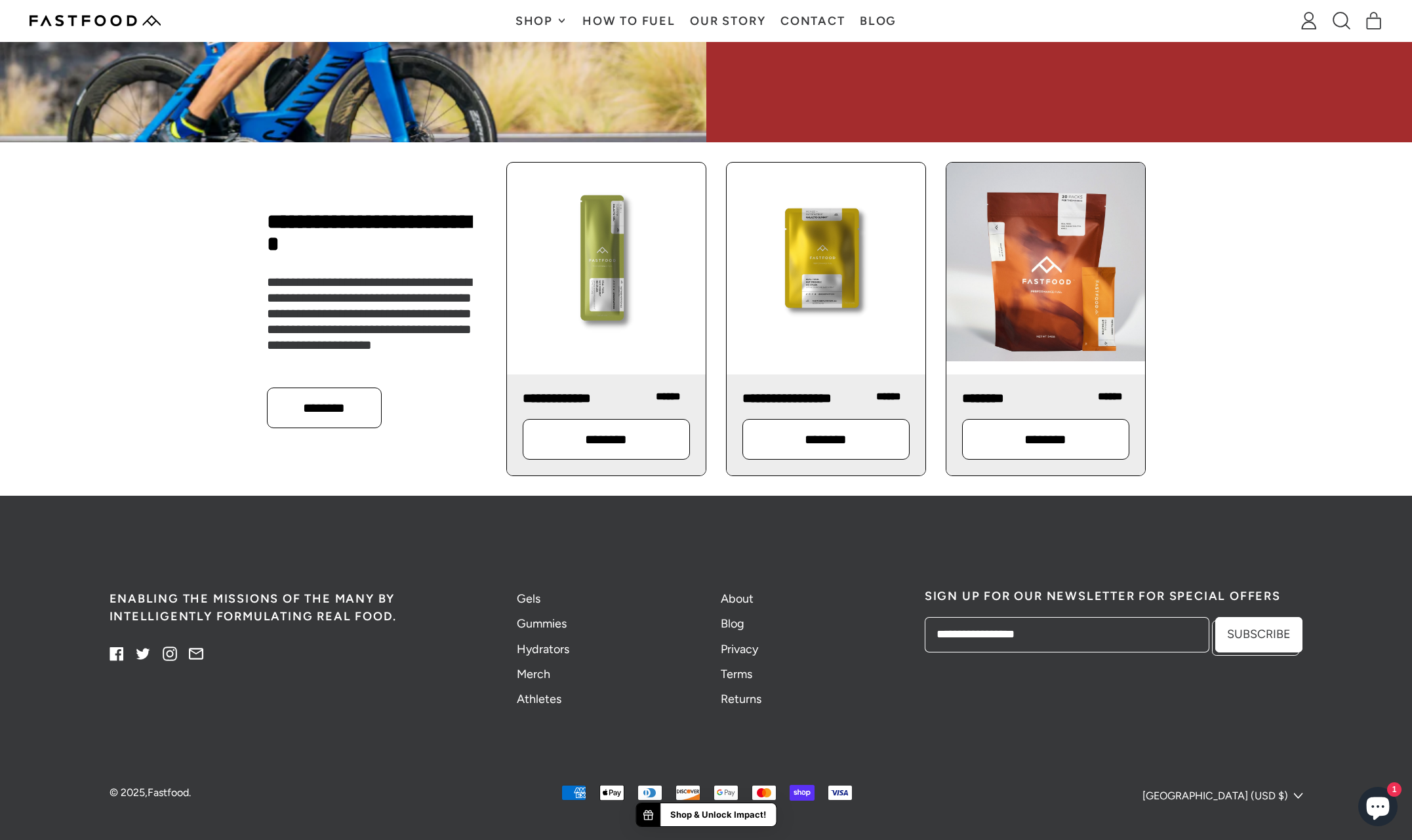
click at [849, 446] on p "********" at bounding box center [825, 439] width 124 height 13
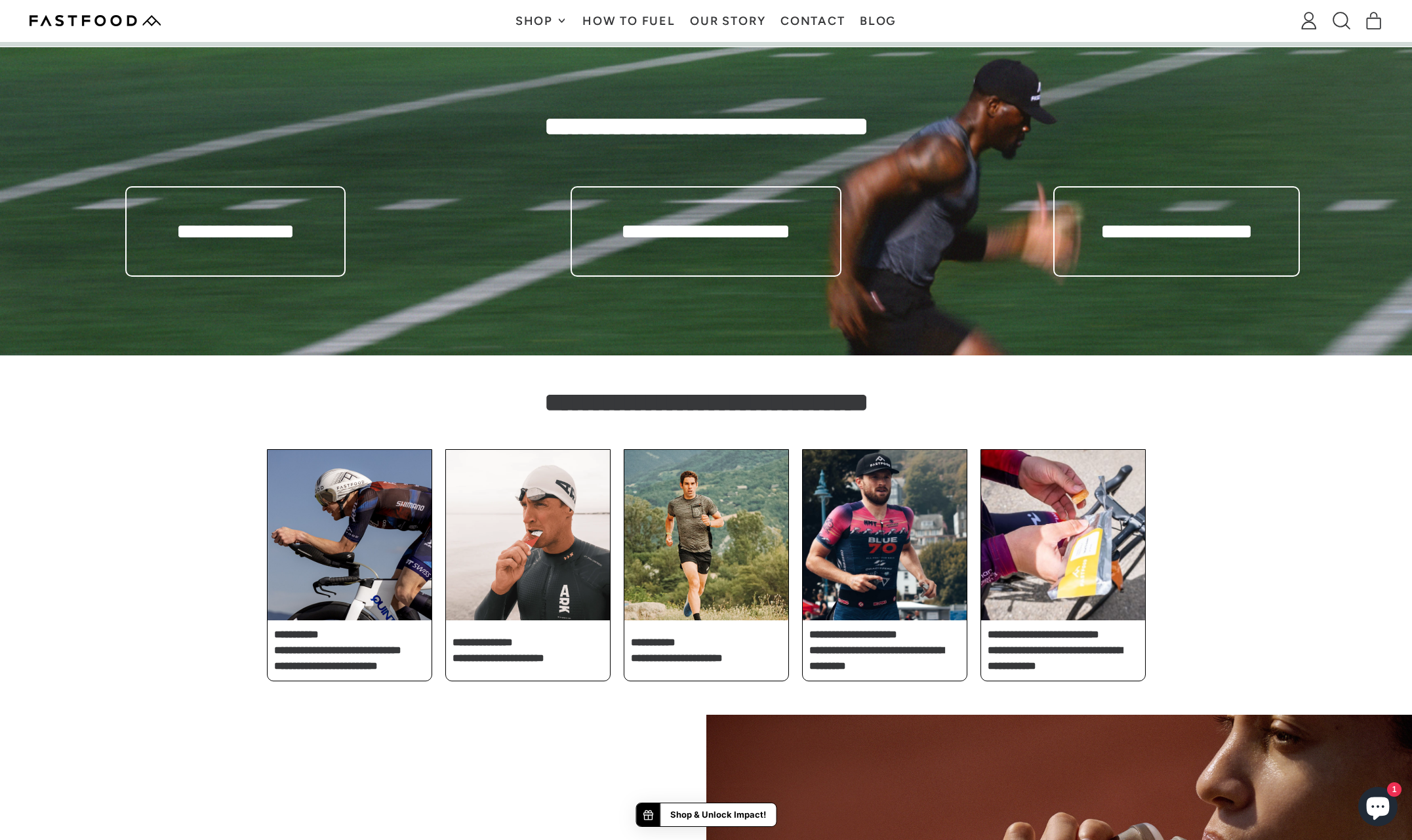
click at [1087, 543] on img at bounding box center [1063, 535] width 164 height 170
click at [672, 237] on h3 "**********" at bounding box center [705, 231] width 203 height 22
click at [676, 231] on h3 "**********" at bounding box center [705, 231] width 203 height 22
click at [1134, 229] on h3 "**********" at bounding box center [1177, 231] width 179 height 22
click at [318, 222] on div "**********" at bounding box center [236, 231] width 221 height 90
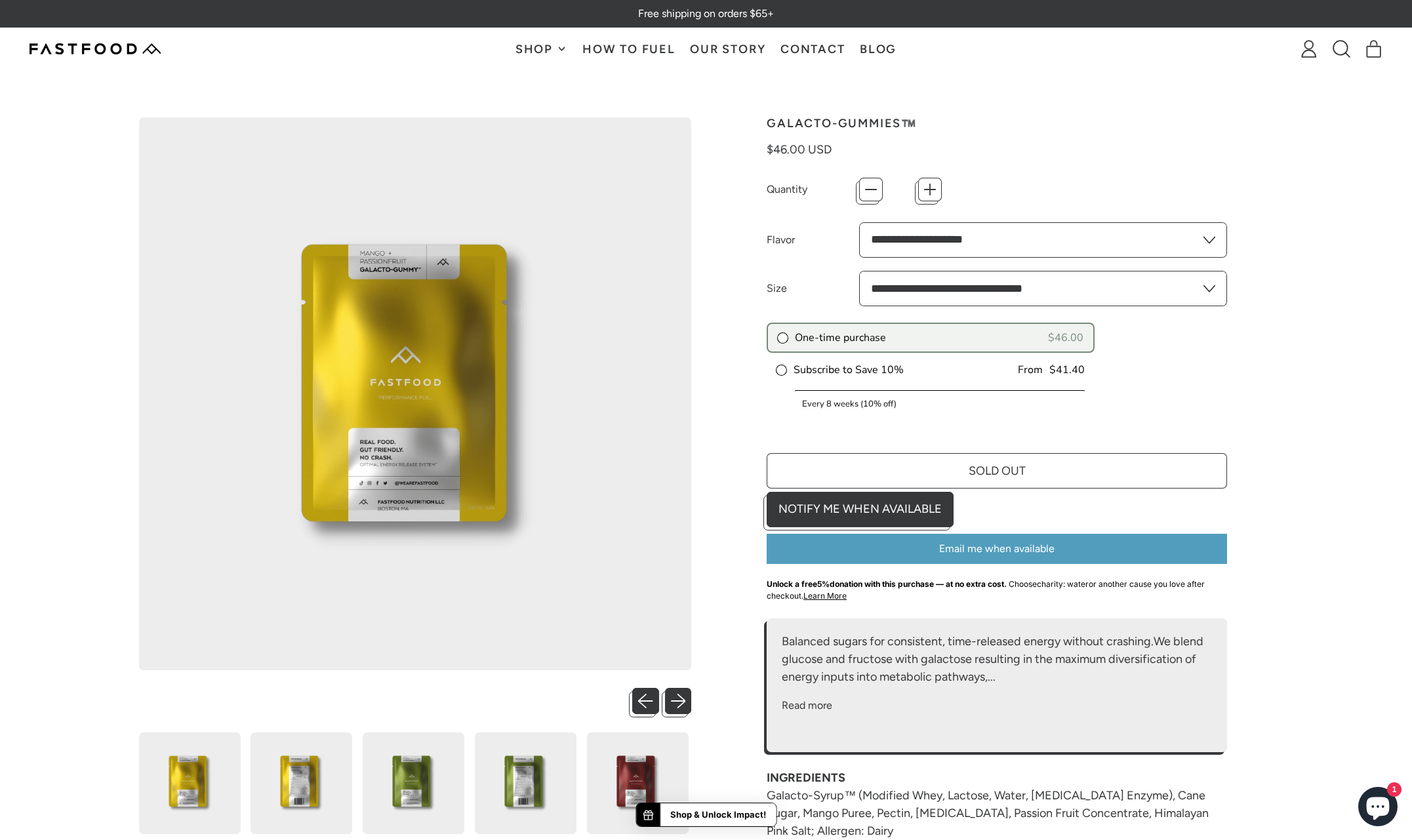
click at [1326, 518] on section at bounding box center [706, 584] width 1412 height 1029
click at [1259, 608] on div "**********" at bounding box center [997, 584] width 553 height 934
click at [755, 75] on div at bounding box center [706, 584] width 1194 height 1029
click at [1247, 95] on div at bounding box center [706, 584] width 1194 height 1029
click at [1340, 45] on icon at bounding box center [1341, 49] width 18 height 18
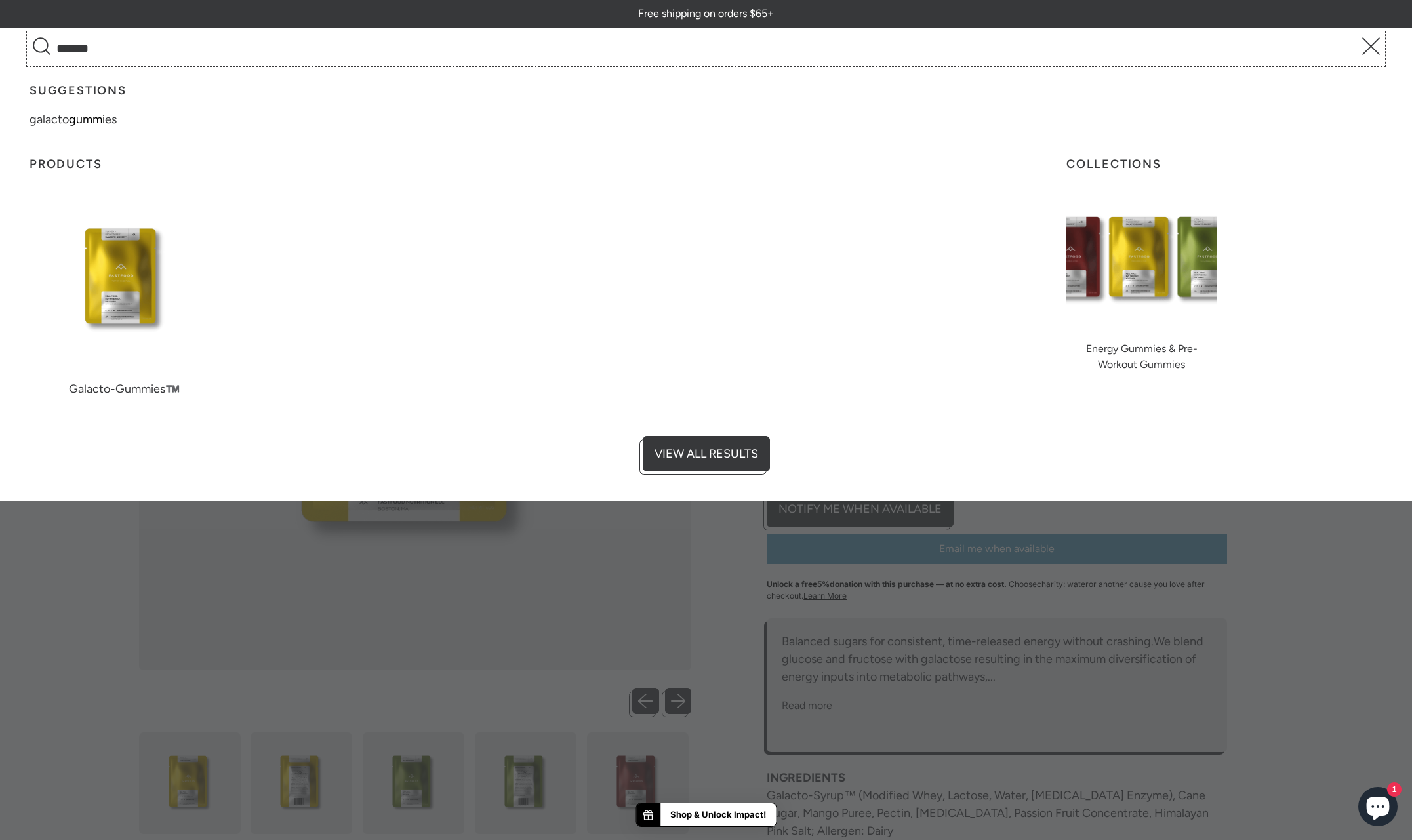
type input "*******"
click at [29, 35] on button "Search" at bounding box center [41, 49] width 24 height 29
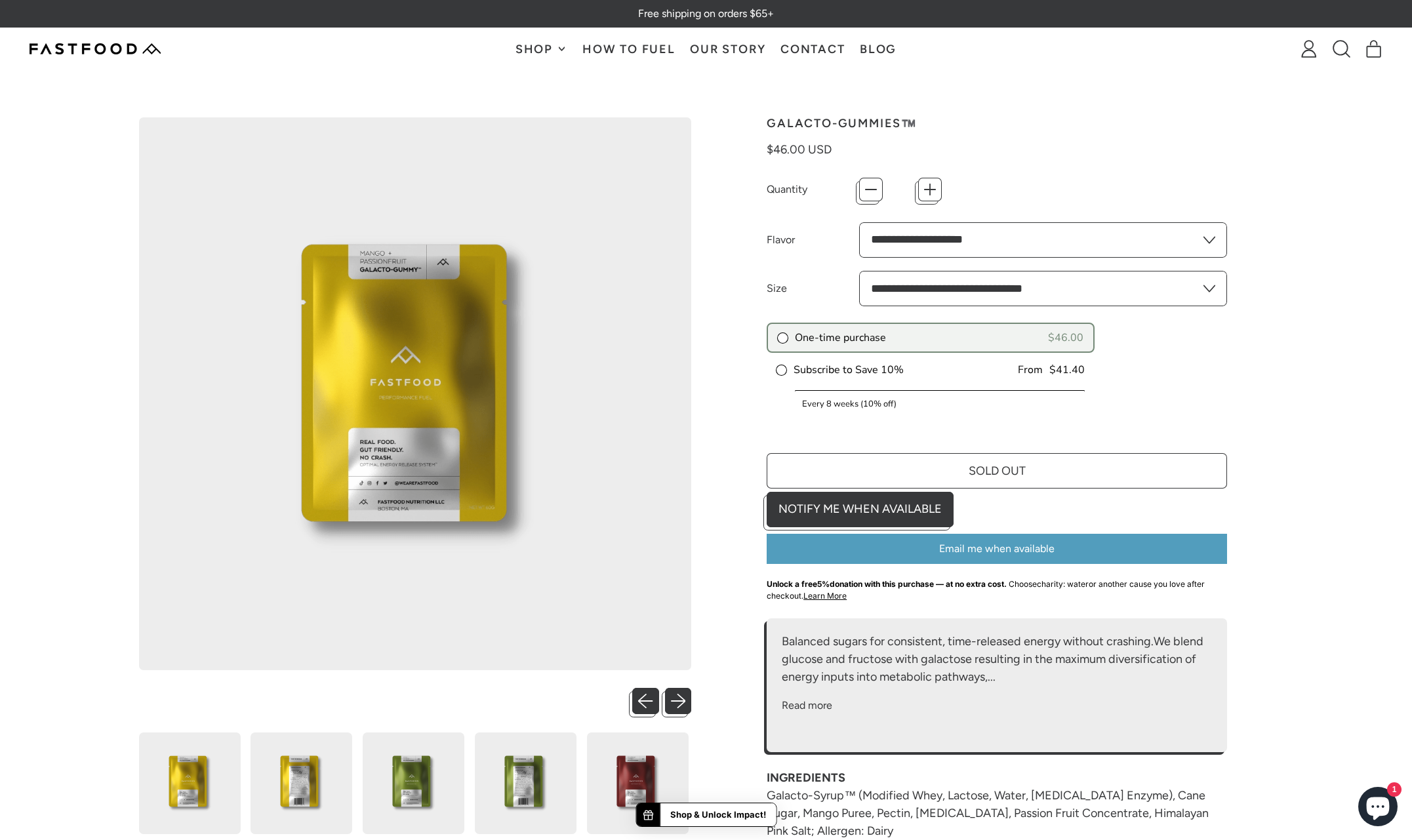
click at [1189, 426] on div "One-time purchase $46.00 Subscribe to Save 10% From $41.40 Every 2 weeks (10% o…" at bounding box center [997, 381] width 460 height 116
click at [83, 46] on img at bounding box center [95, 49] width 131 height 11
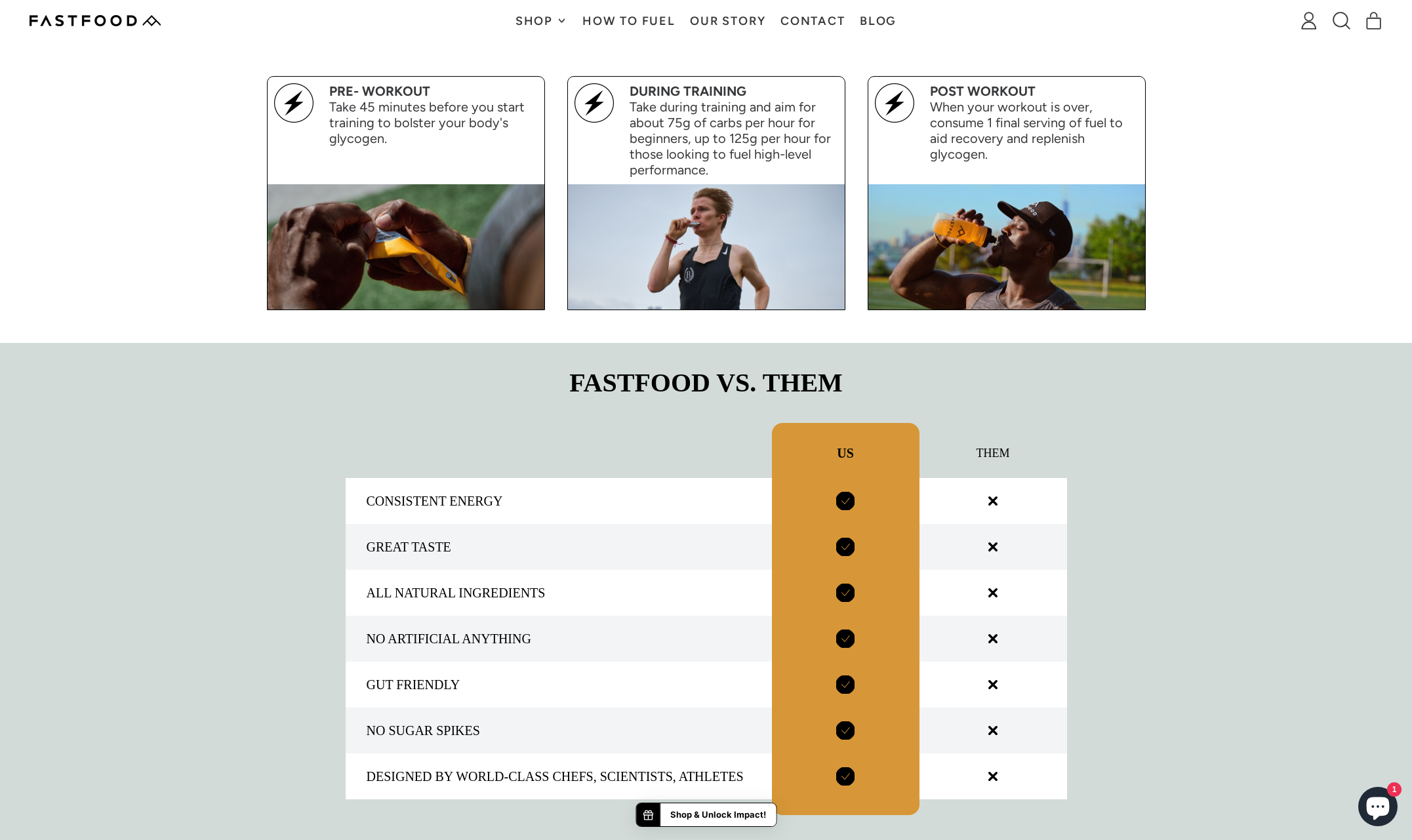
scroll to position [1530, 0]
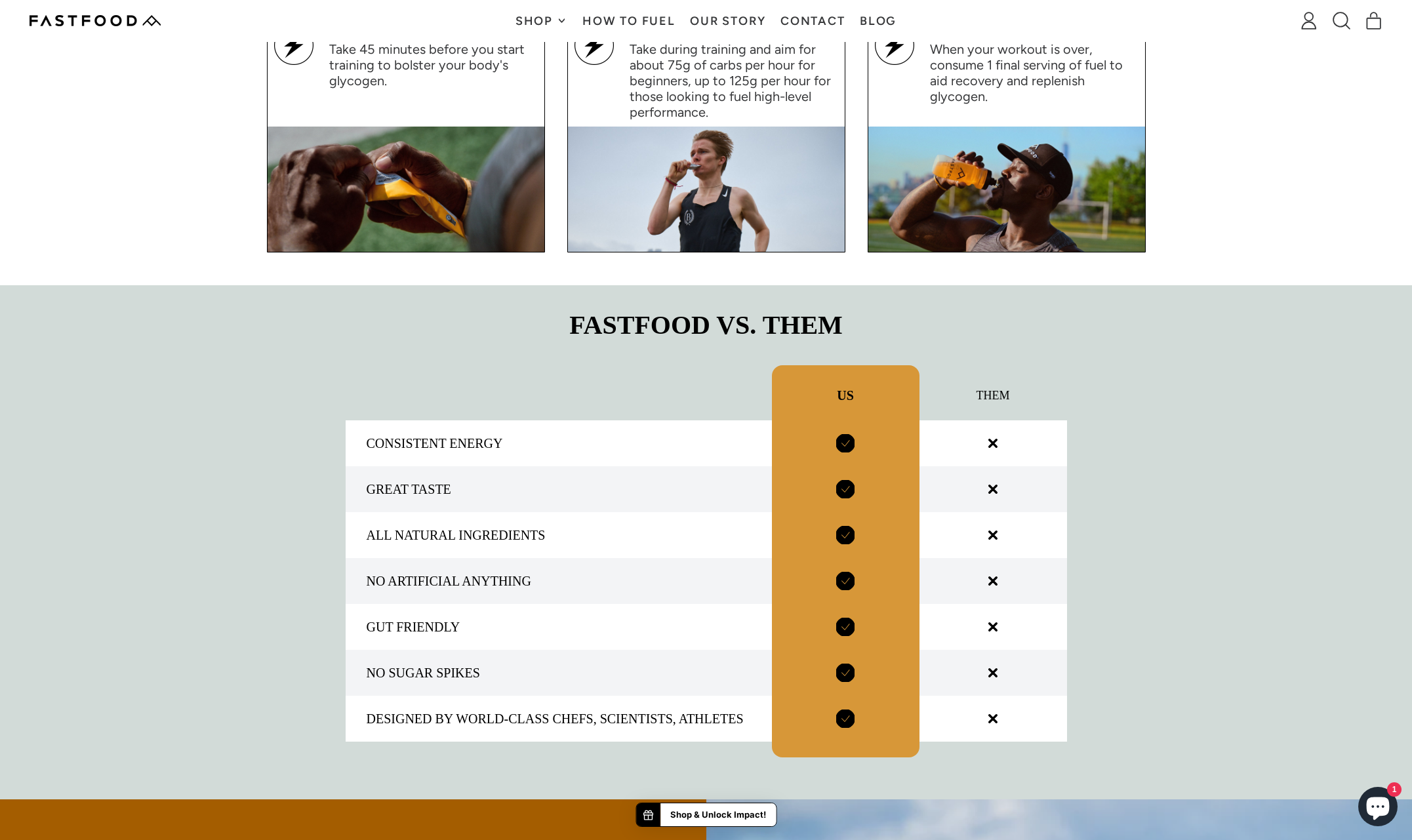
click at [351, 72] on p "Take 45 minutes before you start training to bolster your body's glycogen." at bounding box center [433, 65] width 209 height 47
click at [301, 55] on img at bounding box center [294, 45] width 39 height 39
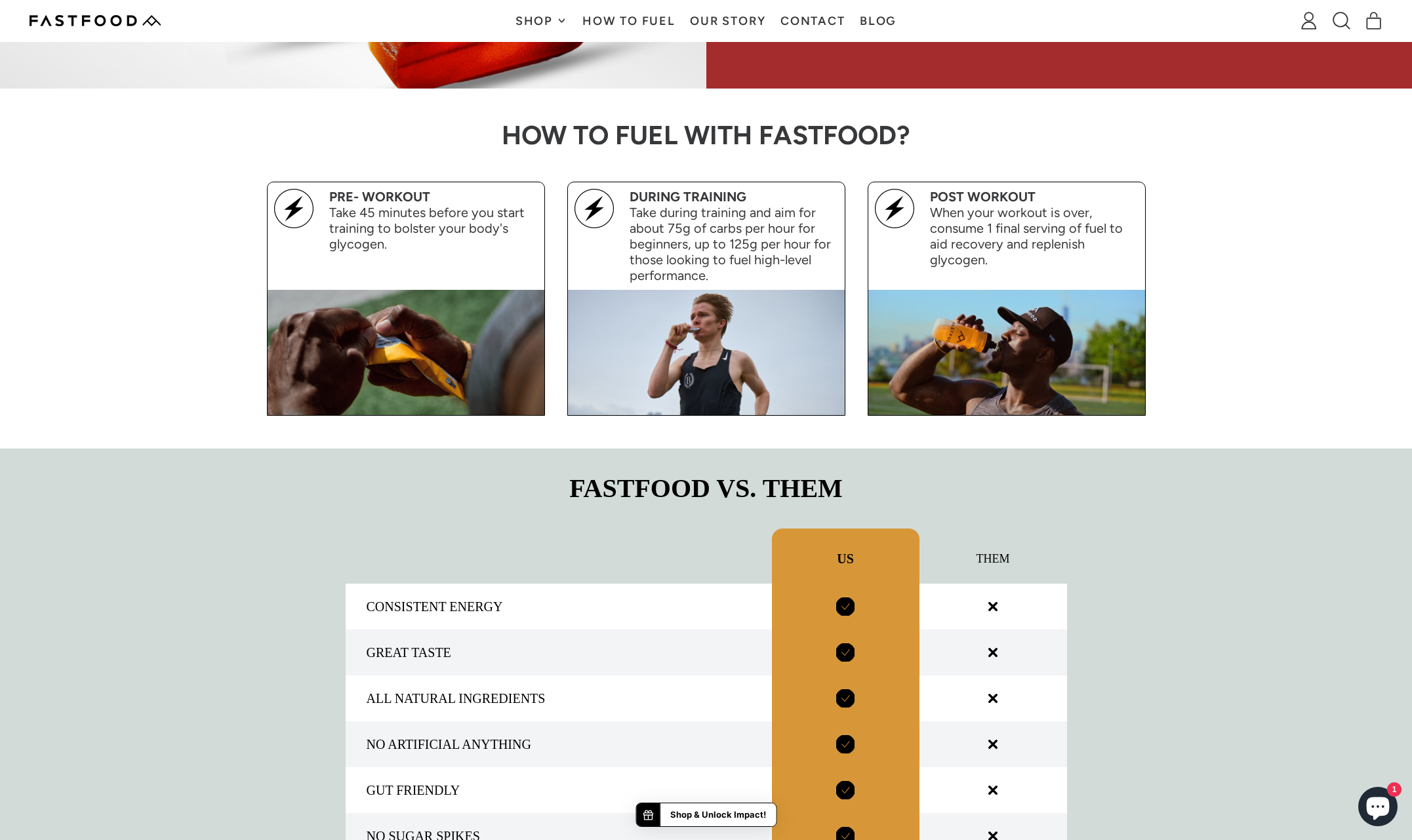
scroll to position [1342, 0]
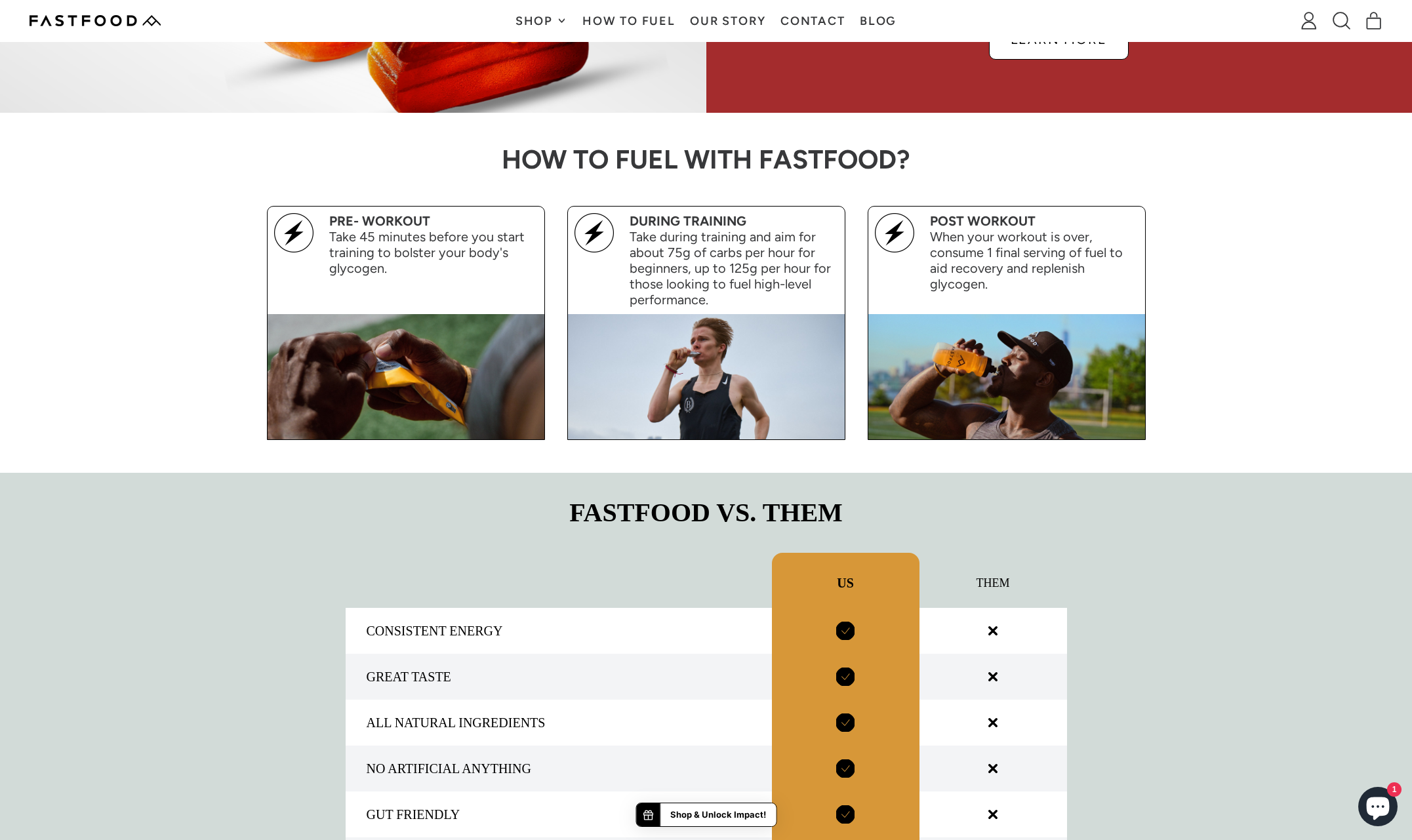
drag, startPoint x: 422, startPoint y: 227, endPoint x: 572, endPoint y: 222, distance: 150.1
click at [422, 227] on strong "PRE- WORKOUT" at bounding box center [379, 221] width 101 height 15
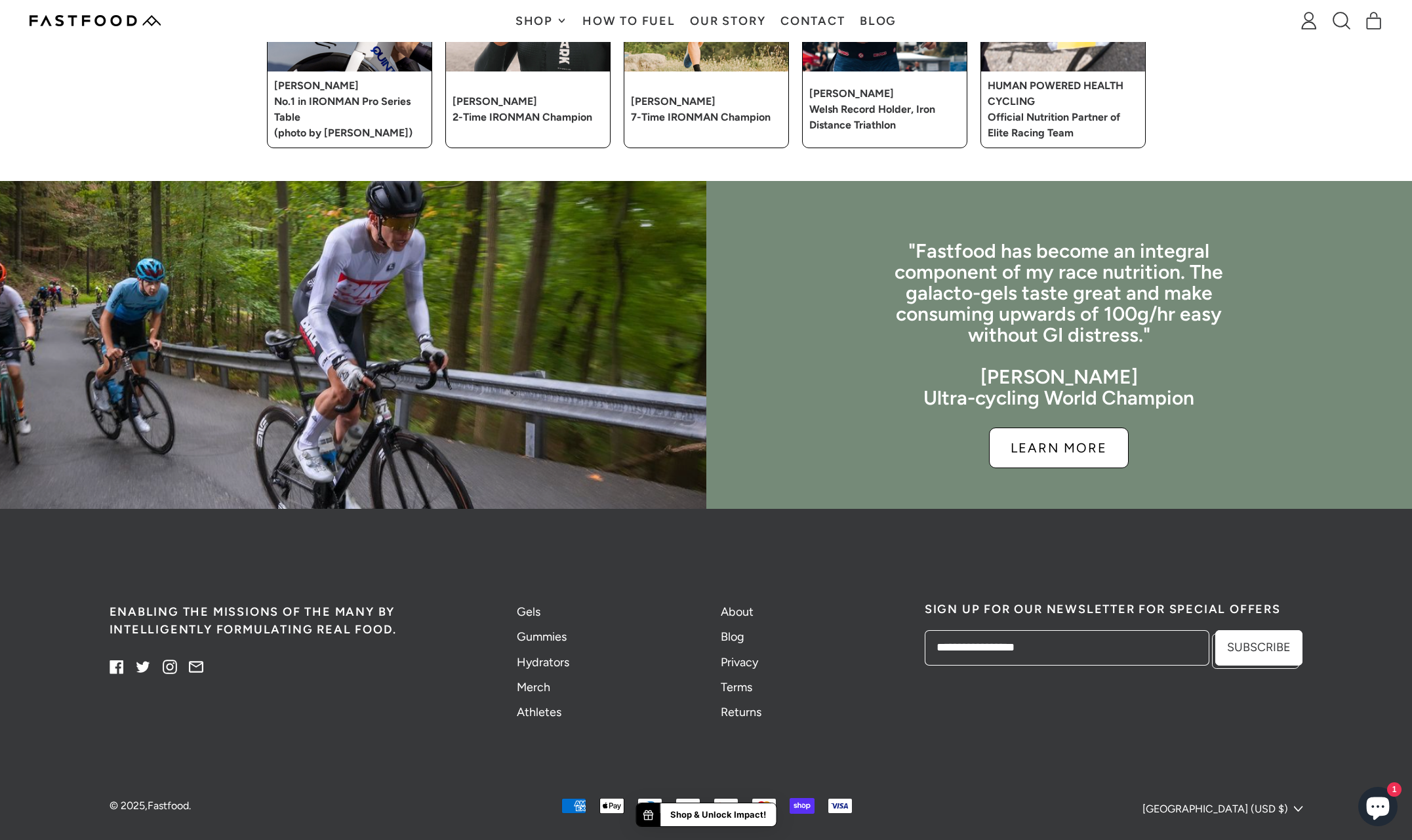
scroll to position [3117, 0]
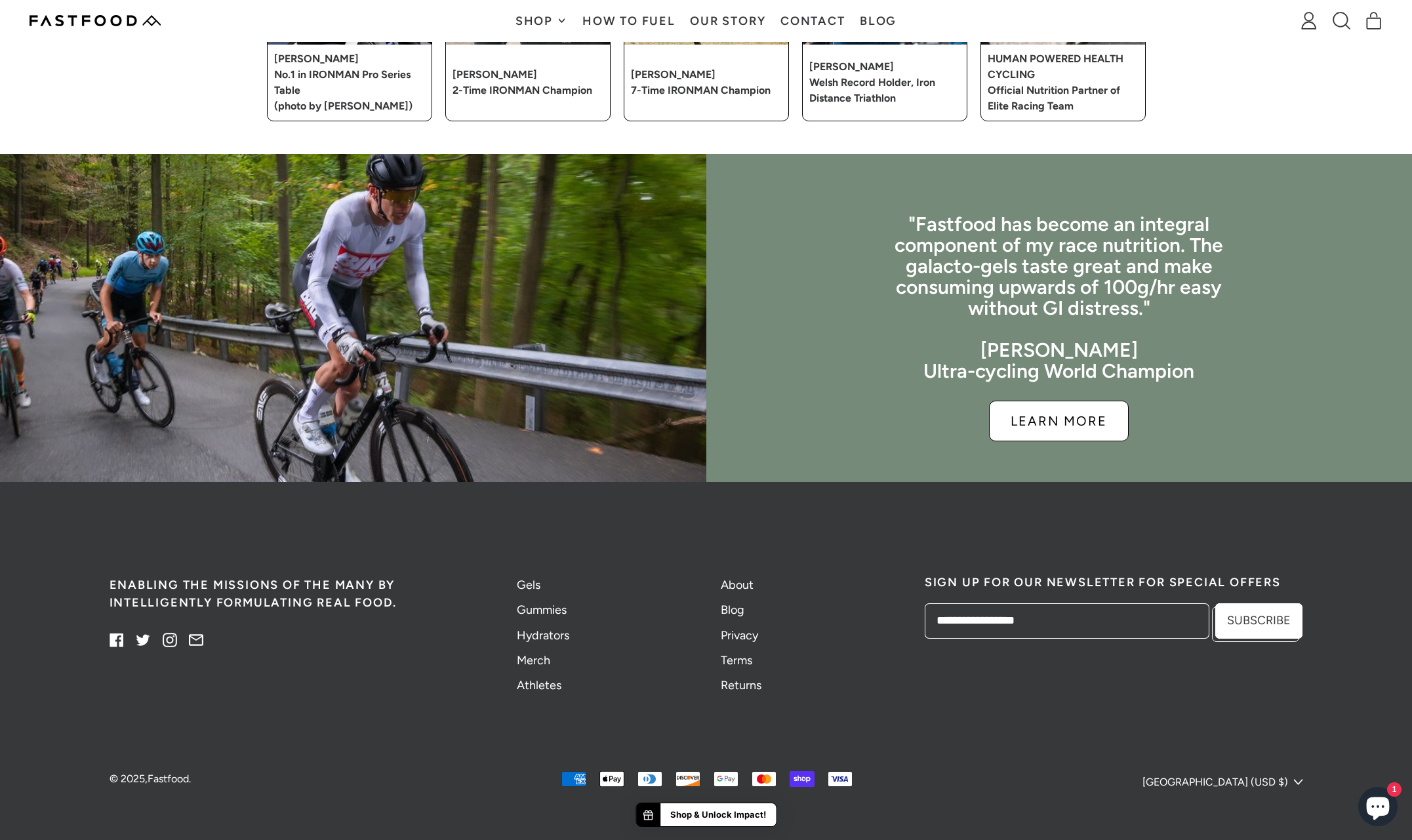
click at [170, 640] on icon at bounding box center [170, 640] width 15 height 15
click at [116, 639] on icon at bounding box center [116, 640] width 14 height 14
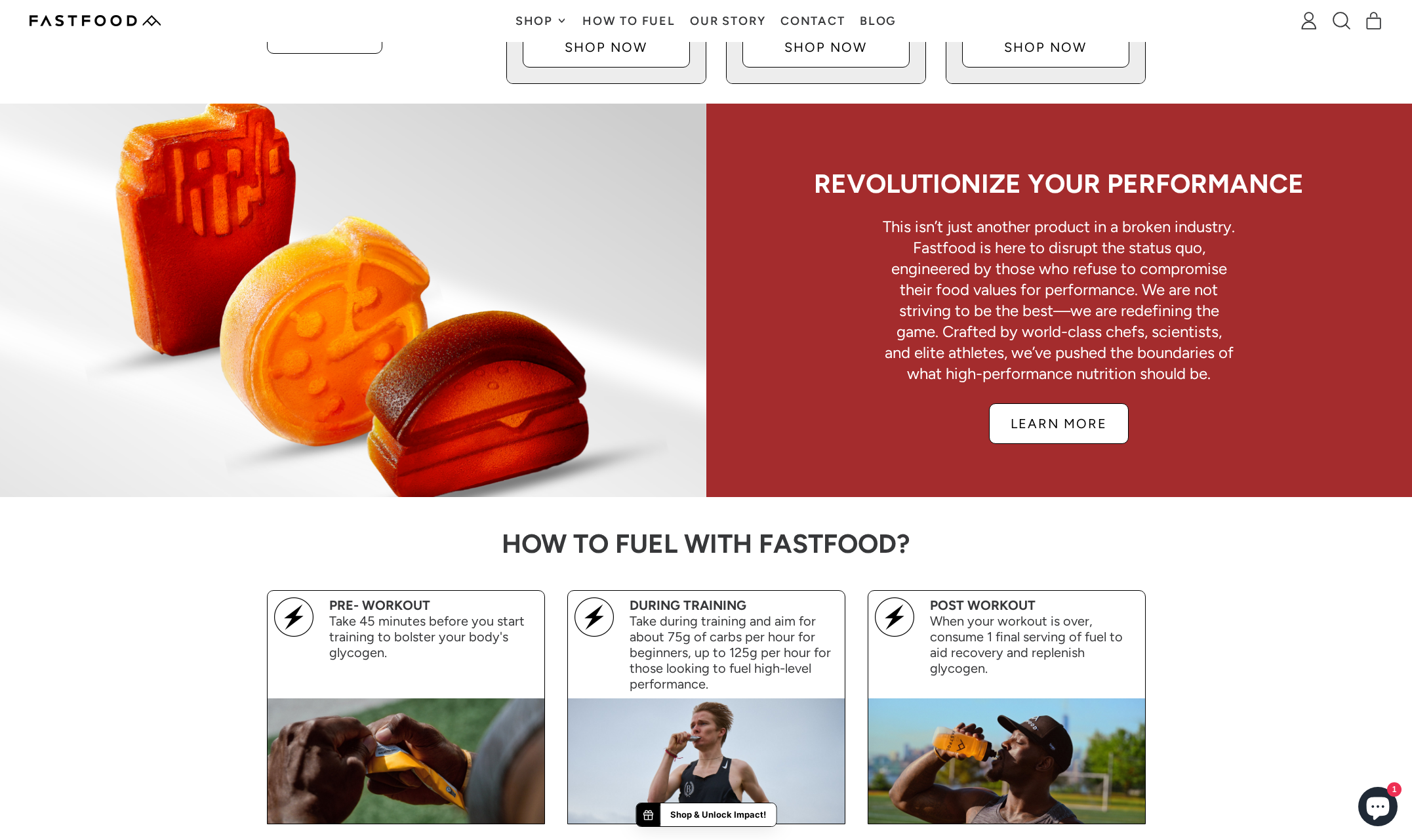
scroll to position [875, 0]
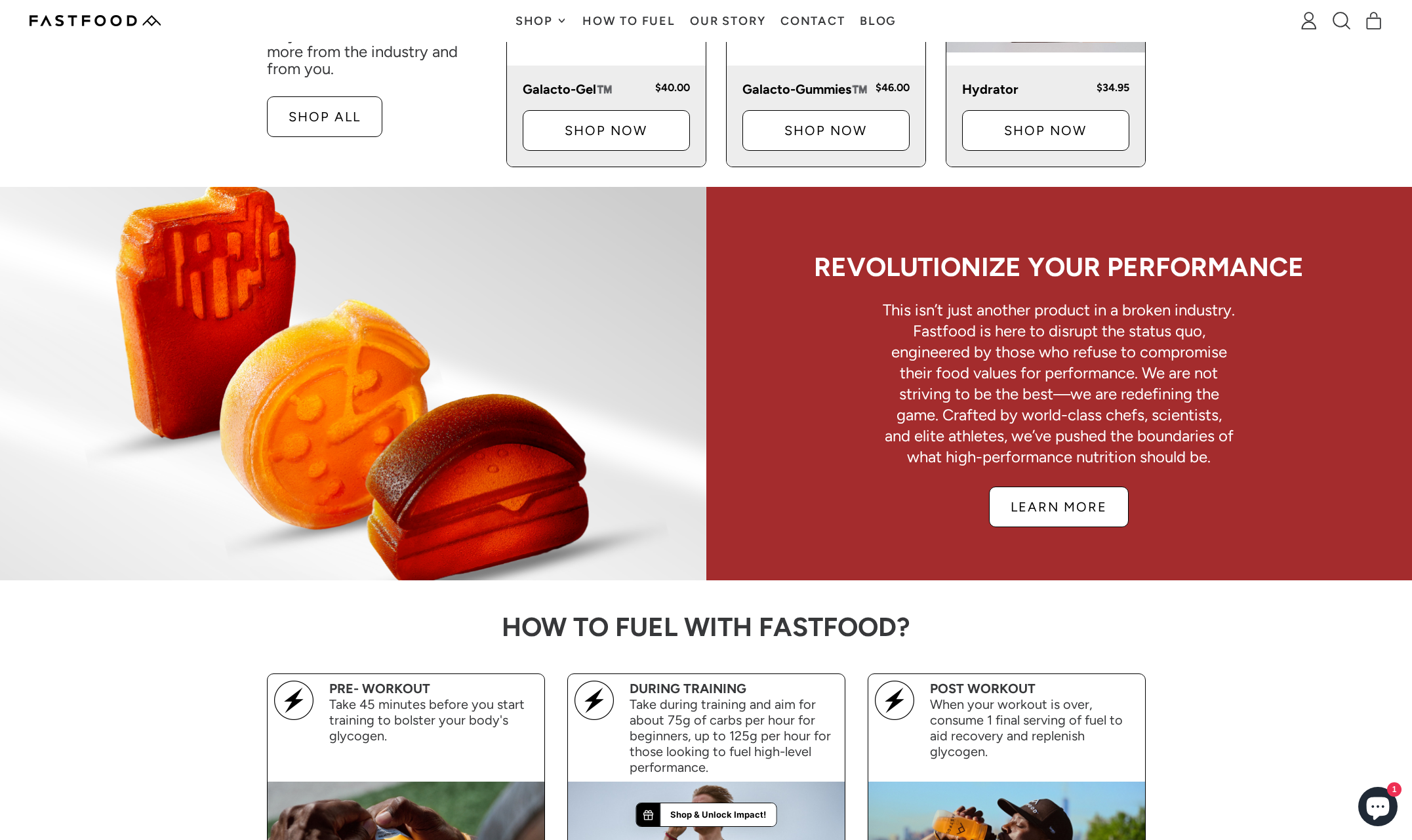
click at [1093, 513] on p "Learn more" at bounding box center [1058, 506] width 96 height 13
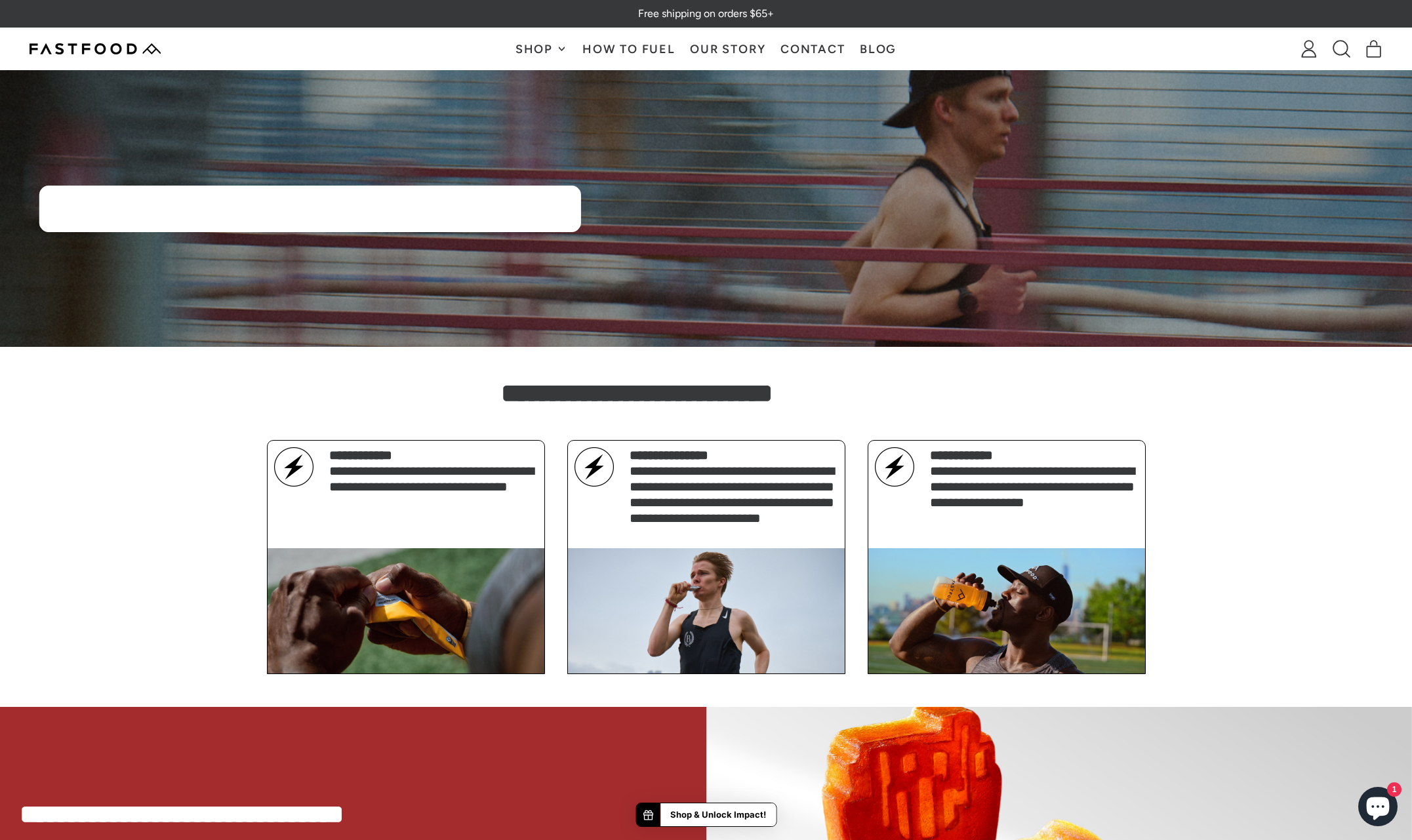
click at [886, 50] on link "Blog" at bounding box center [878, 49] width 52 height 42
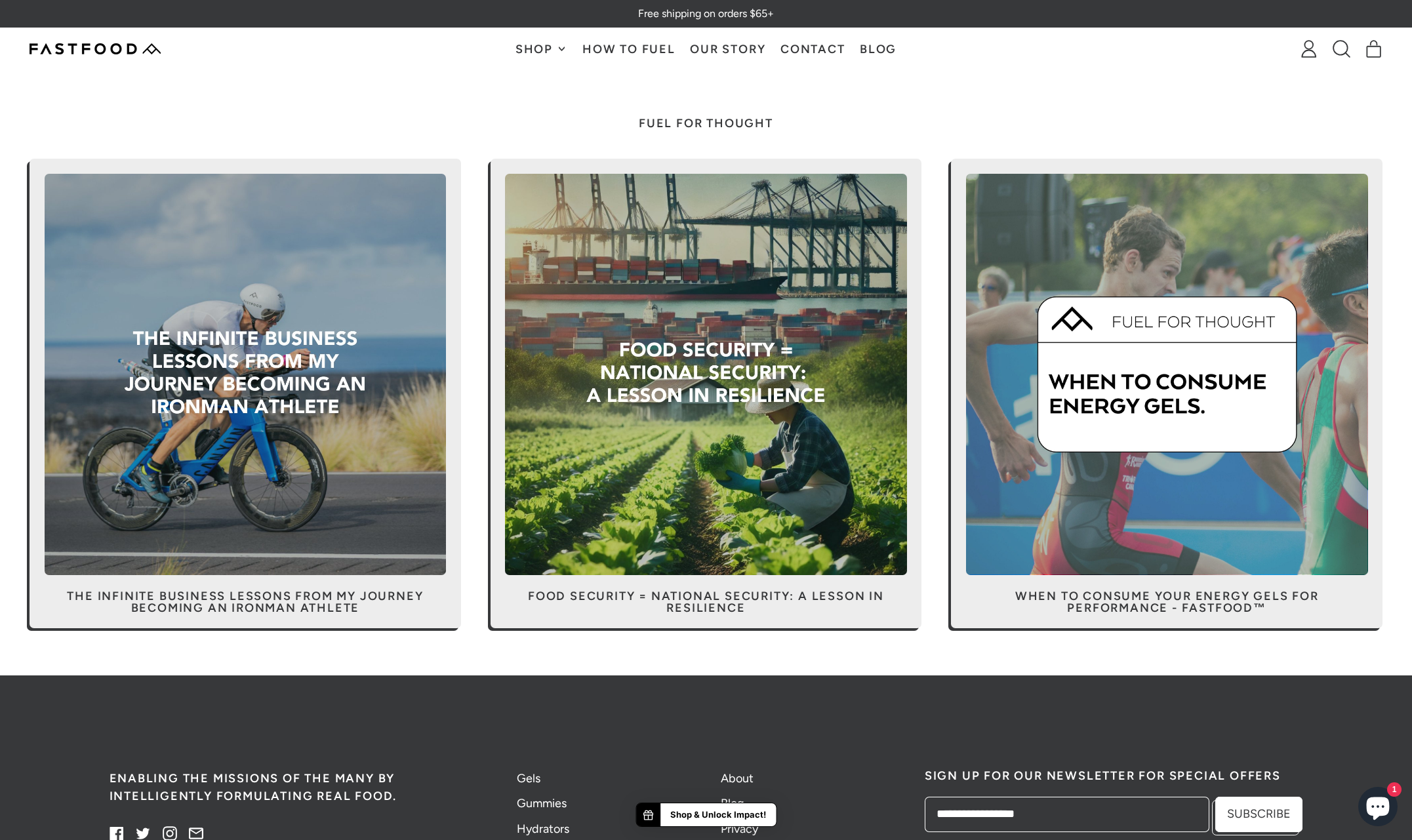
scroll to position [129, 0]
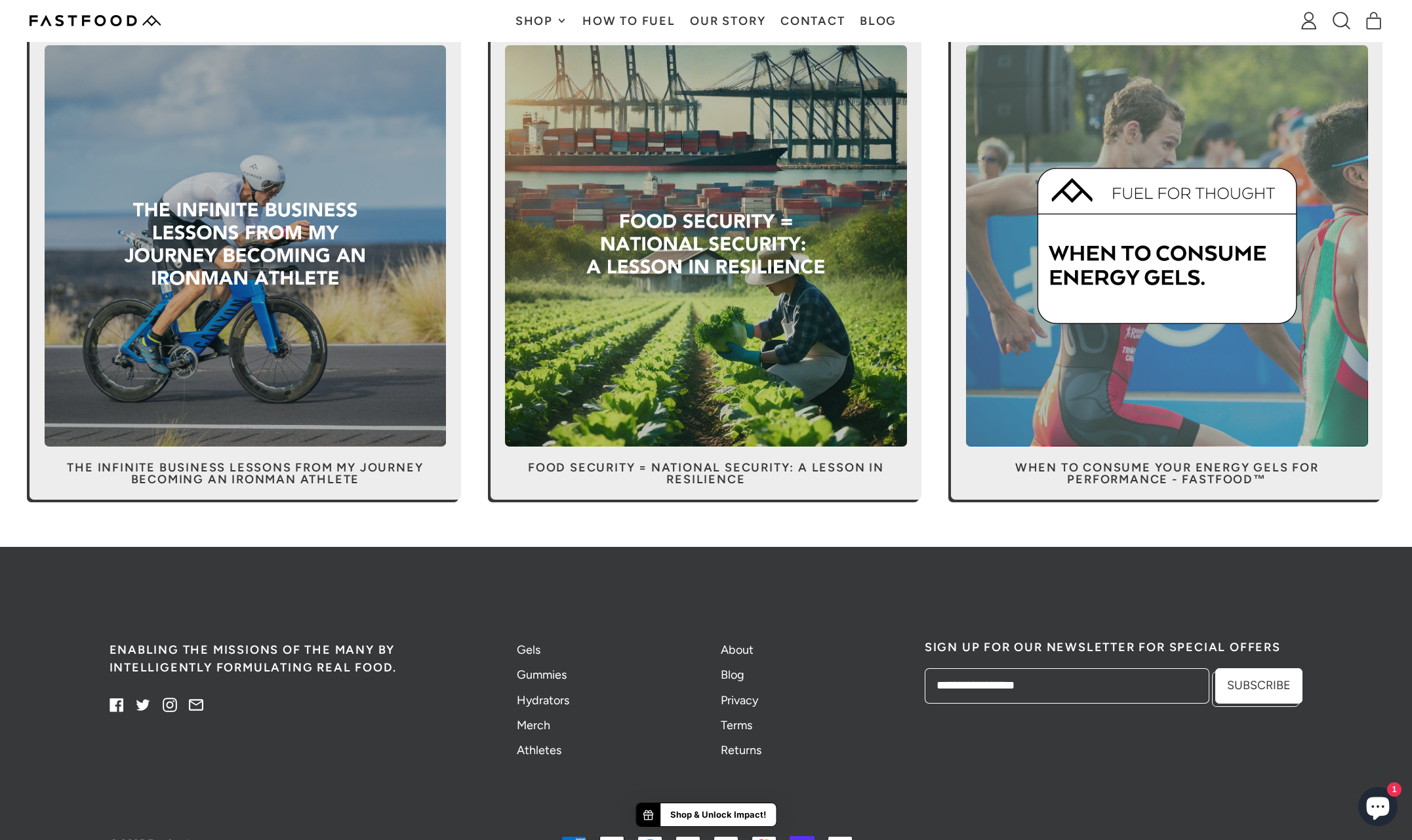
click at [1142, 457] on span at bounding box center [1167, 264] width 432 height 469
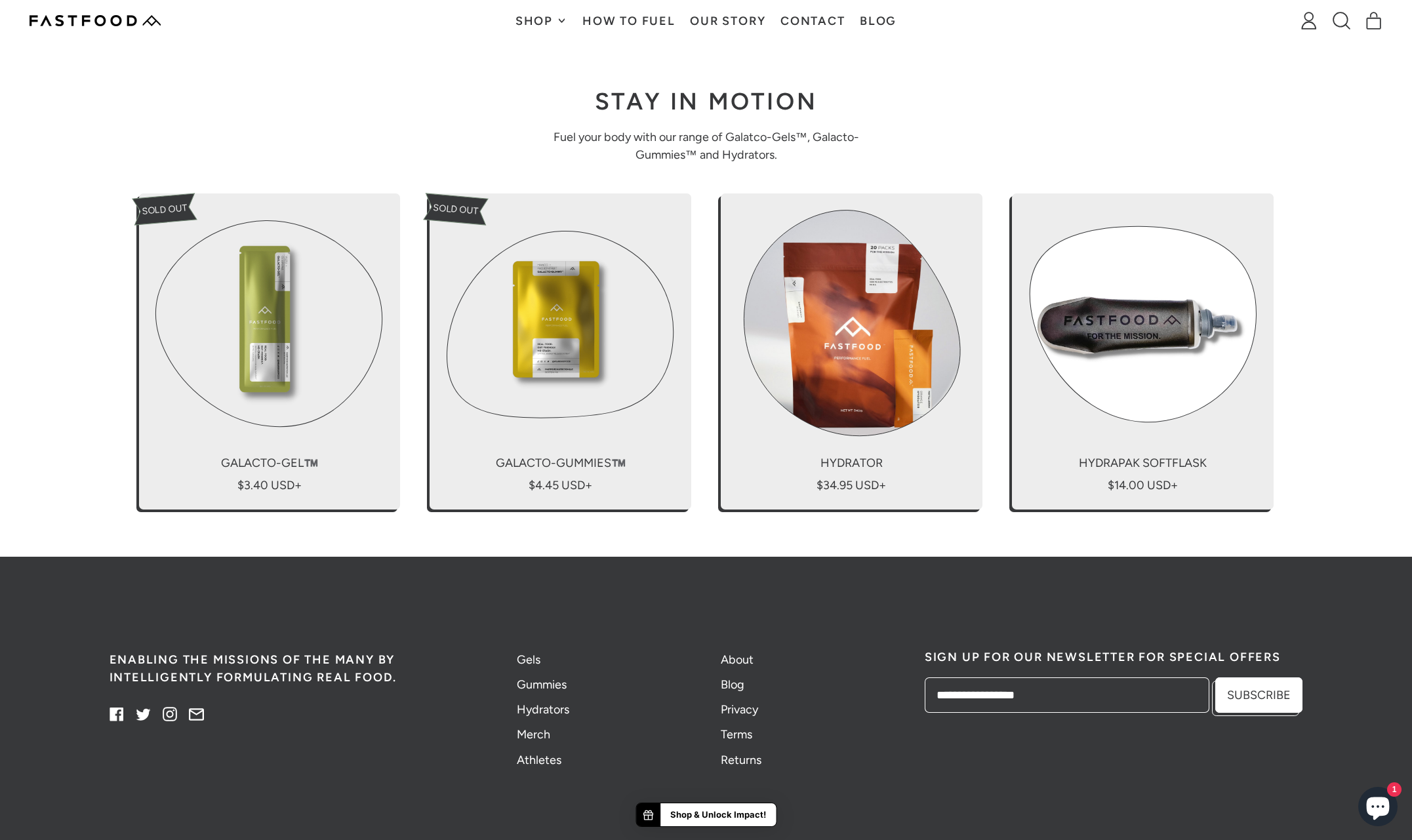
scroll to position [3379, 0]
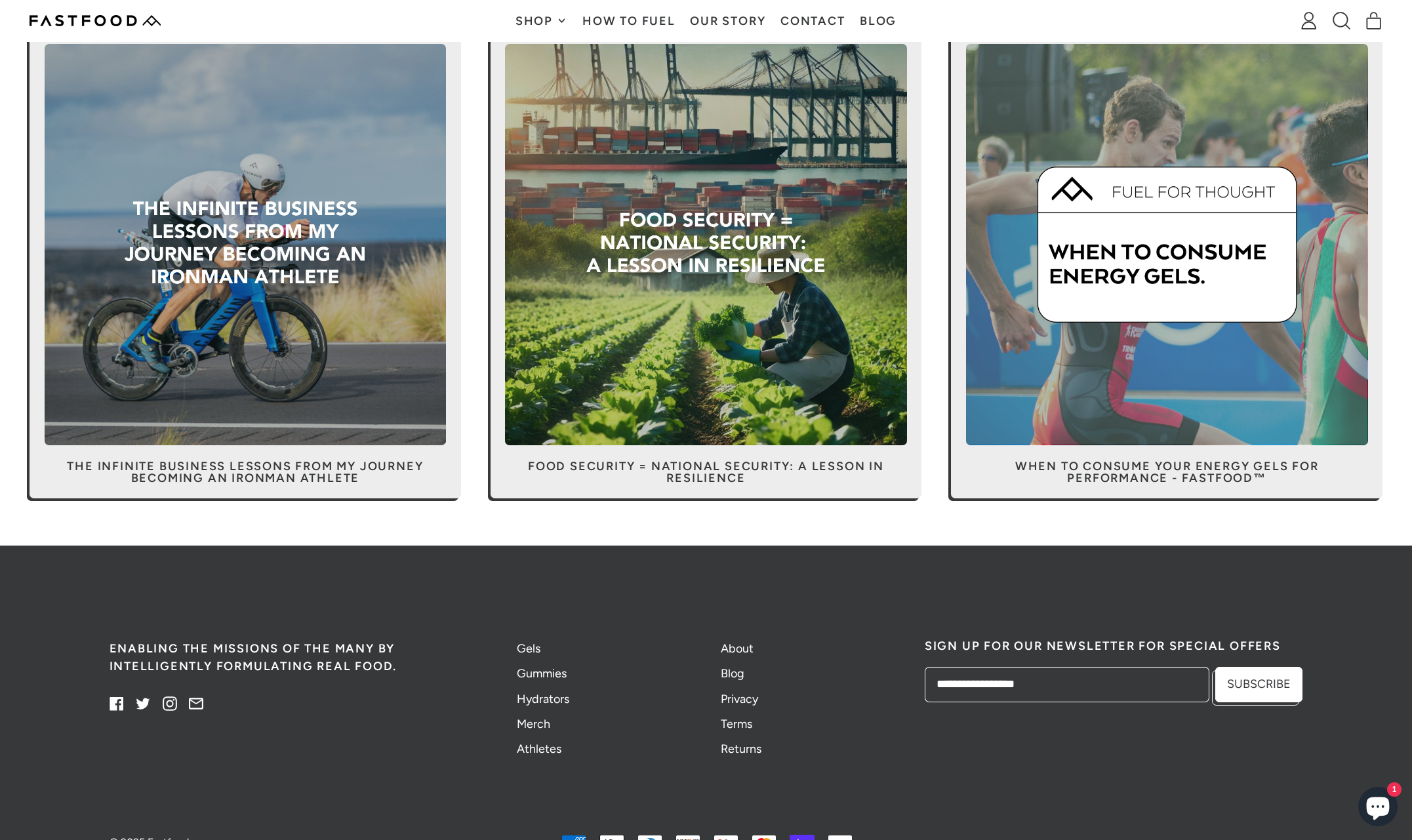
click at [343, 468] on span at bounding box center [245, 263] width 432 height 469
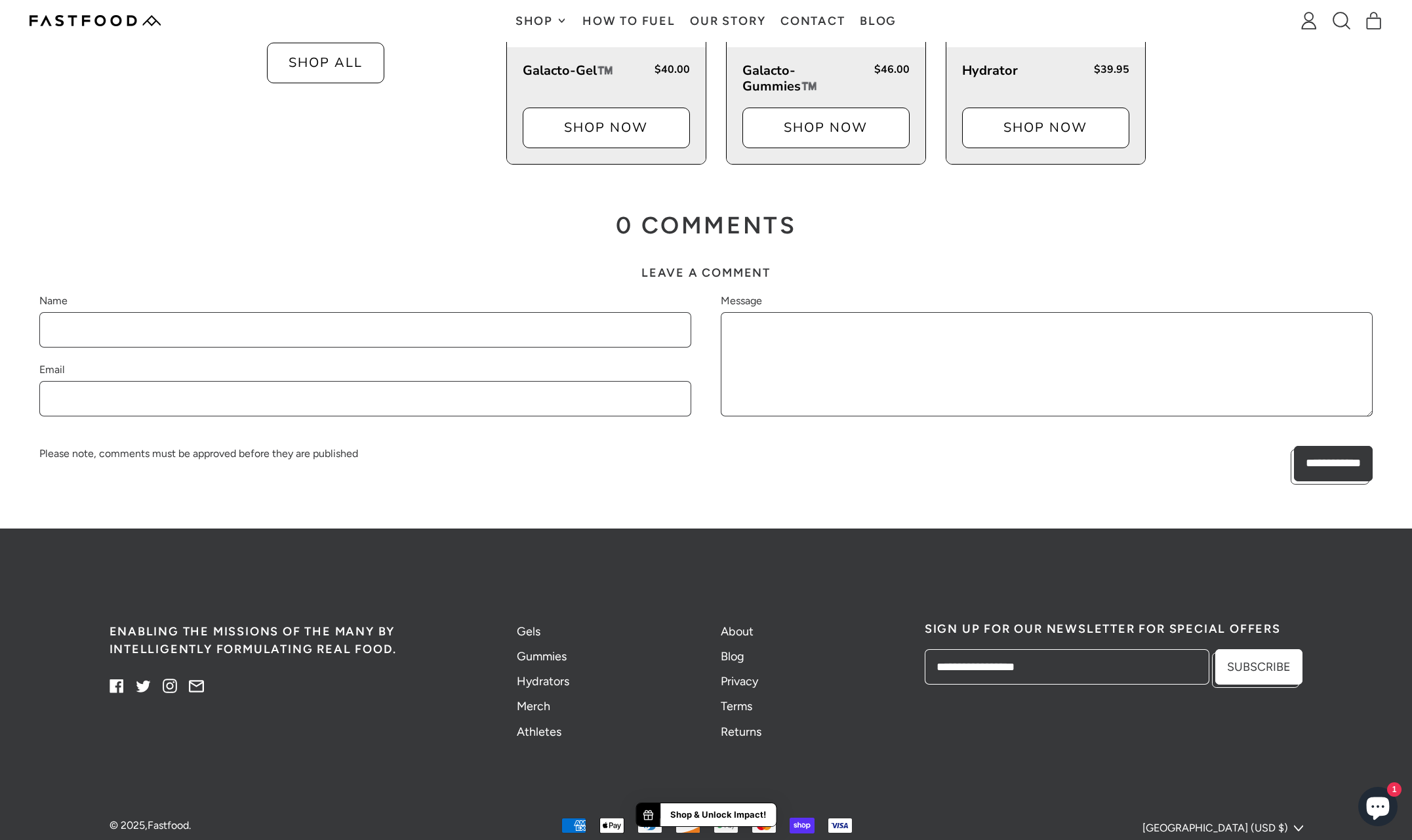
scroll to position [5713, 0]
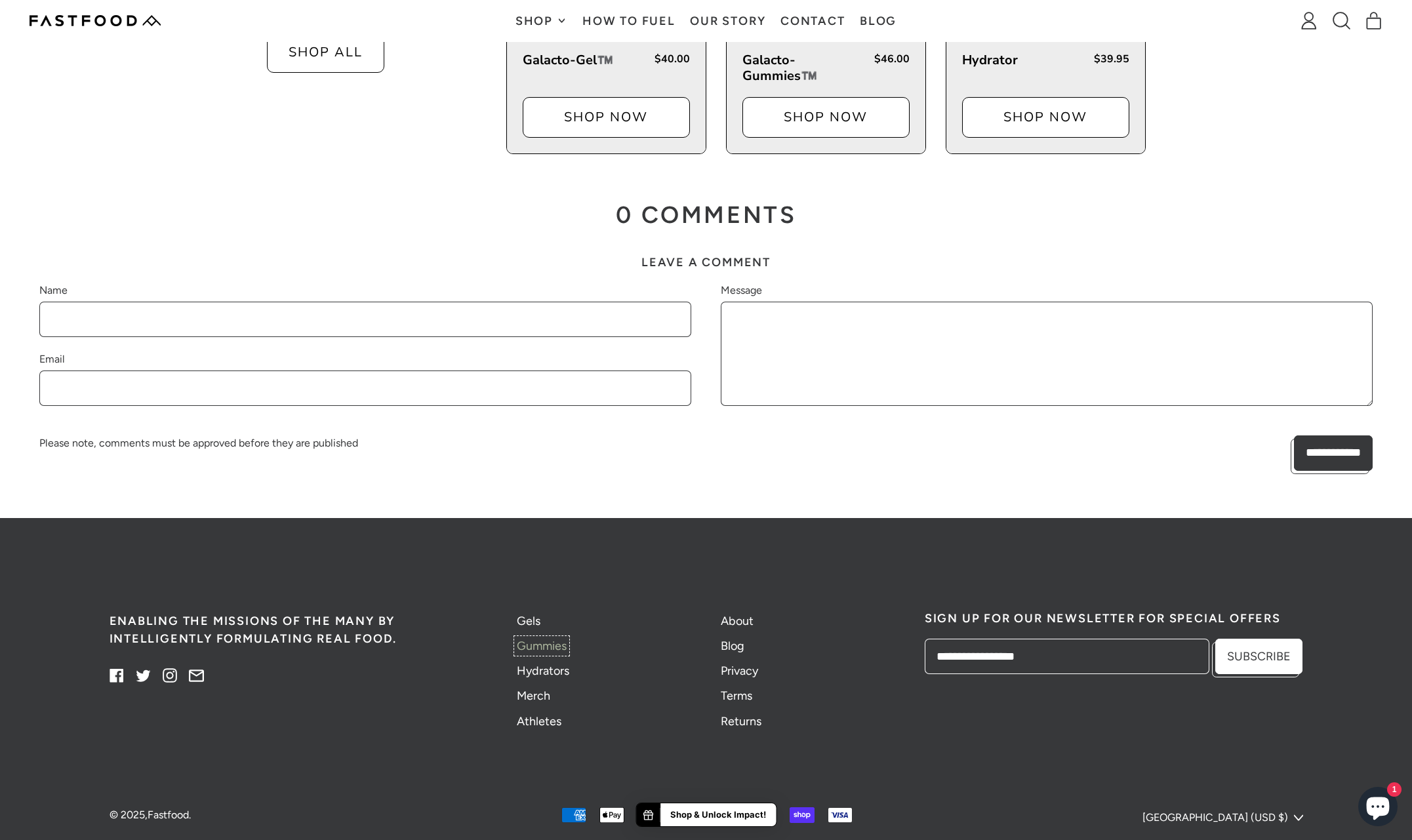
click at [550, 639] on link "Gummies" at bounding box center [541, 646] width 50 height 15
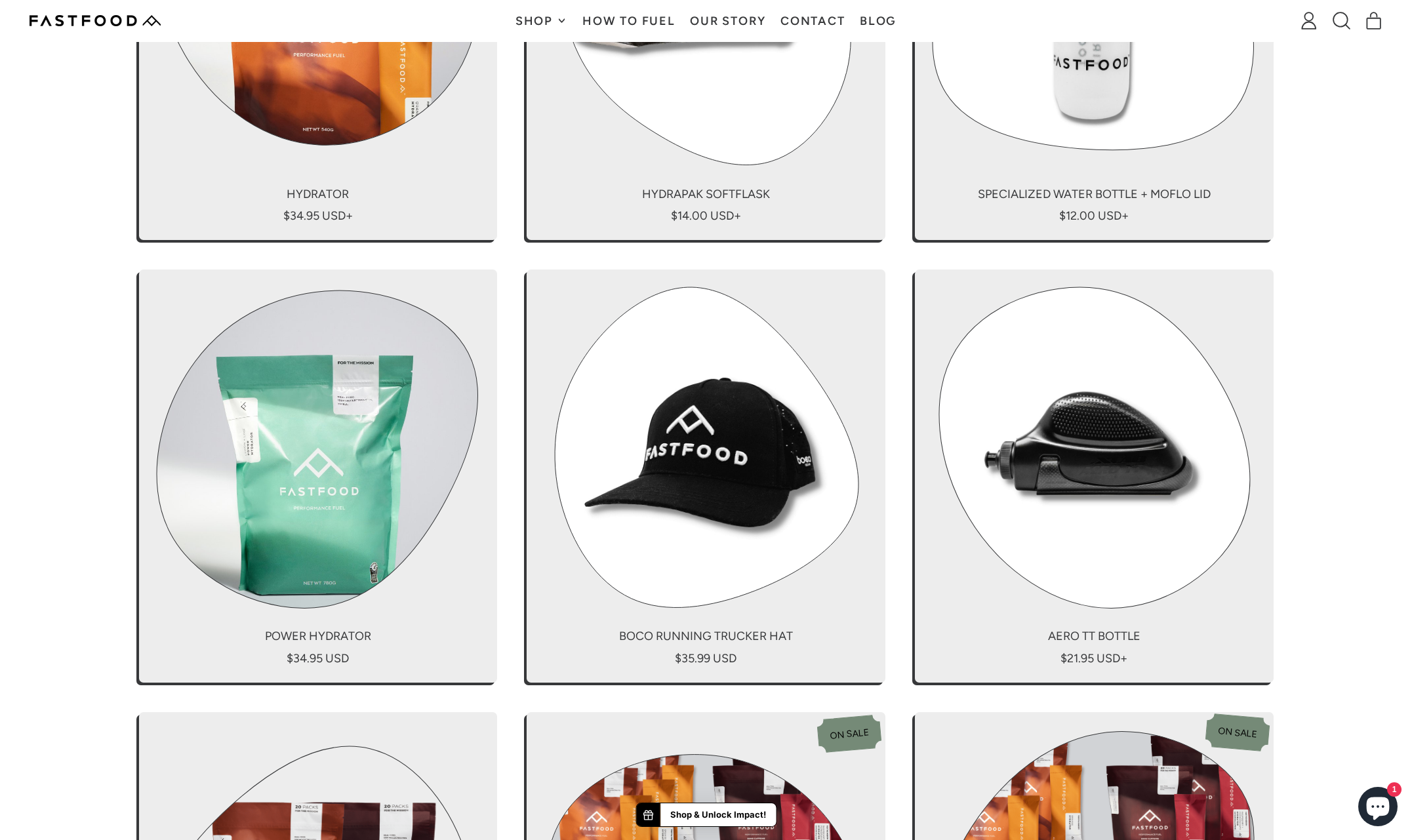
scroll to position [1880, 0]
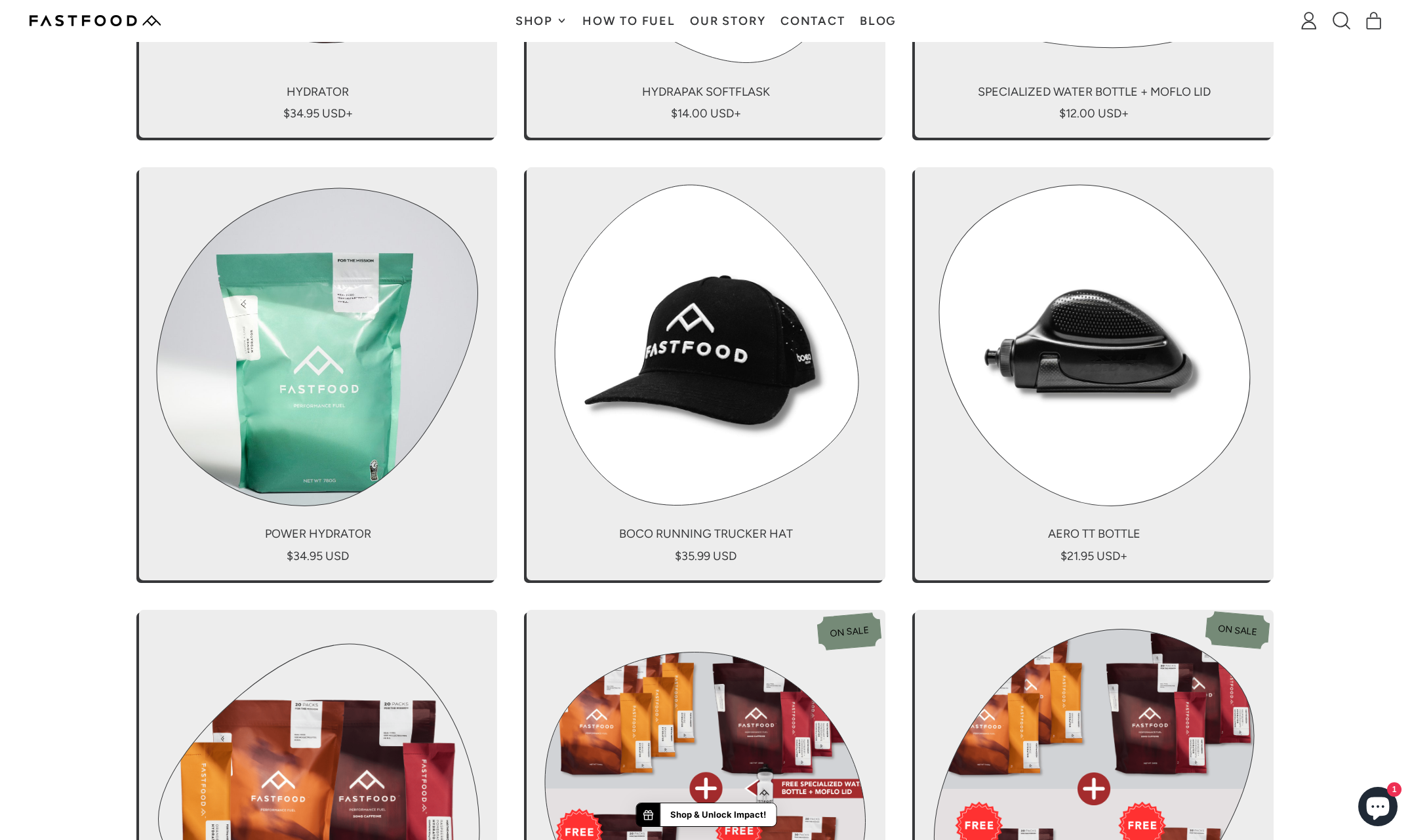
click at [328, 377] on link "Power Hydrator" at bounding box center [318, 374] width 358 height 413
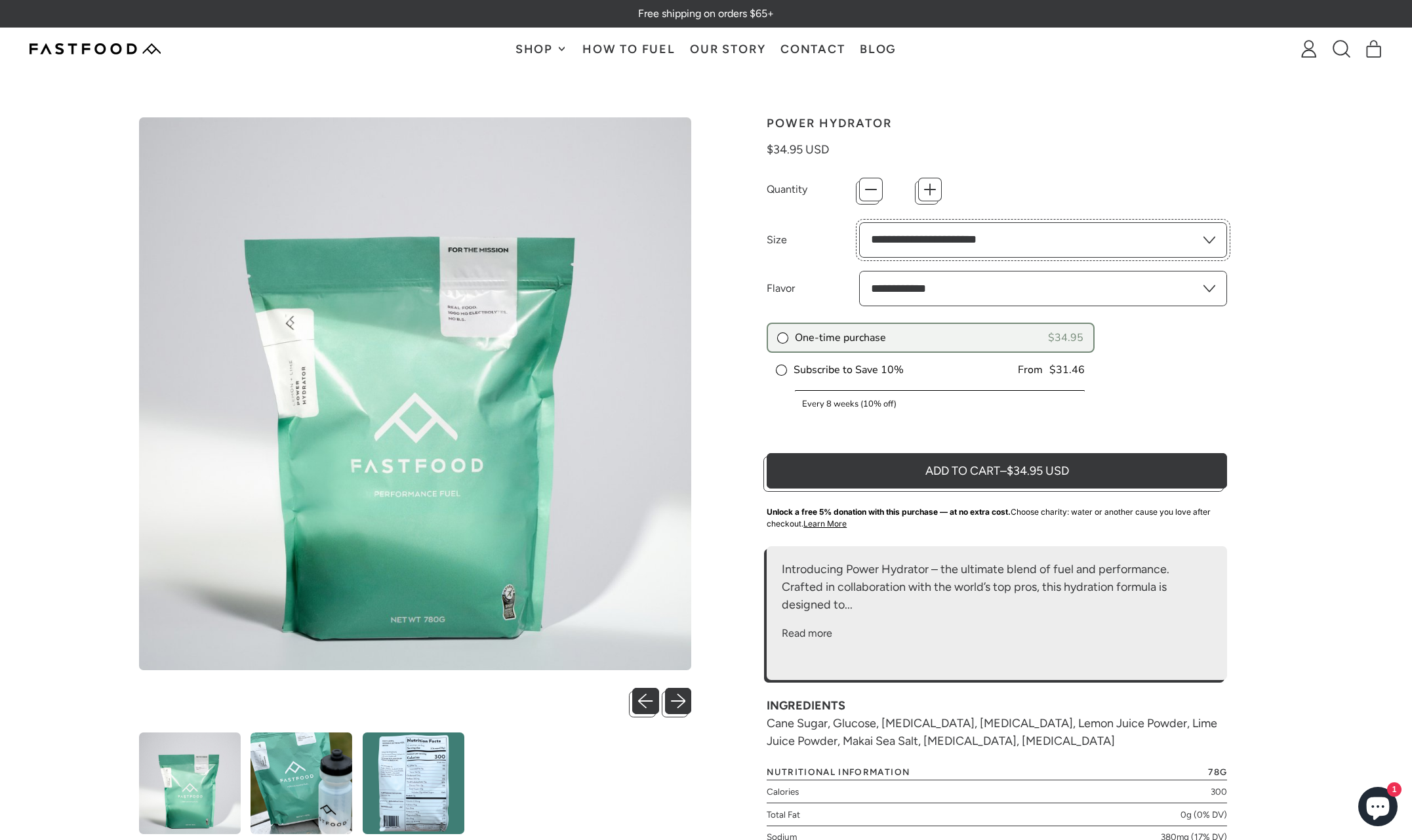
click at [1054, 234] on select "**********" at bounding box center [1044, 240] width 368 height 35
click at [1142, 292] on select "**********" at bounding box center [1044, 288] width 368 height 35
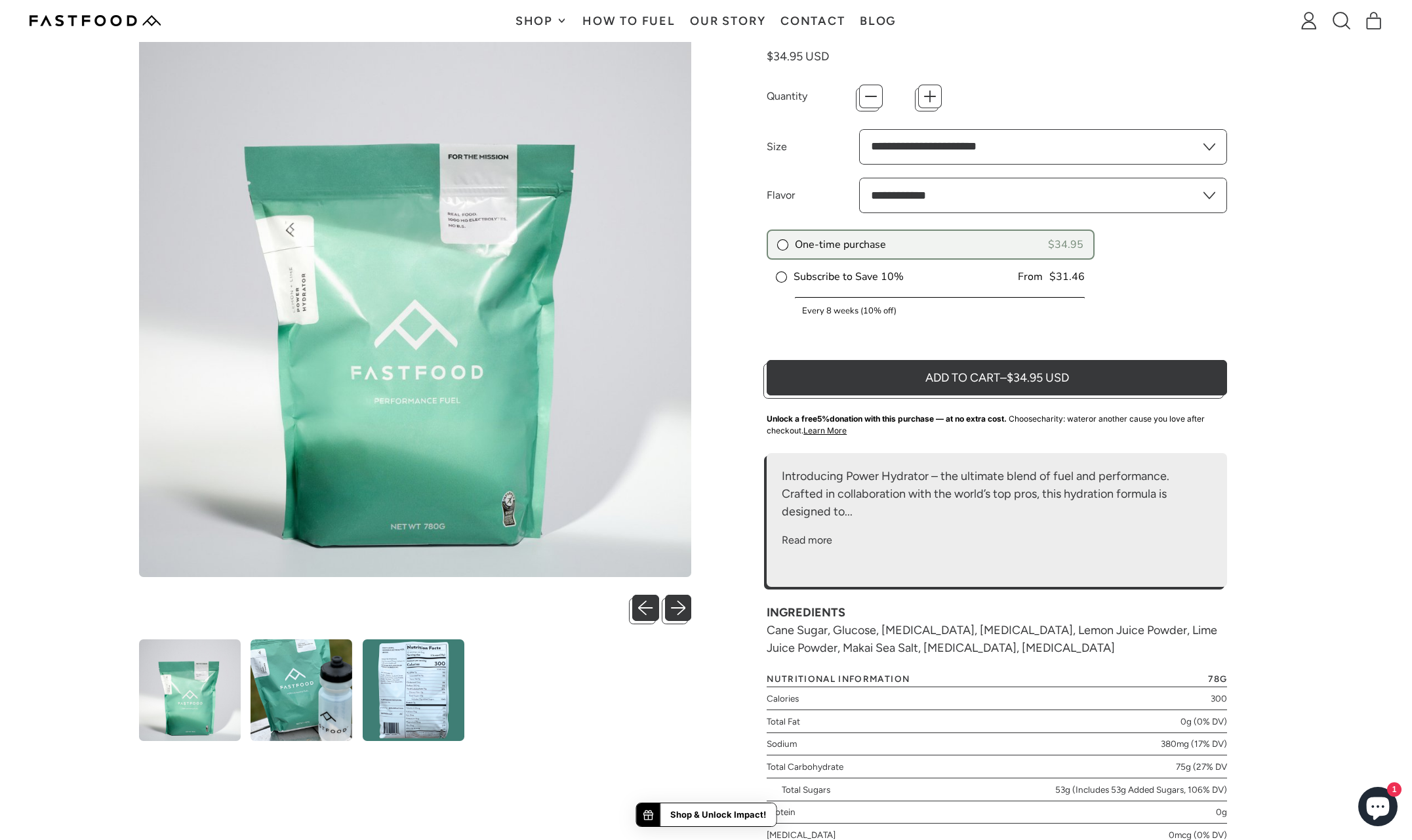
click at [665, 428] on img at bounding box center [415, 300] width 553 height 553
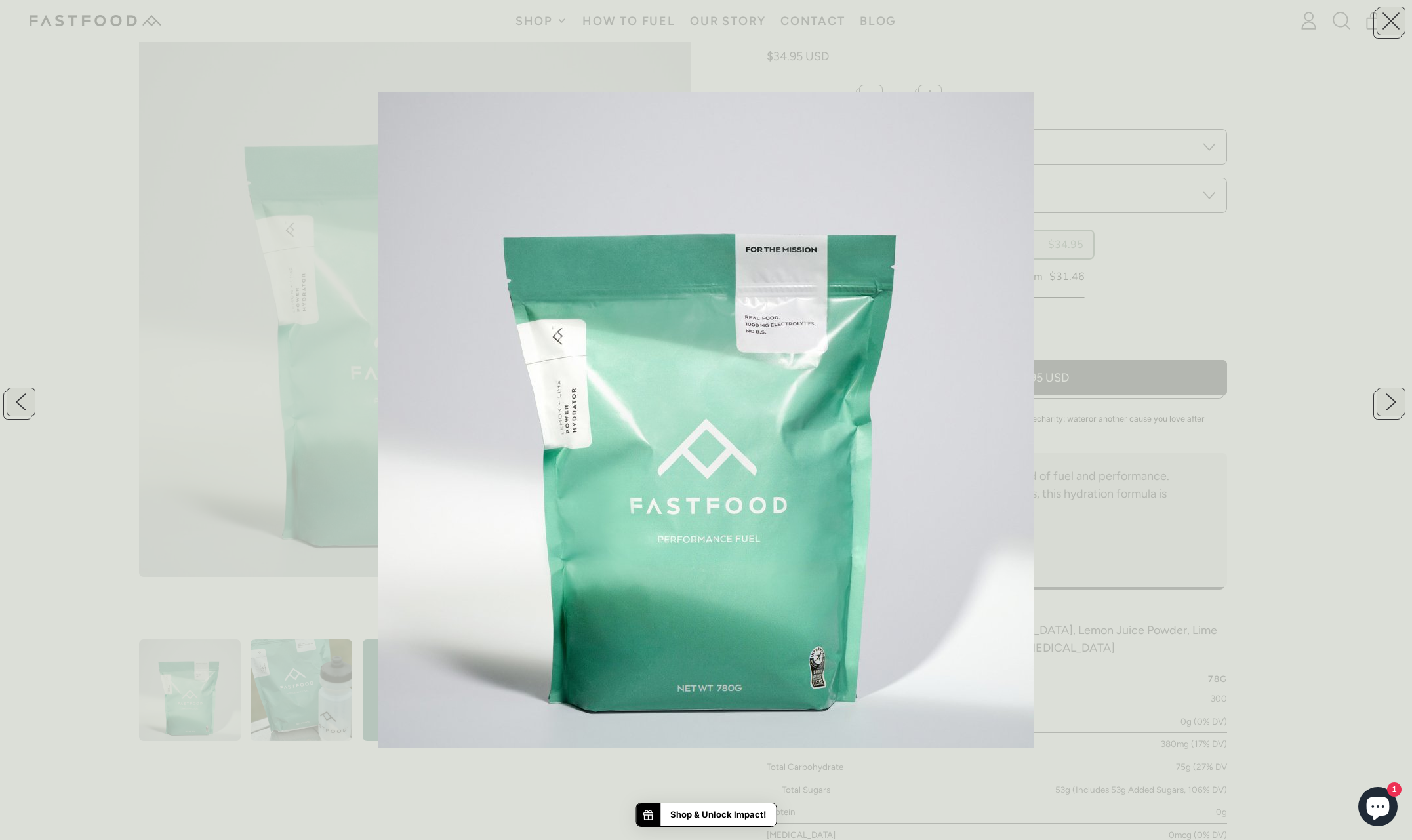
click at [248, 301] on div at bounding box center [706, 420] width 1412 height 840
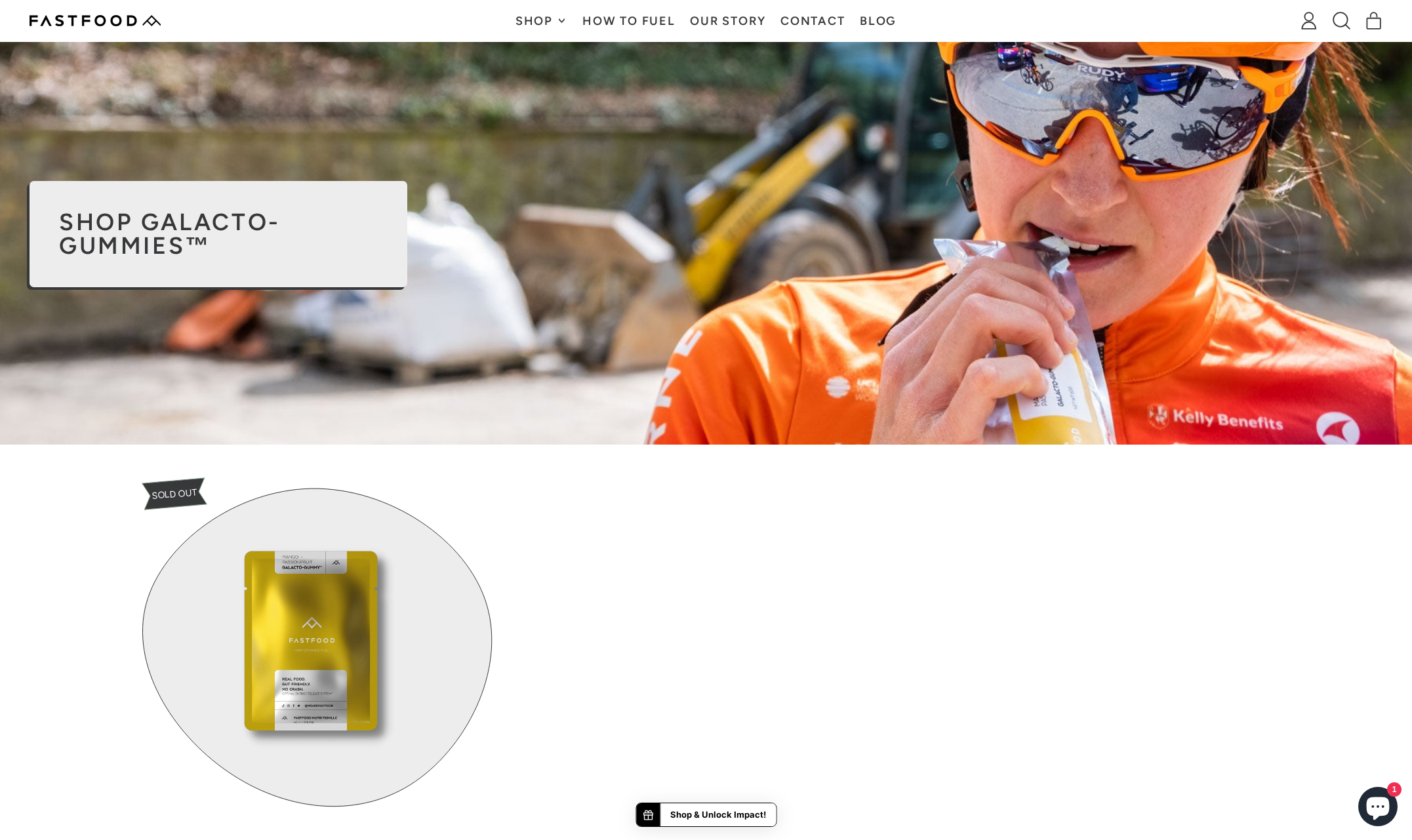
scroll to position [7, 0]
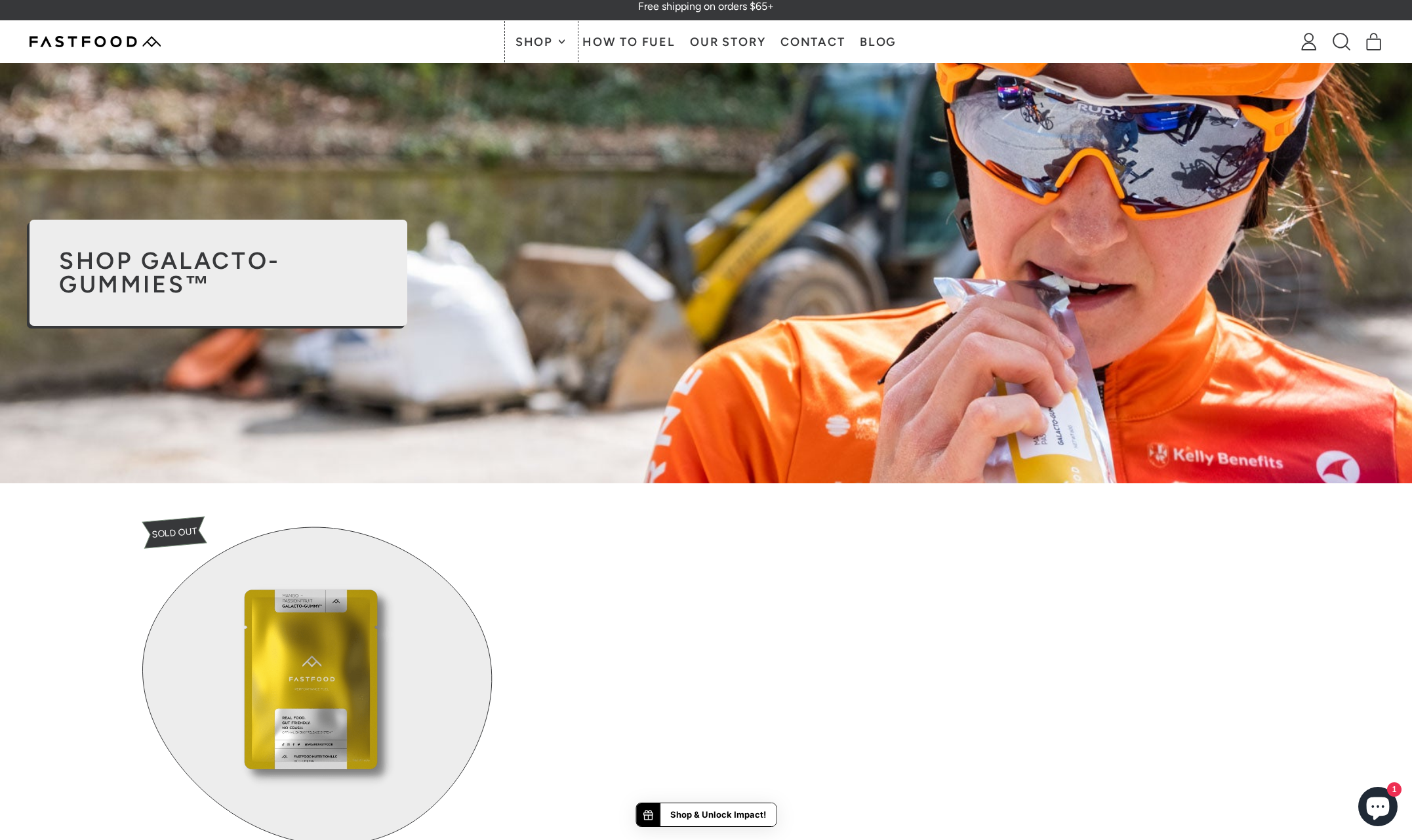
click at [546, 39] on span "Shop" at bounding box center [536, 42] width 41 height 12
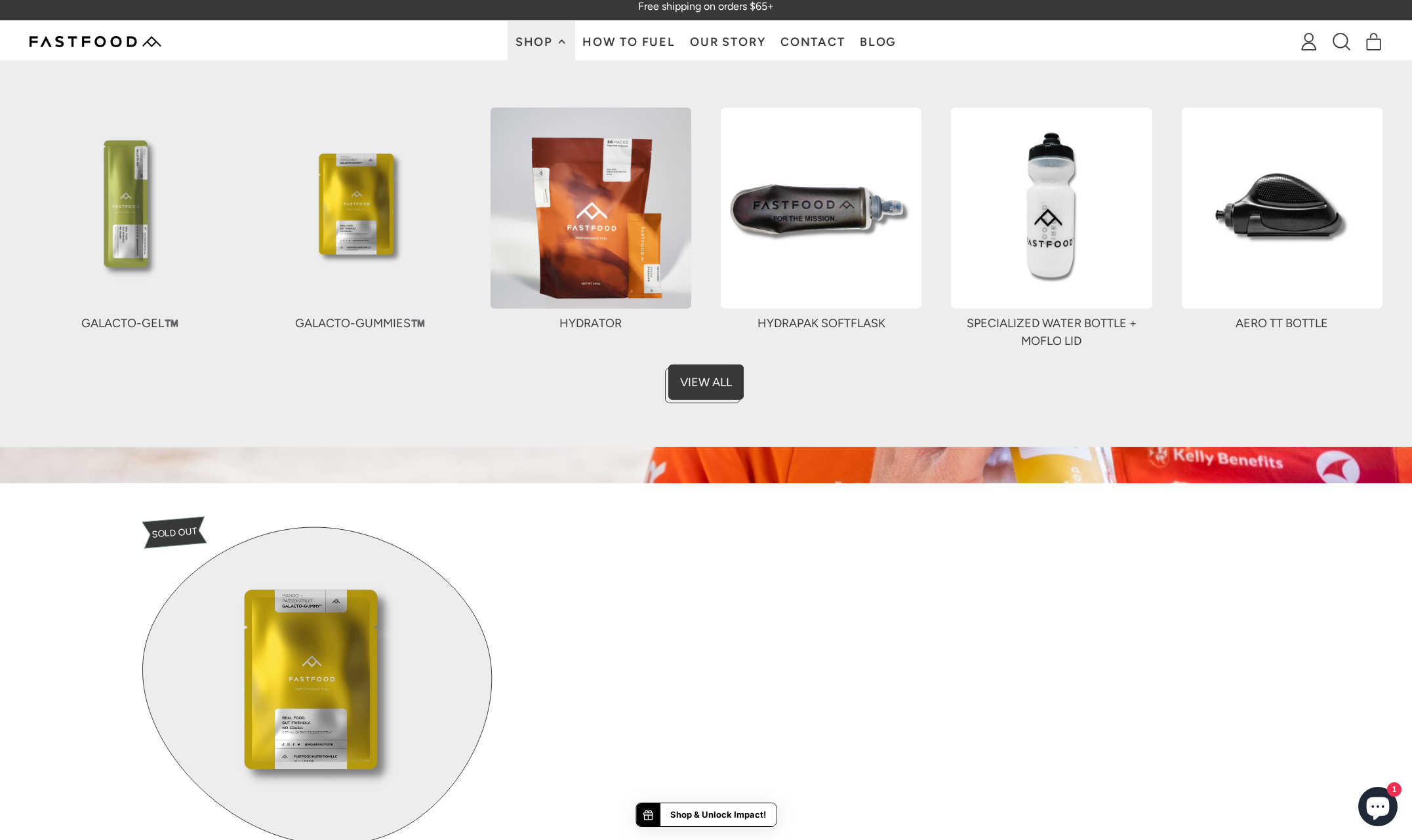
click at [580, 247] on img at bounding box center [590, 208] width 200 height 200
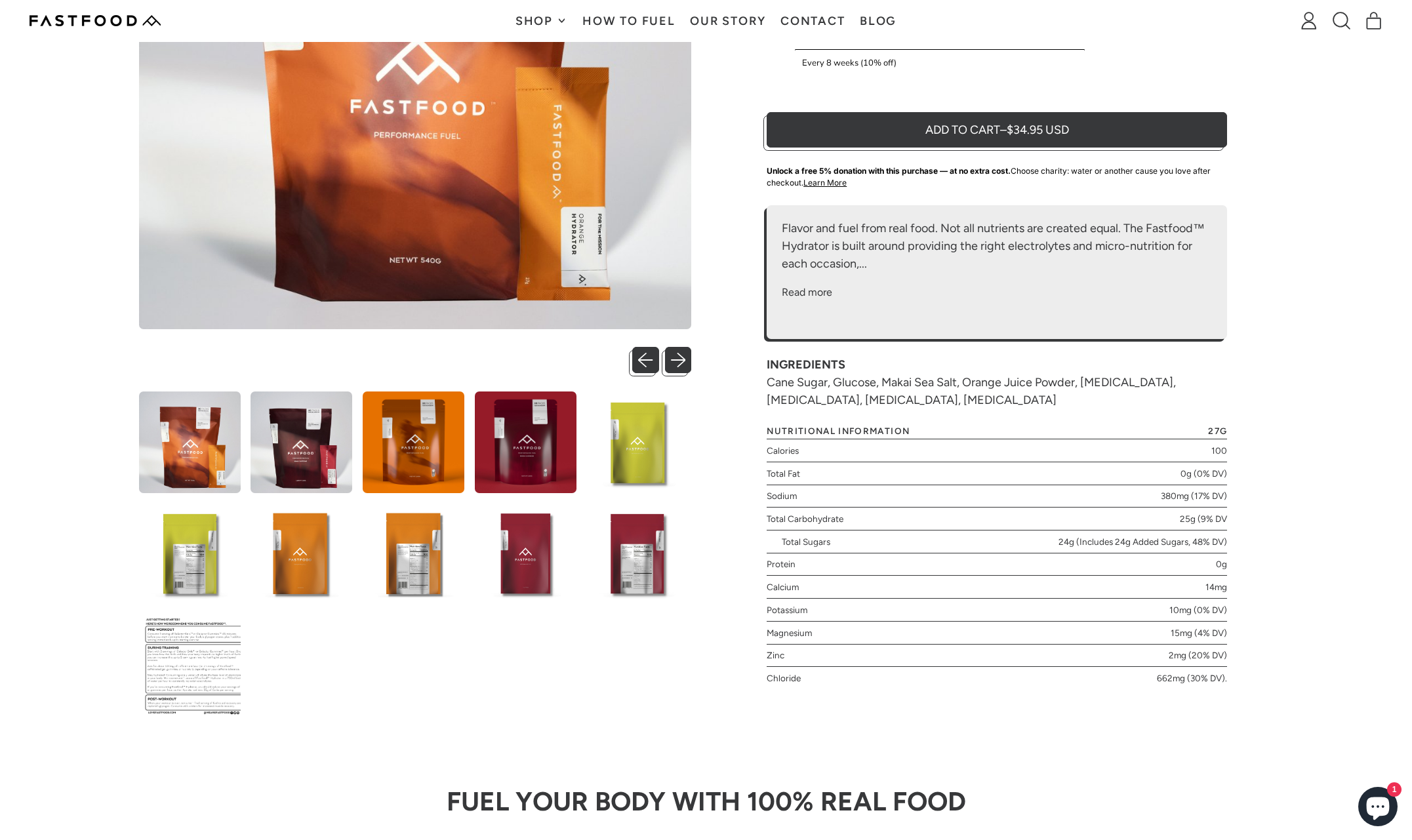
scroll to position [429, 0]
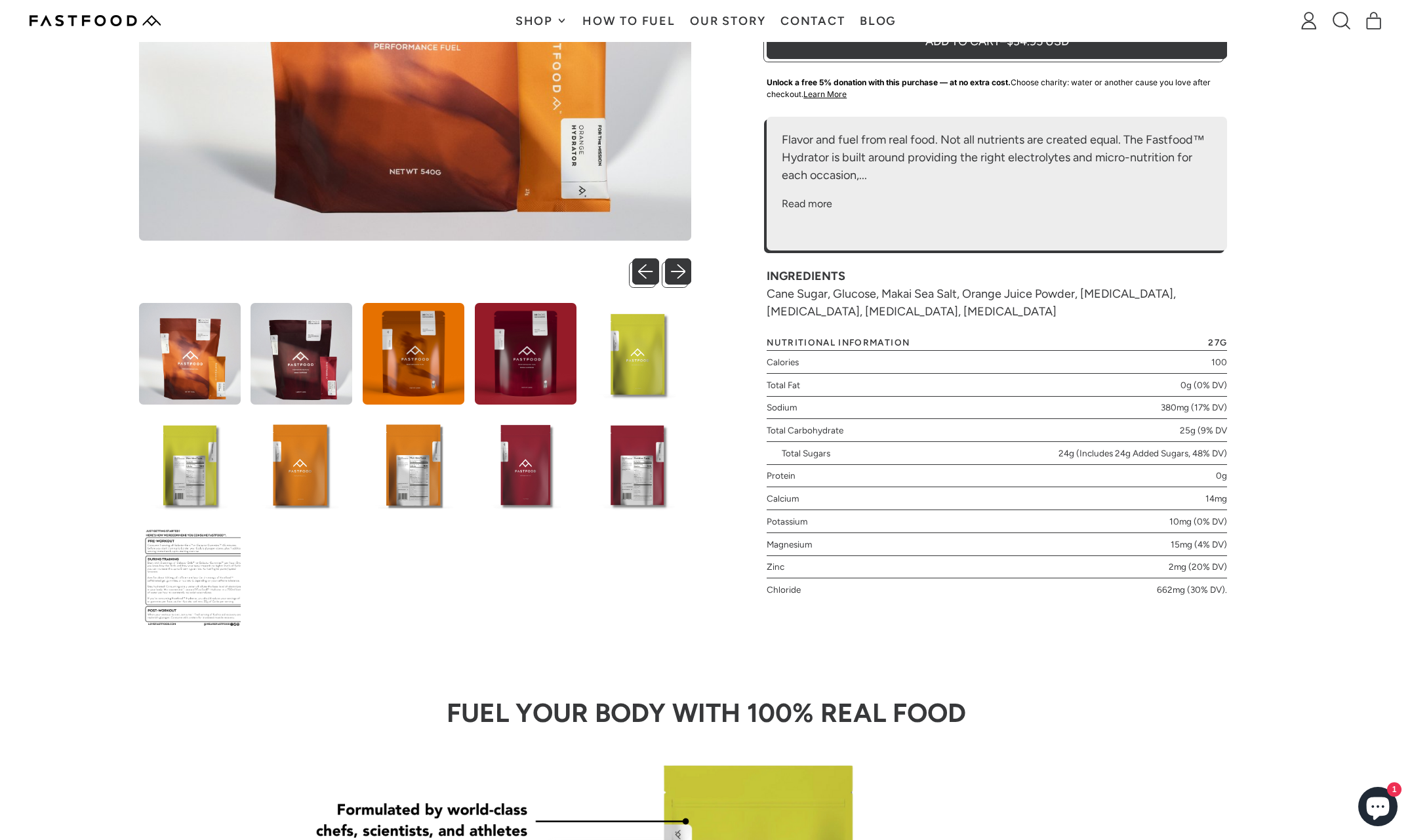
click at [634, 374] on img at bounding box center [638, 354] width 102 height 102
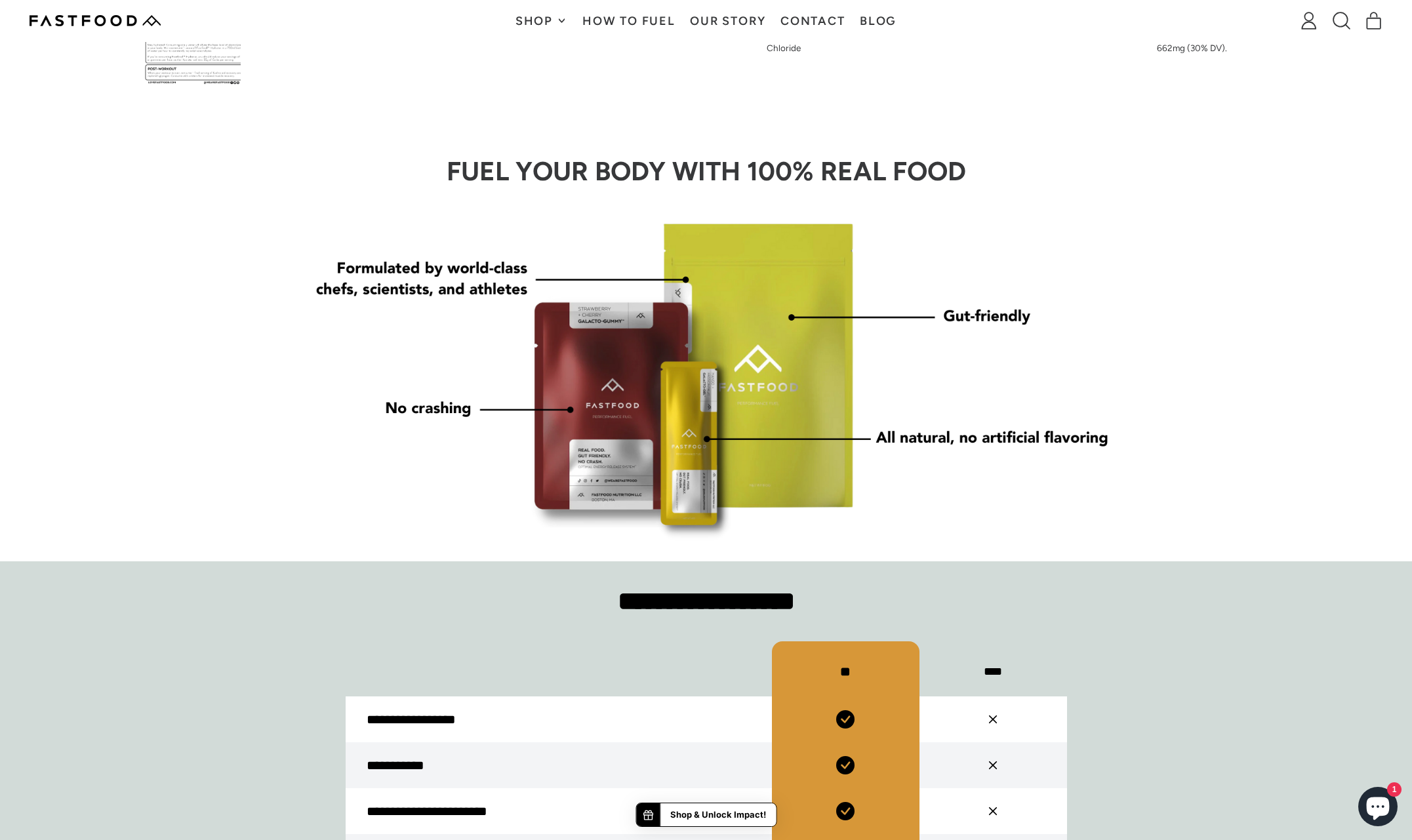
scroll to position [0, 0]
click at [809, 385] on img at bounding box center [706, 371] width 839 height 341
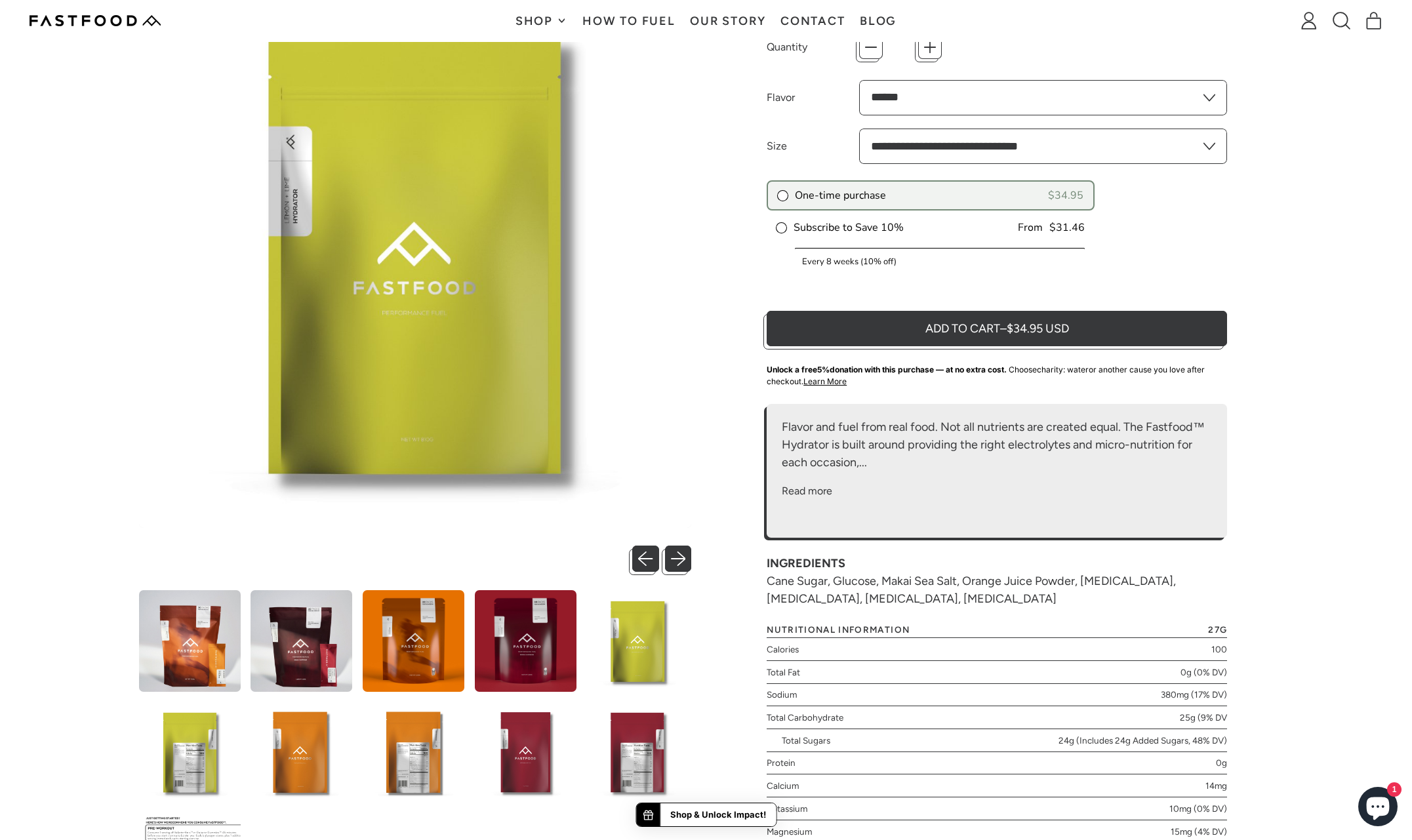
scroll to position [240, 0]
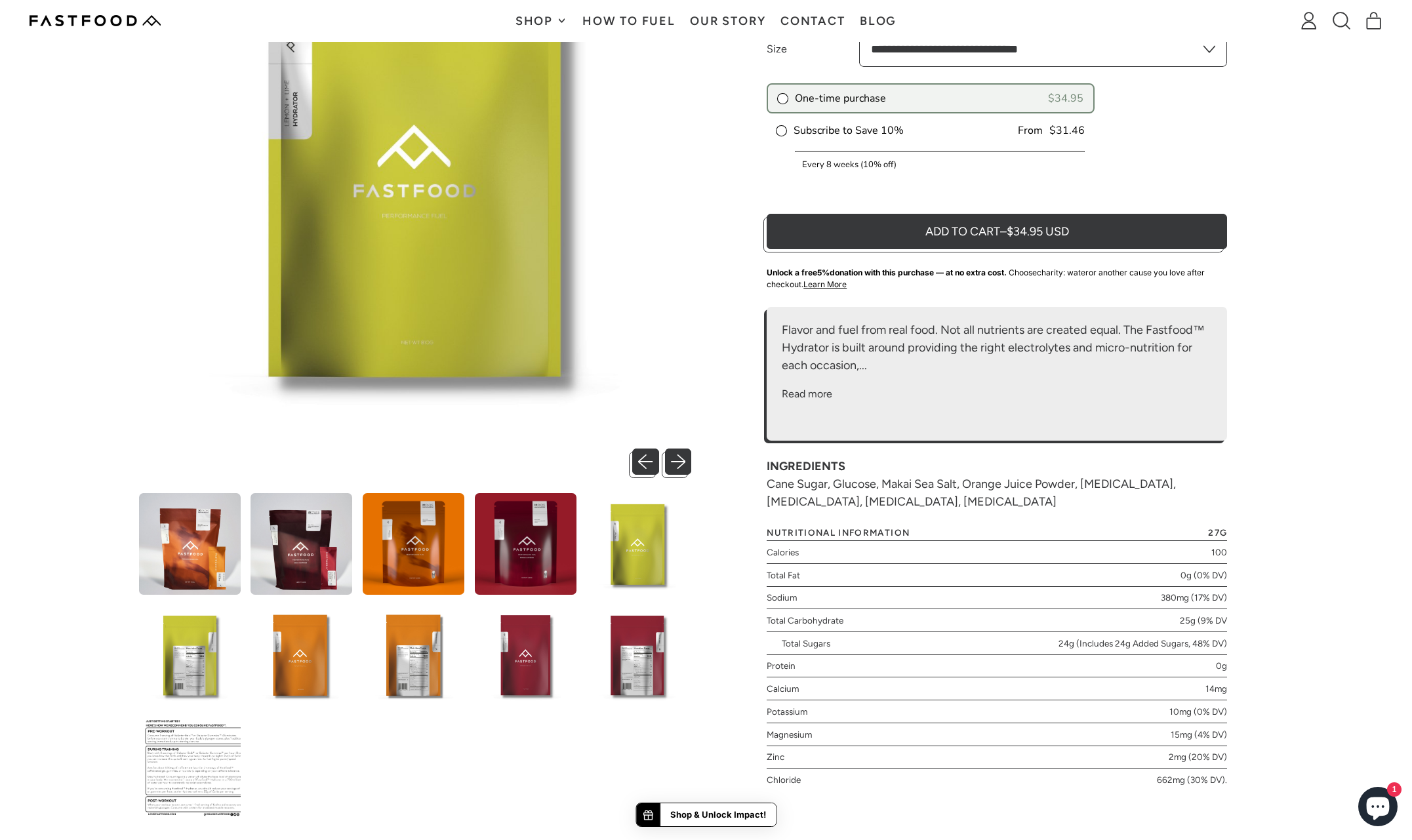
click at [429, 660] on img at bounding box center [414, 655] width 102 height 102
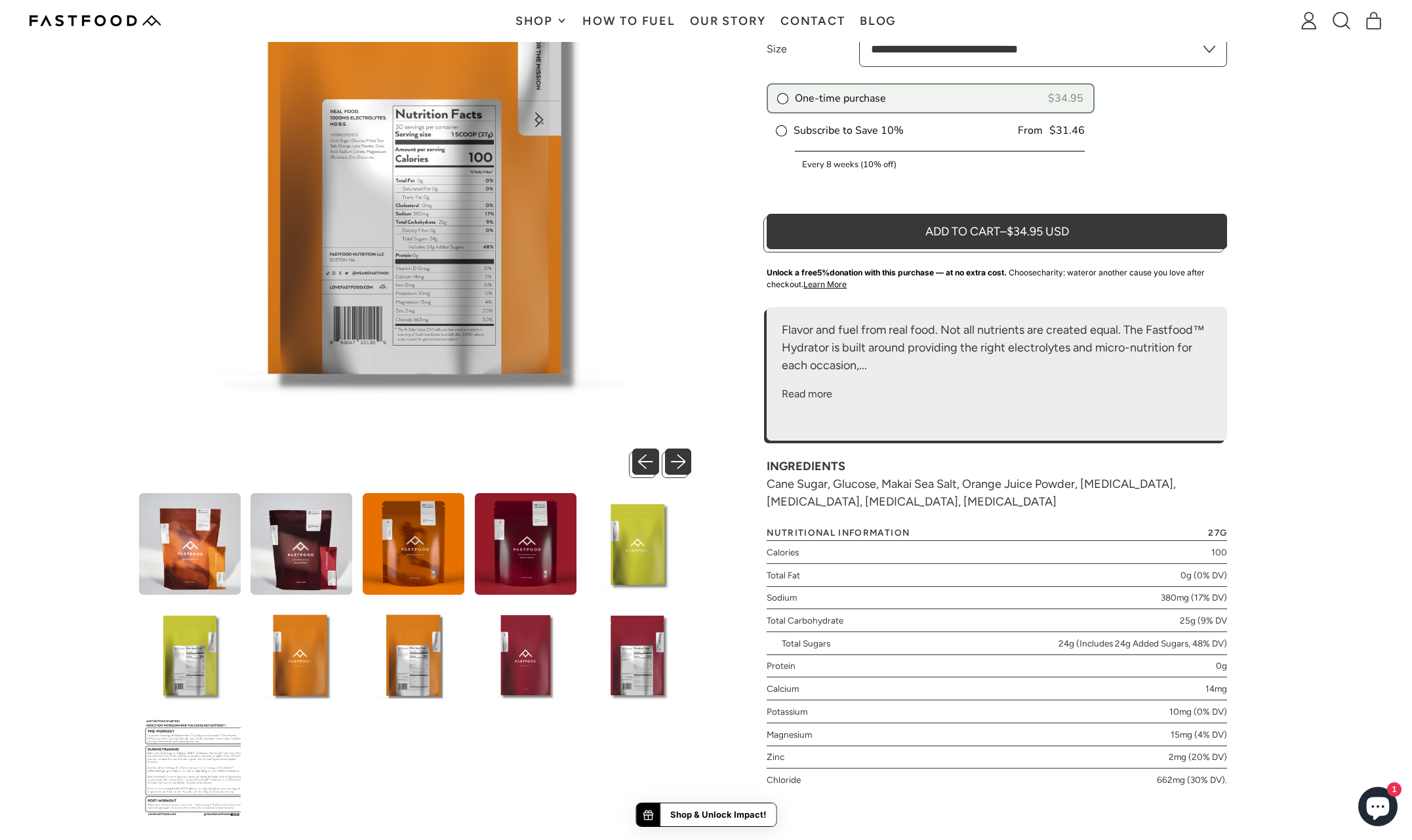
click at [181, 677] on img at bounding box center [190, 655] width 102 height 102
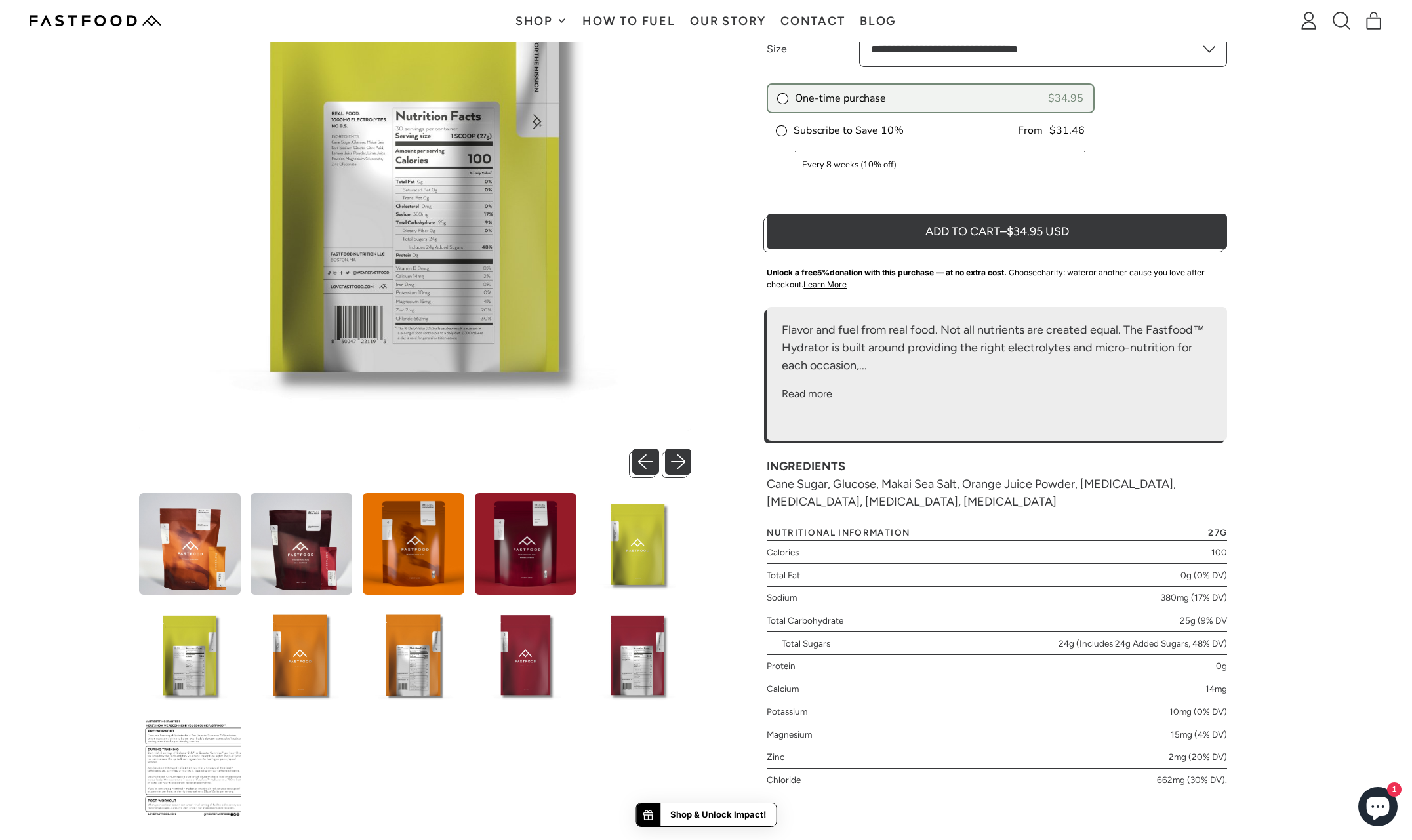
click at [632, 642] on img at bounding box center [638, 655] width 102 height 102
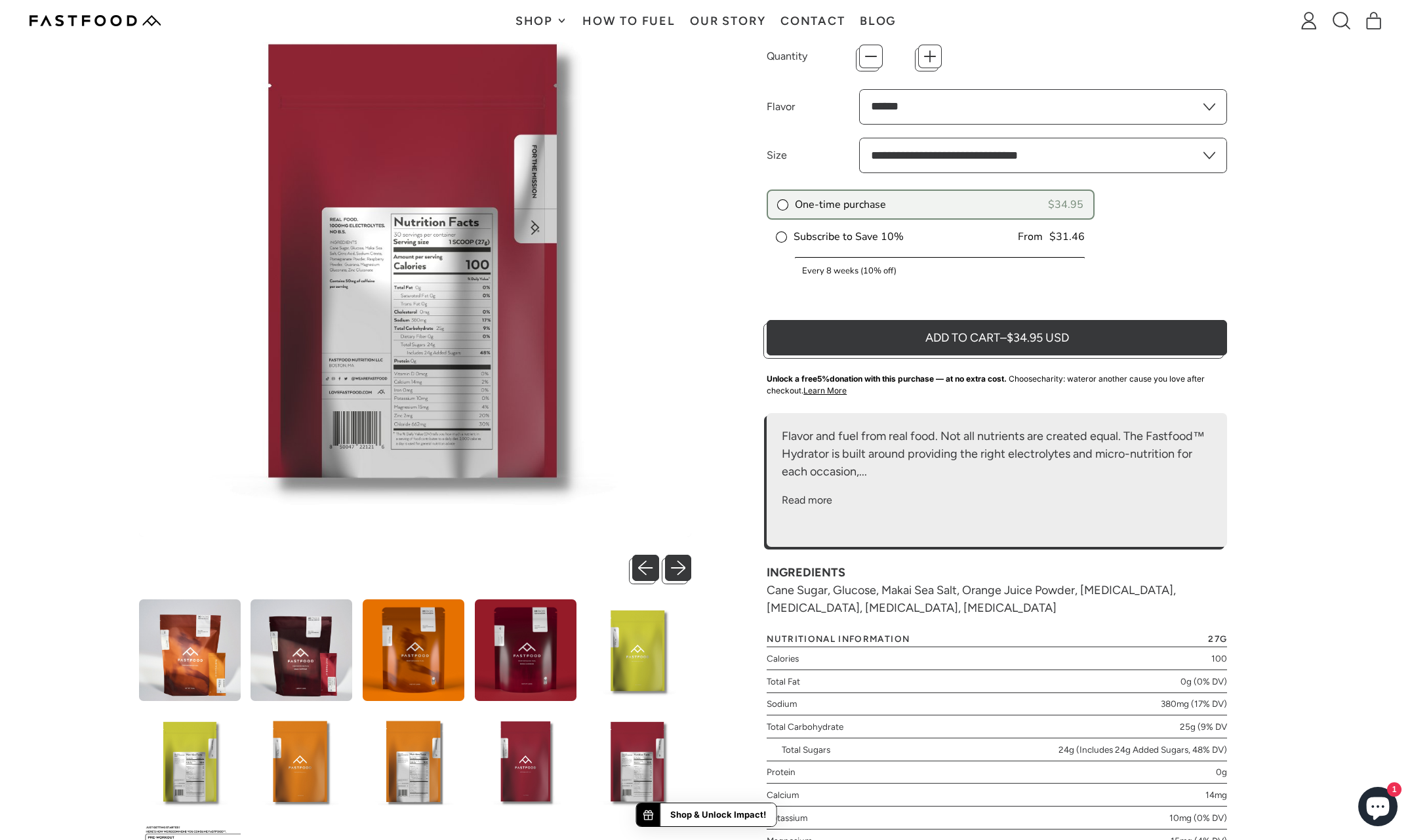
scroll to position [278, 0]
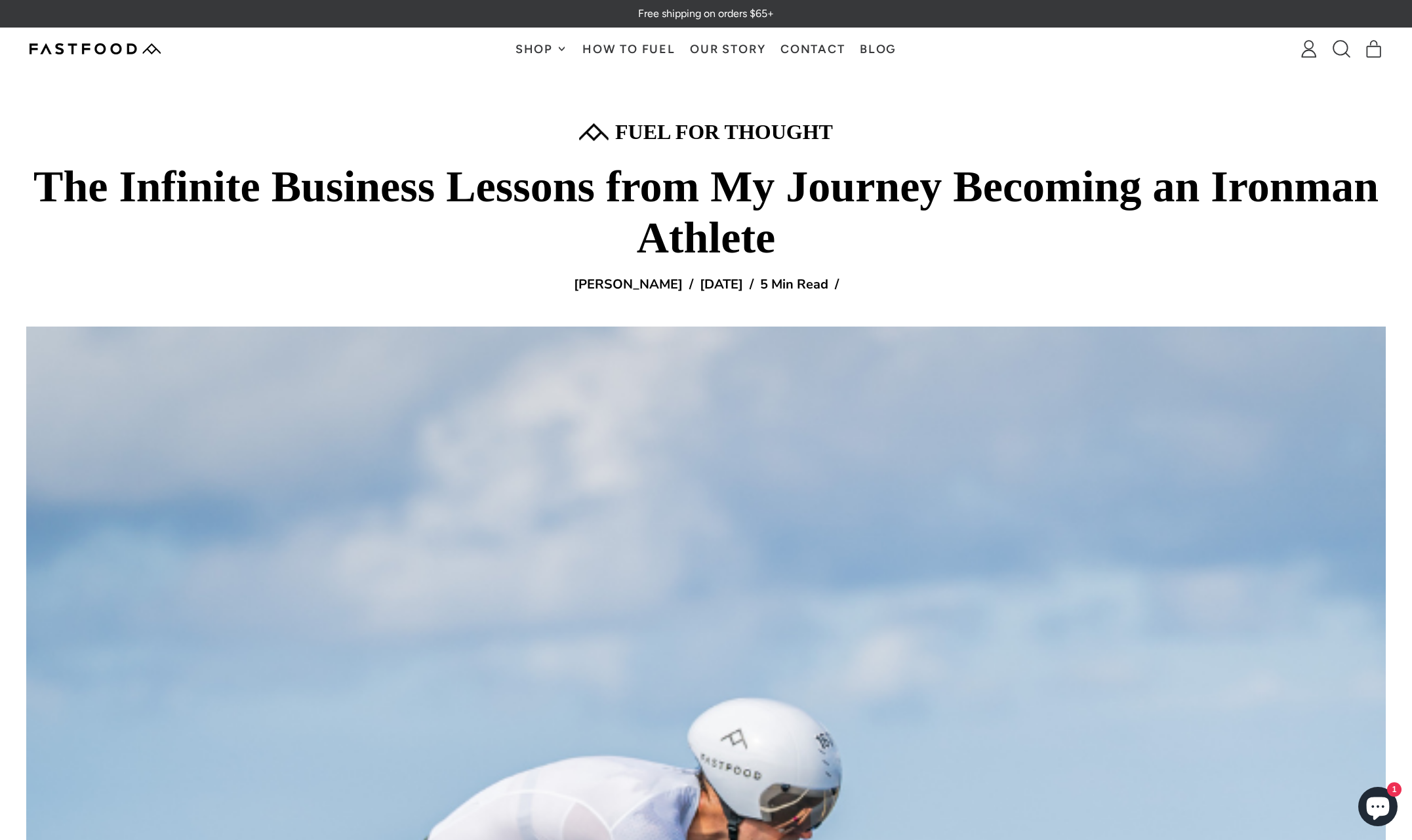
scroll to position [5640, 0]
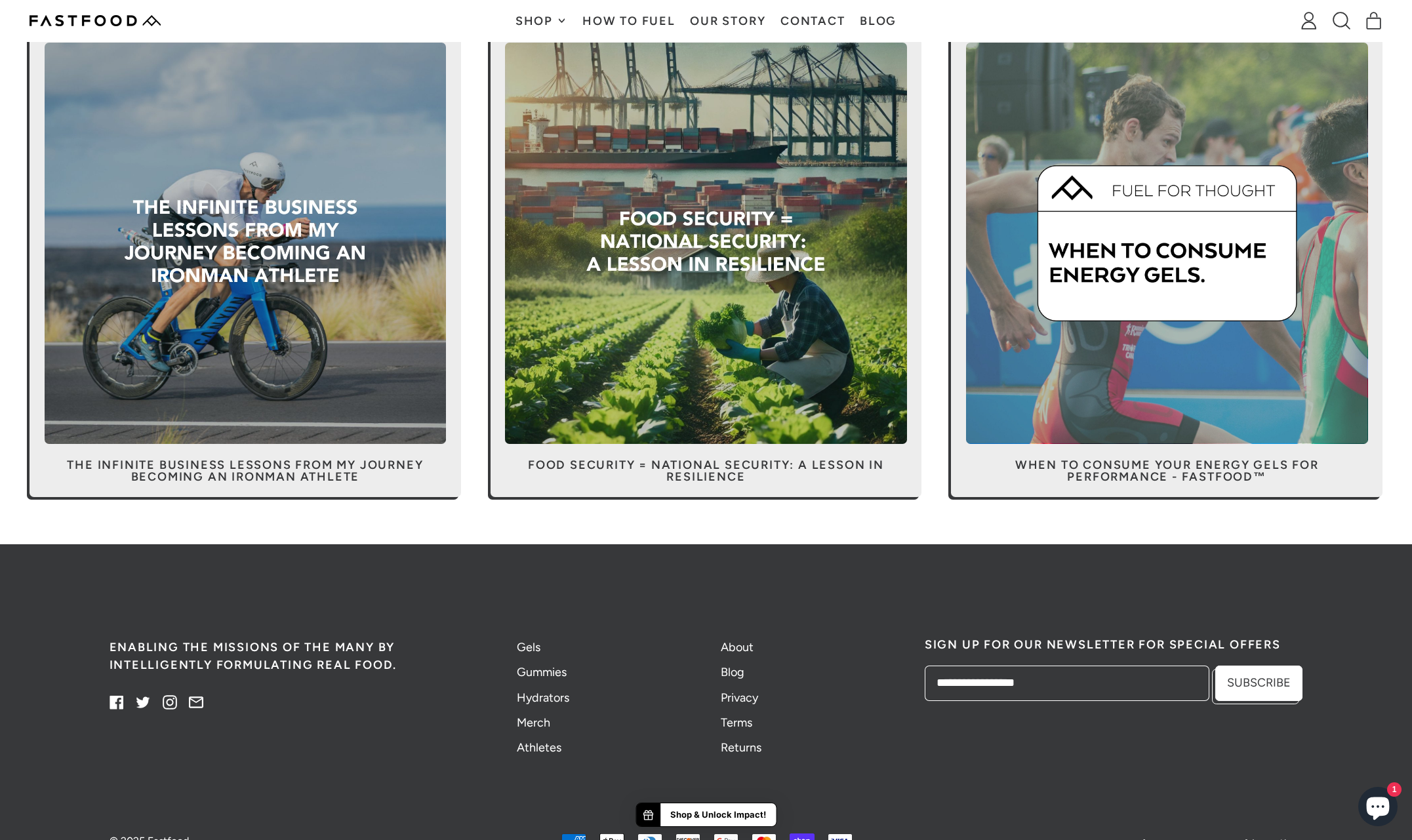
click at [237, 472] on span at bounding box center [245, 262] width 432 height 469
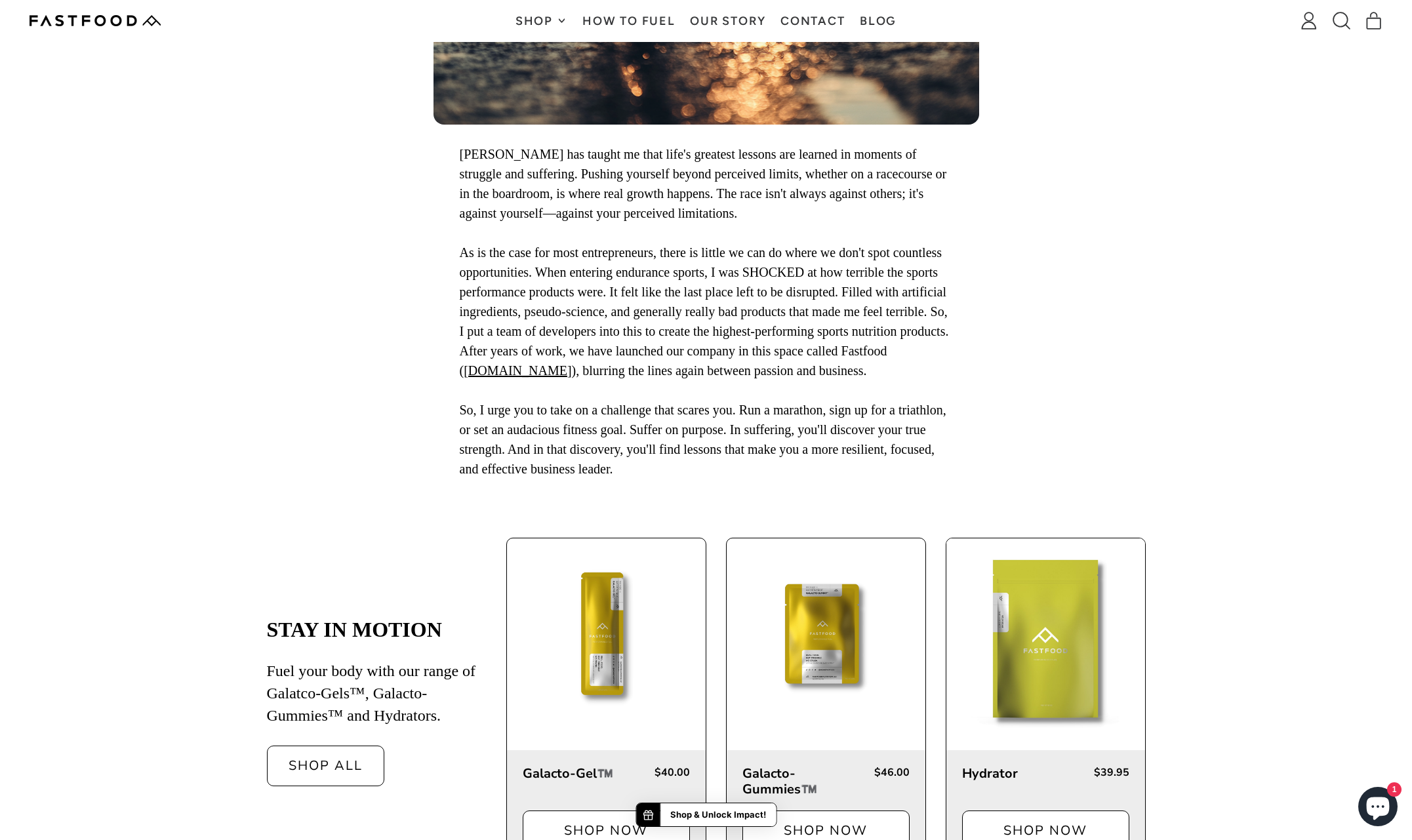
scroll to position [5090, 0]
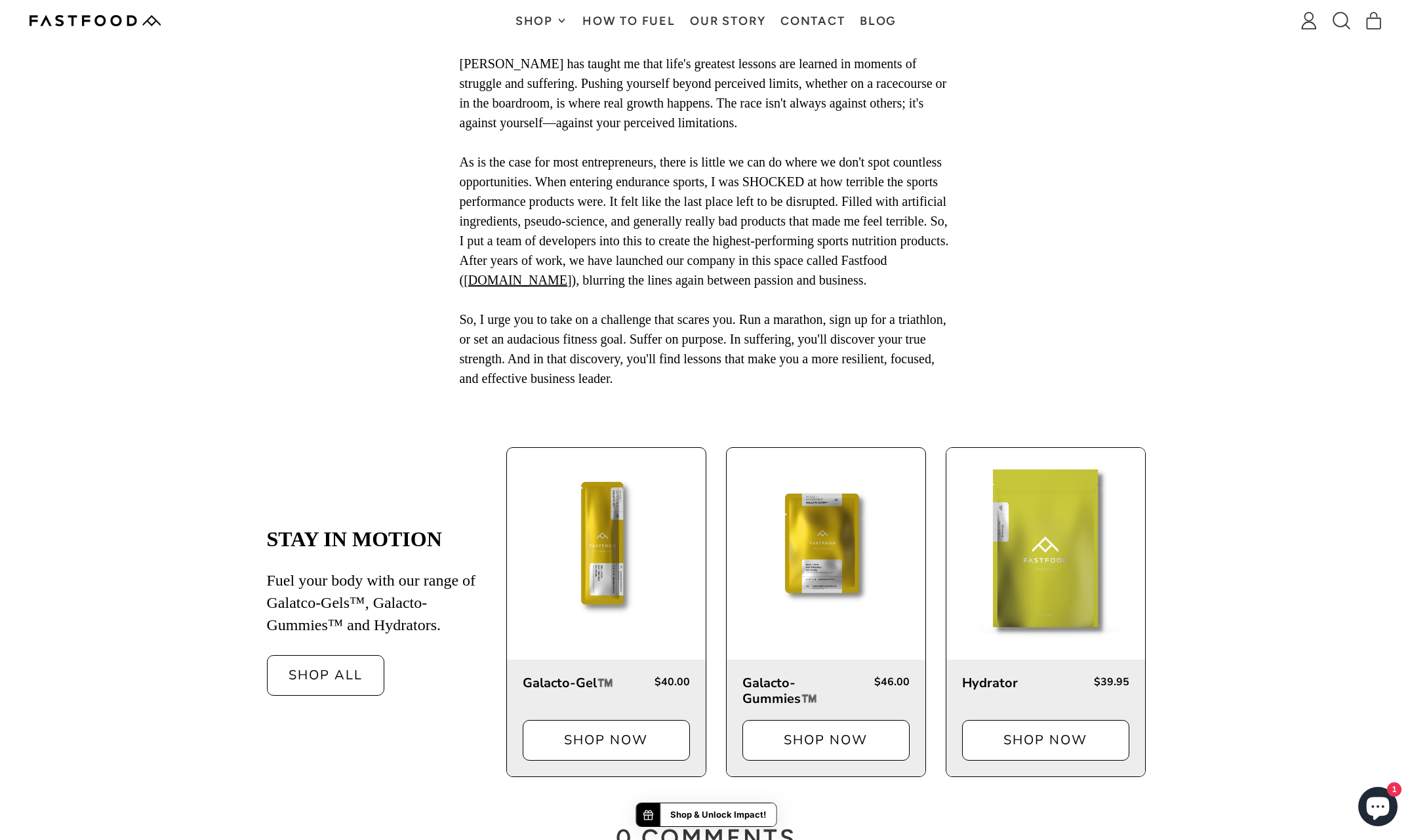
click at [1049, 583] on img at bounding box center [1046, 547] width 199 height 199
click at [1040, 560] on img at bounding box center [1046, 547] width 199 height 199
click at [855, 553] on img at bounding box center [826, 547] width 199 height 199
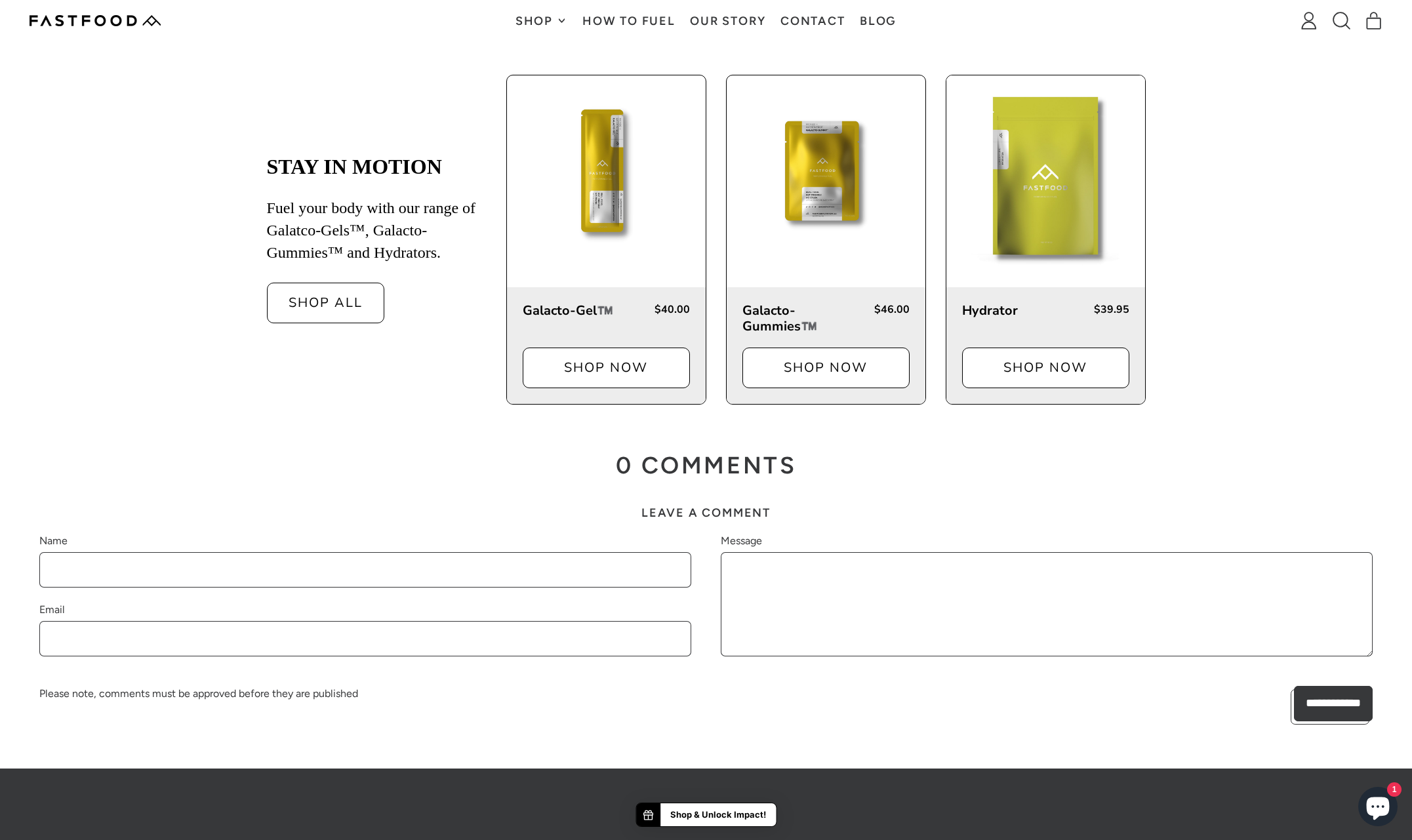
scroll to position [5713, 0]
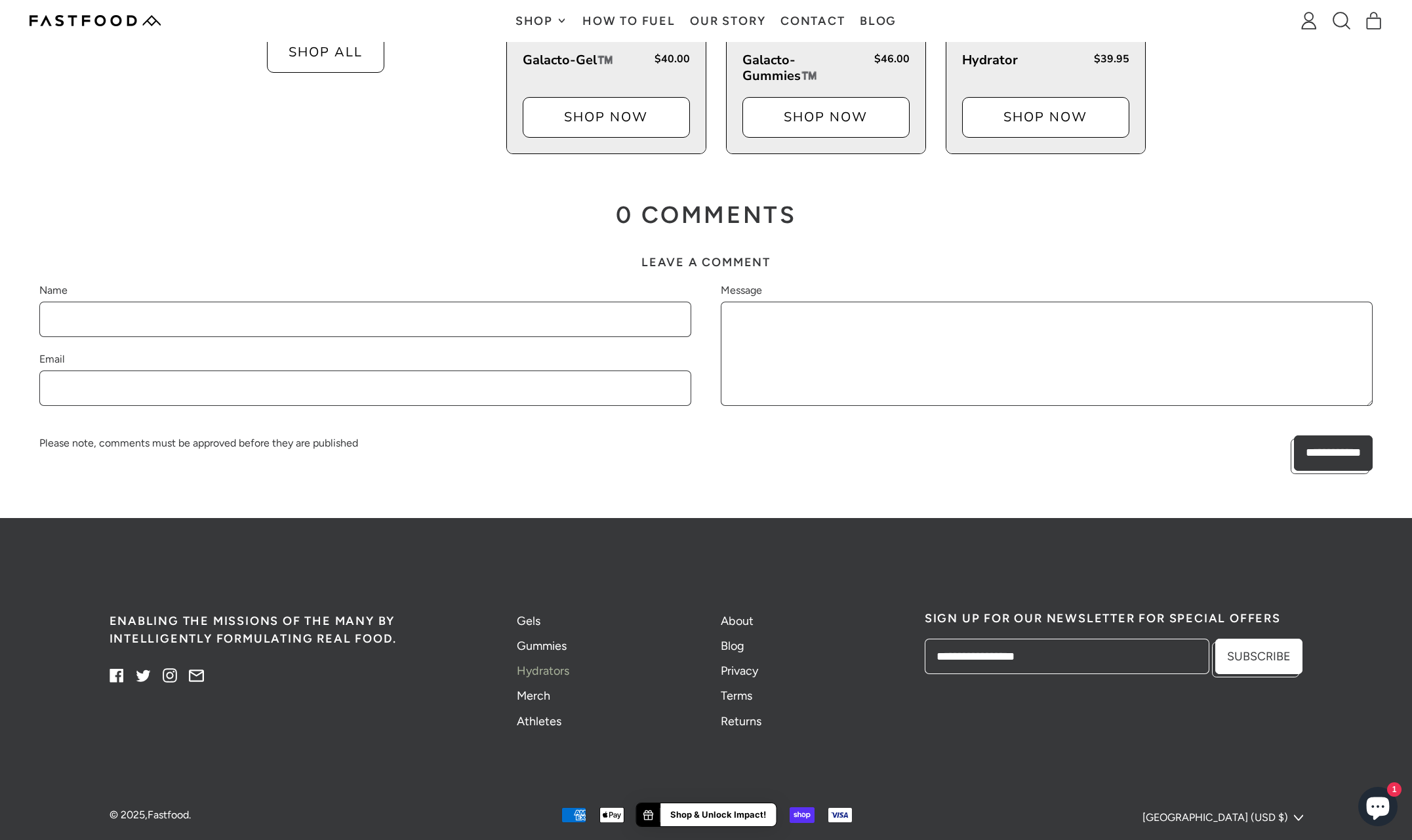
click at [533, 664] on link "Hydrators" at bounding box center [543, 670] width 52 height 15
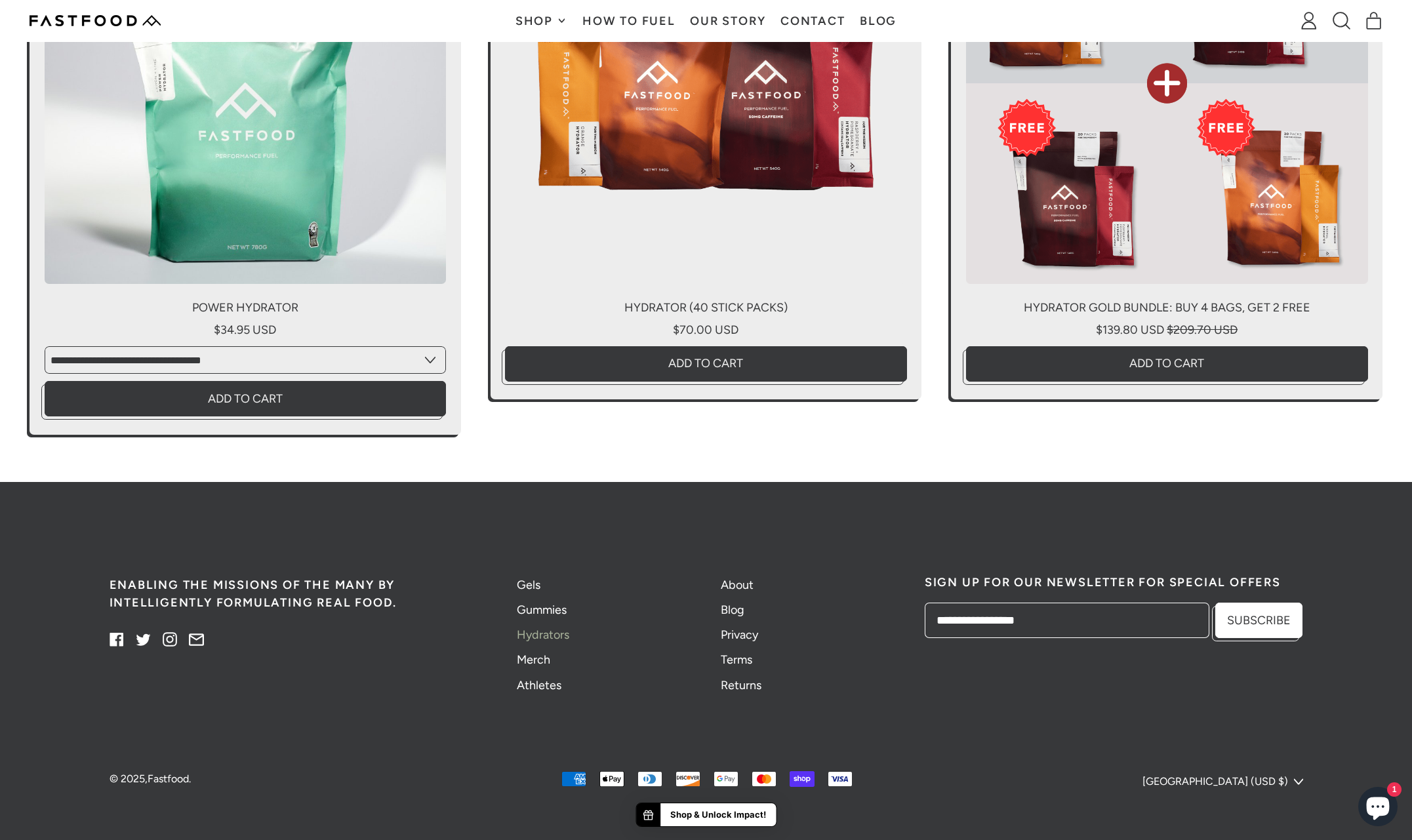
scroll to position [3264, 0]
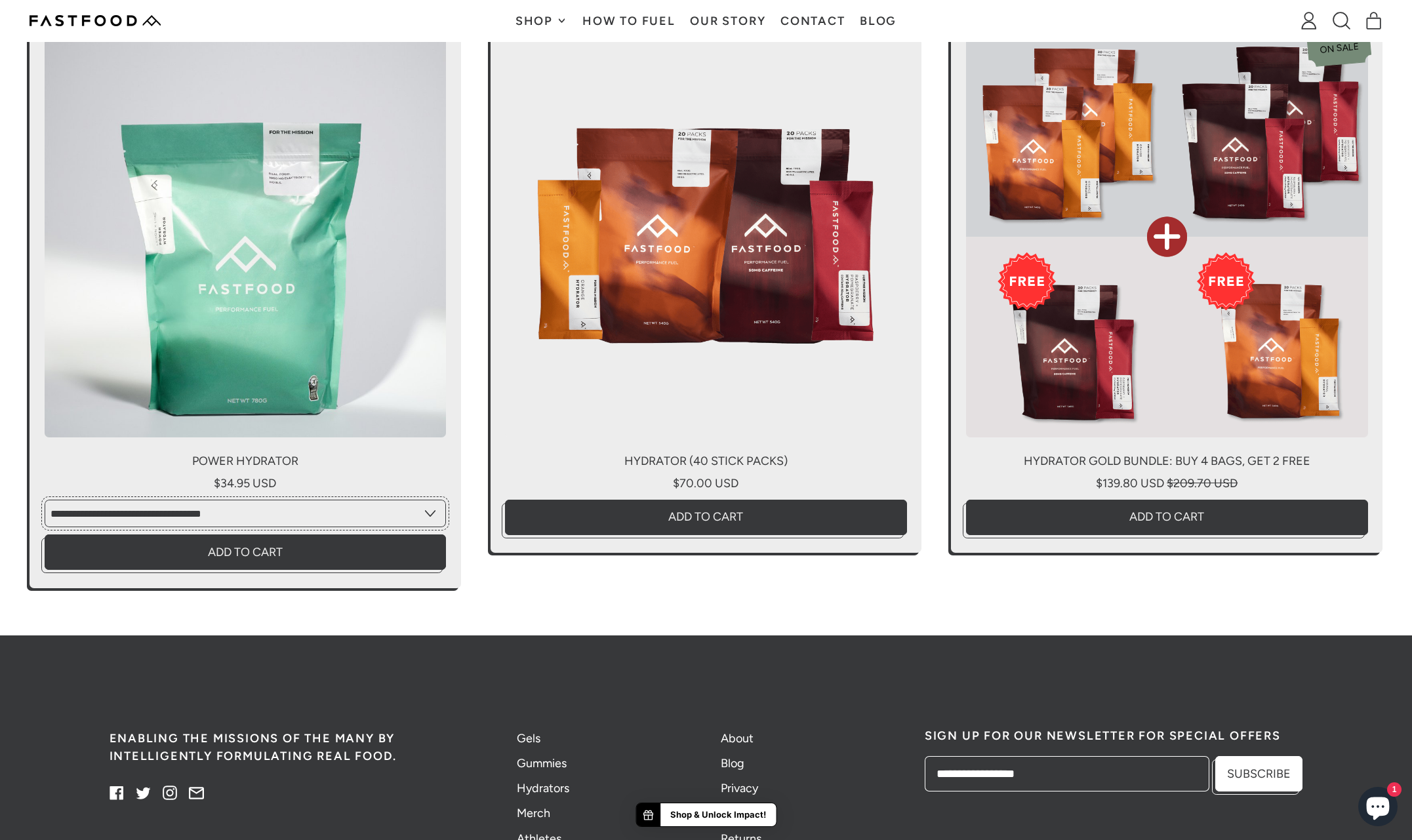
click at [308, 525] on select "**********" at bounding box center [246, 513] width 402 height 28
click at [45, 515] on select "**********" at bounding box center [246, 513] width 402 height 28
click at [413, 517] on select "**********" at bounding box center [246, 513] width 402 height 28
click at [302, 394] on link "Power Hydrator" at bounding box center [245, 304] width 432 height 566
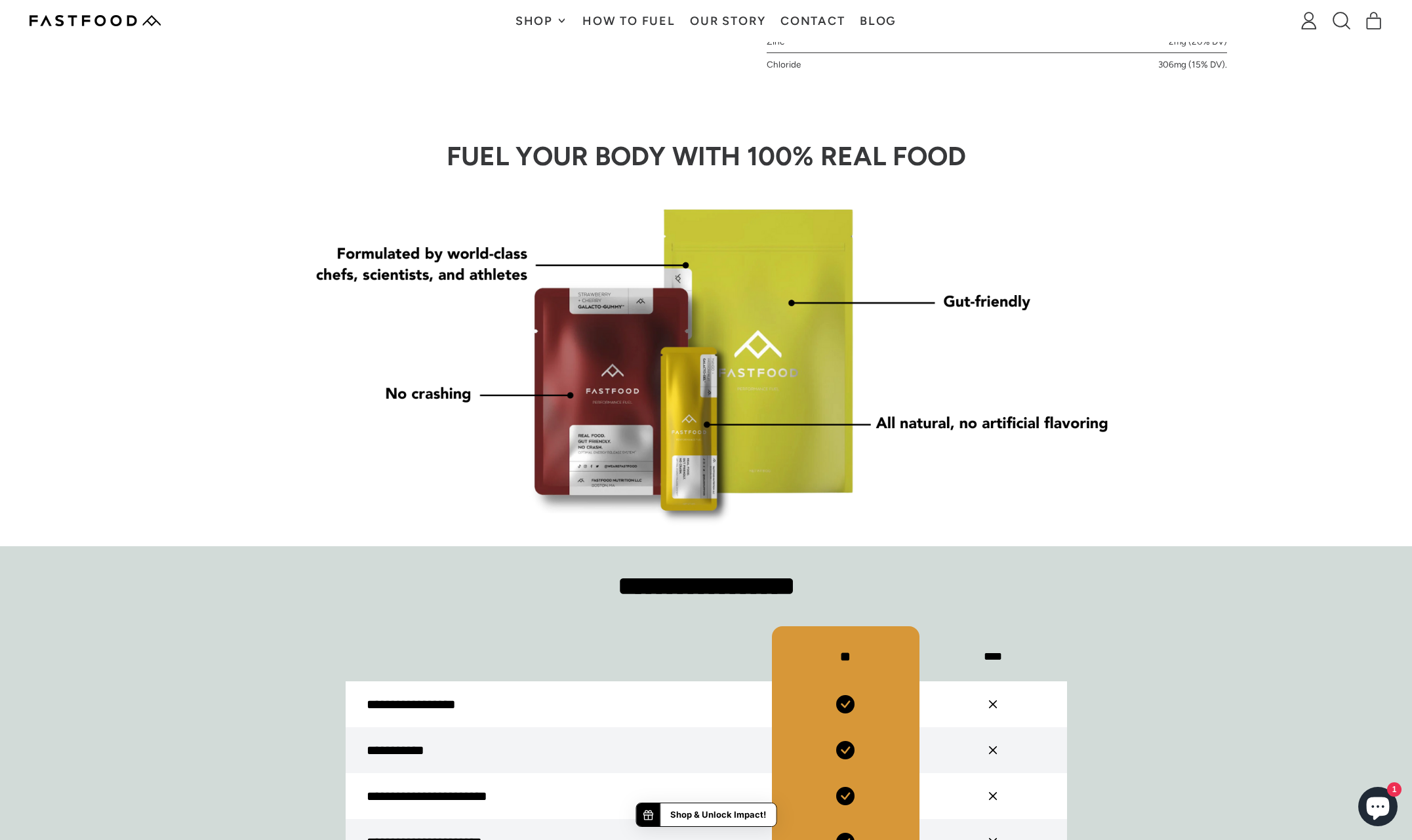
click at [230, 428] on div "FUEL YOUR BODY WITH 100% REAL FOOD" at bounding box center [706, 334] width 1412 height 423
click at [1178, 314] on div "FUEL YOUR BODY WITH 100% REAL FOOD" at bounding box center [706, 334] width 1412 height 423
